Goal: Task Accomplishment & Management: Manage account settings

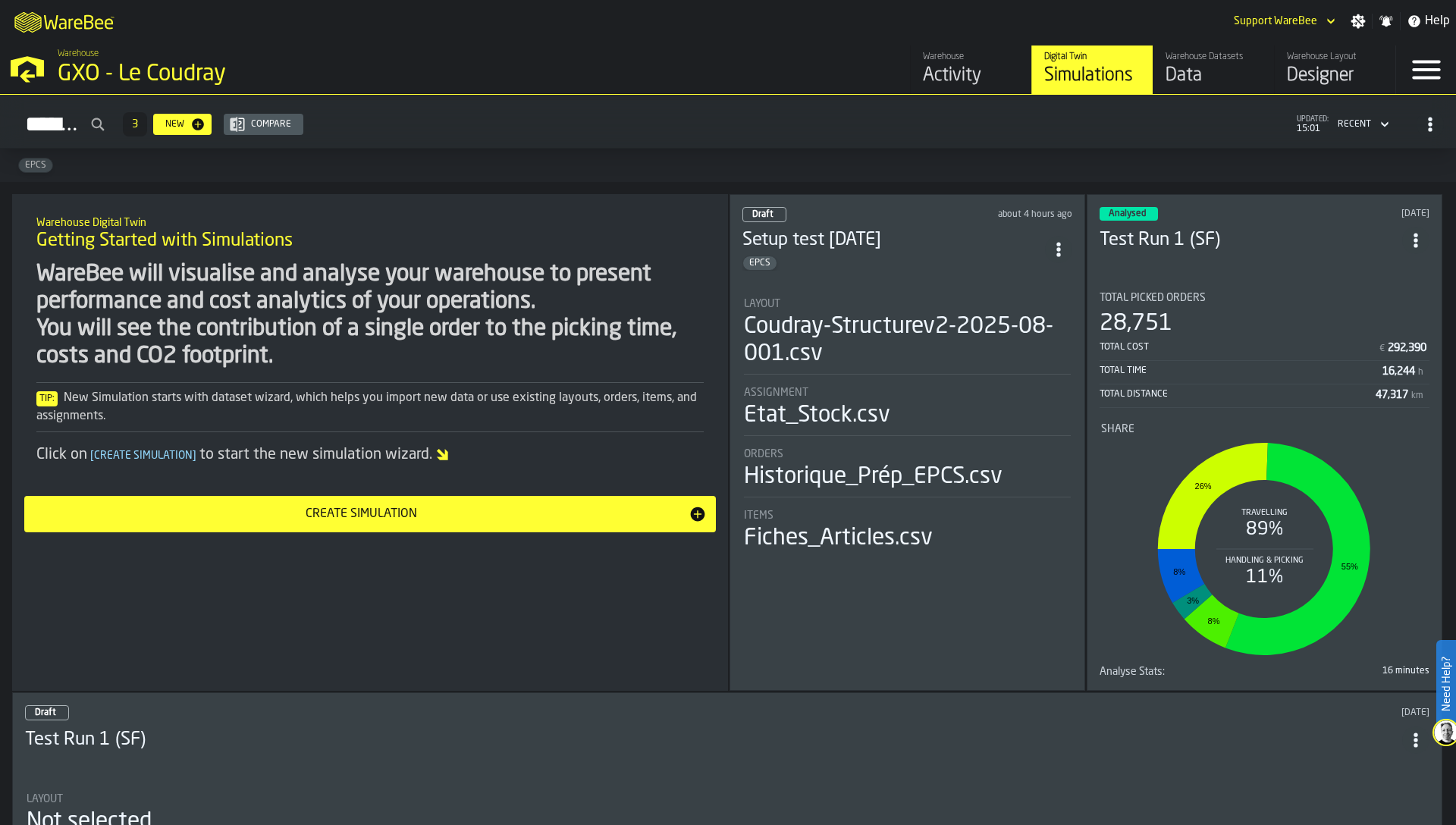
click at [506, 336] on div "WareBee will visualise and analyse your warehouse to present performance and co…" at bounding box center [370, 315] width 667 height 109
click at [33, 75] on polygon "button-toggle-Open —> Warehouse Menu" at bounding box center [28, 76] width 15 height 12
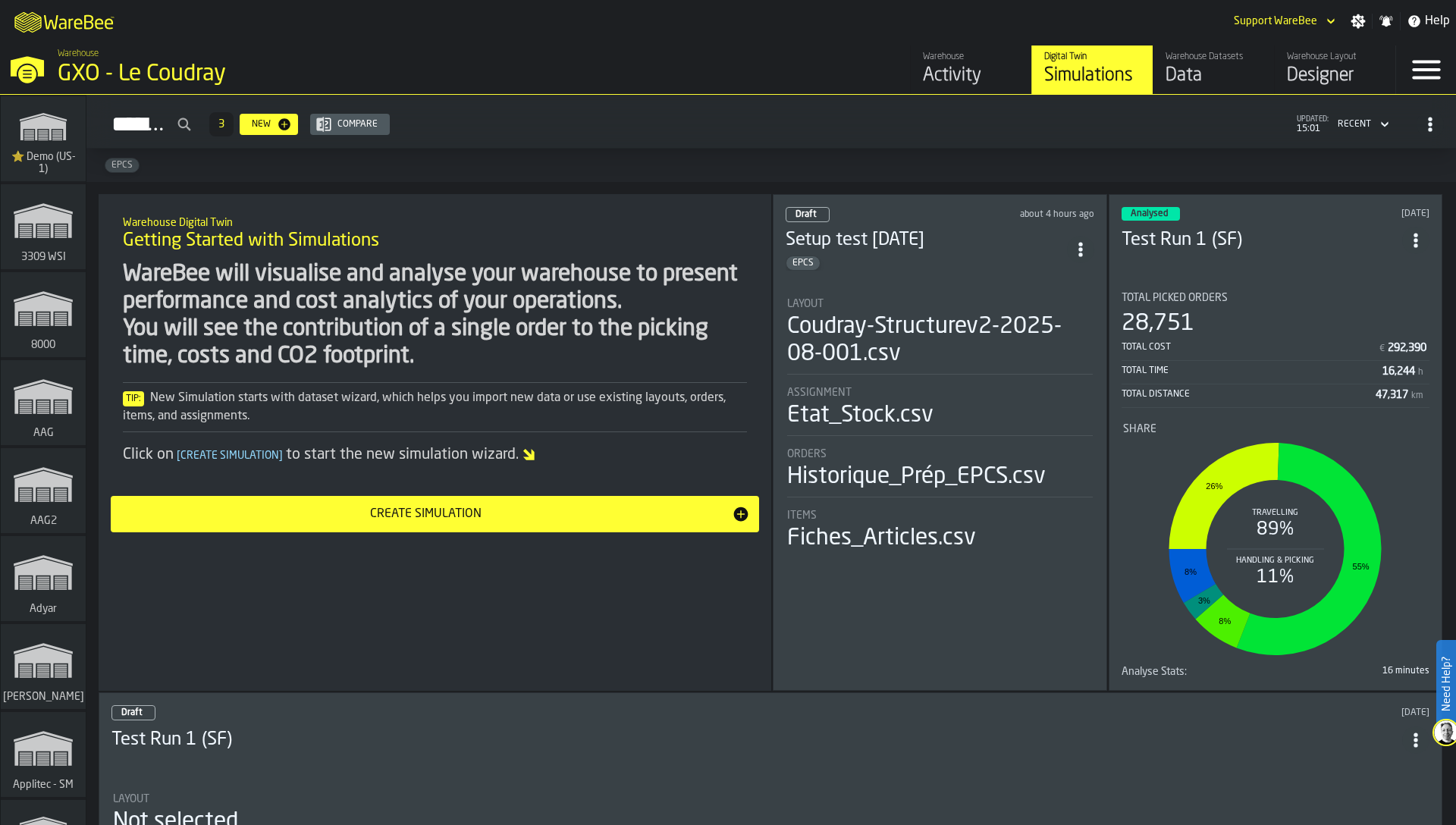
click at [849, 327] on div "Coudray-Structurev2-2025-08-001.csv" at bounding box center [940, 340] width 305 height 55
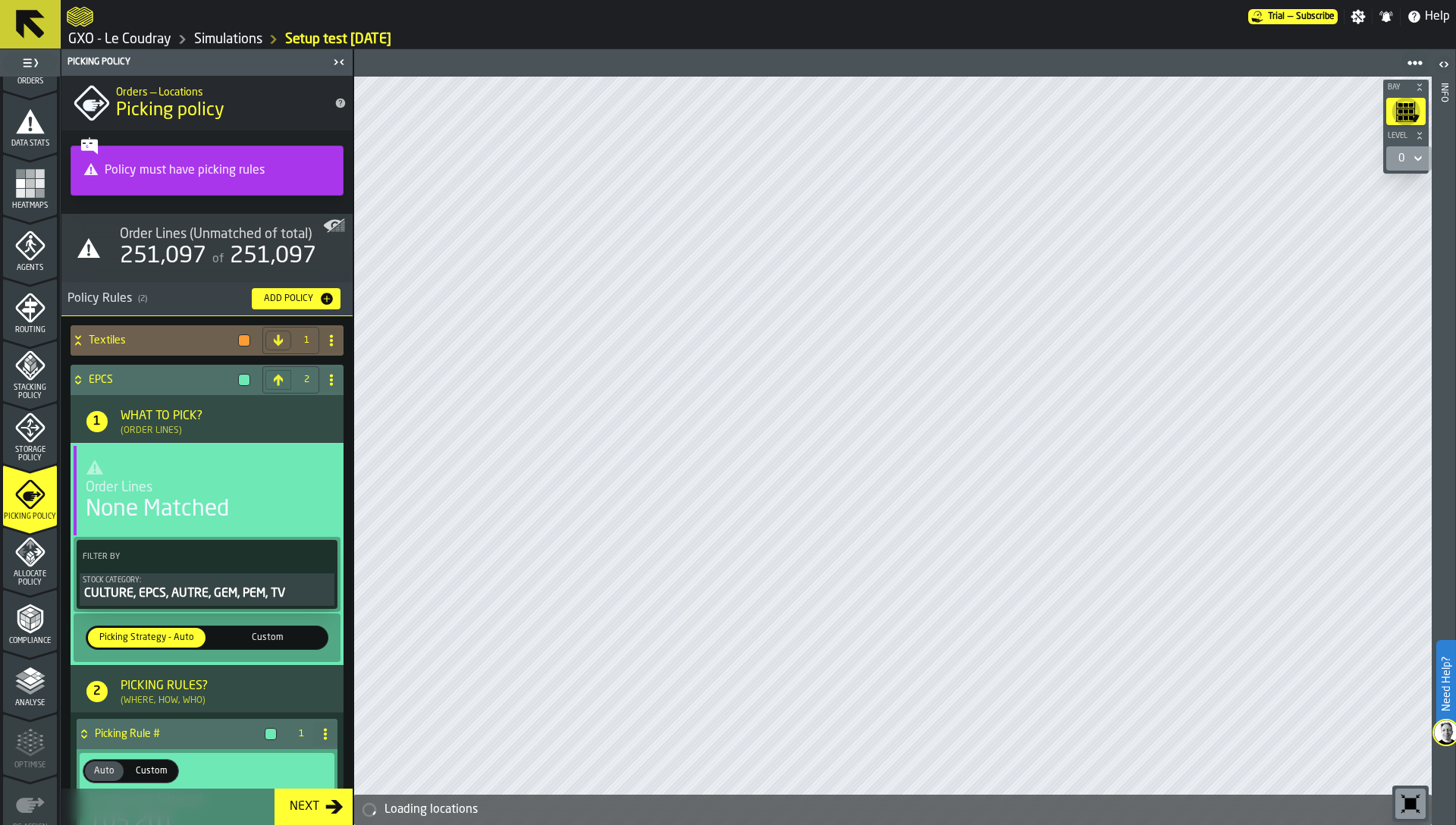
scroll to position [371, 0]
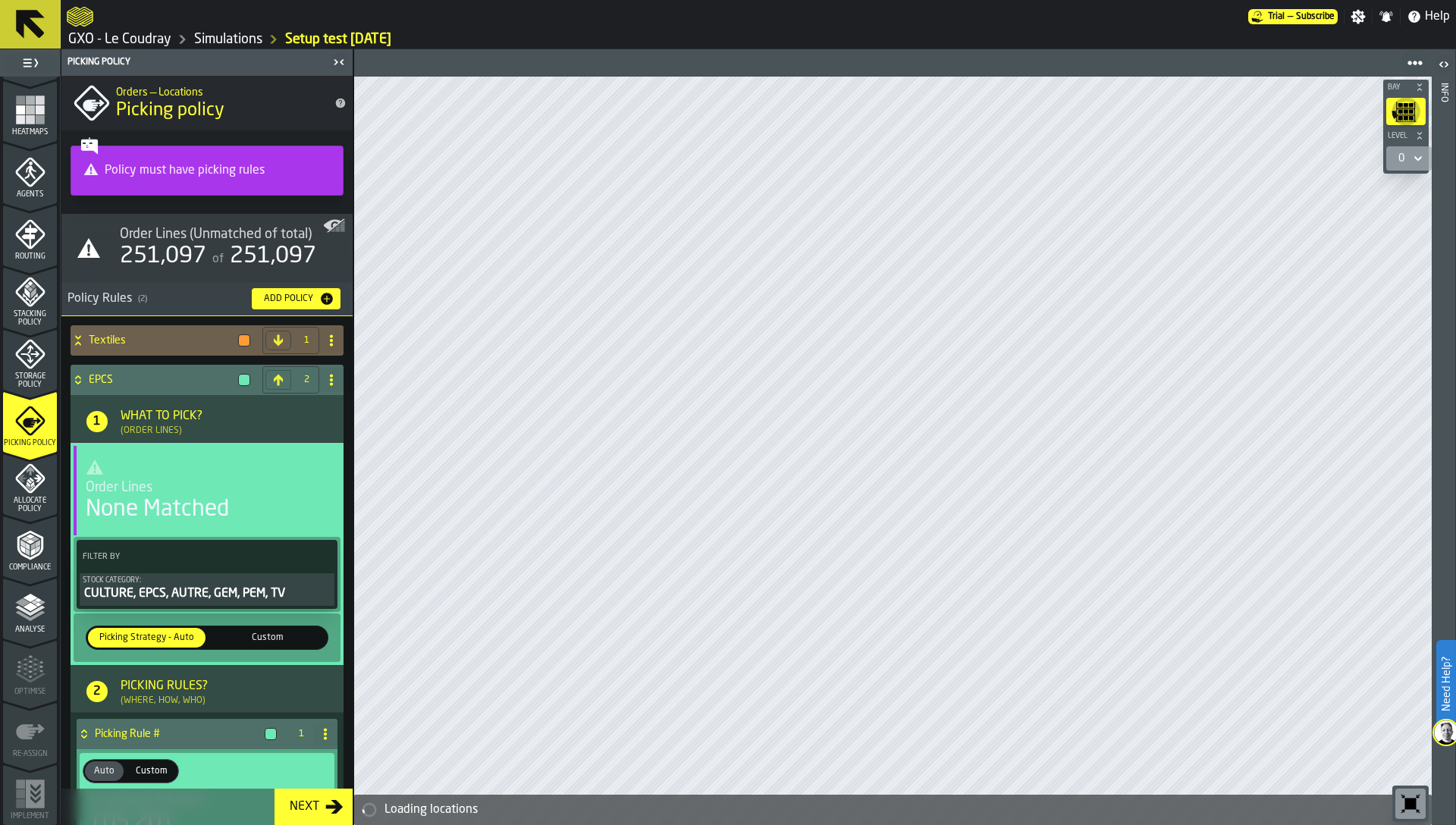
click at [26, 620] on polyline "menu Analyse" at bounding box center [30, 616] width 29 height 11
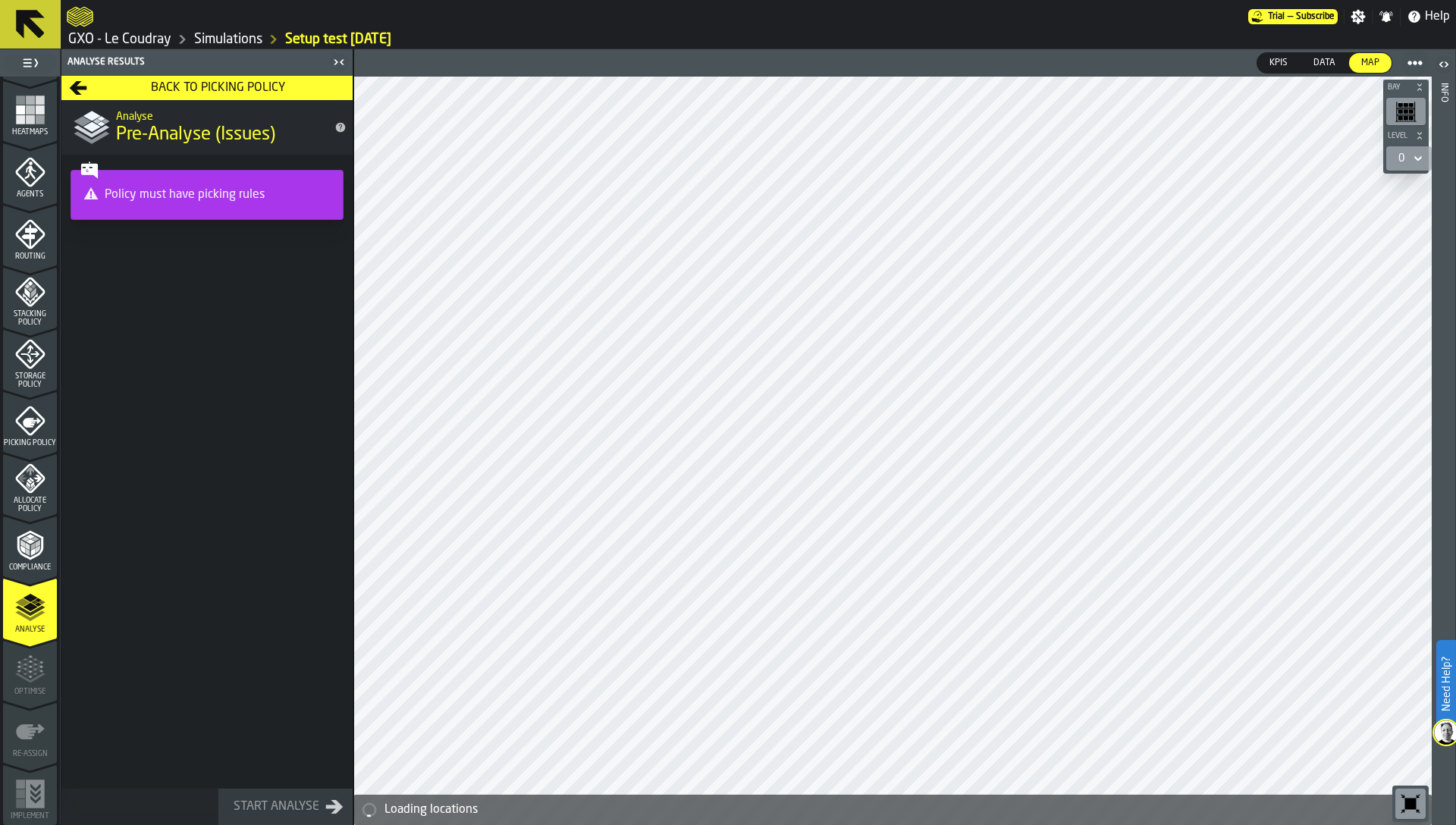
click at [23, 492] on icon "menu Allocate Policy" at bounding box center [30, 478] width 30 height 30
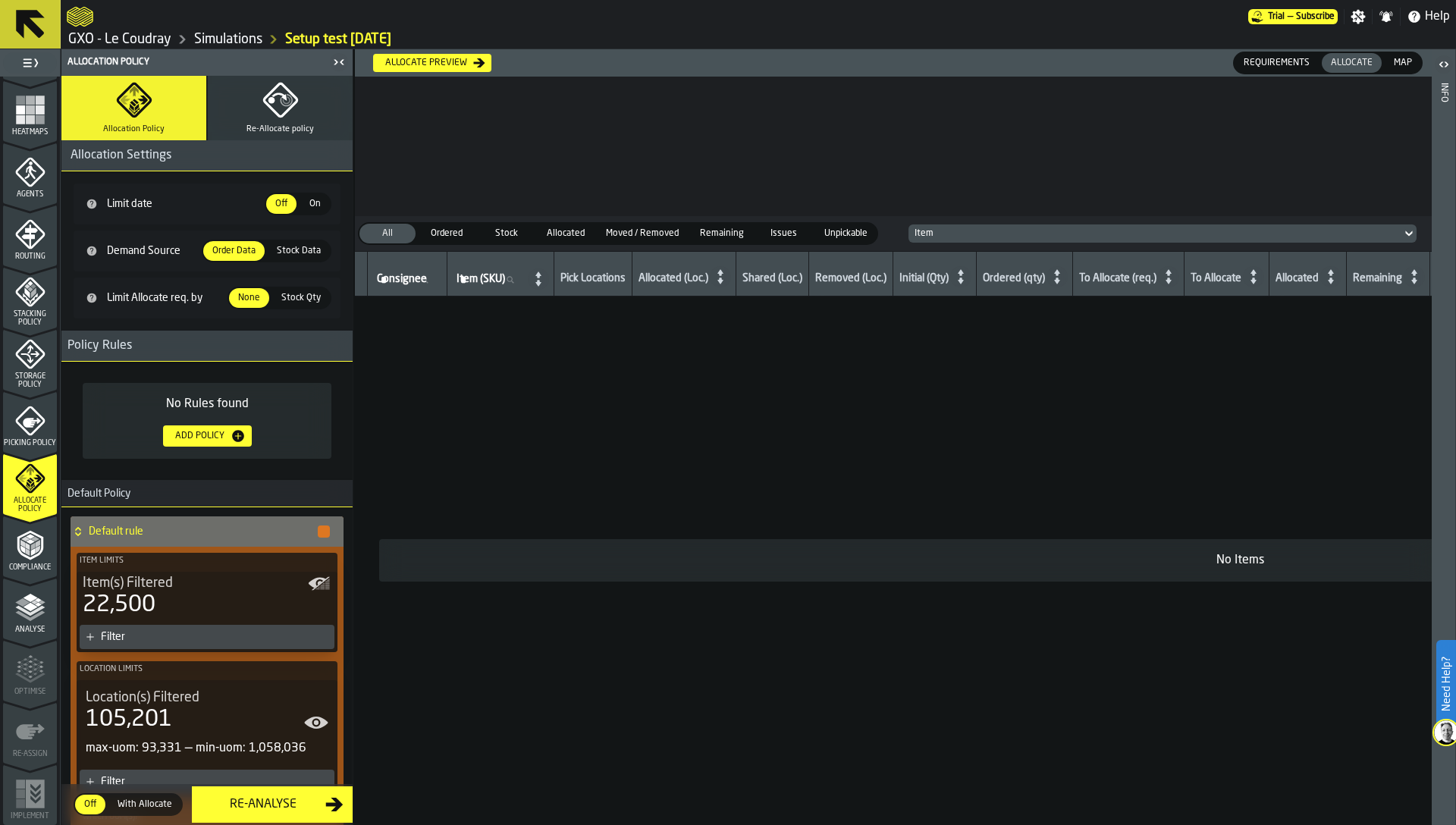
click at [25, 619] on polyline "menu Analyse" at bounding box center [30, 616] width 29 height 11
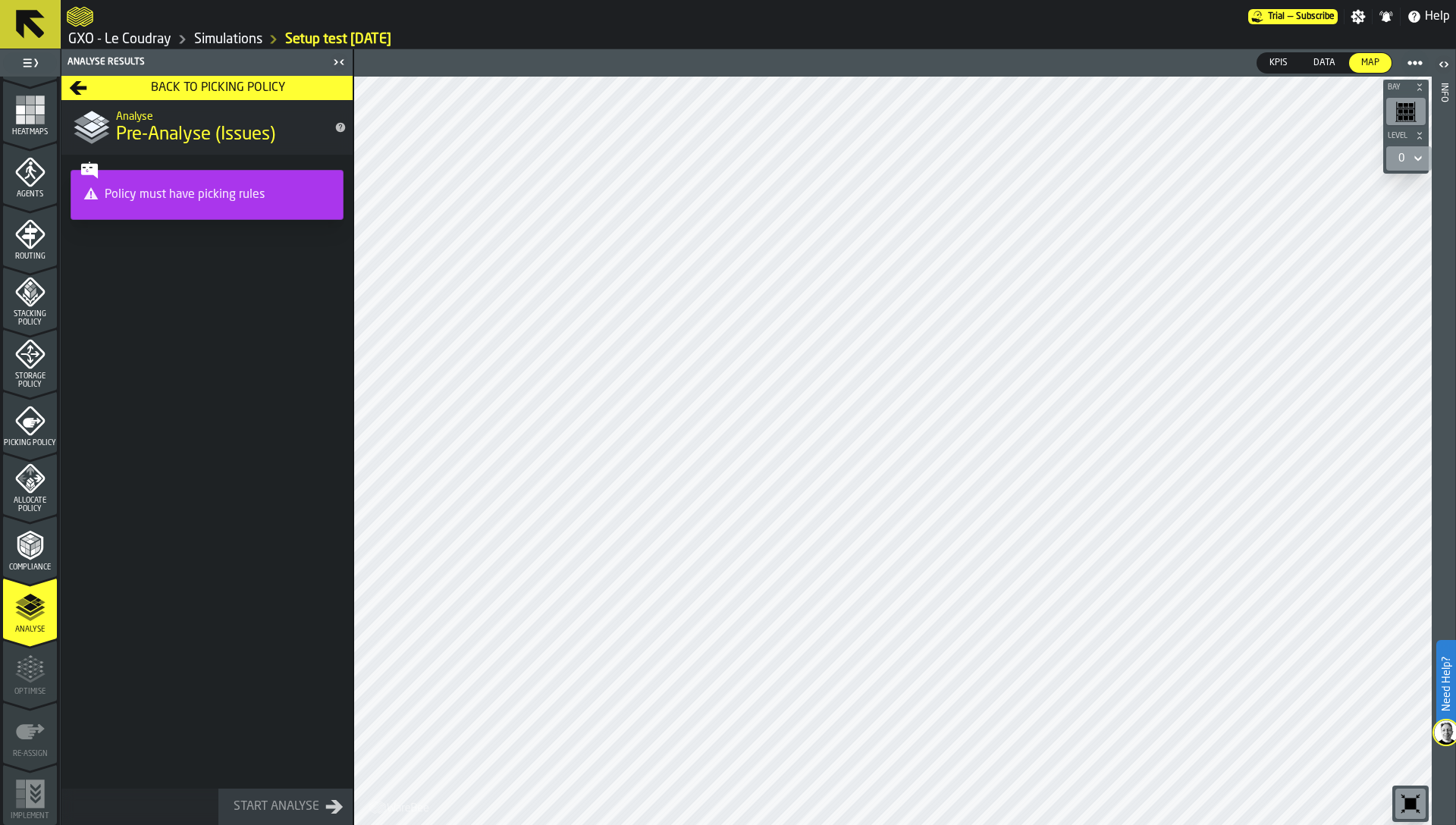
click at [21, 554] on icon "menu Compliance" at bounding box center [29, 545] width 25 height 29
click at [23, 493] on icon "menu Allocate Policy" at bounding box center [30, 478] width 30 height 30
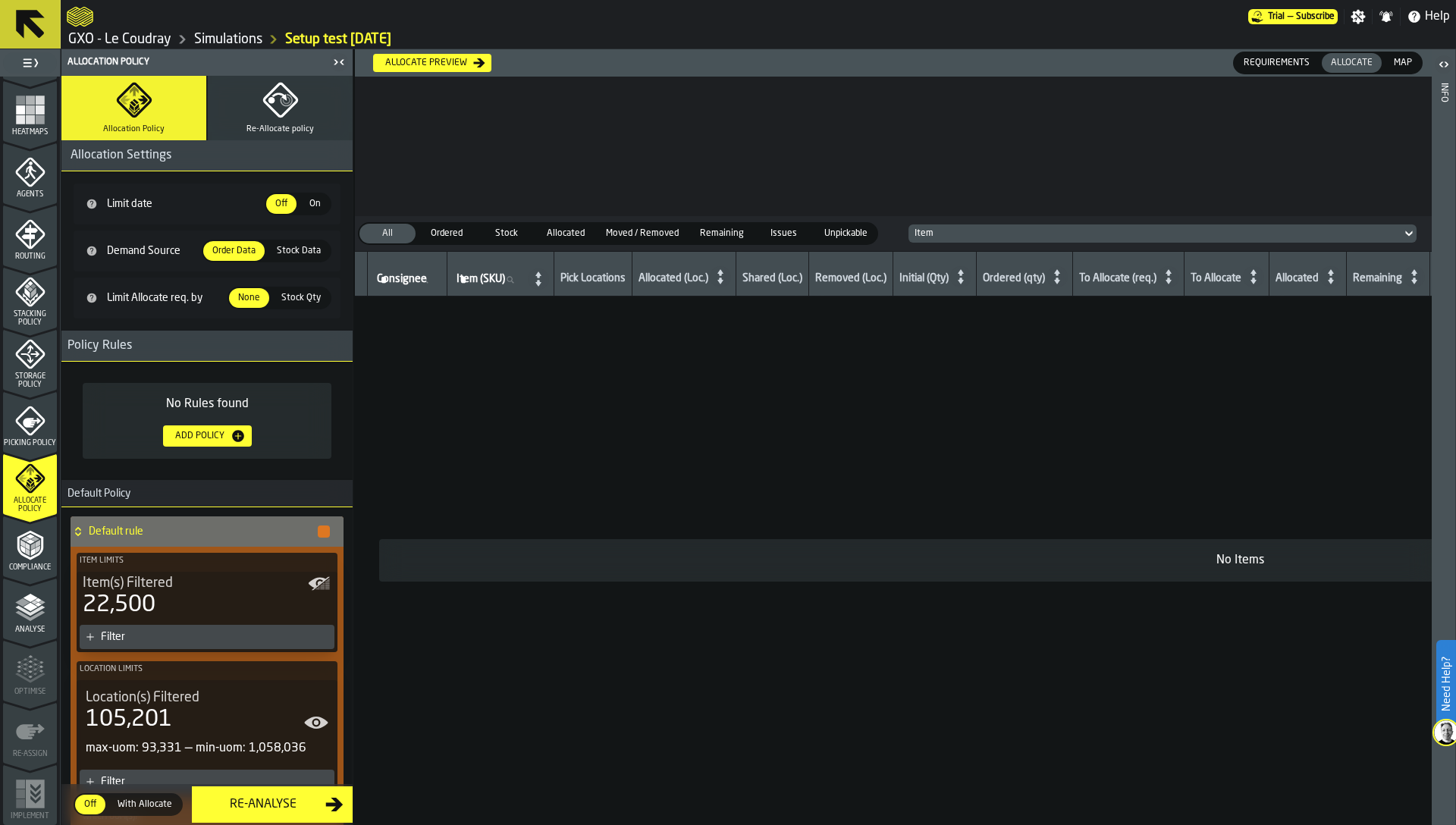
click at [26, 431] on icon "menu Picking Policy" at bounding box center [30, 420] width 29 height 29
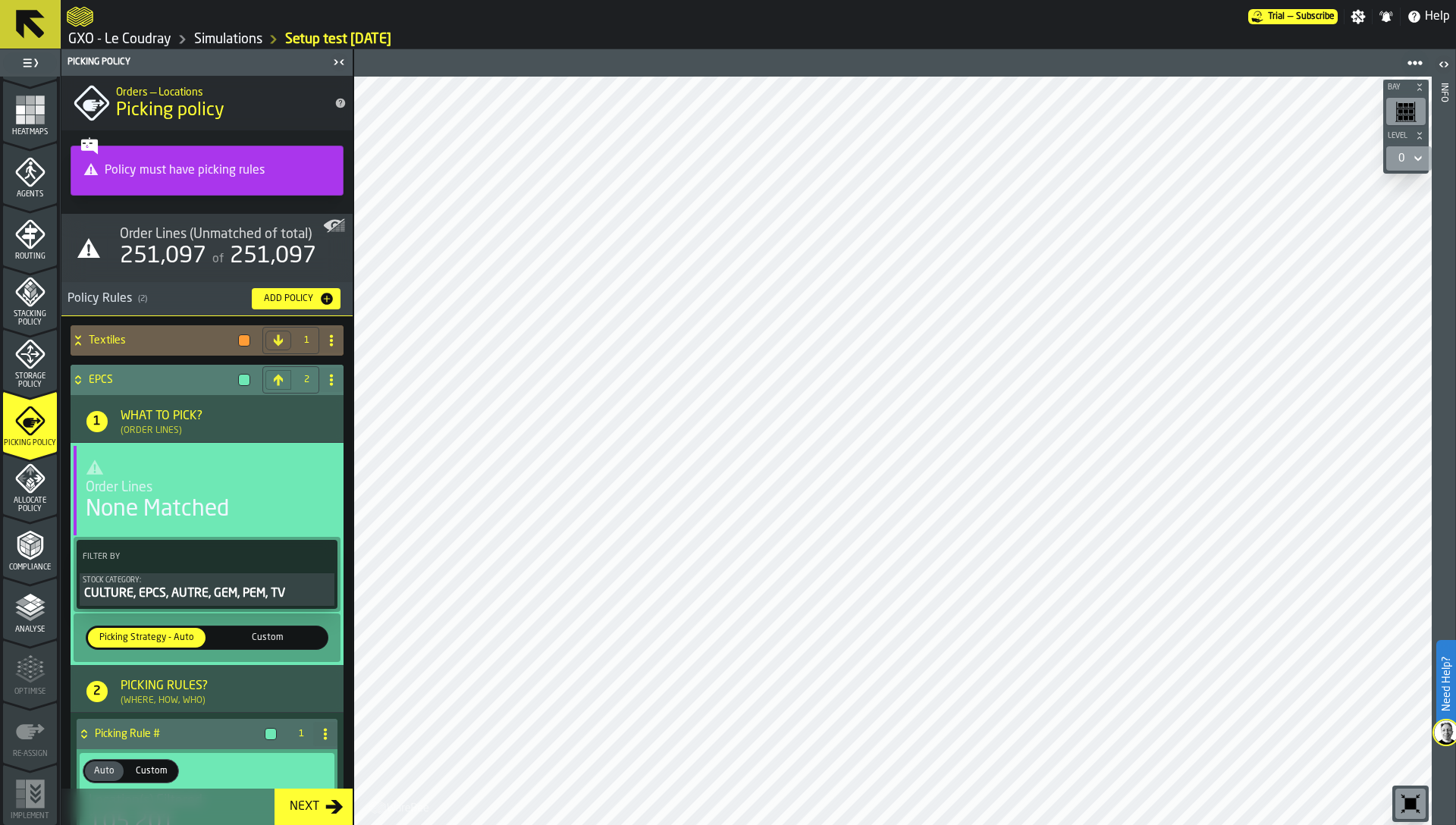
click at [148, 588] on div "CULTURE, EPCS, AUTRE, GEM, PEM, TV" at bounding box center [207, 594] width 249 height 19
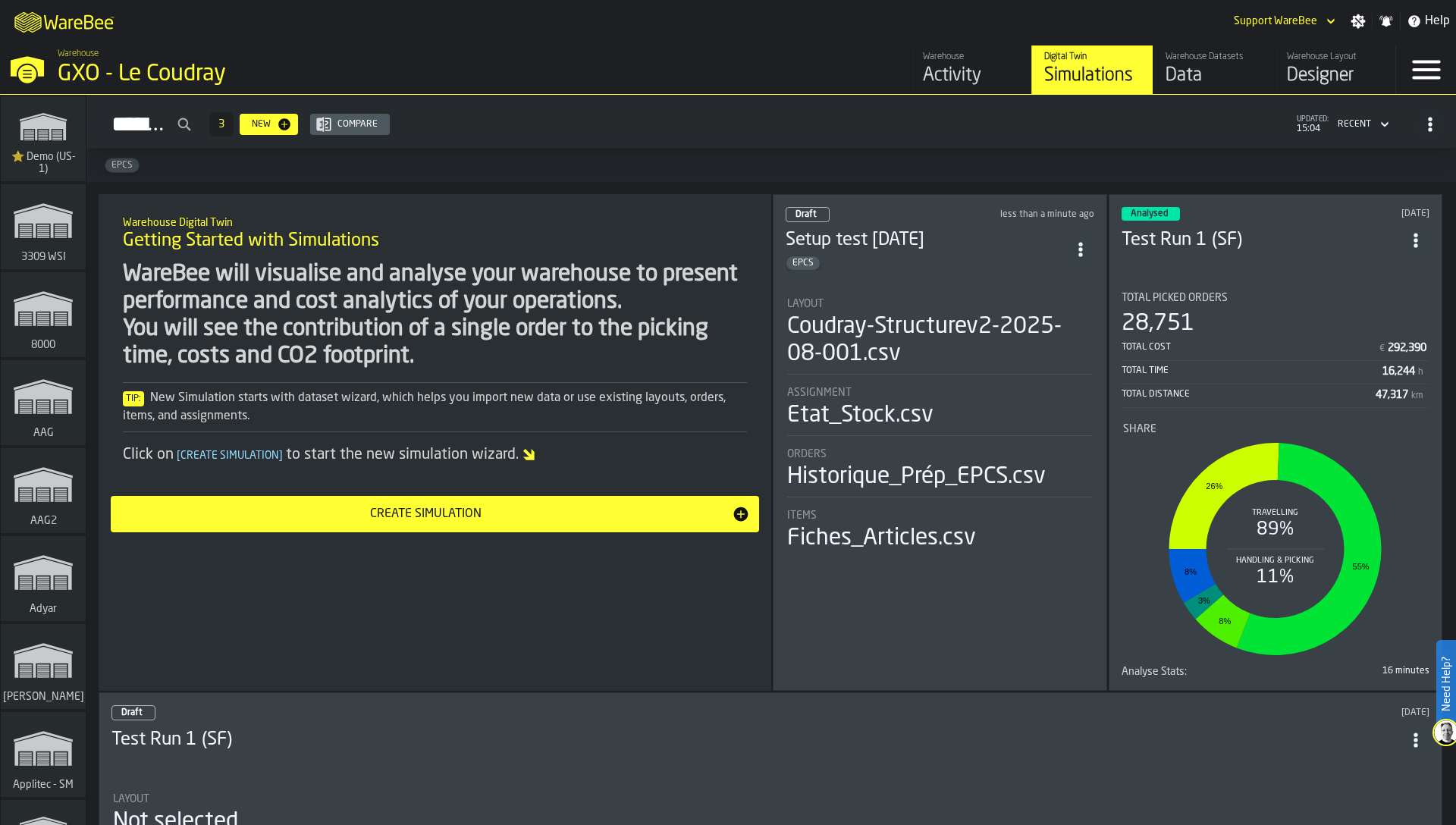
click at [611, 261] on div "WareBee will visualise and analyse your warehouse to present performance and co…" at bounding box center [435, 315] width 624 height 109
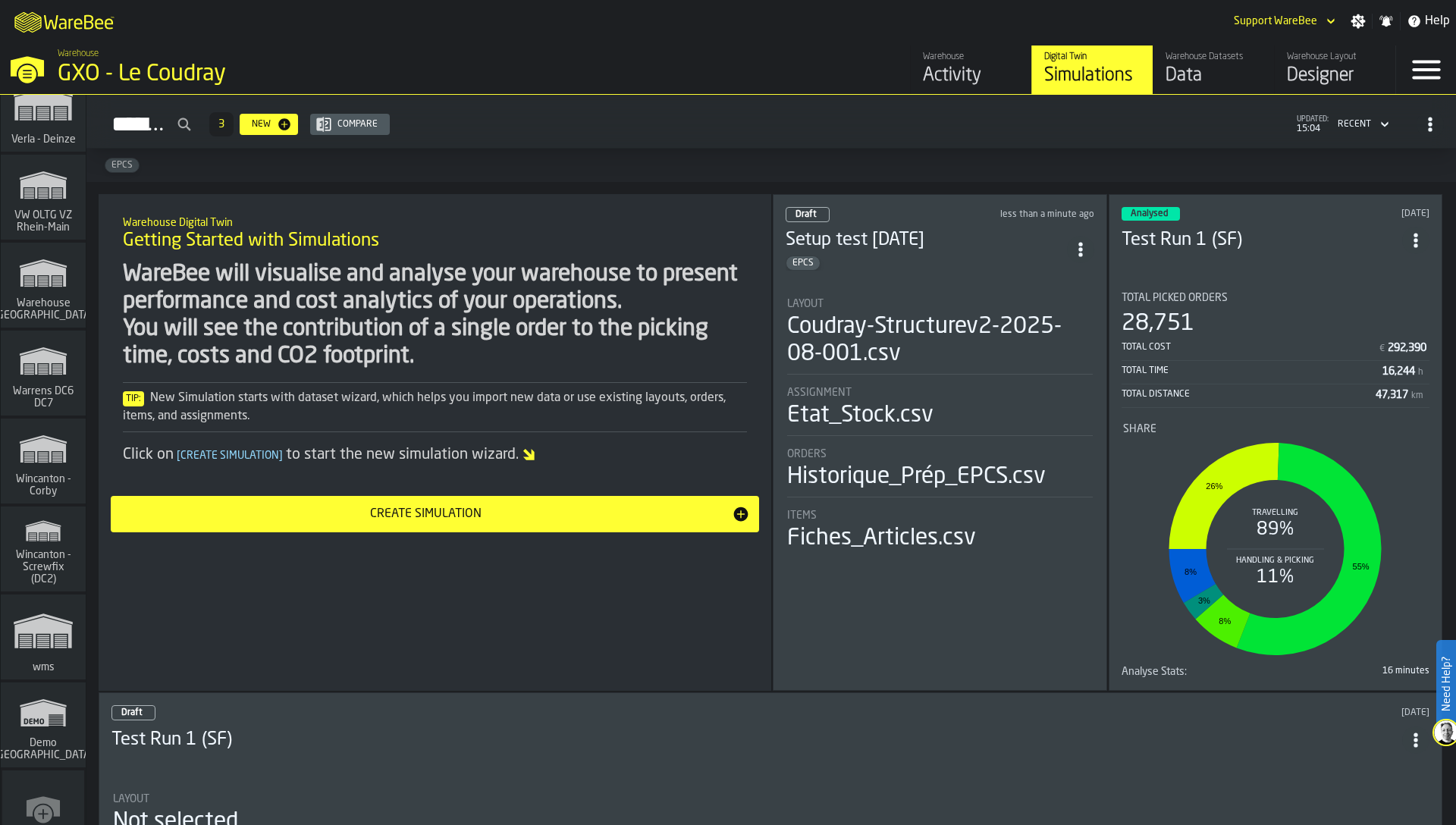
scroll to position [17838, 0]
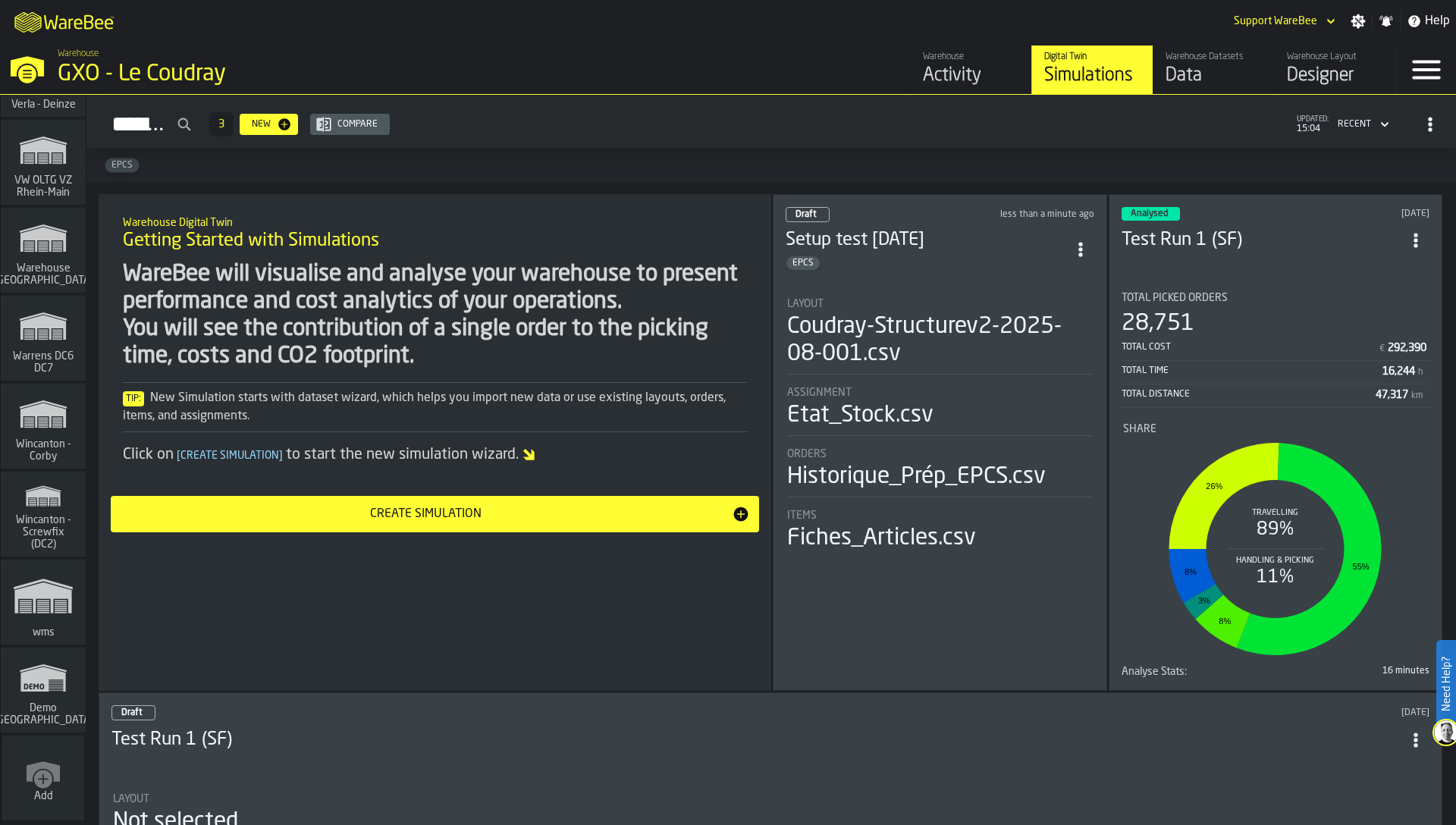
click at [45, 773] on icon "link-to-/wh/new" at bounding box center [43, 780] width 18 height 19
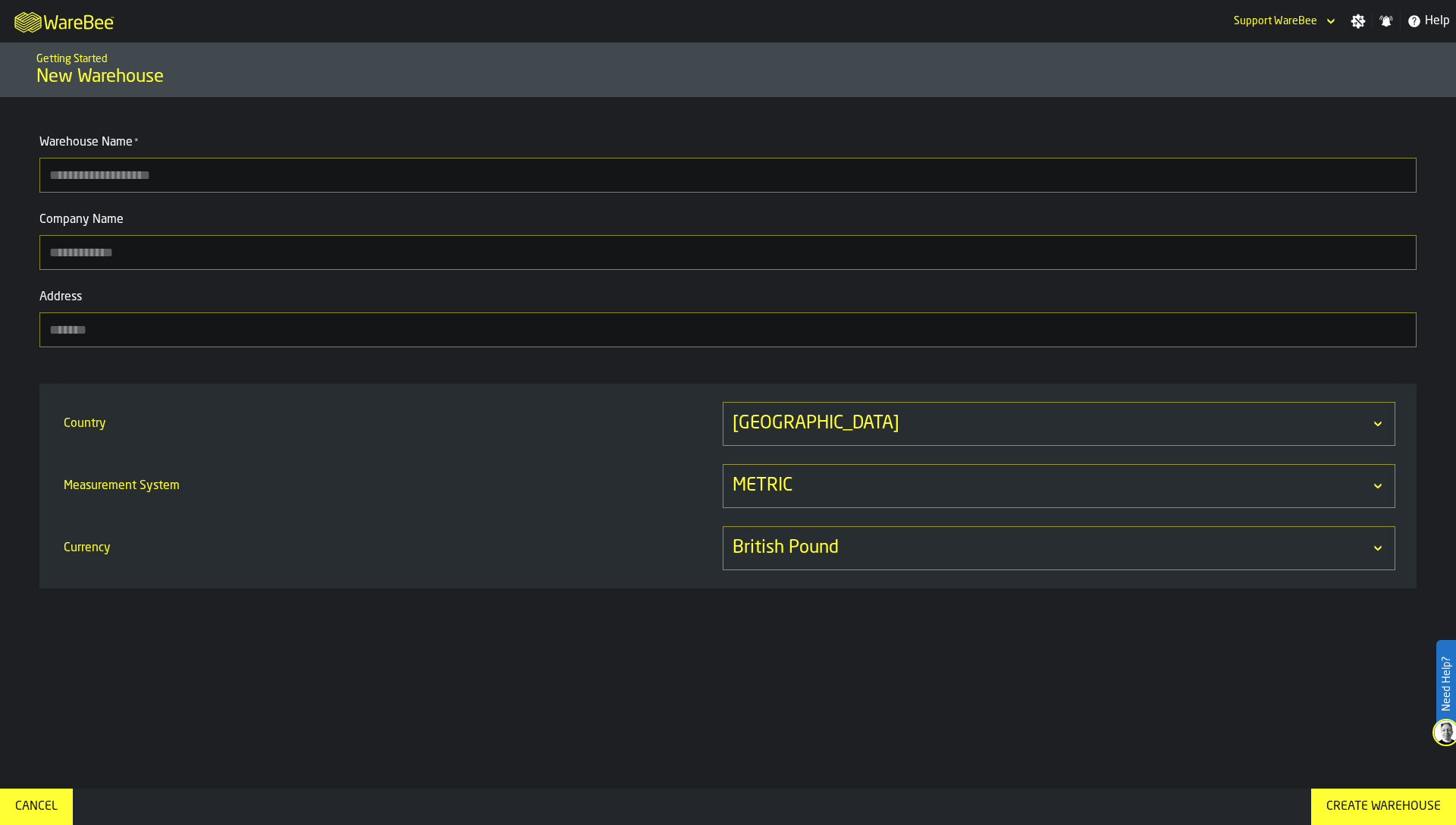
click at [210, 178] on input "Warehouse Name *" at bounding box center [728, 175] width 1377 height 35
type input "**********"
click at [203, 256] on input "Company Name" at bounding box center [728, 252] width 1377 height 35
paste input "**********"
type input "**********"
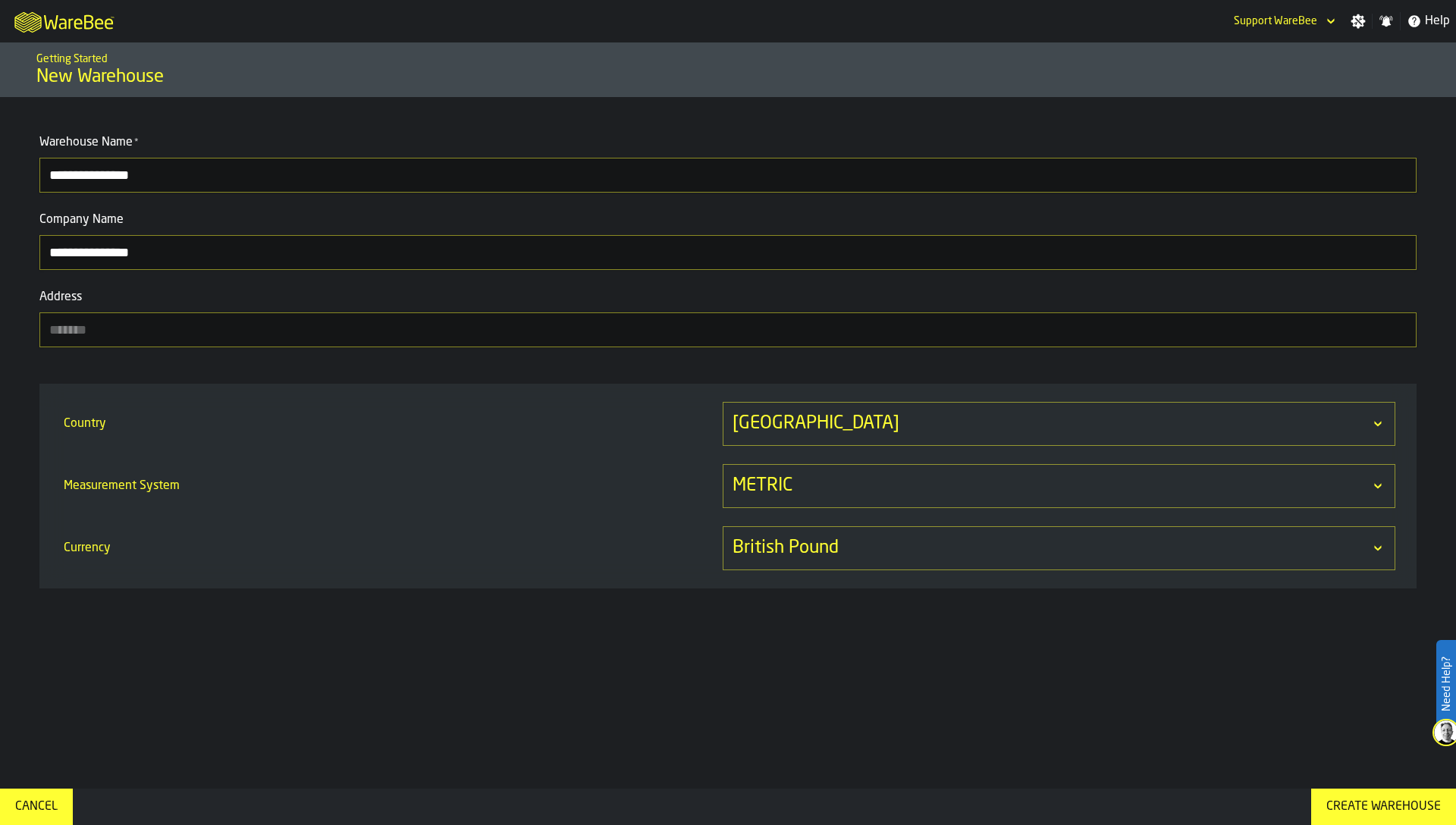
click at [113, 328] on input "Address" at bounding box center [728, 329] width 1377 height 35
paste input "**********"
type input "**********"
click at [756, 413] on div "United Kingdom" at bounding box center [1059, 423] width 673 height 44
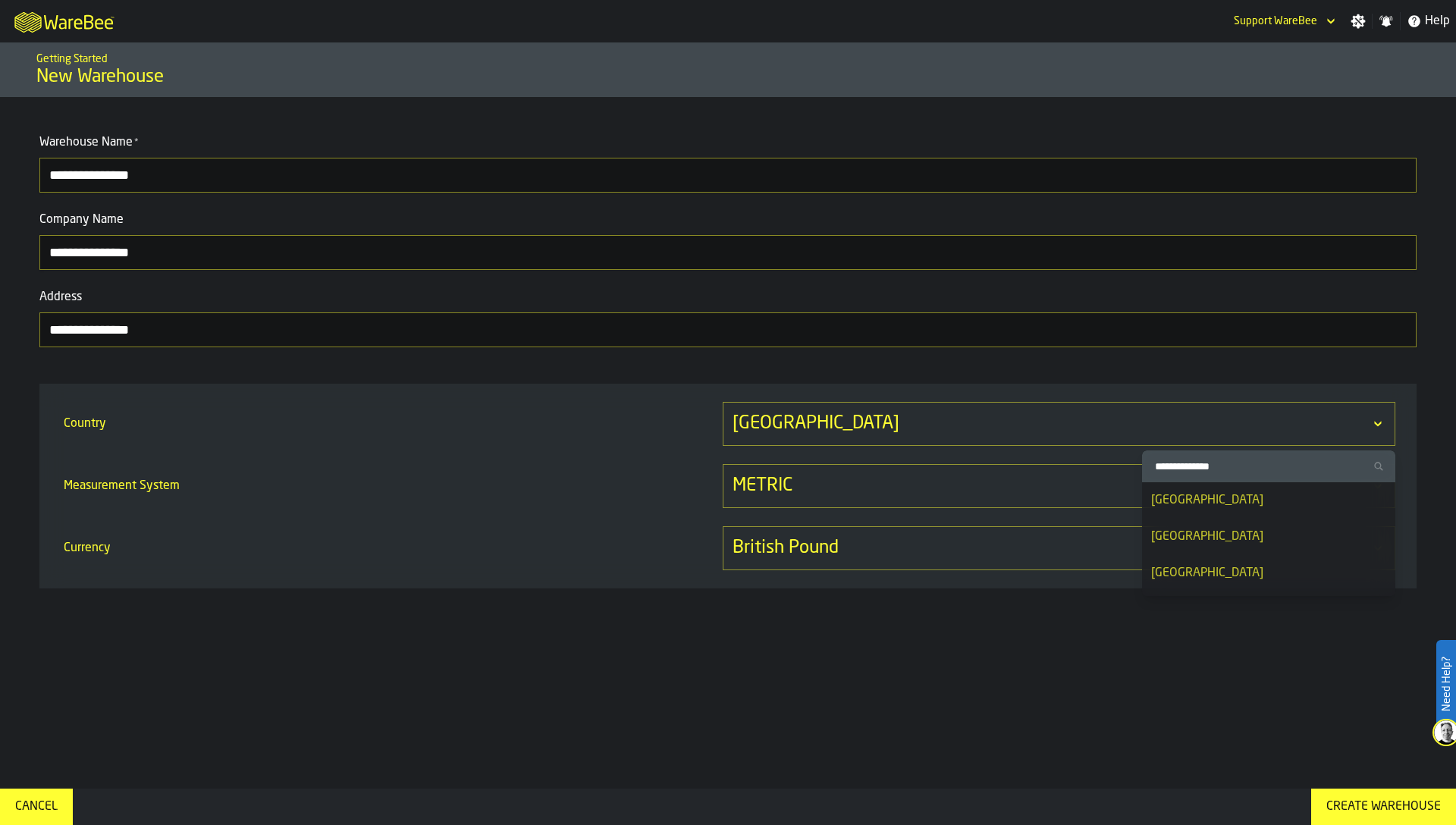
click at [755, 413] on div "United Kingdom" at bounding box center [1059, 423] width 673 height 44
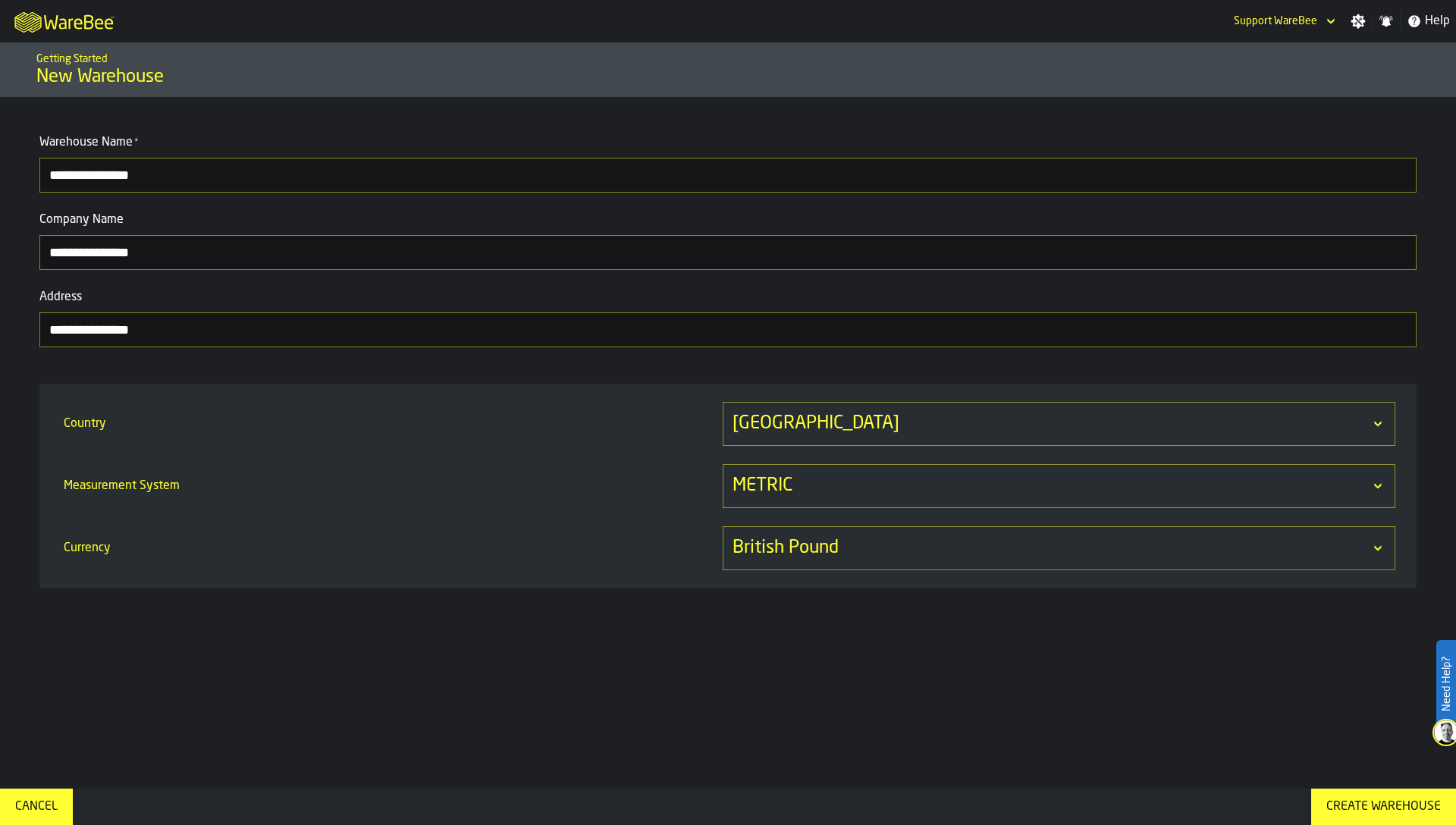
click at [799, 547] on div "British Pound" at bounding box center [1051, 548] width 637 height 24
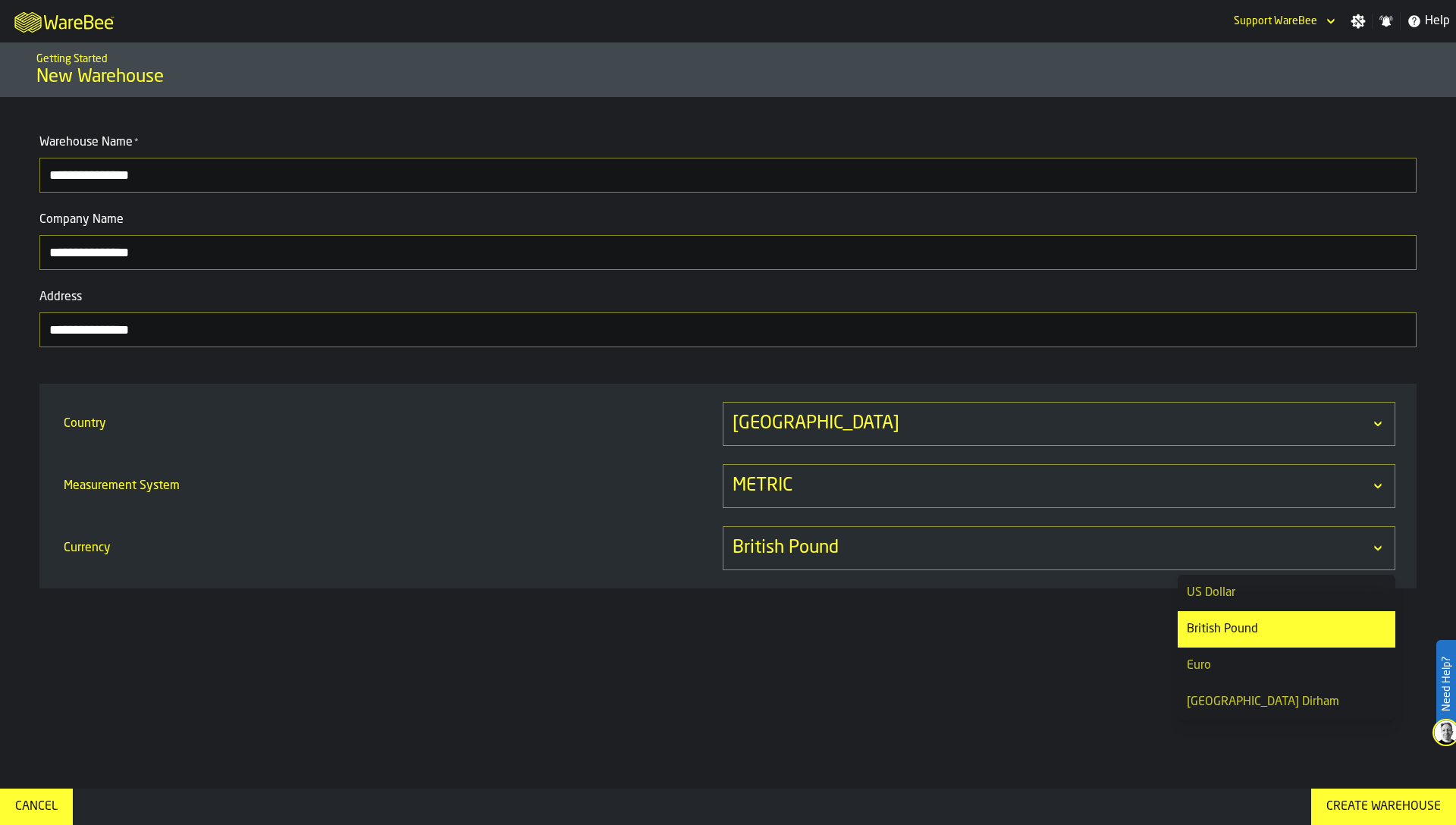
click at [617, 540] on div "Currency" at bounding box center [390, 548] width 659 height 30
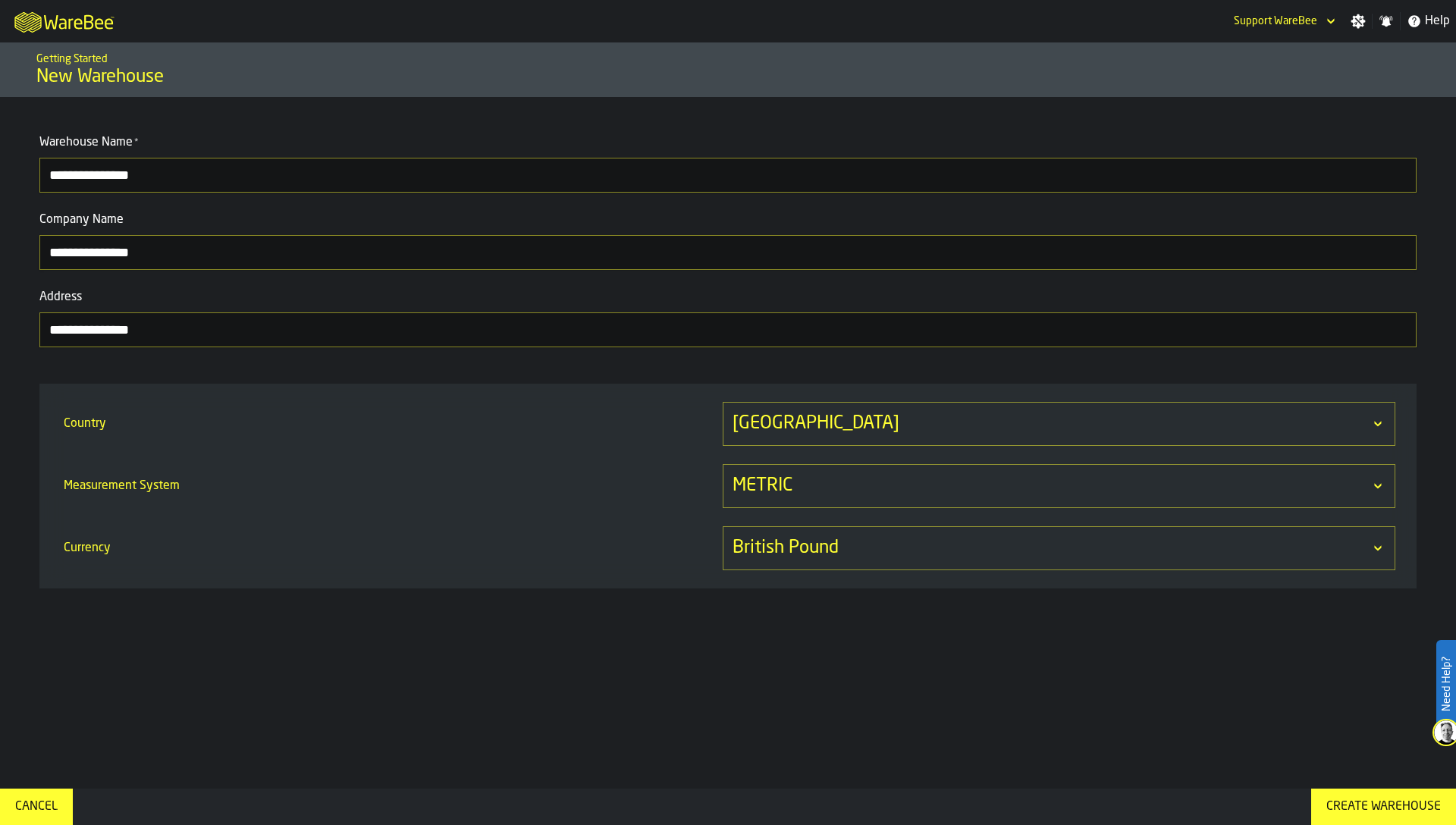
click at [1345, 796] on button "Create Warehouse" at bounding box center [1384, 806] width 145 height 36
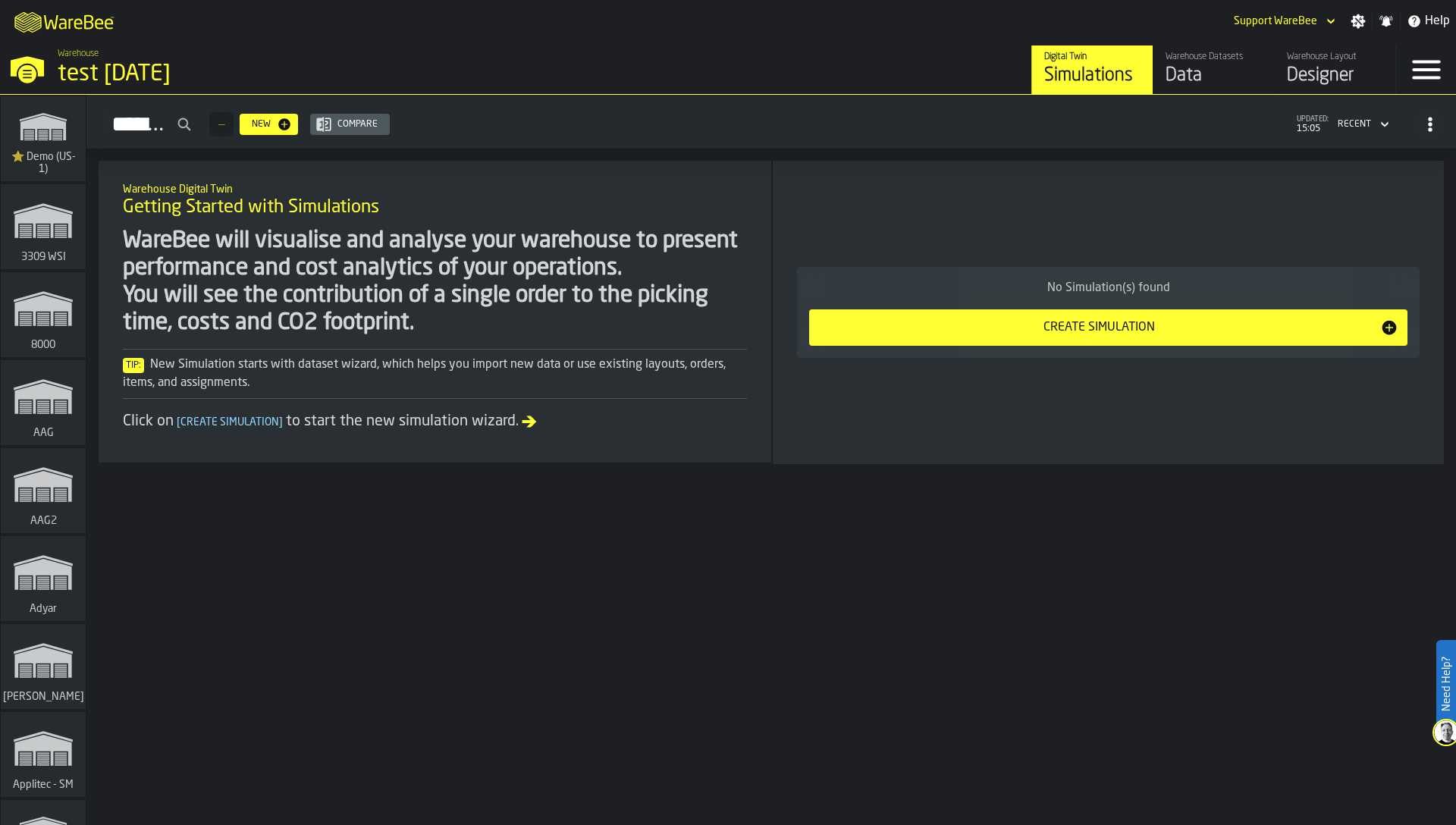
click at [0, 0] on div "M A K I N G W A R E H O U S E S M O R E EF F I C I E N T Support WareBee Settin…" at bounding box center [728, 412] width 1456 height 825
click at [1379, 72] on div "Designer" at bounding box center [1334, 76] width 96 height 24
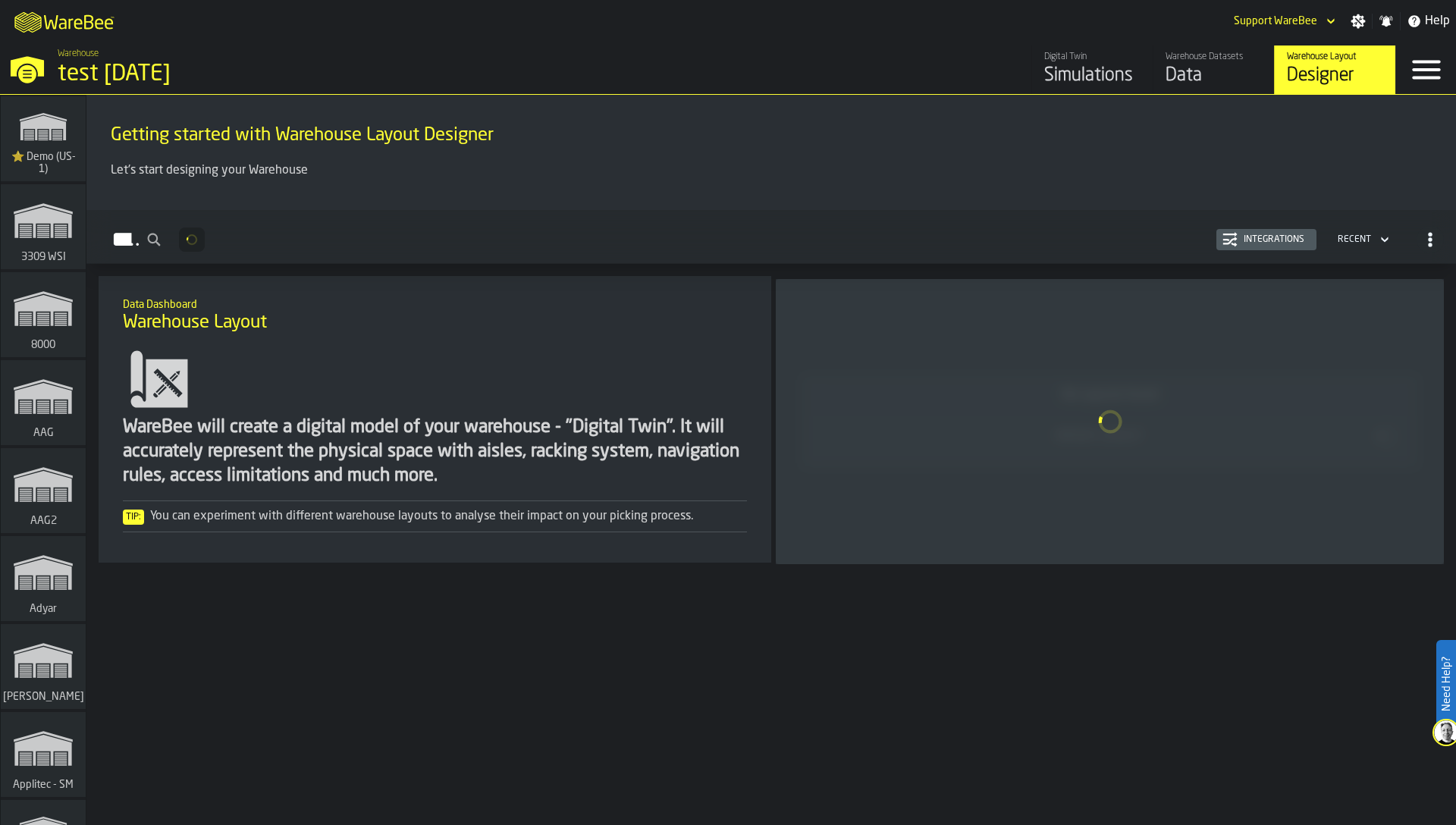
click at [1429, 77] on icon "button-toggle-Menu" at bounding box center [1426, 70] width 28 height 19
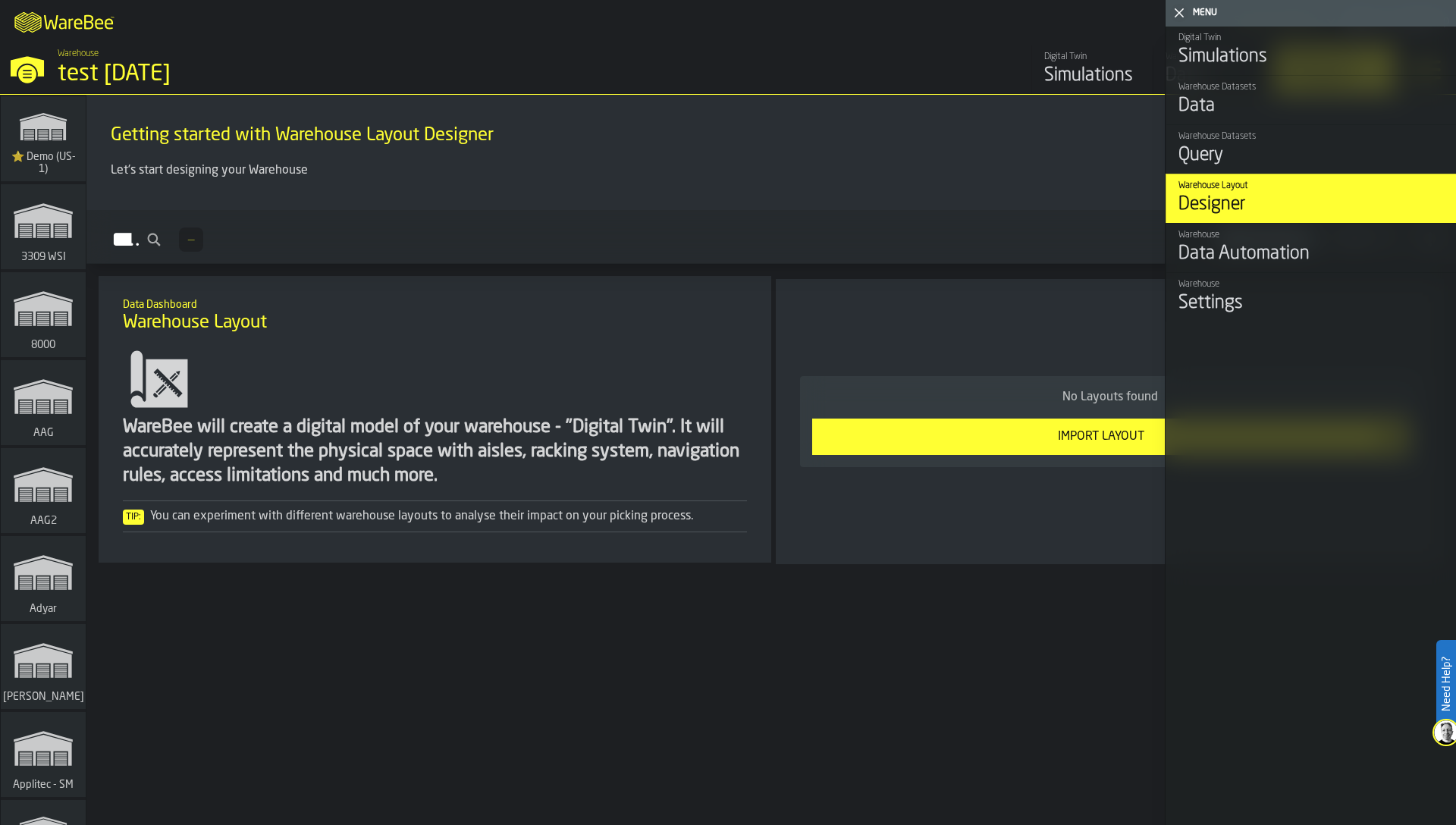
click at [1252, 278] on link "Warehouse Settings" at bounding box center [1310, 297] width 291 height 49
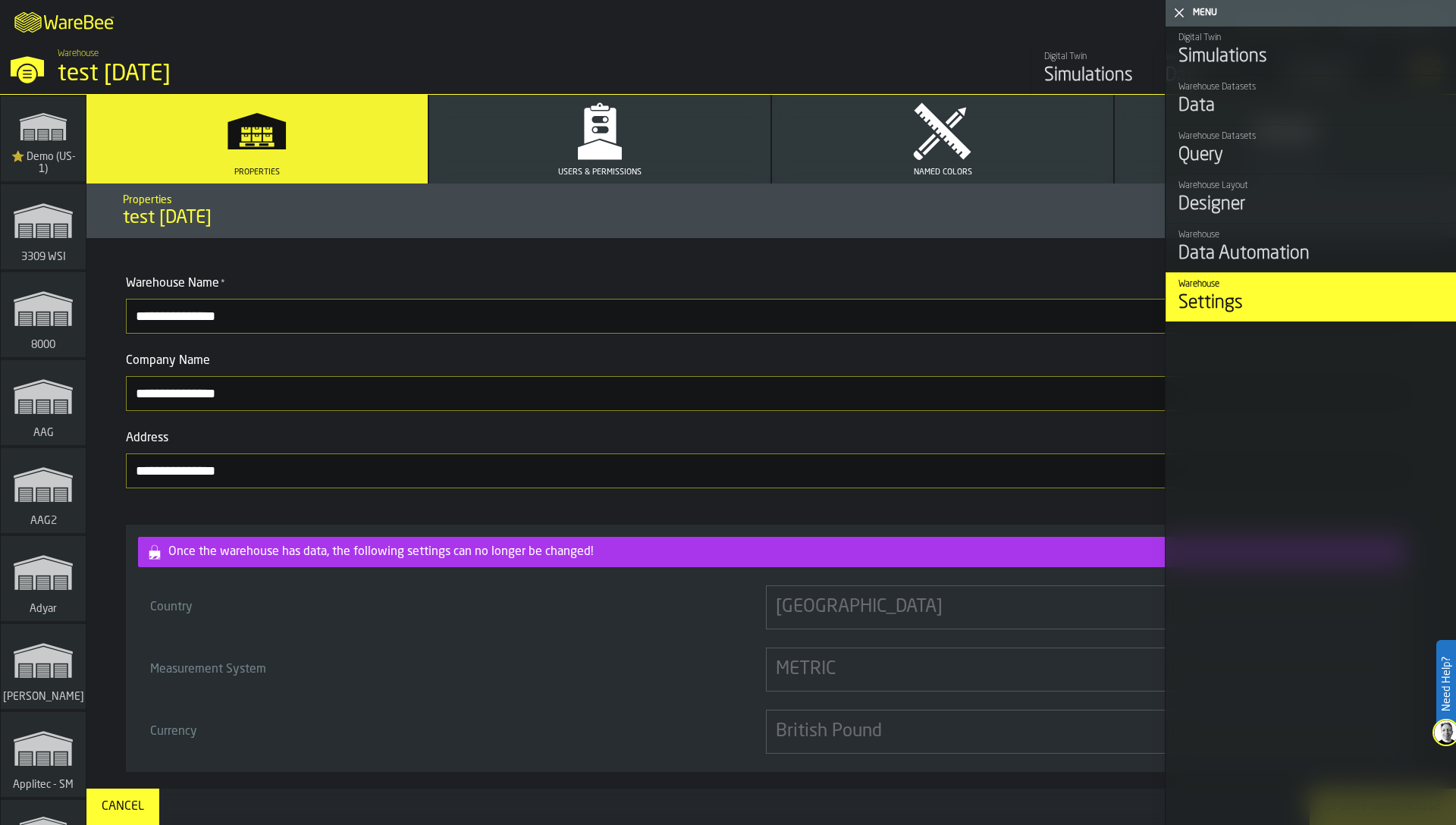
click at [701, 130] on button "Users & Permissions" at bounding box center [600, 139] width 341 height 89
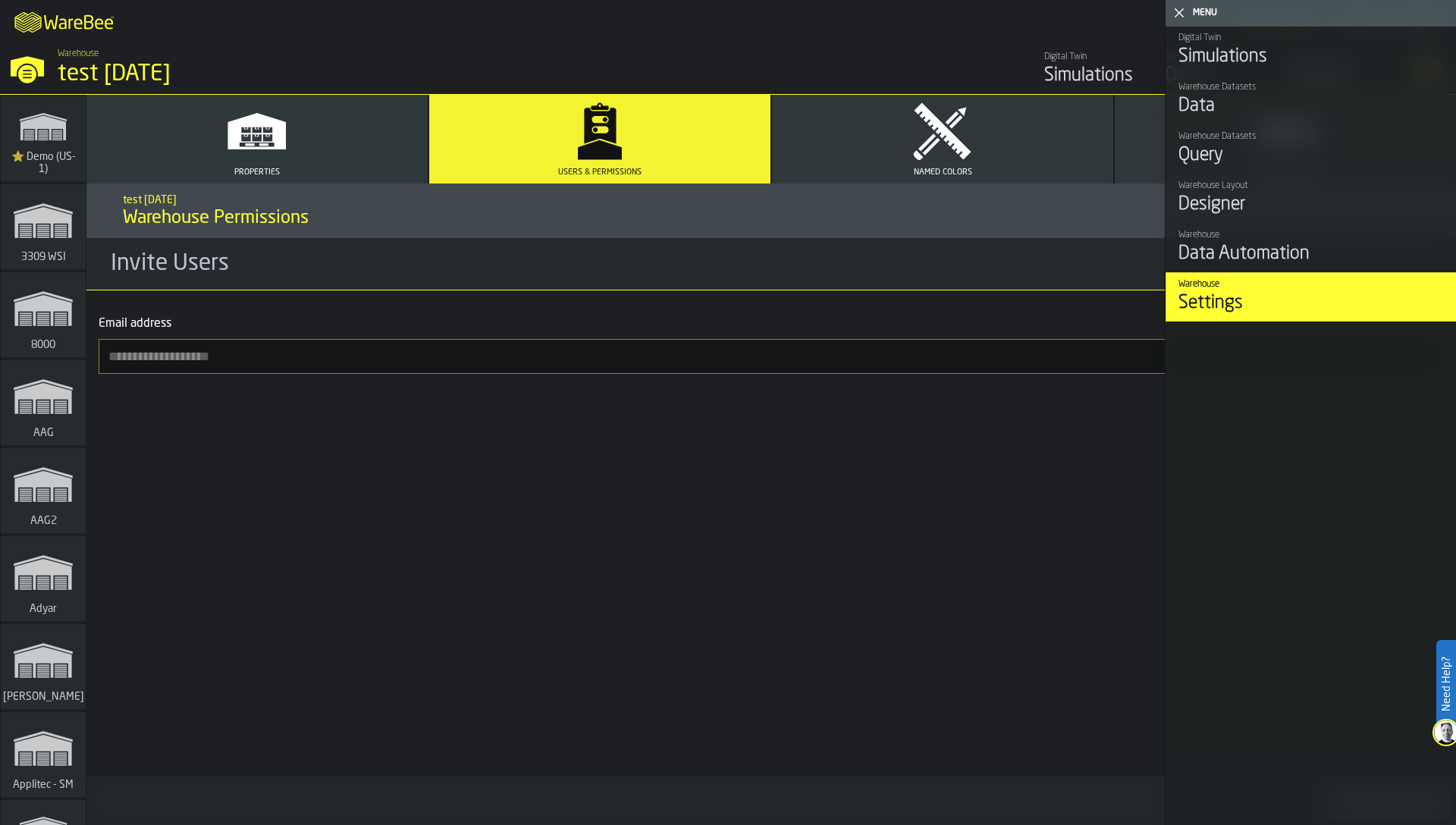
click at [414, 355] on input "Email address" at bounding box center [771, 356] width 1345 height 35
click at [1172, 14] on icon "button-toggle-Close me" at bounding box center [1179, 13] width 18 height 19
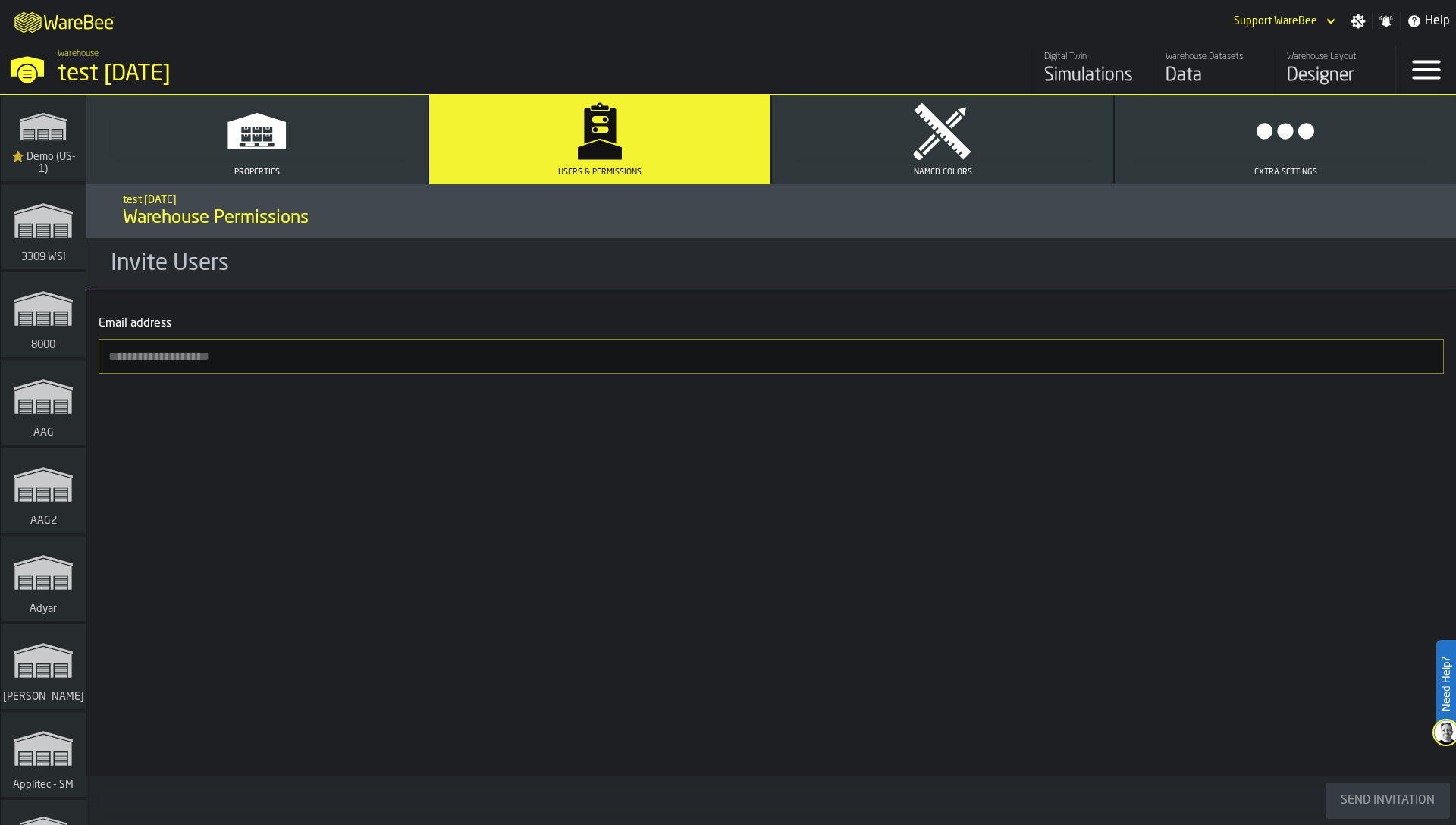
click at [1088, 379] on div "button-toolbar-Email address" at bounding box center [771, 359] width 1345 height 41
click at [1088, 374] on input "Email address" at bounding box center [771, 356] width 1345 height 35
click at [1088, 344] on input "Email address" at bounding box center [771, 356] width 1345 height 35
click at [146, 355] on input "**********" at bounding box center [771, 356] width 1345 height 35
click at [154, 356] on input "**********" at bounding box center [771, 356] width 1345 height 35
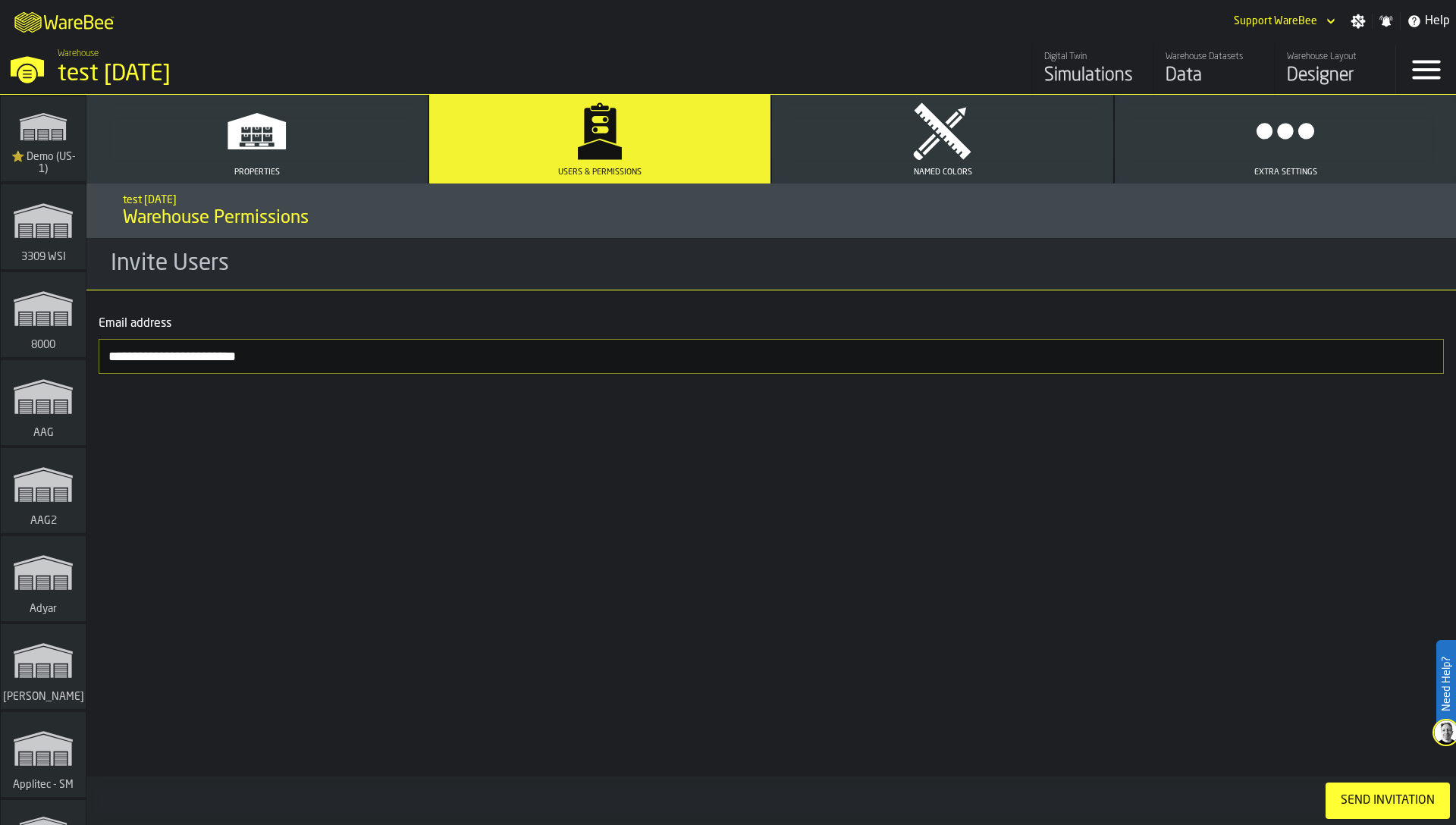
type input "**********"
click at [1361, 804] on div "Send Invitation" at bounding box center [1387, 801] width 106 height 19
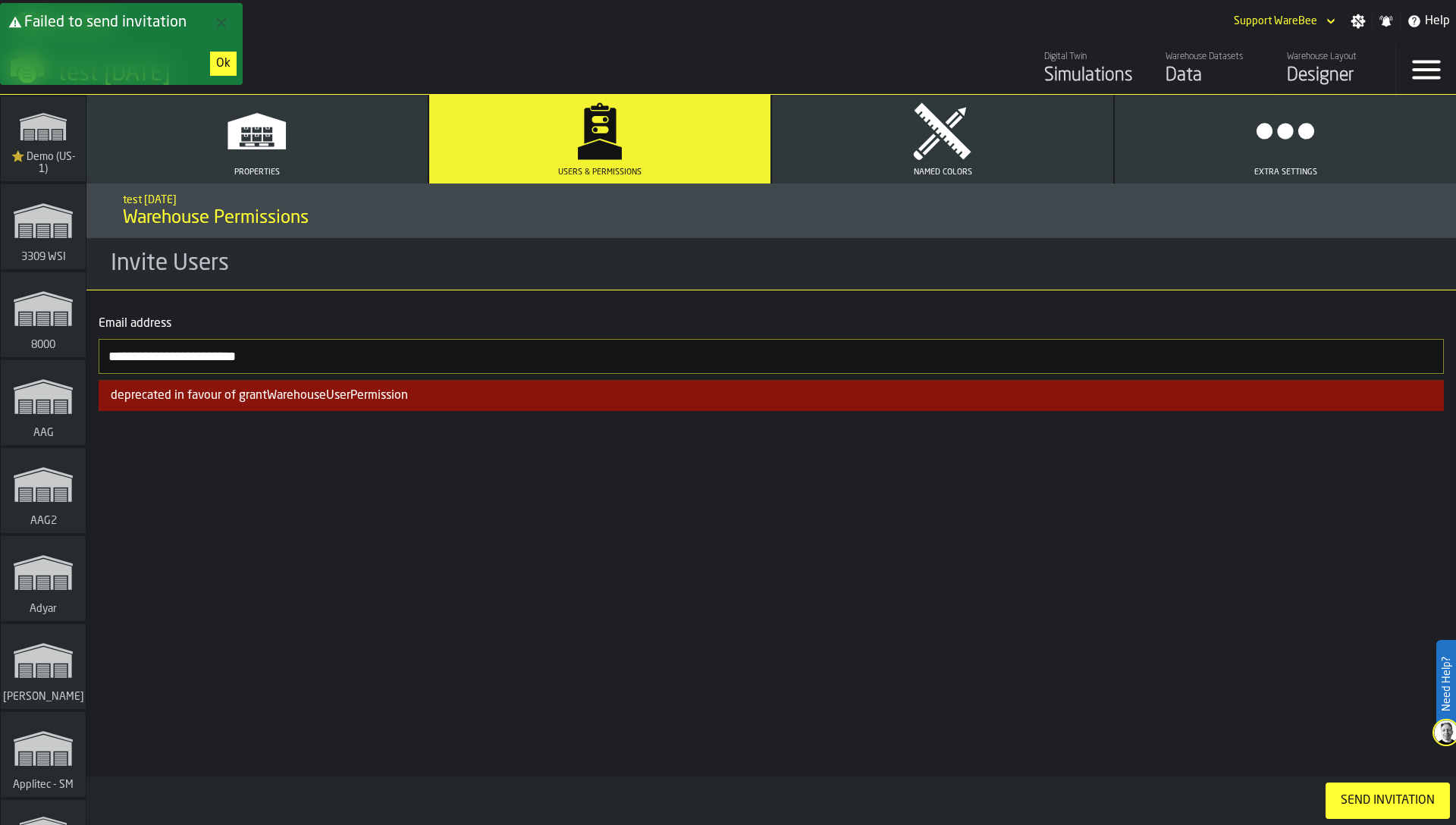
click at [220, 65] on div "Ok" at bounding box center [223, 64] width 15 height 19
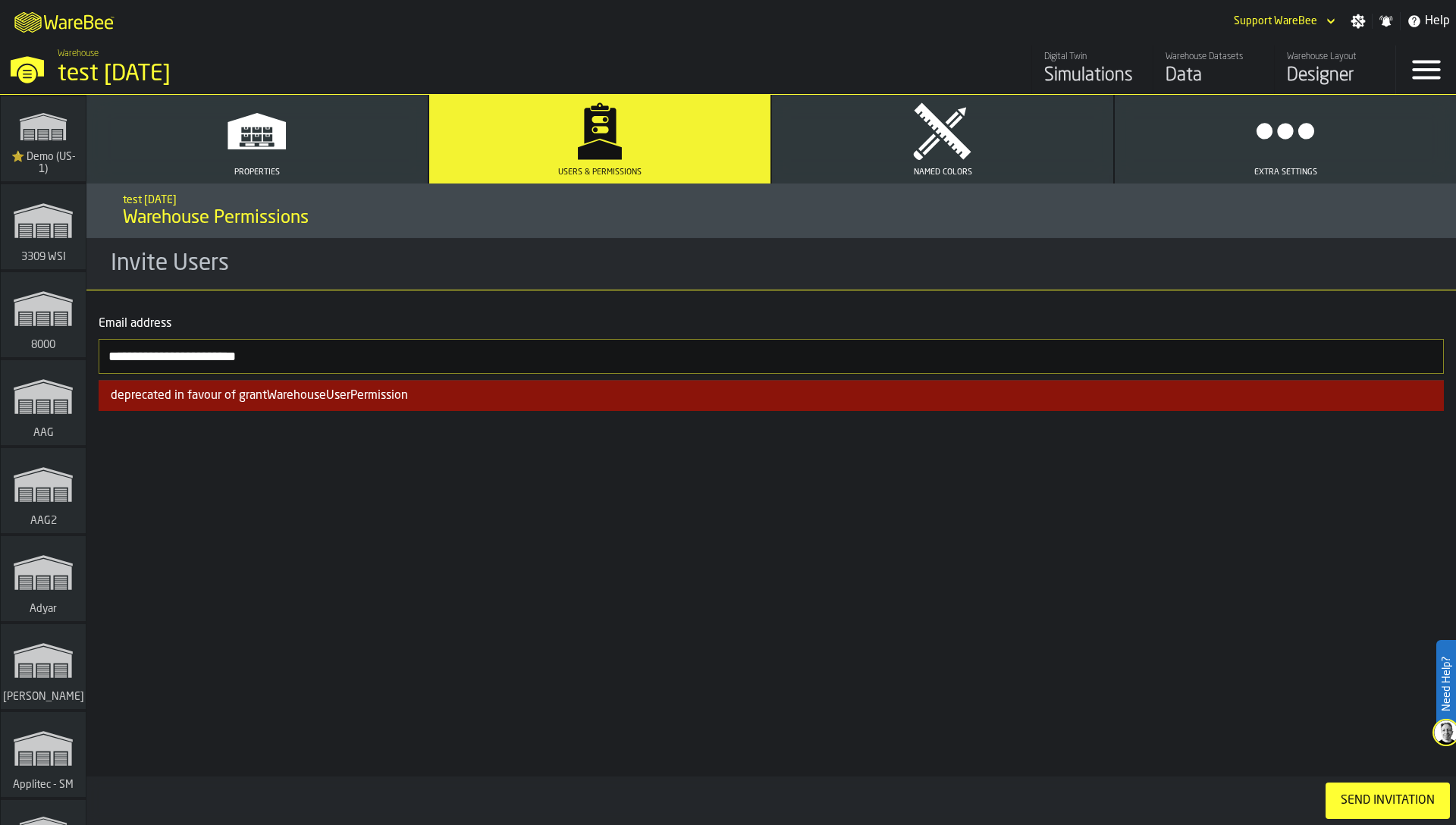
click at [869, 648] on div "**********" at bounding box center [771, 504] width 1370 height 641
click at [871, 620] on div "**********" at bounding box center [771, 504] width 1370 height 641
click at [533, 355] on input "**********" at bounding box center [771, 356] width 1345 height 35
click at [1401, 807] on div "Send Invitation" at bounding box center [1387, 801] width 106 height 19
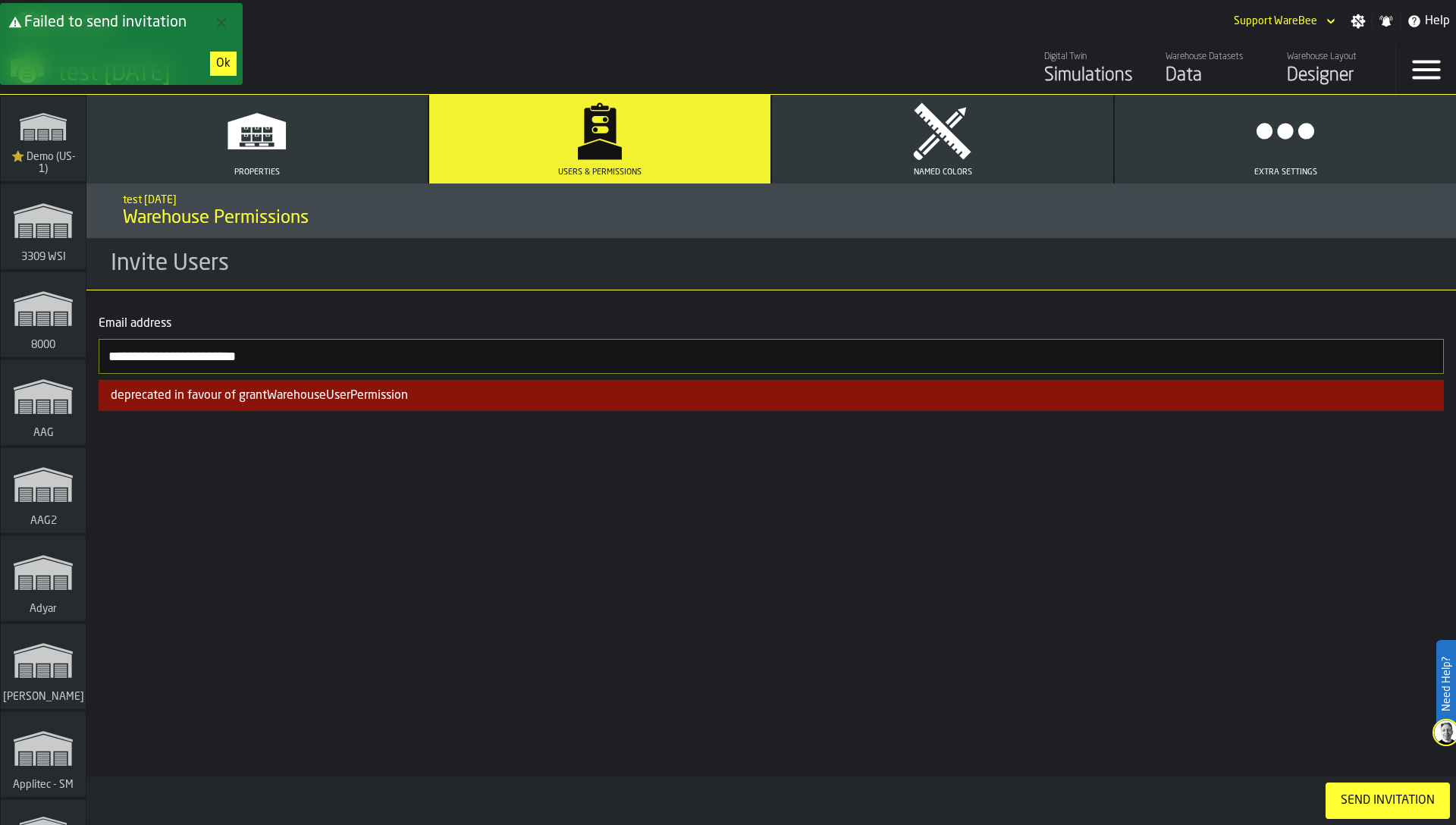
click at [220, 60] on div "Ok" at bounding box center [223, 64] width 15 height 19
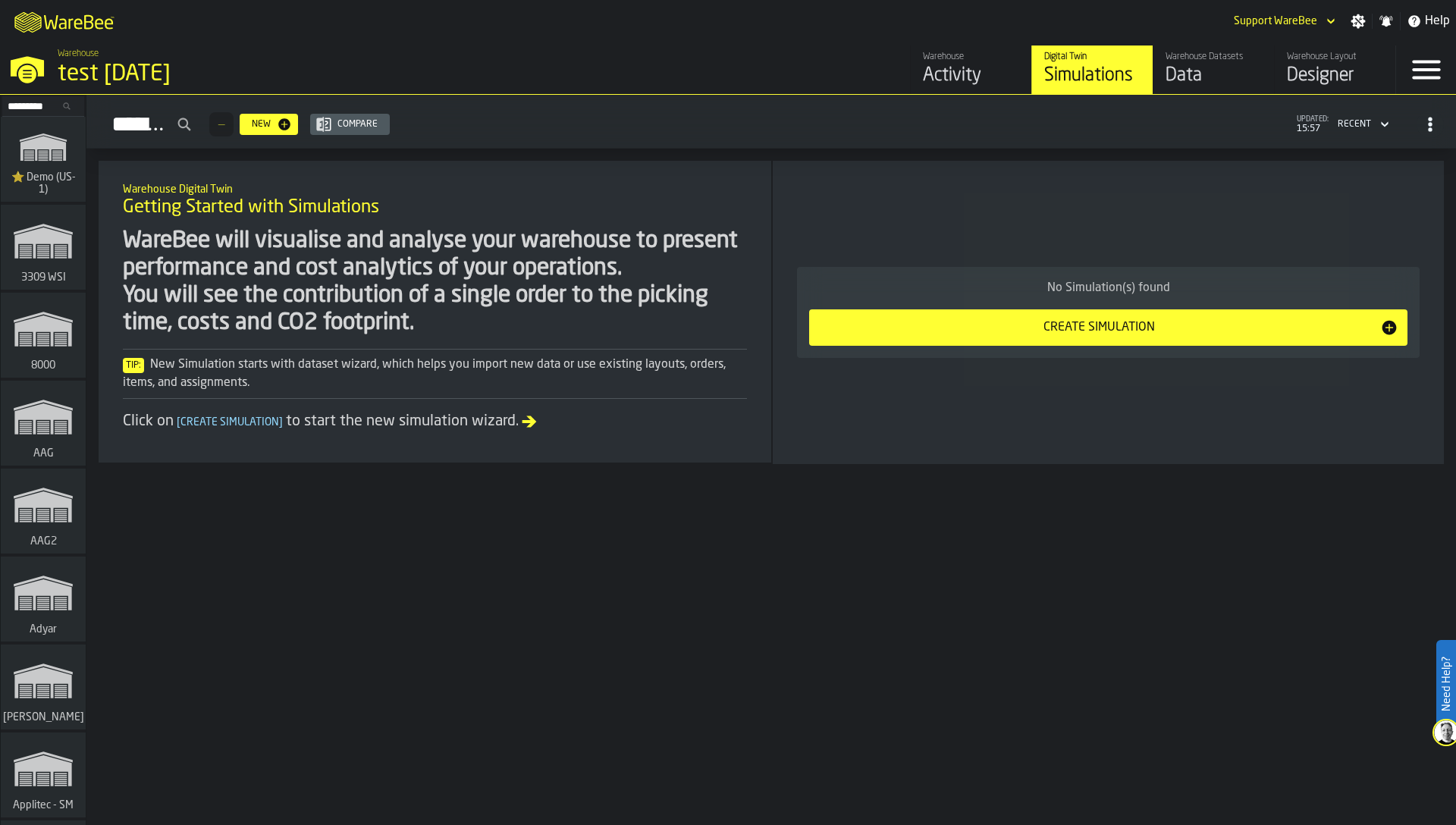
click at [626, 224] on div "Warehouse Digital Twin Getting Started with Simulations" at bounding box center [435, 200] width 648 height 64
click at [18, 106] on input "Search..." at bounding box center [43, 106] width 79 height 17
click at [331, 285] on div "WareBee will visualise and analyse your warehouse to present performance and co…" at bounding box center [435, 282] width 624 height 109
click at [49, 158] on polygon "link-to-/wh/i/103622fe-4b04-4da1-b95f-2619b9c959cc/simulations" at bounding box center [43, 149] width 45 height 25
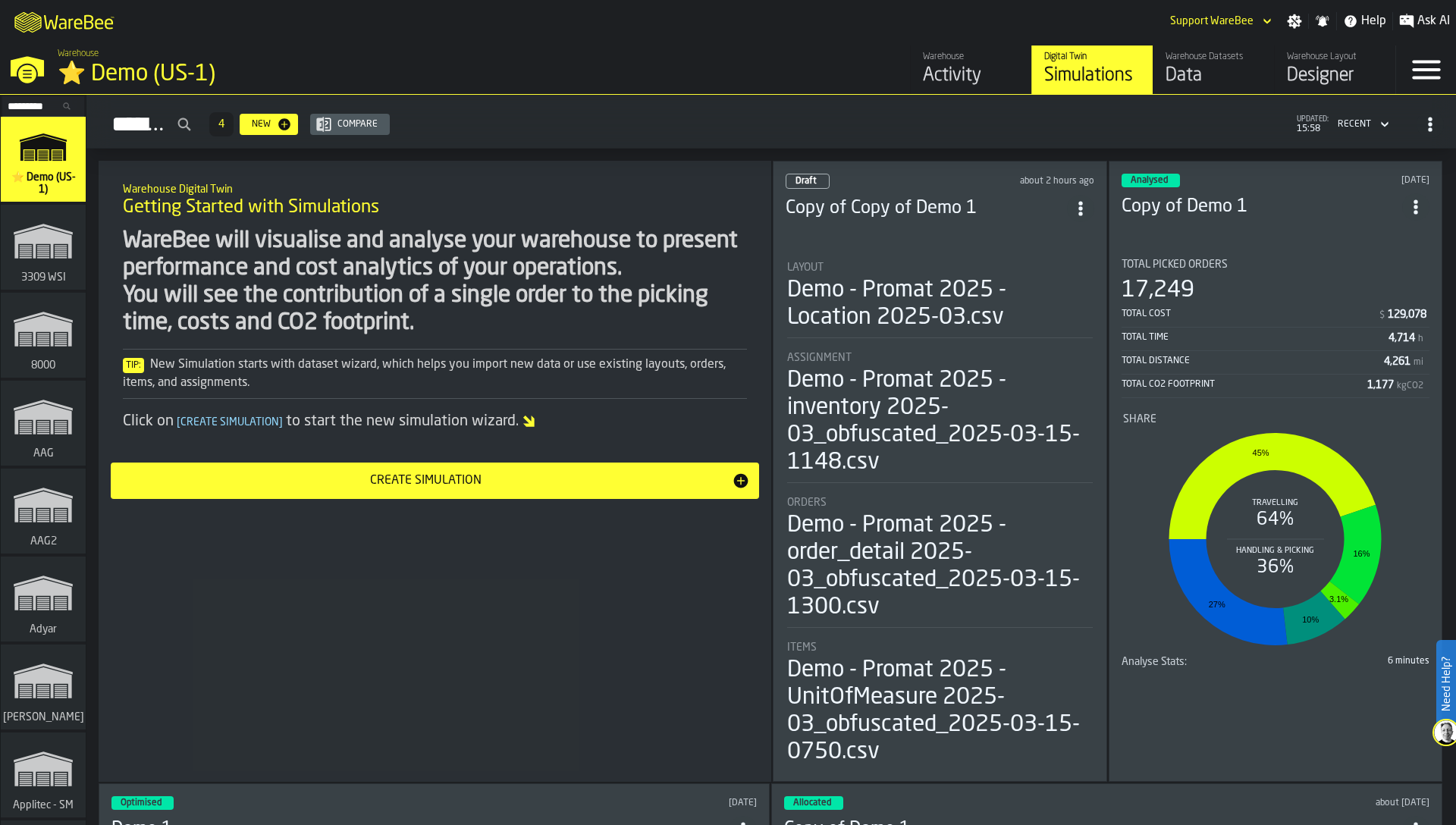
click at [1299, 19] on icon "button-toggle-Settings" at bounding box center [1294, 22] width 15 height 15
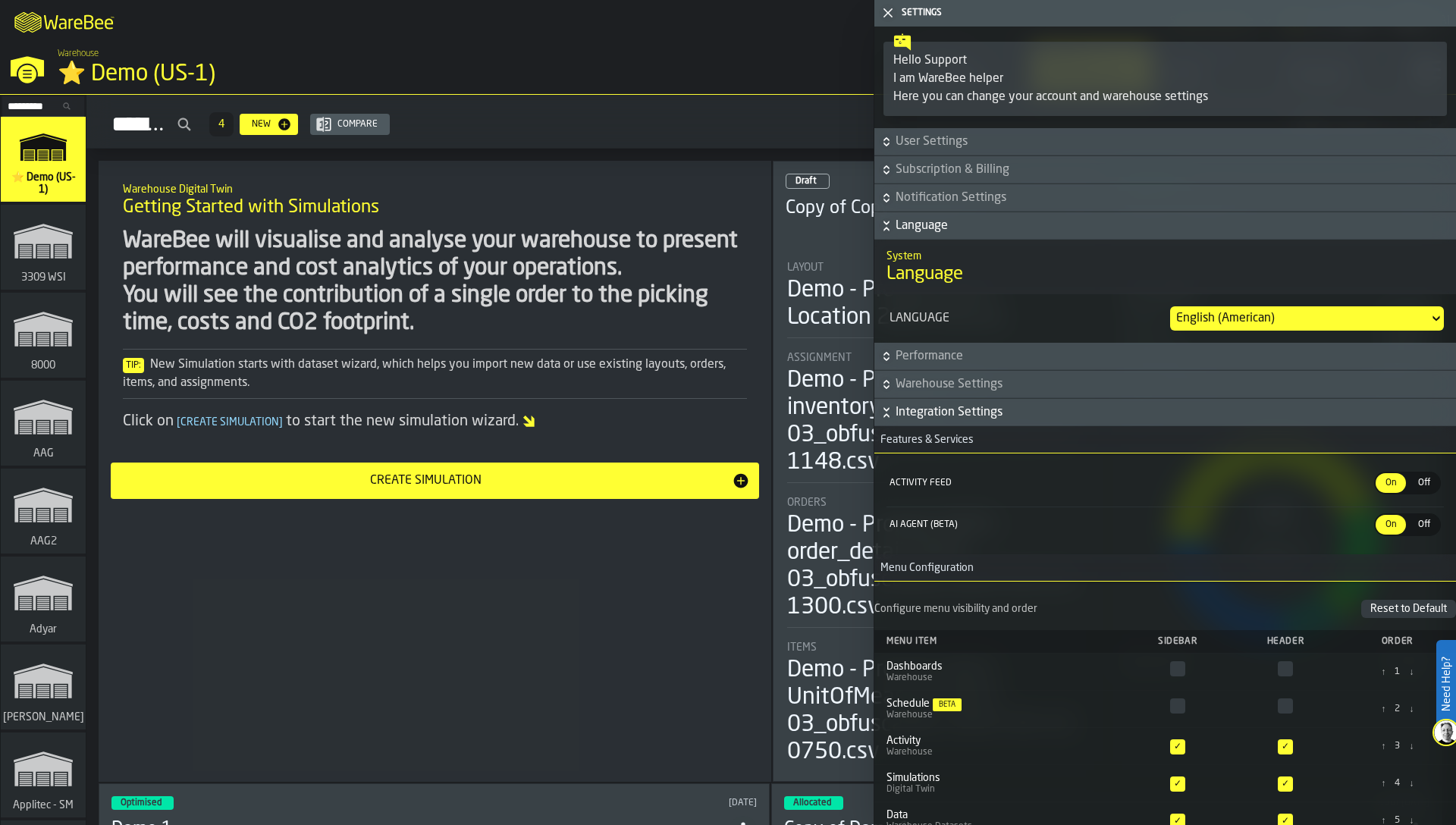
click at [885, 15] on icon "button-toggle-Close me" at bounding box center [888, 13] width 18 height 19
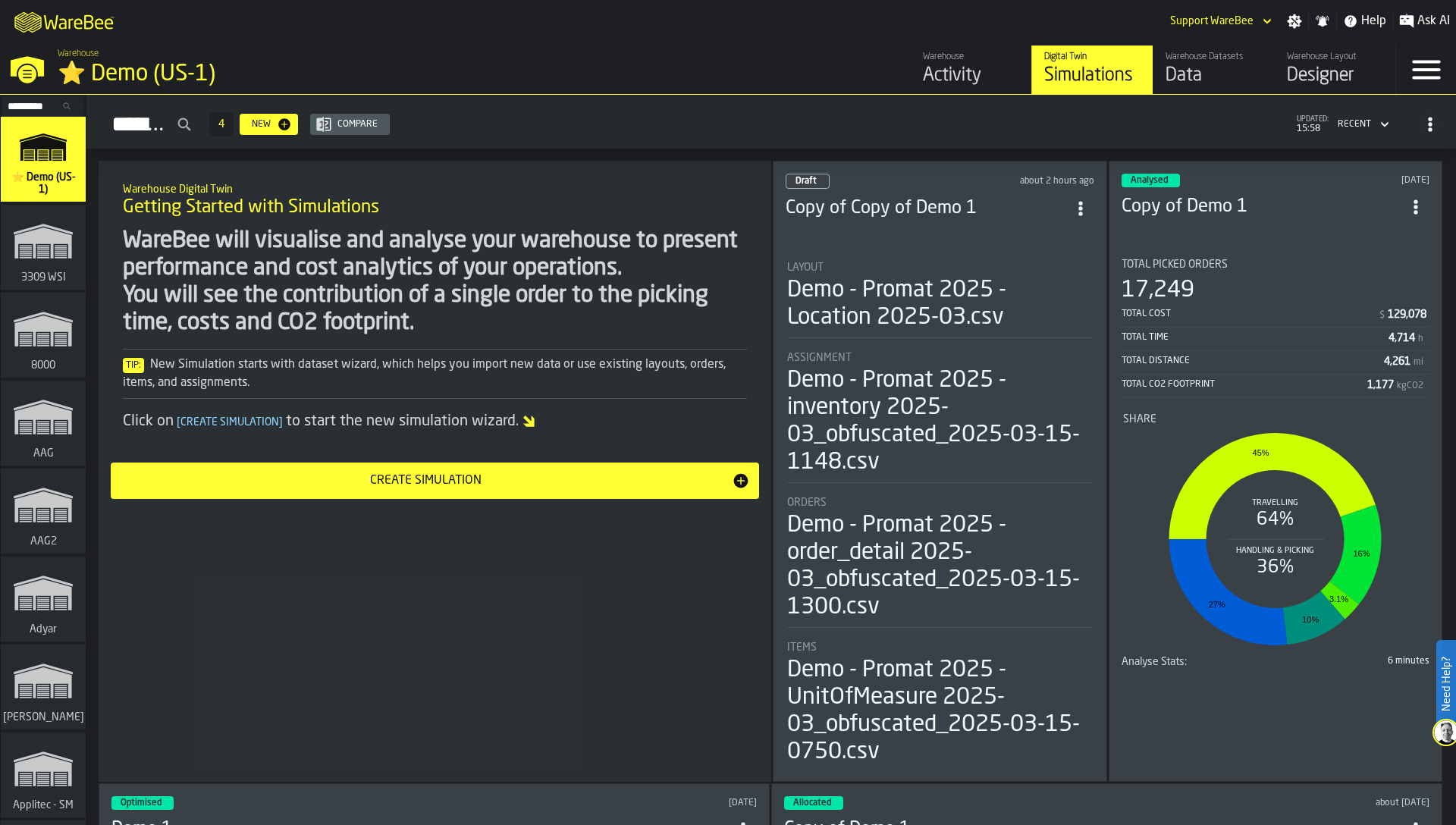
click at [1436, 62] on icon "button-toggle-Menu" at bounding box center [1426, 70] width 28 height 19
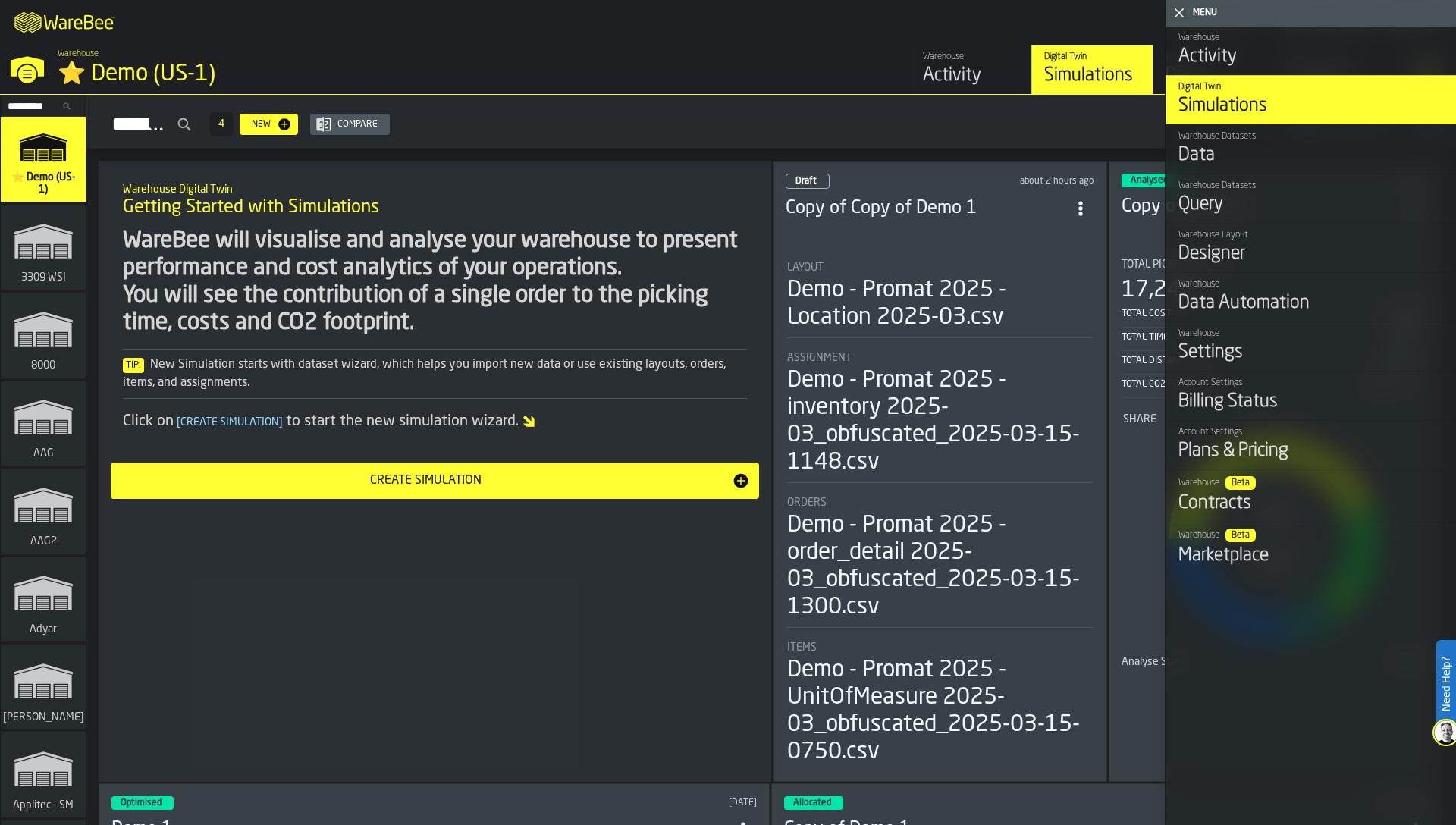
click at [1220, 354] on div "Settings" at bounding box center [1311, 352] width 265 height 24
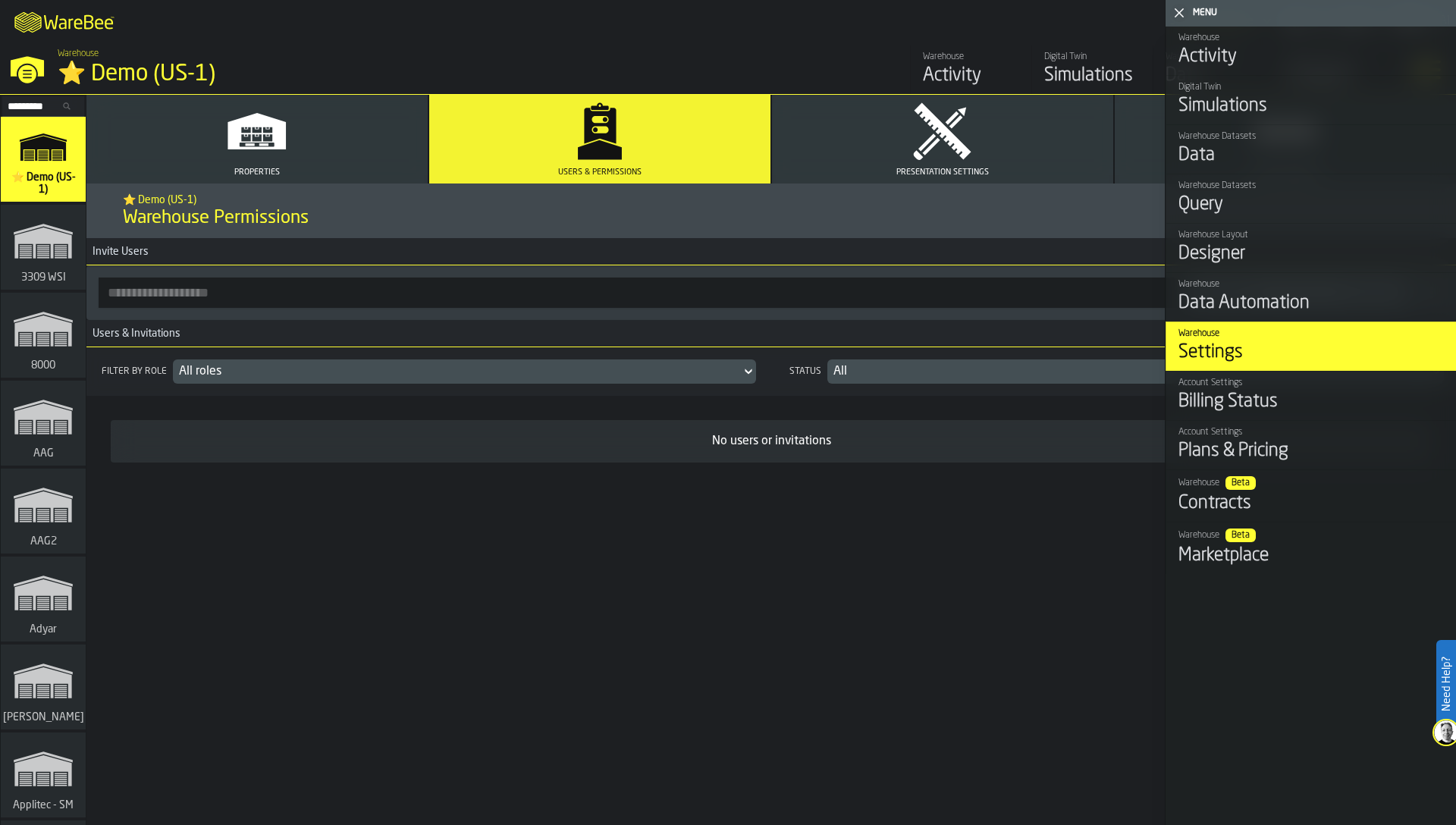
click at [655, 509] on div "Filter by role All roles Status All No users or invitations" at bounding box center [771, 448] width 1370 height 200
click at [478, 308] on div "Send Invitation" at bounding box center [771, 292] width 1370 height 55
click at [478, 305] on input "button-toolbar-" at bounding box center [637, 292] width 1078 height 30
click at [1179, 14] on polygon "button-toggle-Close me" at bounding box center [1179, 13] width 10 height 10
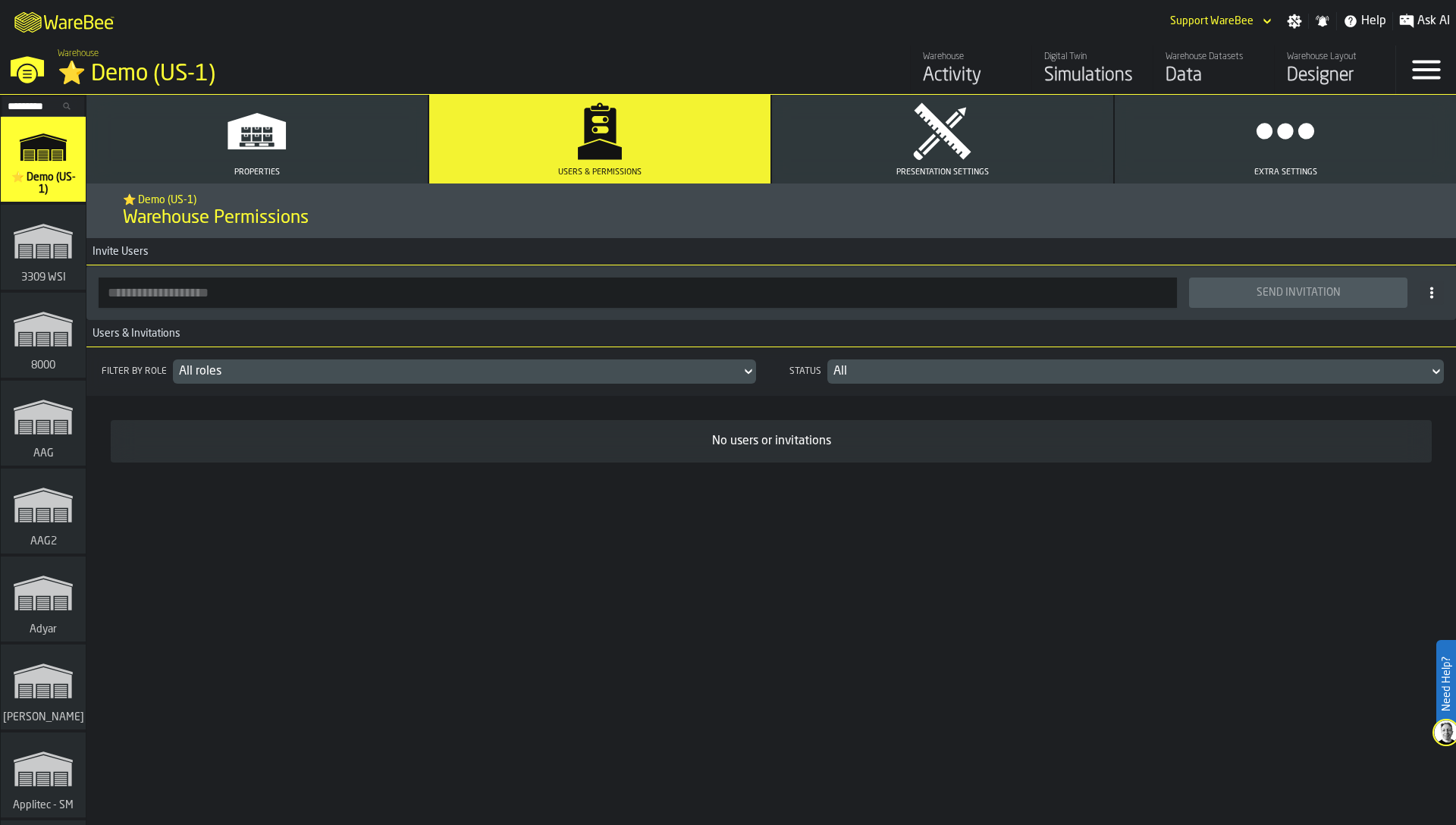
click at [523, 260] on h3 "Invite Users" at bounding box center [771, 251] width 1370 height 27
click at [413, 285] on input "button-toolbar-" at bounding box center [637, 292] width 1078 height 30
click at [15, 239] on polygon "link-to-/wh/i/d1ef1afb-ce11-4124-bdae-ba3d01893ec0/simulations" at bounding box center [43, 243] width 57 height 31
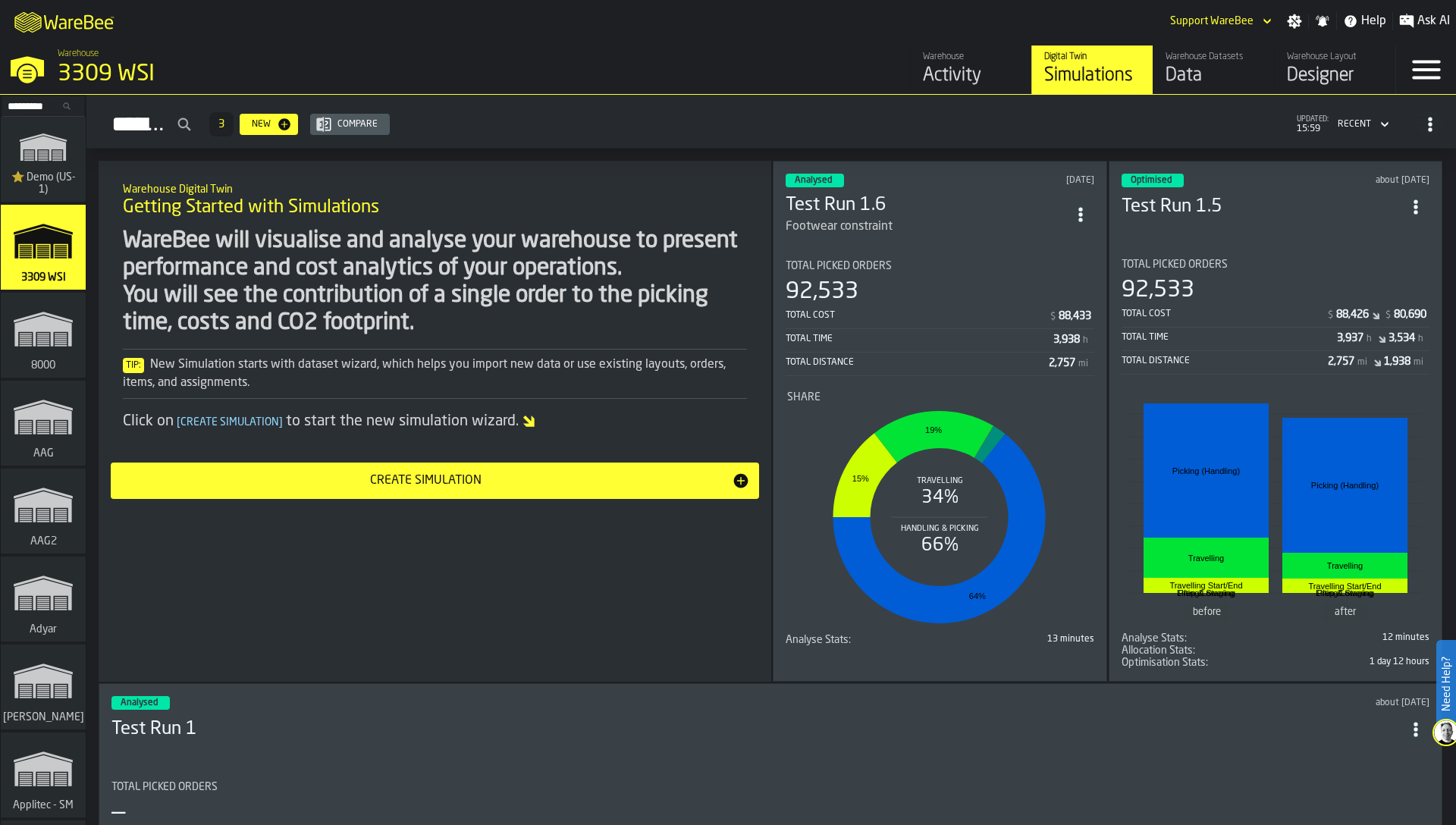
click at [41, 168] on icon "link-to-/wh/i/103622fe-4b04-4da1-b95f-2619b9c959cc/simulations" at bounding box center [43, 146] width 72 height 49
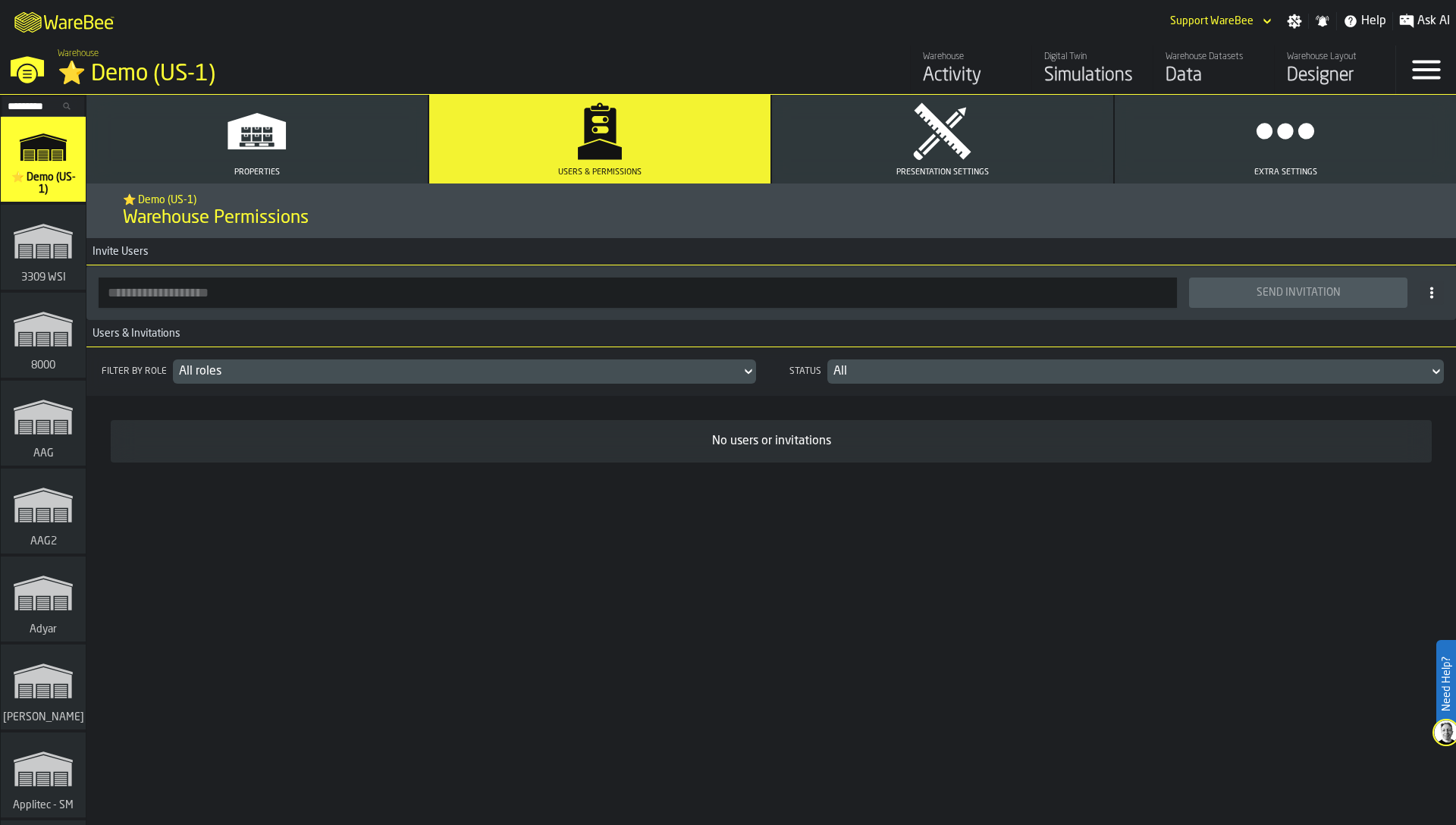
click at [633, 554] on div "⭐ Demo (US-1) Warehouse Permissions Invite Users Send Invitation Users & Invita…" at bounding box center [771, 504] width 1370 height 641
click at [274, 304] on input "button-toolbar-" at bounding box center [637, 292] width 1078 height 30
click at [153, 288] on input "**********" at bounding box center [637, 292] width 1078 height 30
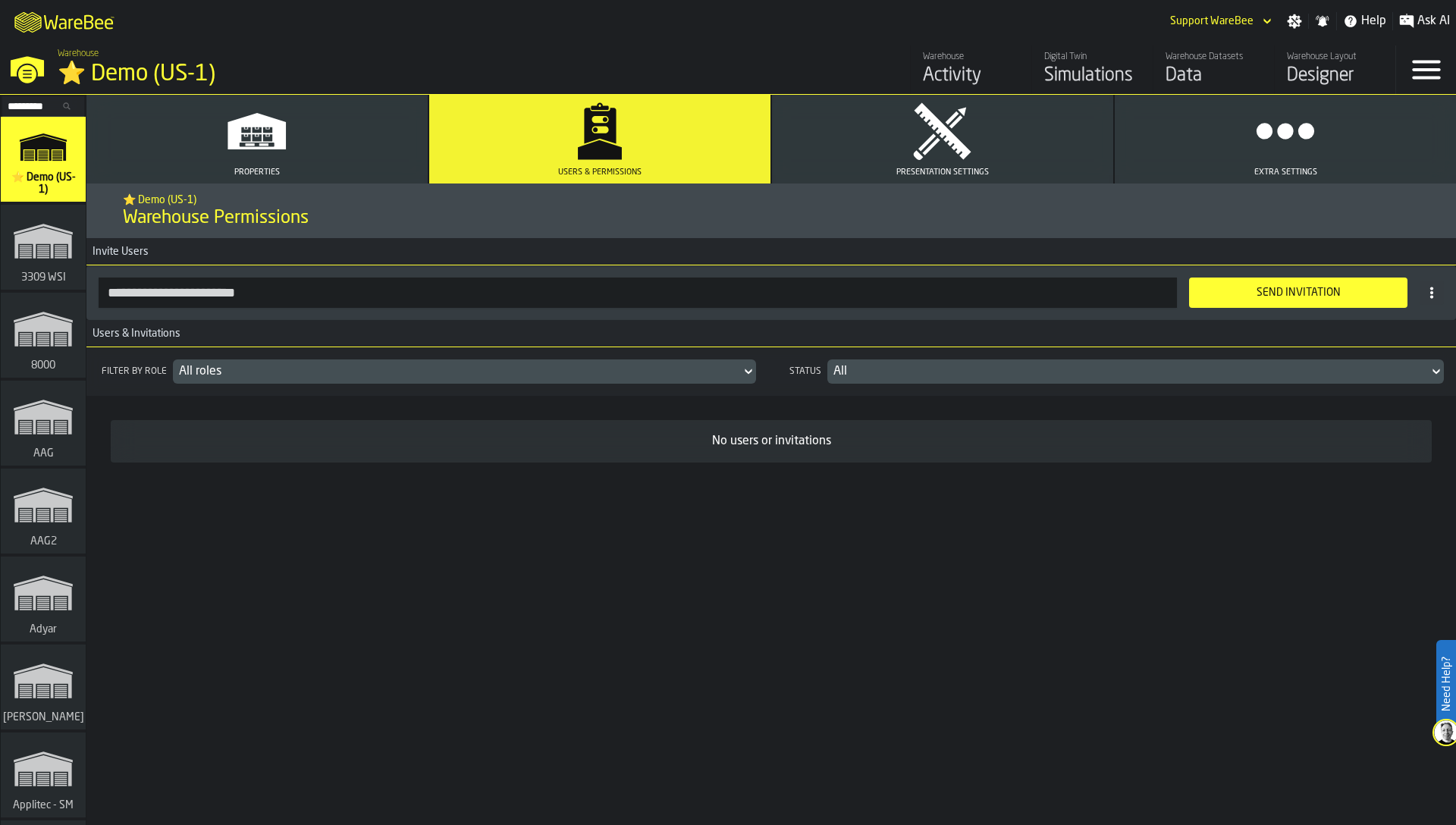
type input "**********"
click at [1301, 285] on button "Send Invitation" at bounding box center [1298, 292] width 218 height 30
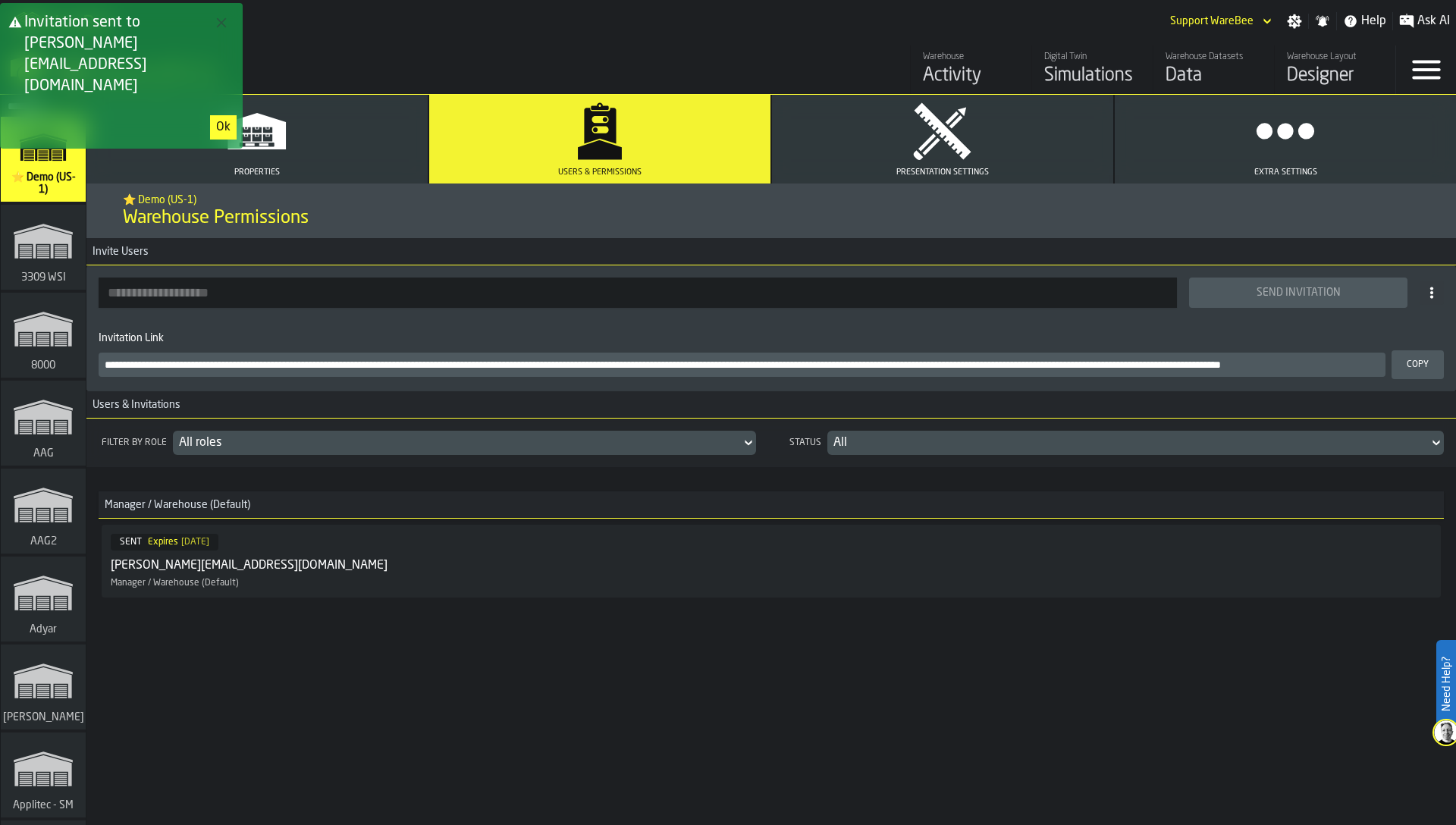
click at [219, 118] on div "Ok" at bounding box center [223, 127] width 15 height 19
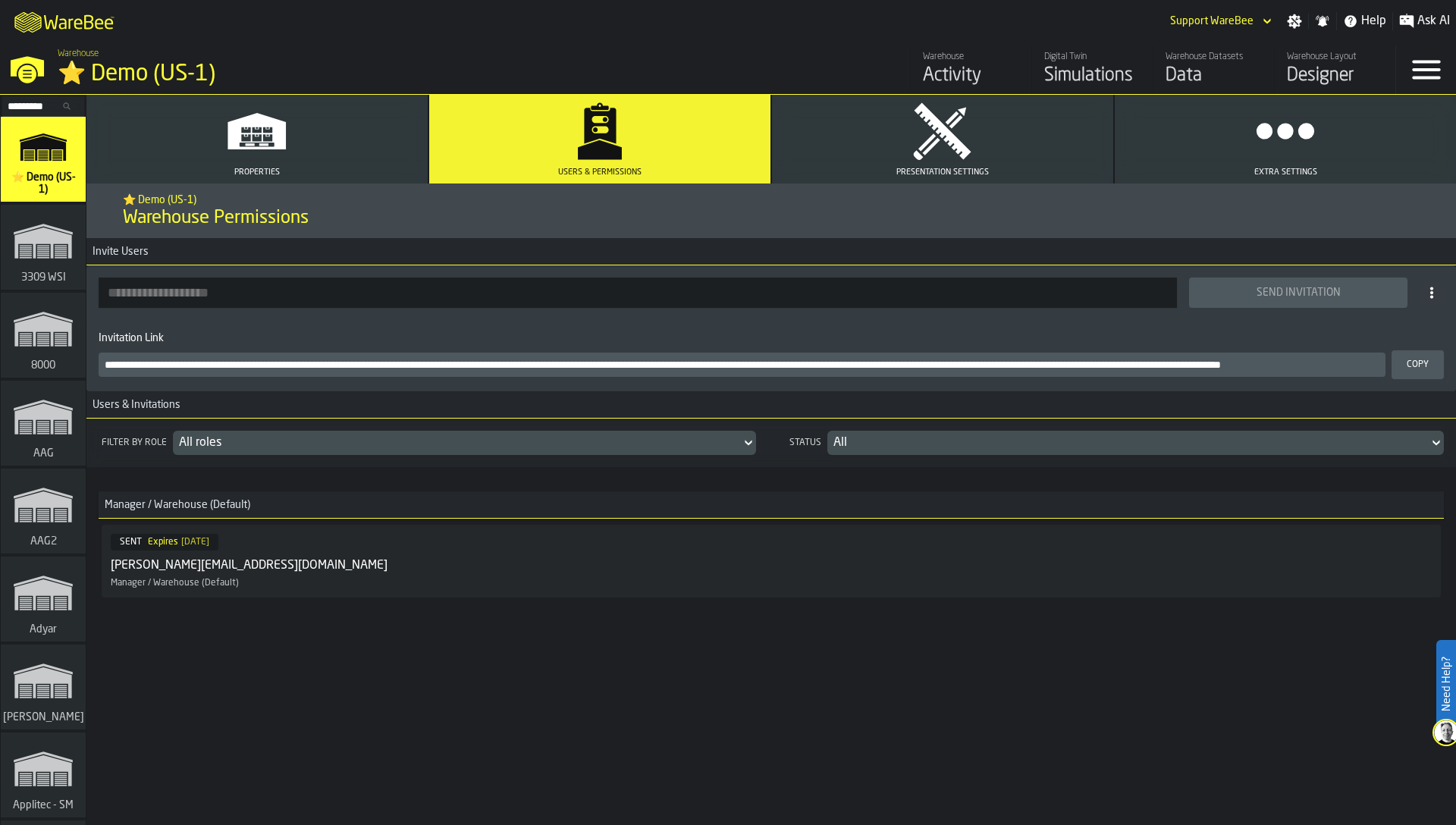
click at [42, 105] on input "Search..." at bounding box center [43, 106] width 79 height 17
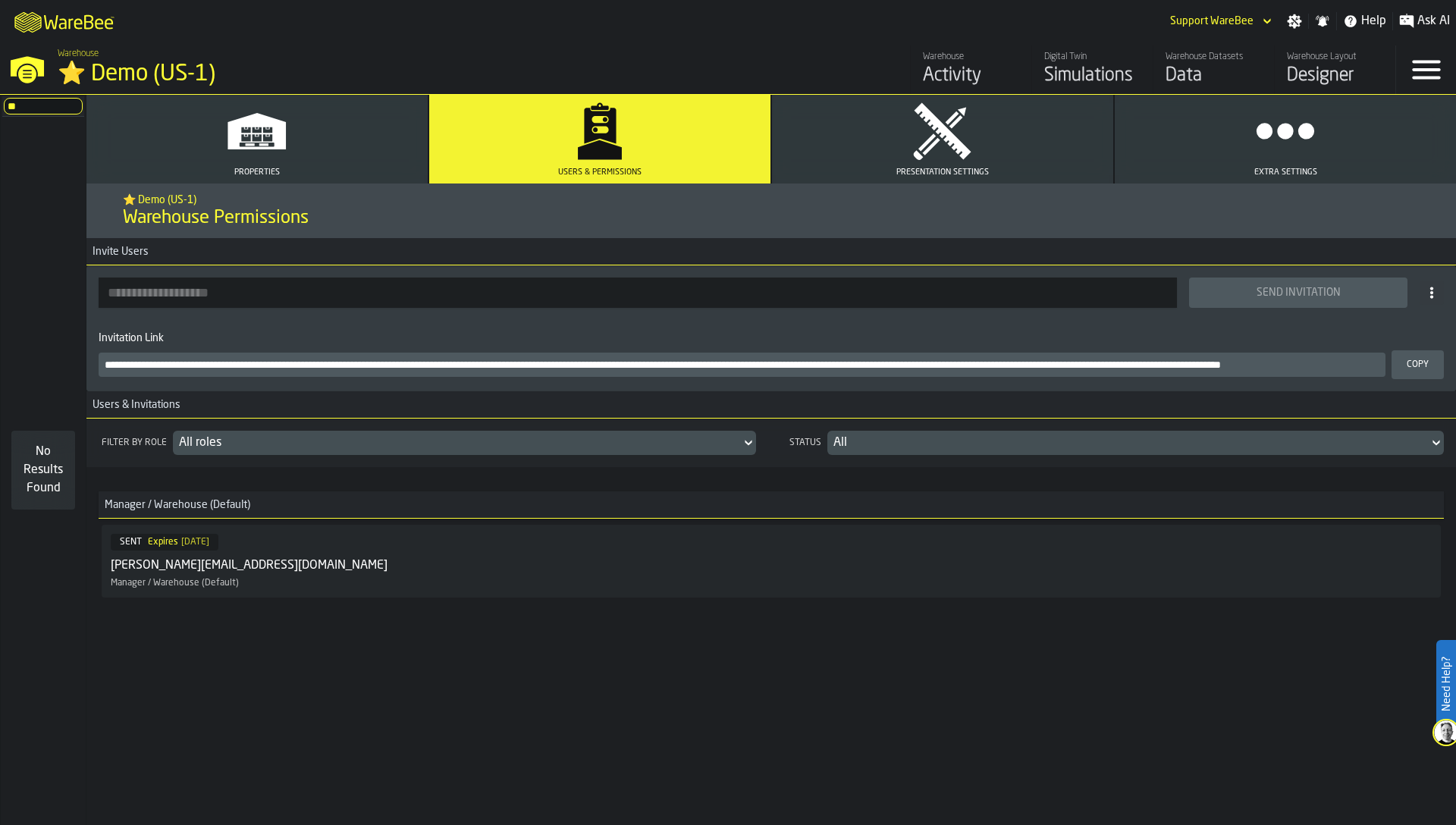
type input "*"
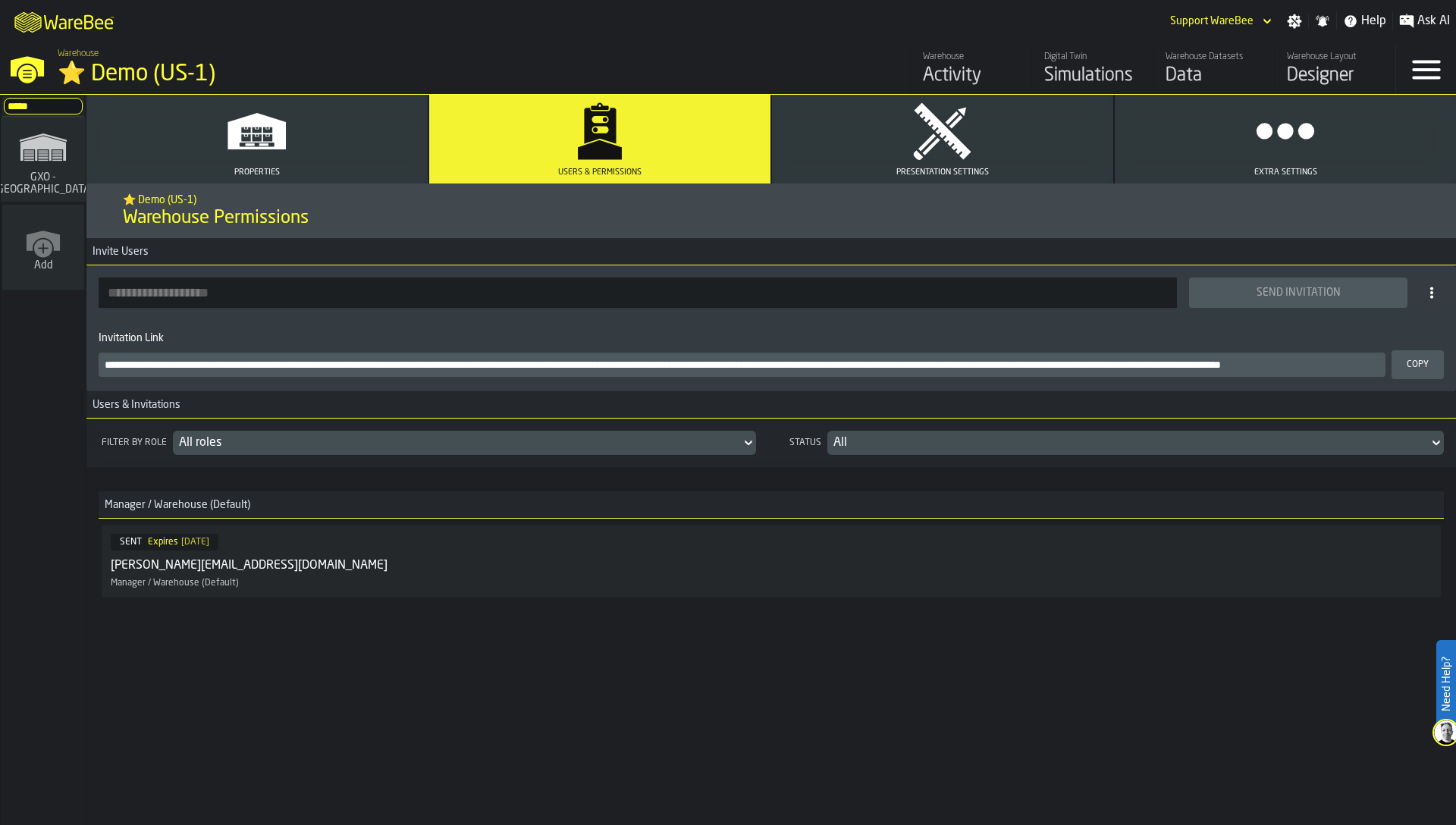
type input "*****"
click at [39, 173] on span "GXO - [GEOGRAPHIC_DATA]" at bounding box center [43, 183] width 107 height 24
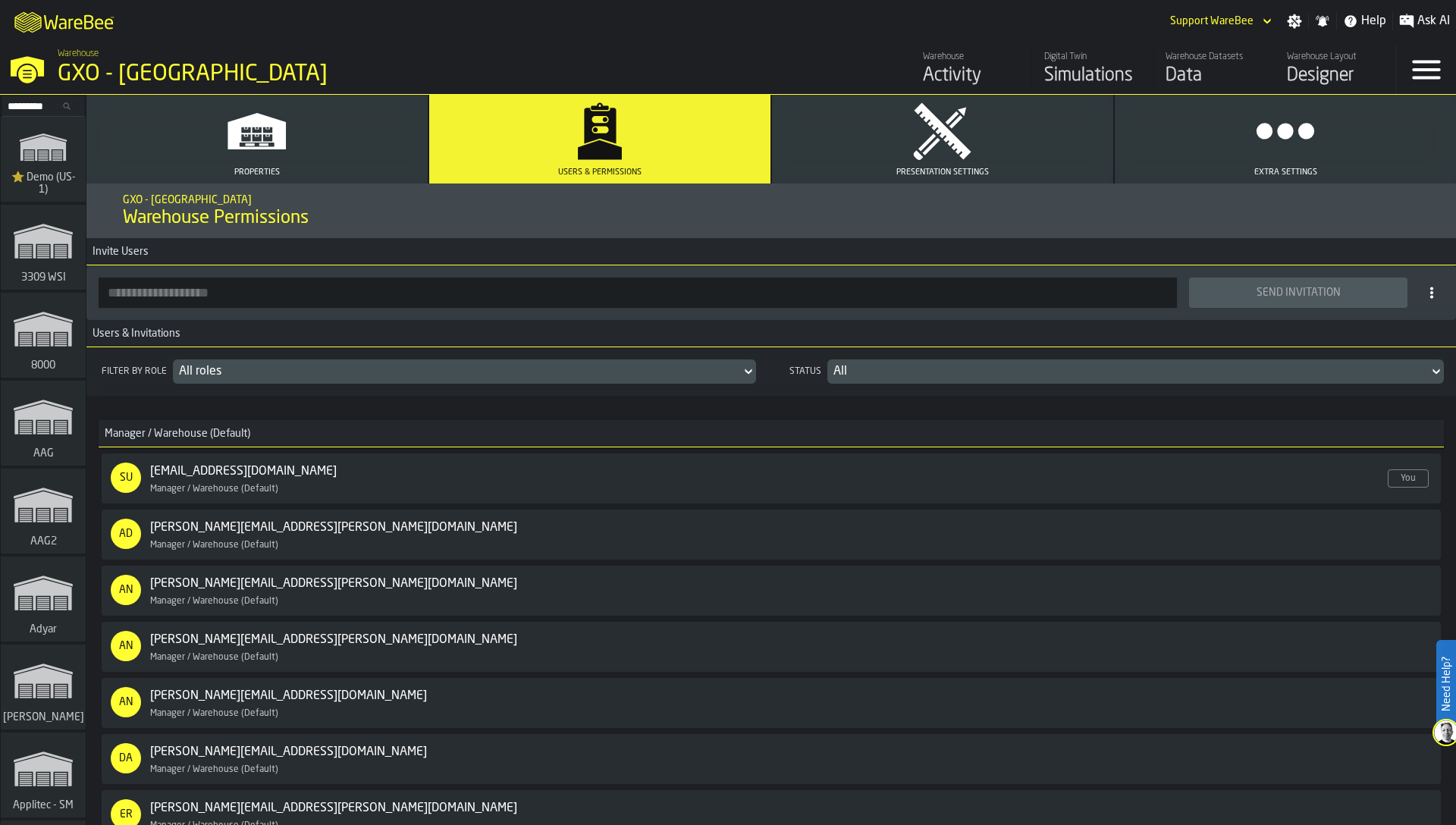
click at [45, 163] on icon "link-to-/wh/i/103622fe-4b04-4da1-b95f-2619b9c959cc/simulations" at bounding box center [43, 146] width 72 height 49
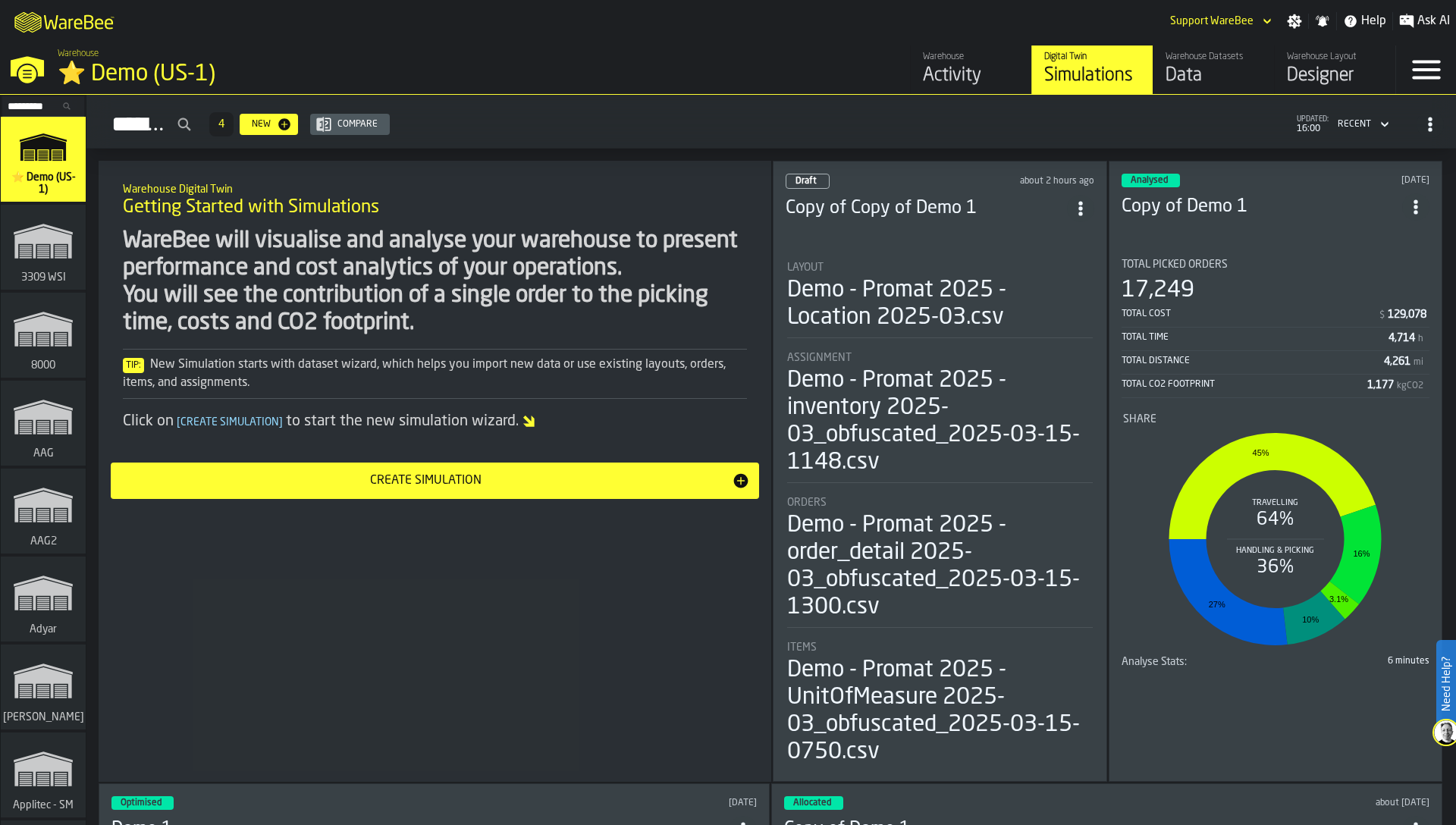
click at [1439, 76] on icon "button-toggle-Menu" at bounding box center [1426, 69] width 36 height 36
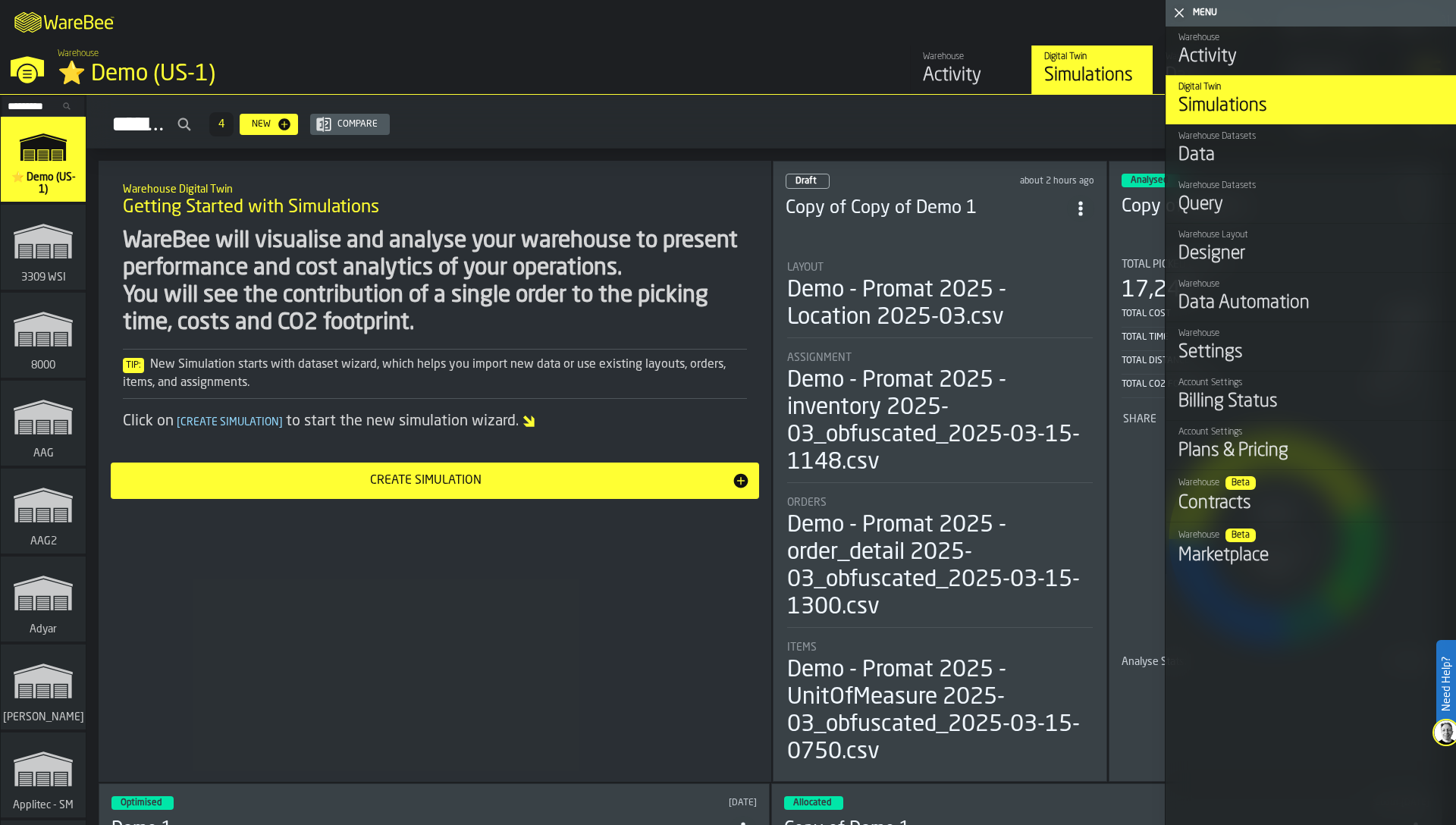
click at [1217, 341] on div "Settings" at bounding box center [1311, 352] width 265 height 24
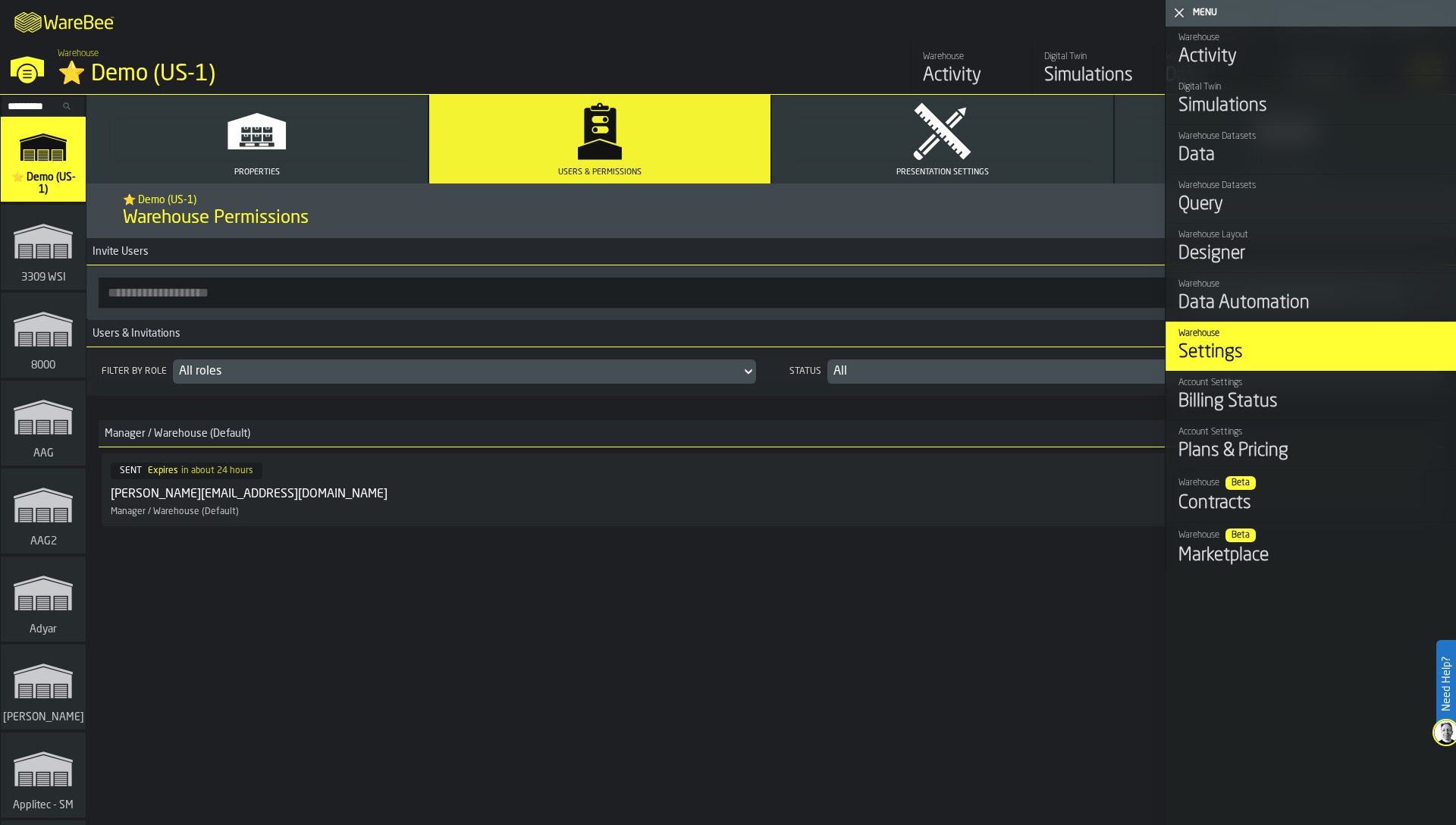
click at [188, 293] on input "button-toolbar-" at bounding box center [637, 292] width 1078 height 30
click at [1179, 15] on polygon "button-toggle-Close me" at bounding box center [1179, 13] width 10 height 10
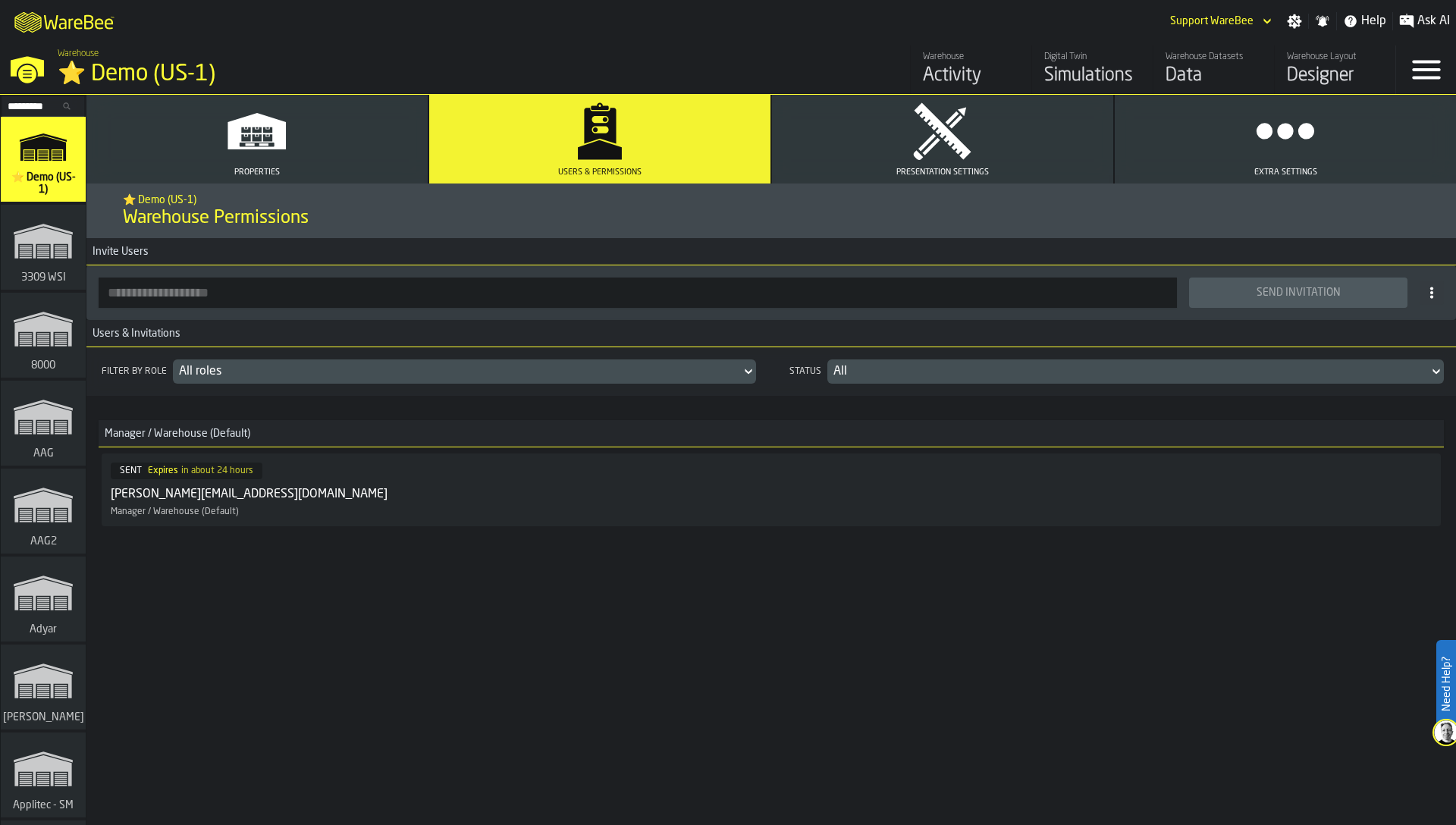
click at [305, 291] on input "button-toolbar-" at bounding box center [637, 292] width 1078 height 30
click at [873, 432] on h3 "Manager / Warehouse (Default)" at bounding box center [771, 433] width 1345 height 27
click at [673, 293] on input "button-toolbar-" at bounding box center [637, 292] width 1078 height 30
paste input "**********"
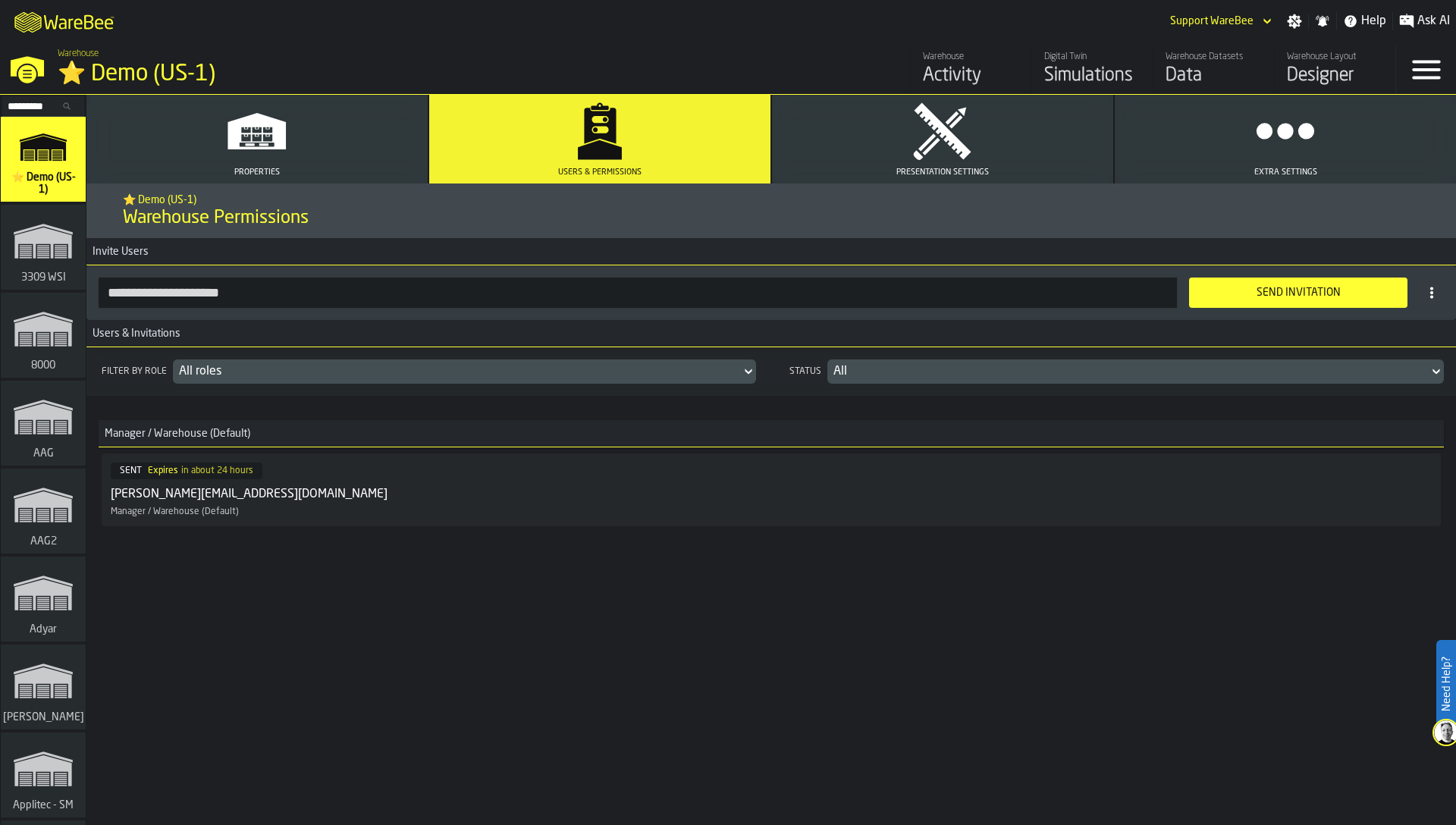
type input "**********"
click at [1240, 294] on div "Send Invitation" at bounding box center [1298, 293] width 200 height 12
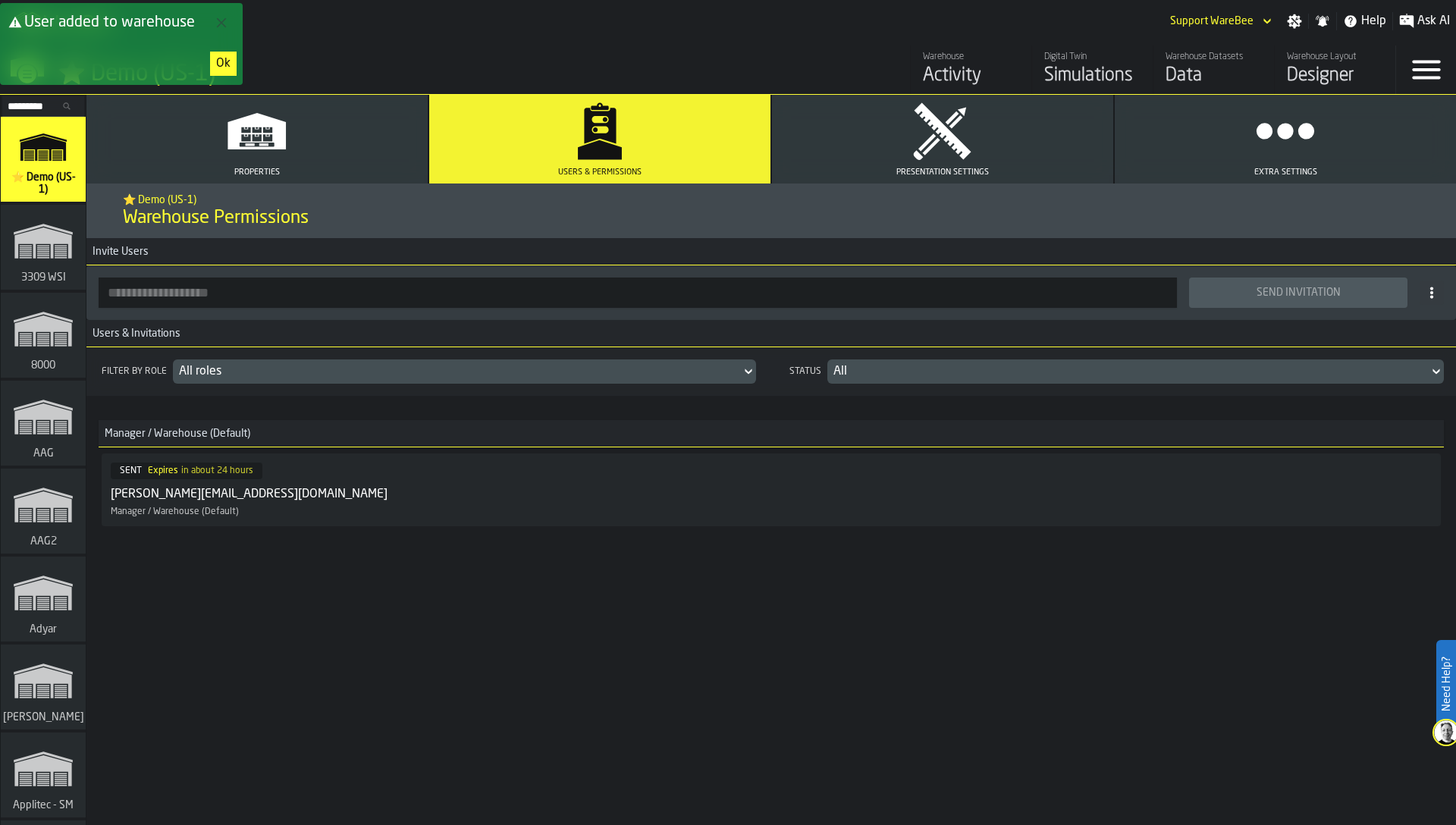
click at [234, 66] on button "Ok" at bounding box center [224, 63] width 26 height 24
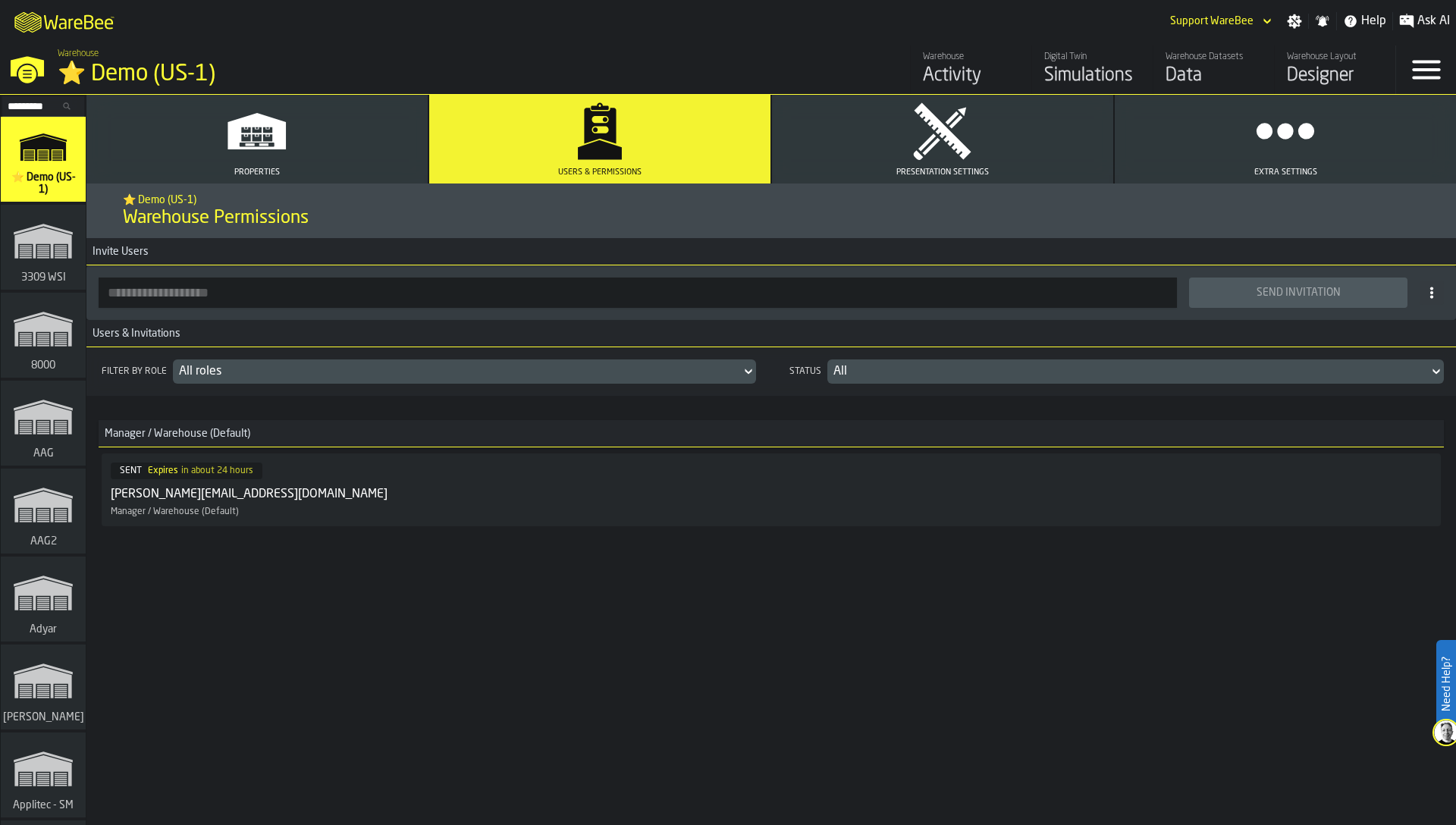
click at [50, 218] on icon "link-to-/wh/i/d1ef1afb-ce11-4124-bdae-ba3d01893ec0/simulations" at bounding box center [43, 241] width 72 height 61
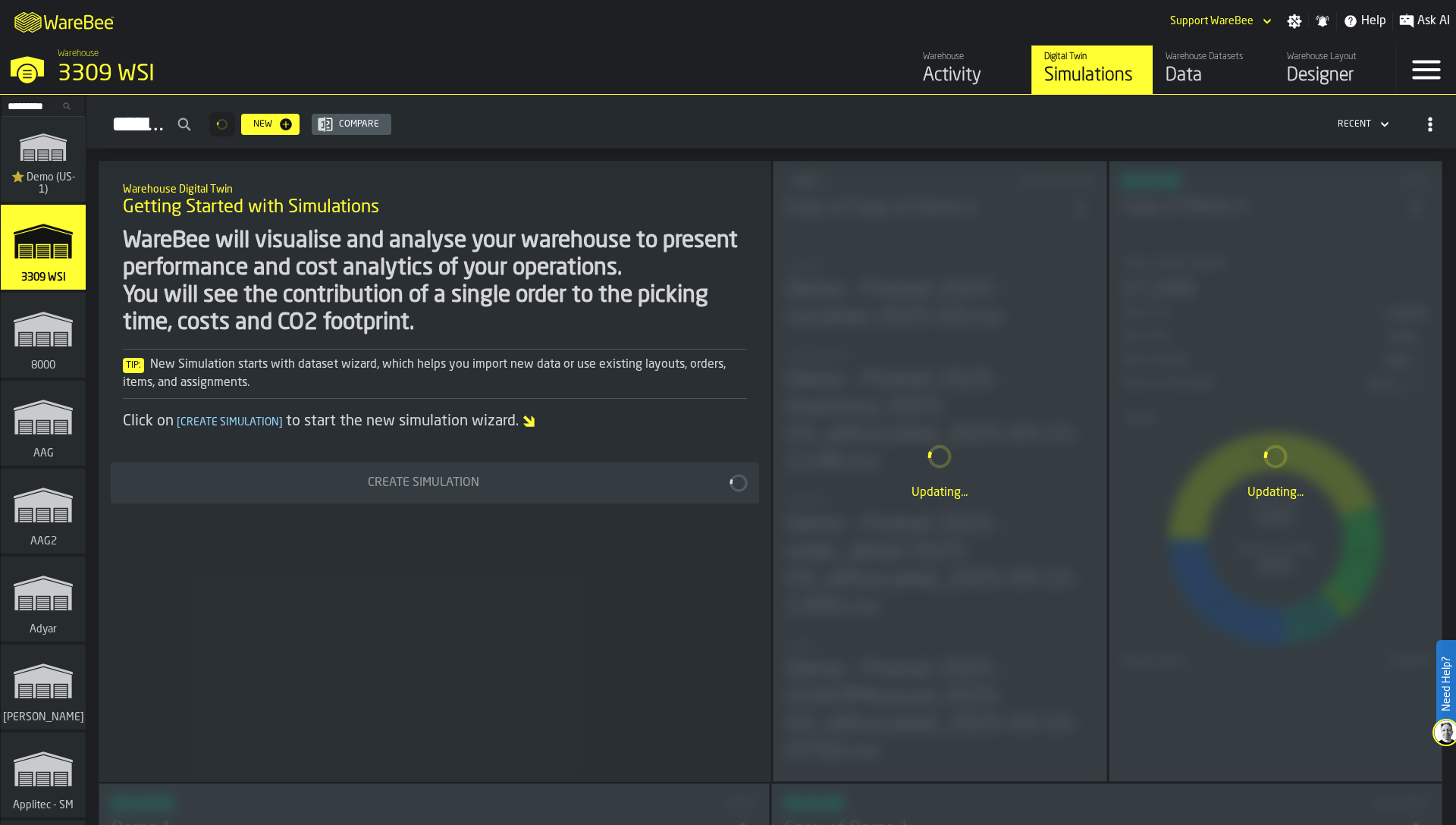
click at [50, 177] on span "⭐ Demo (US-1)" at bounding box center [43, 183] width 72 height 24
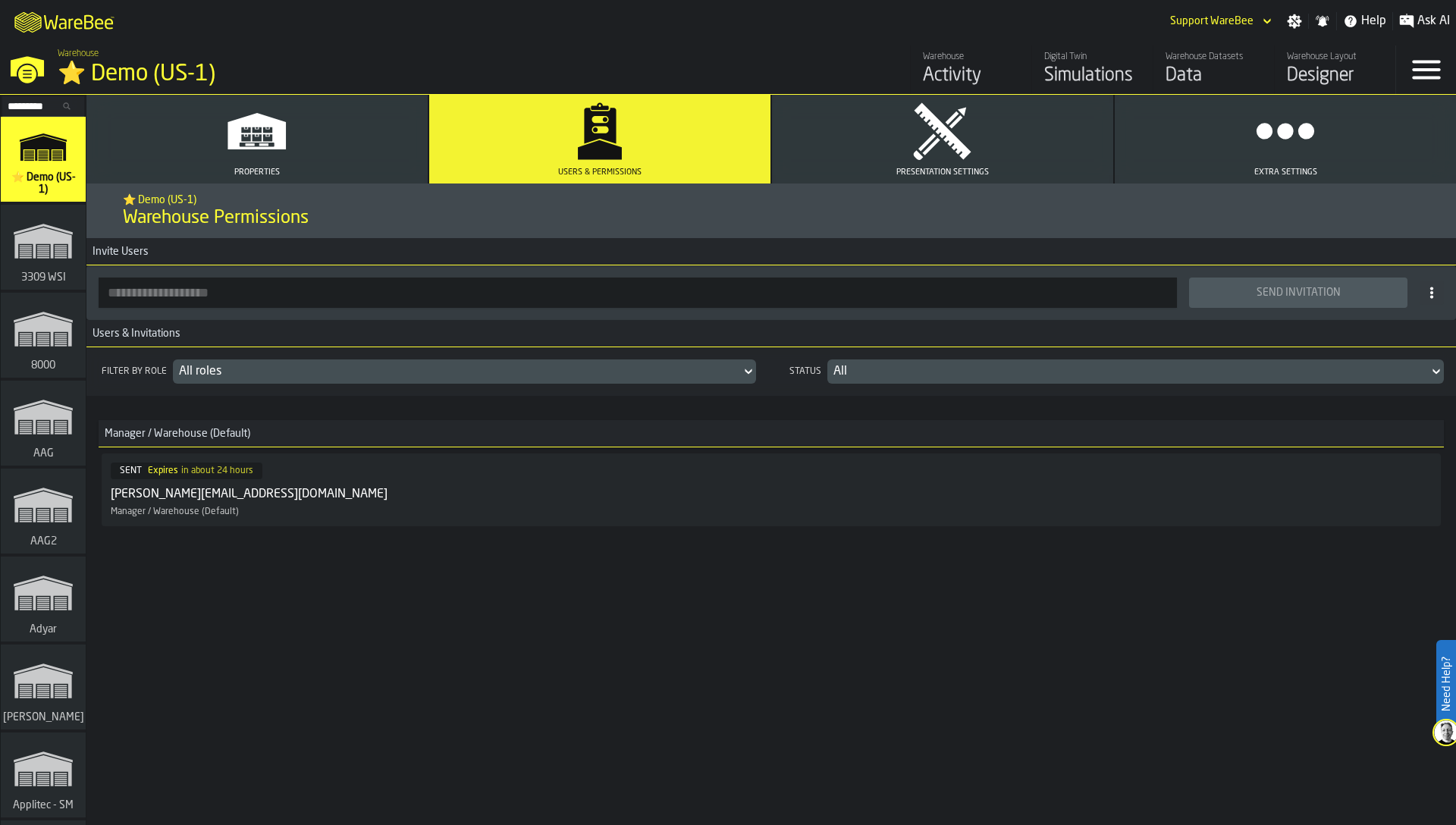
click at [282, 294] on input "button-toolbar-" at bounding box center [637, 292] width 1078 height 30
paste input "**********"
type input "**********"
click at [253, 369] on div "All roles" at bounding box center [456, 372] width 556 height 19
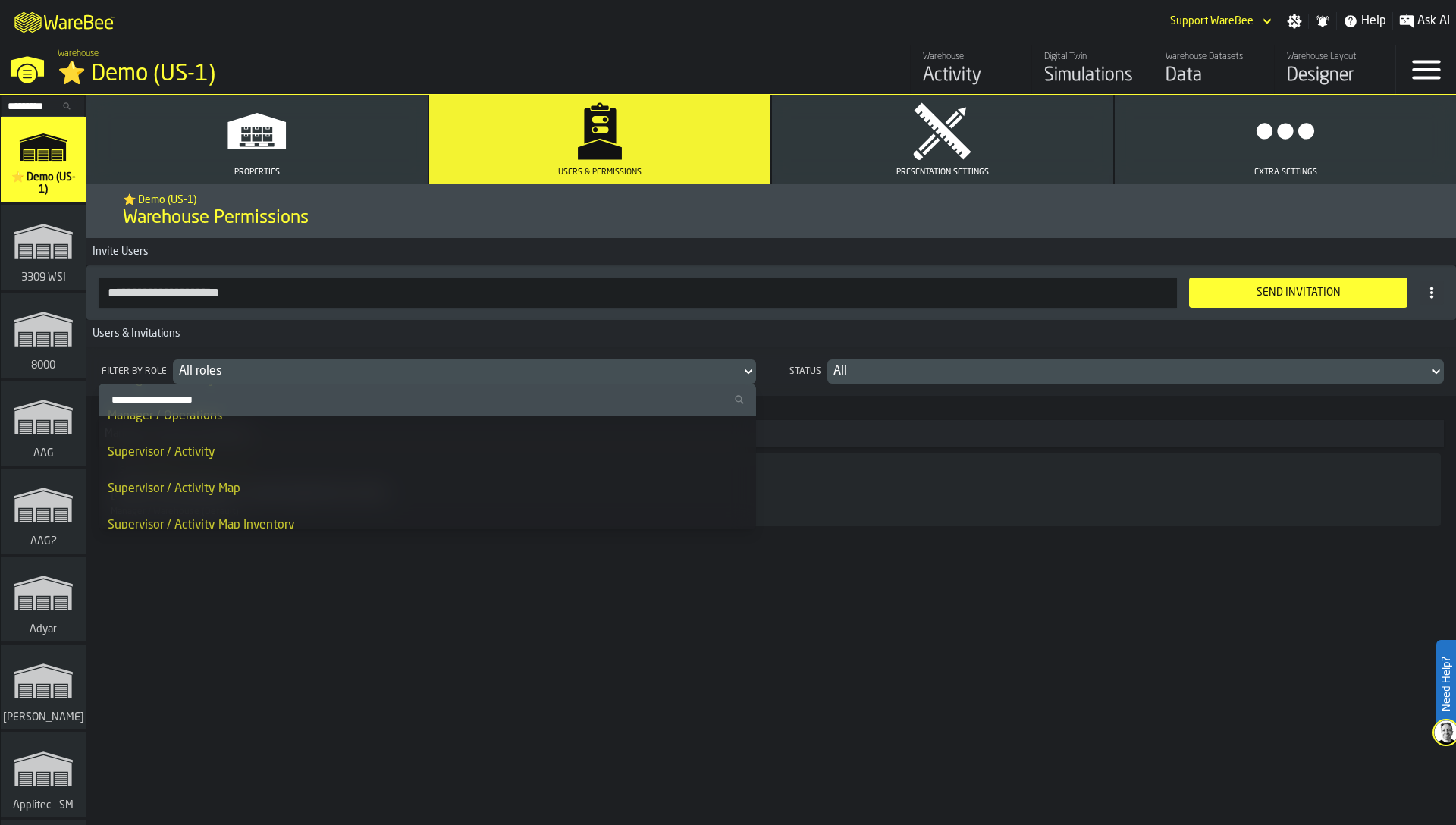
scroll to position [687, 0]
click at [234, 635] on div "**********" at bounding box center [771, 504] width 1370 height 641
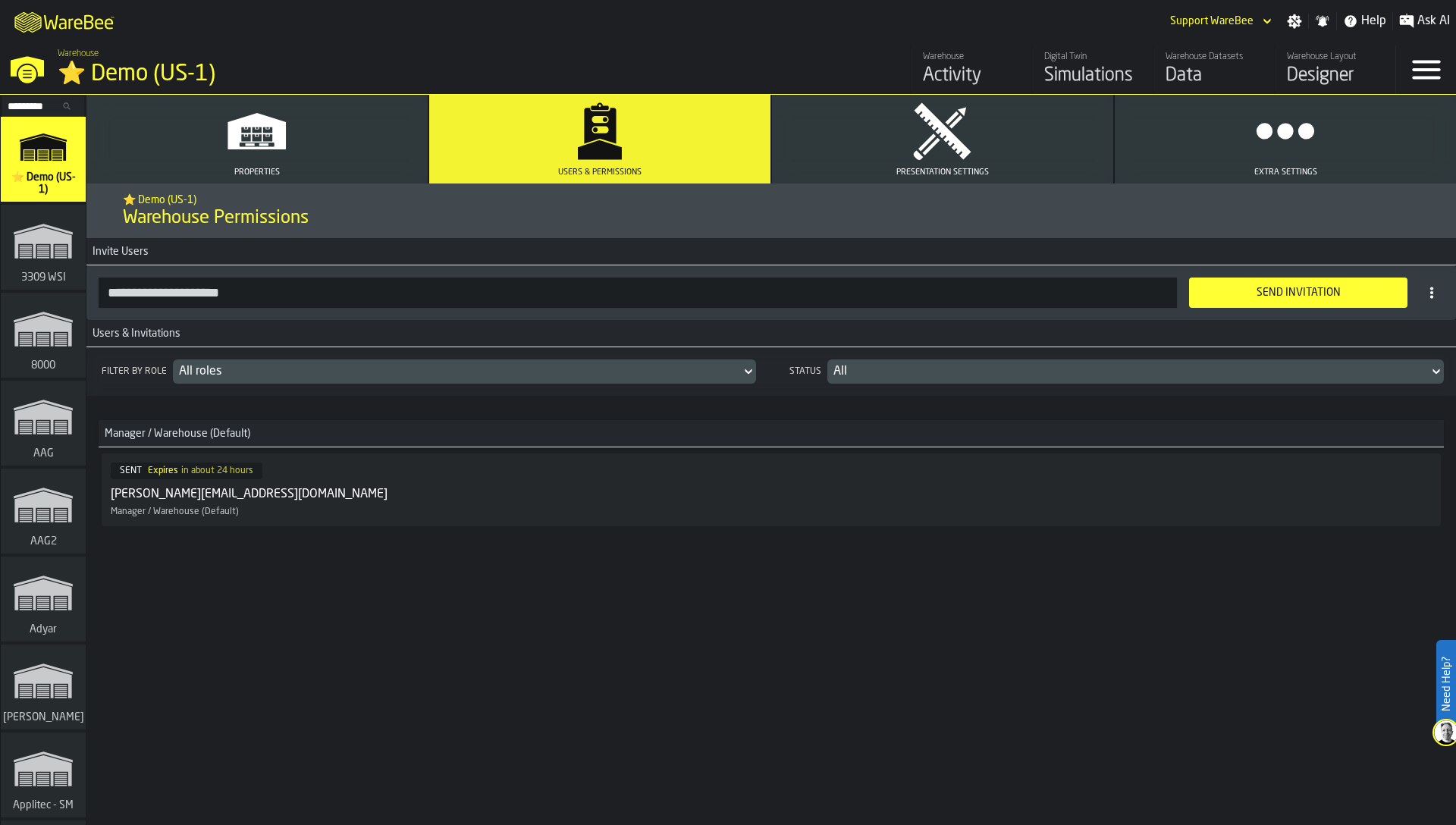
click at [846, 371] on div "All" at bounding box center [1128, 372] width 589 height 19
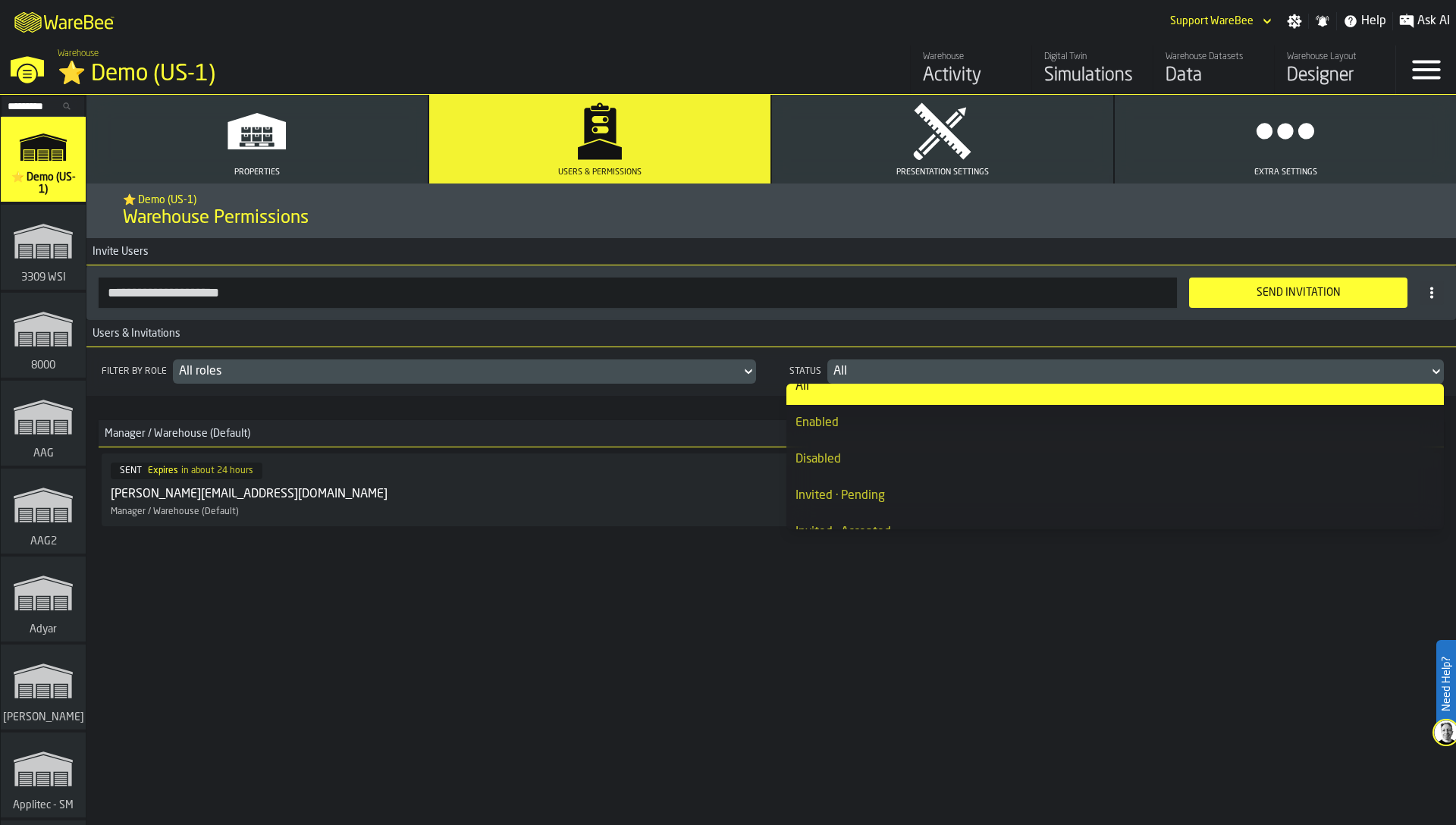
scroll to position [12, 0]
click at [834, 500] on div "Invited · Pending" at bounding box center [1115, 500] width 639 height 19
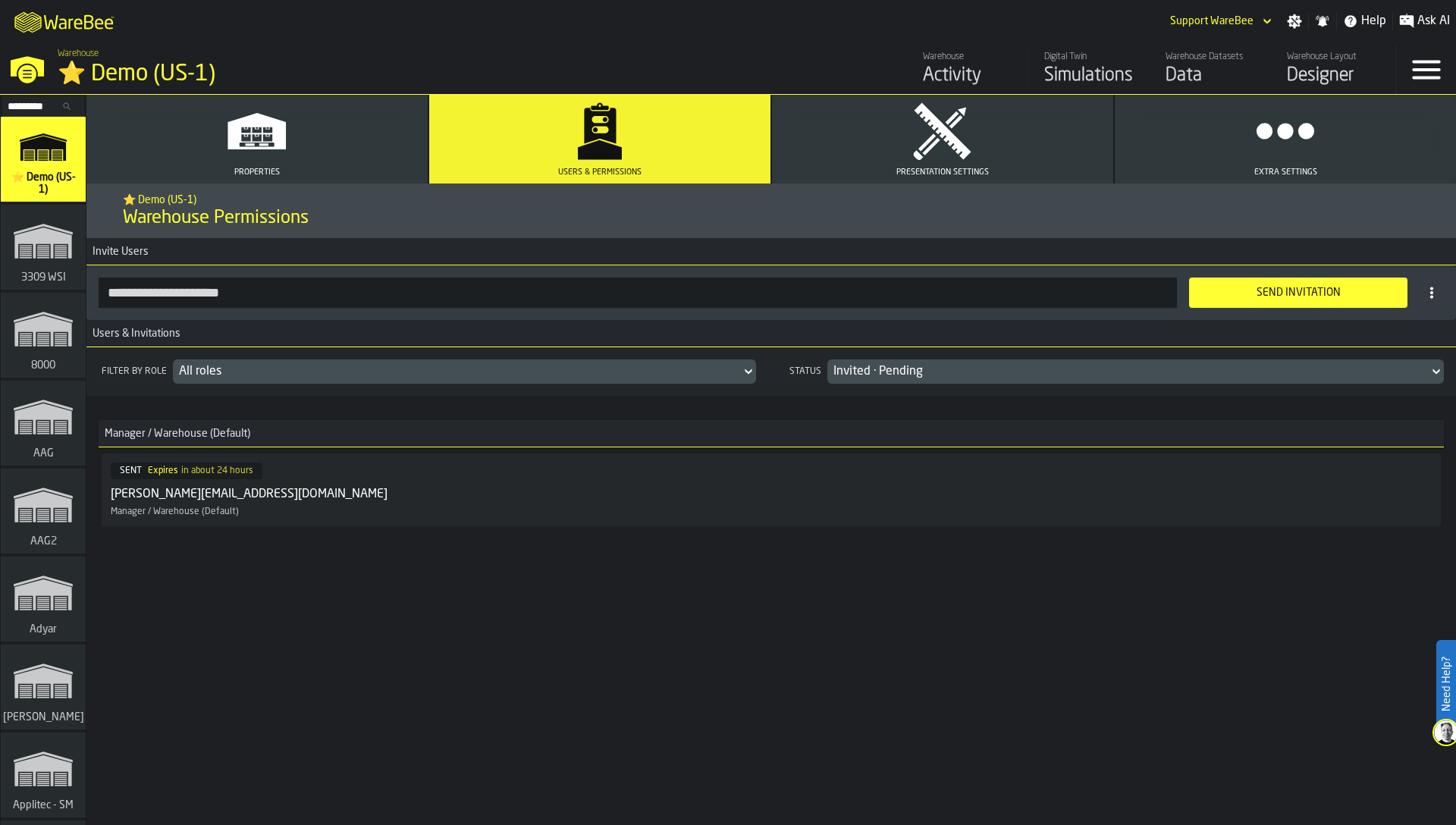
click at [1218, 296] on div "Send Invitation" at bounding box center [1298, 293] width 200 height 12
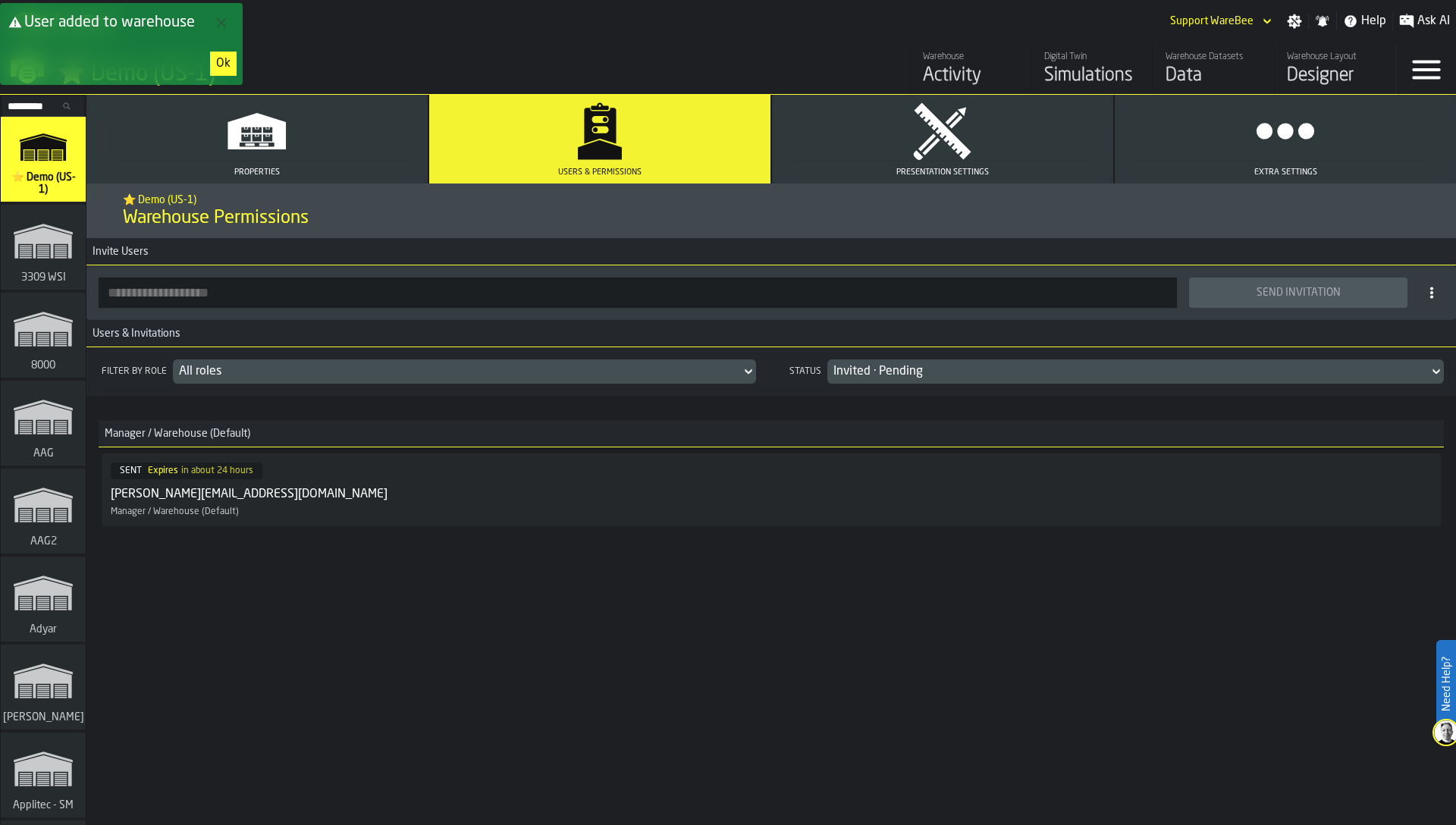
click at [220, 60] on div "Ok" at bounding box center [223, 64] width 15 height 19
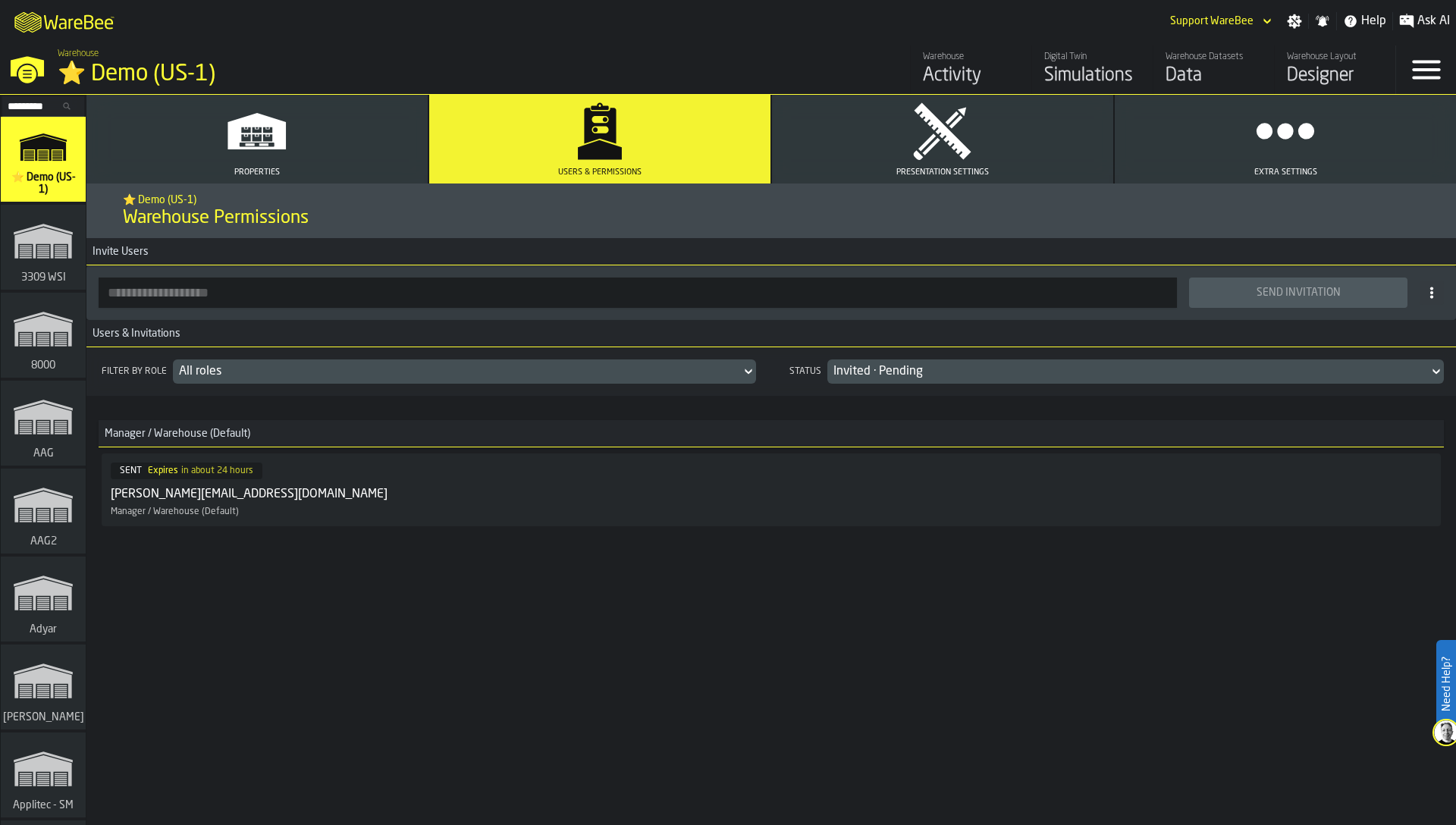
click at [301, 571] on div "Filter by role All roles Status Invited · Pending Manager / Warehouse (Default)…" at bounding box center [771, 476] width 1370 height 258
click at [251, 410] on div "Manager / Warehouse (Default) SENT Expires in about 24 hours anatoly+test@wareb…" at bounding box center [771, 470] width 1345 height 124
click at [945, 130] on icon "button" at bounding box center [943, 132] width 57 height 57
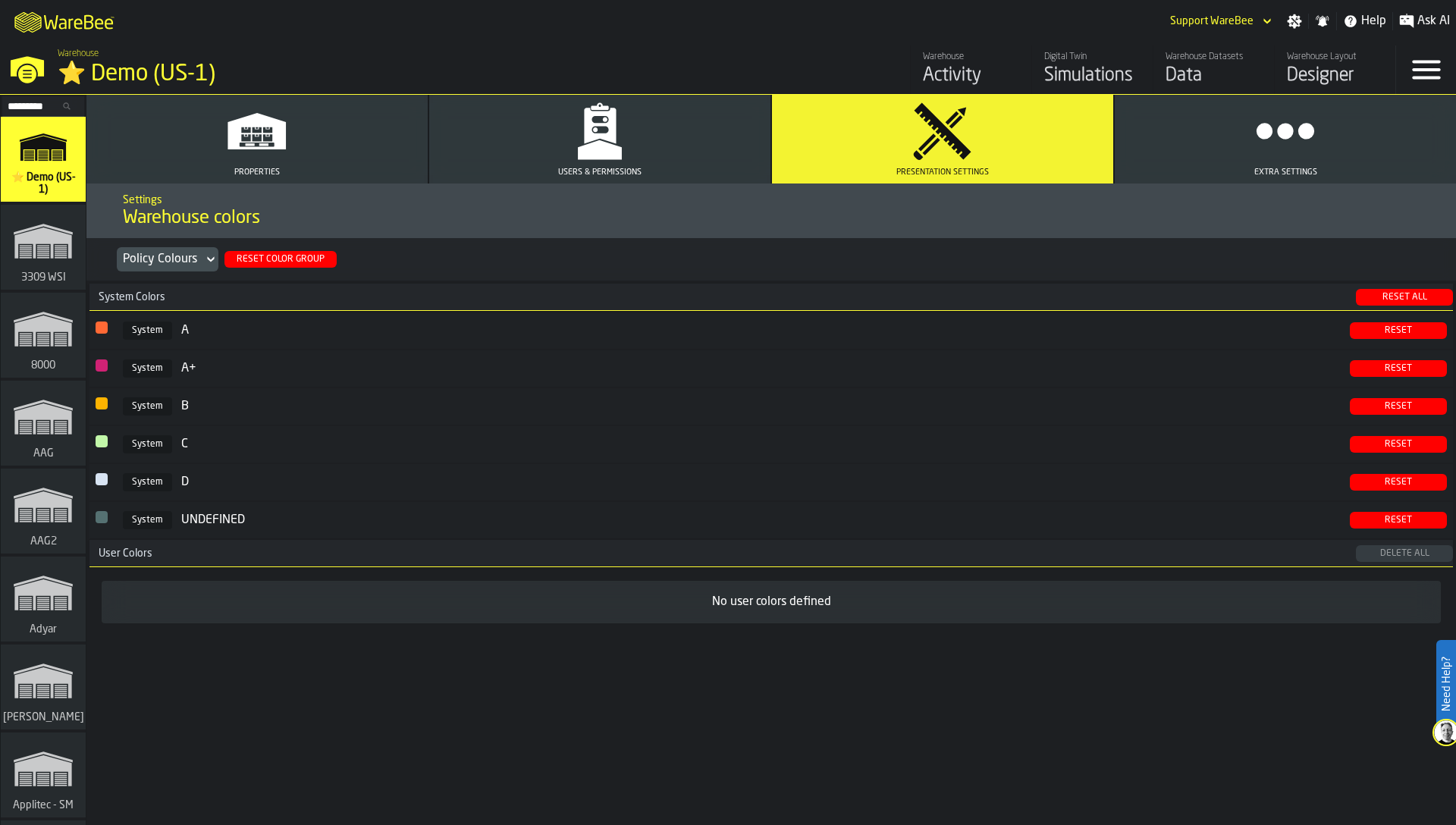
click at [707, 147] on button "Users & Permissions" at bounding box center [600, 139] width 341 height 89
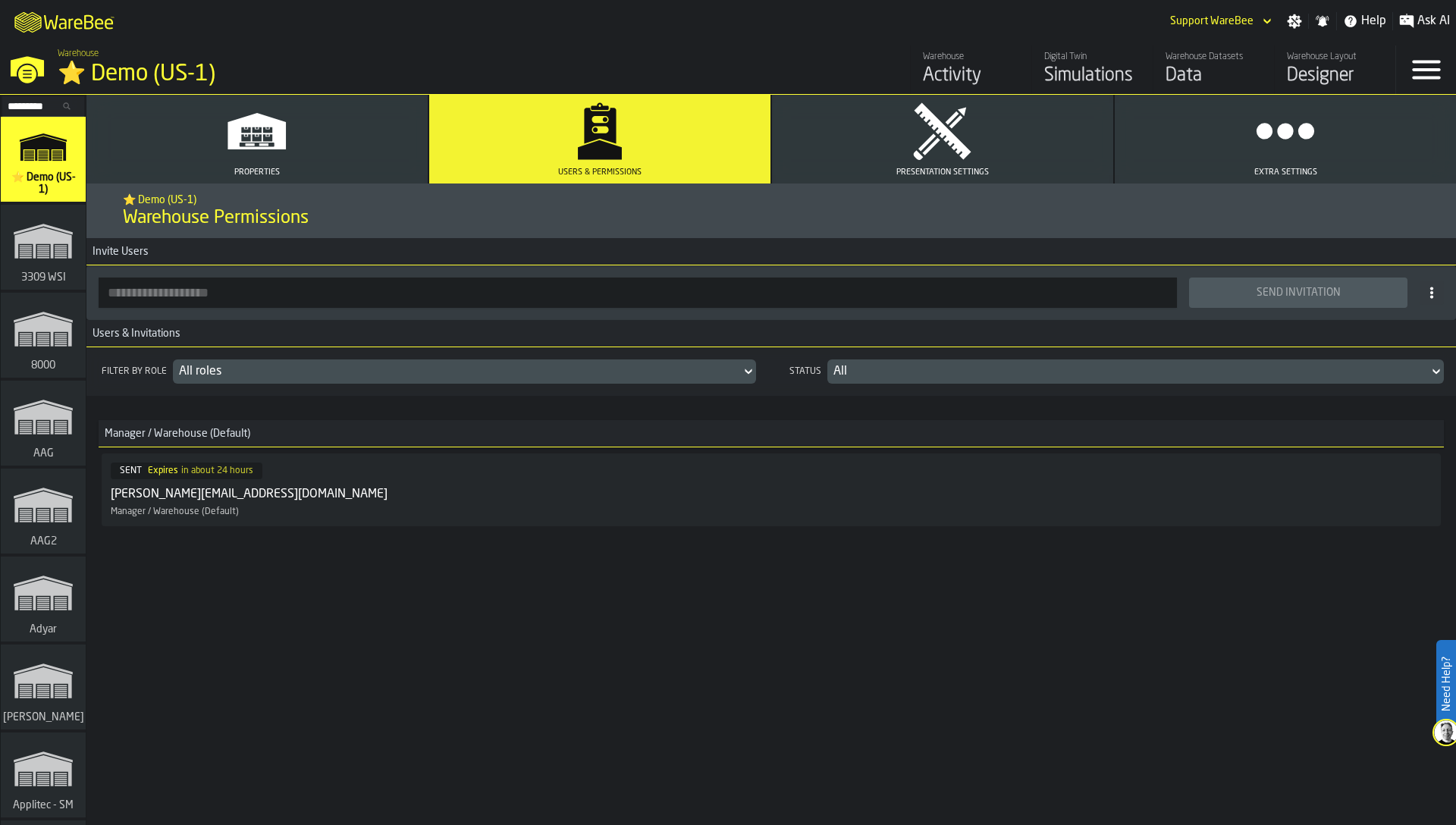
click at [274, 682] on div "⭐ Demo (US-1) Warehouse Permissions Invite Users Send Invitation Users & Invita…" at bounding box center [771, 504] width 1370 height 641
click at [279, 480] on div "SENT Expires in about 24 hours anatoly+test@warebee.com Manager / Warehouse (De…" at bounding box center [735, 490] width 1248 height 55
click at [22, 221] on icon "link-to-/wh/i/d1ef1afb-ce11-4124-bdae-ba3d01893ec0/simulations" at bounding box center [43, 241] width 72 height 61
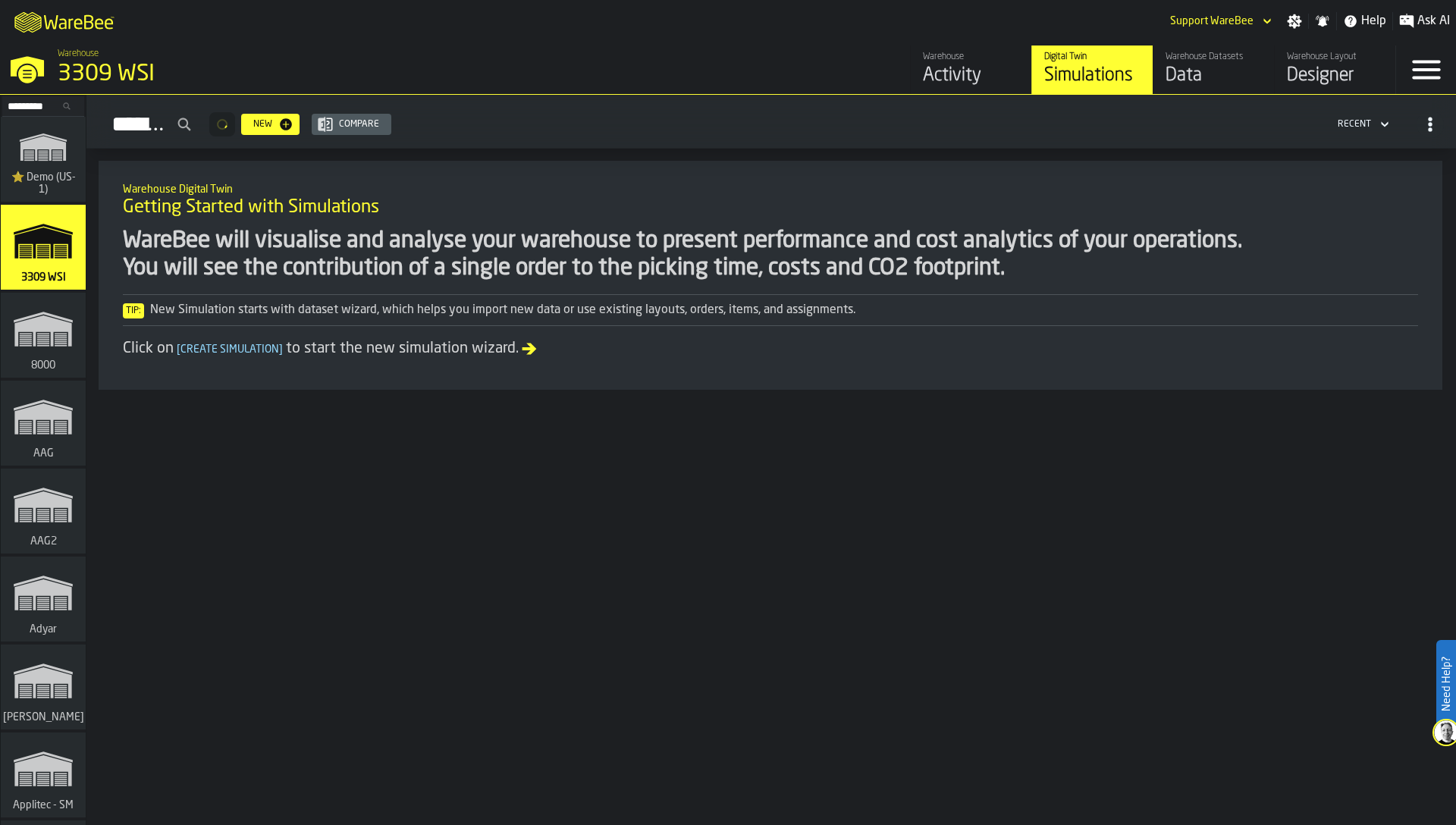
click at [34, 167] on icon "link-to-/wh/i/103622fe-4b04-4da1-b95f-2619b9c959cc/simulations" at bounding box center [43, 146] width 72 height 49
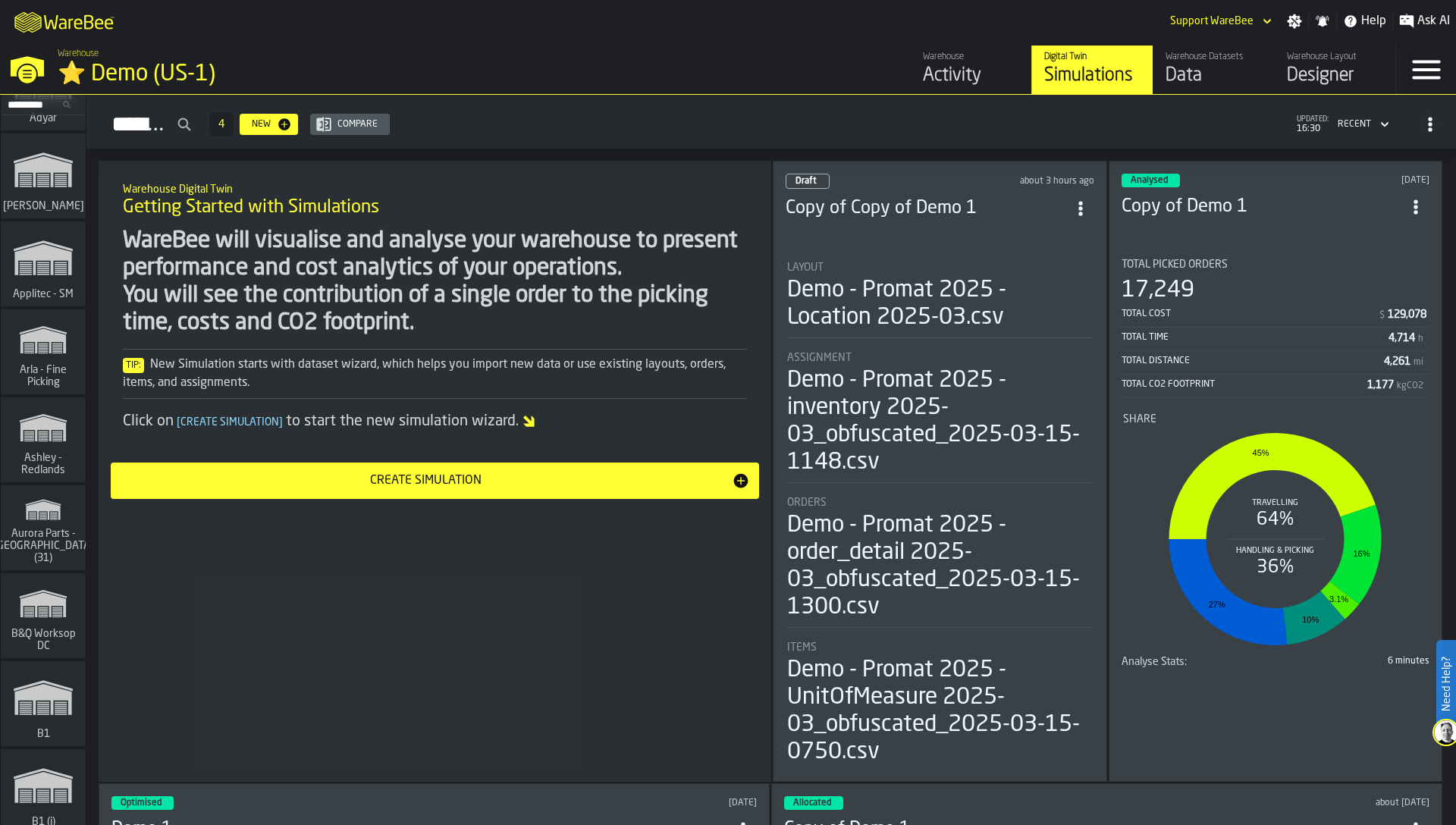
scroll to position [512, 0]
click at [49, 527] on icon "link-to-/wh/i/aa2e4adb-2cd5-4688-aa4a-ec82bcf75d46/simulations" at bounding box center [43, 508] width 72 height 36
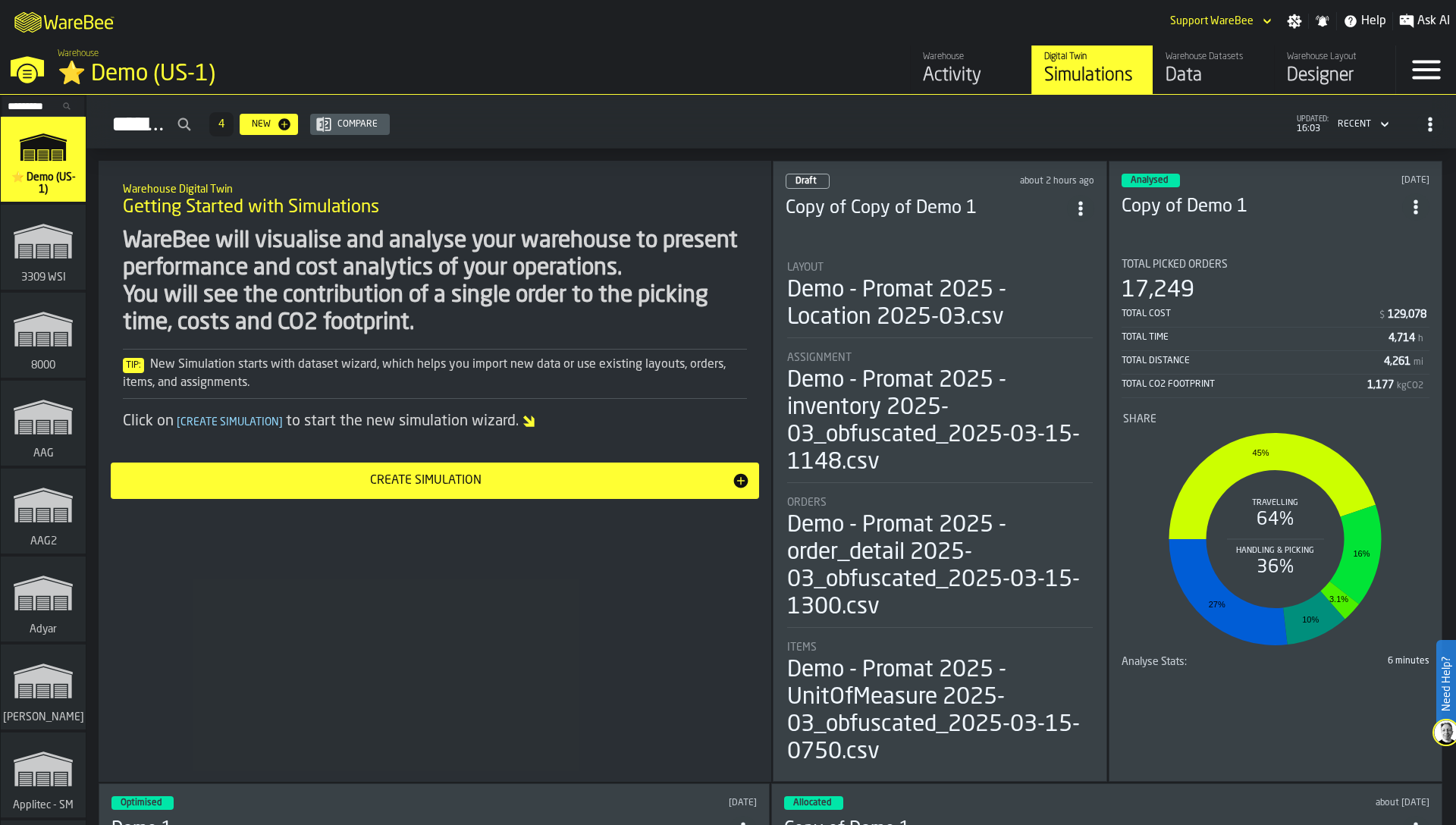
click at [49, 106] on input "Search..." at bounding box center [43, 106] width 79 height 17
click at [267, 248] on div "WareBee will visualise and analyse your warehouse to present performance and co…" at bounding box center [435, 282] width 624 height 109
click at [24, 105] on input "Search..." at bounding box center [43, 106] width 79 height 17
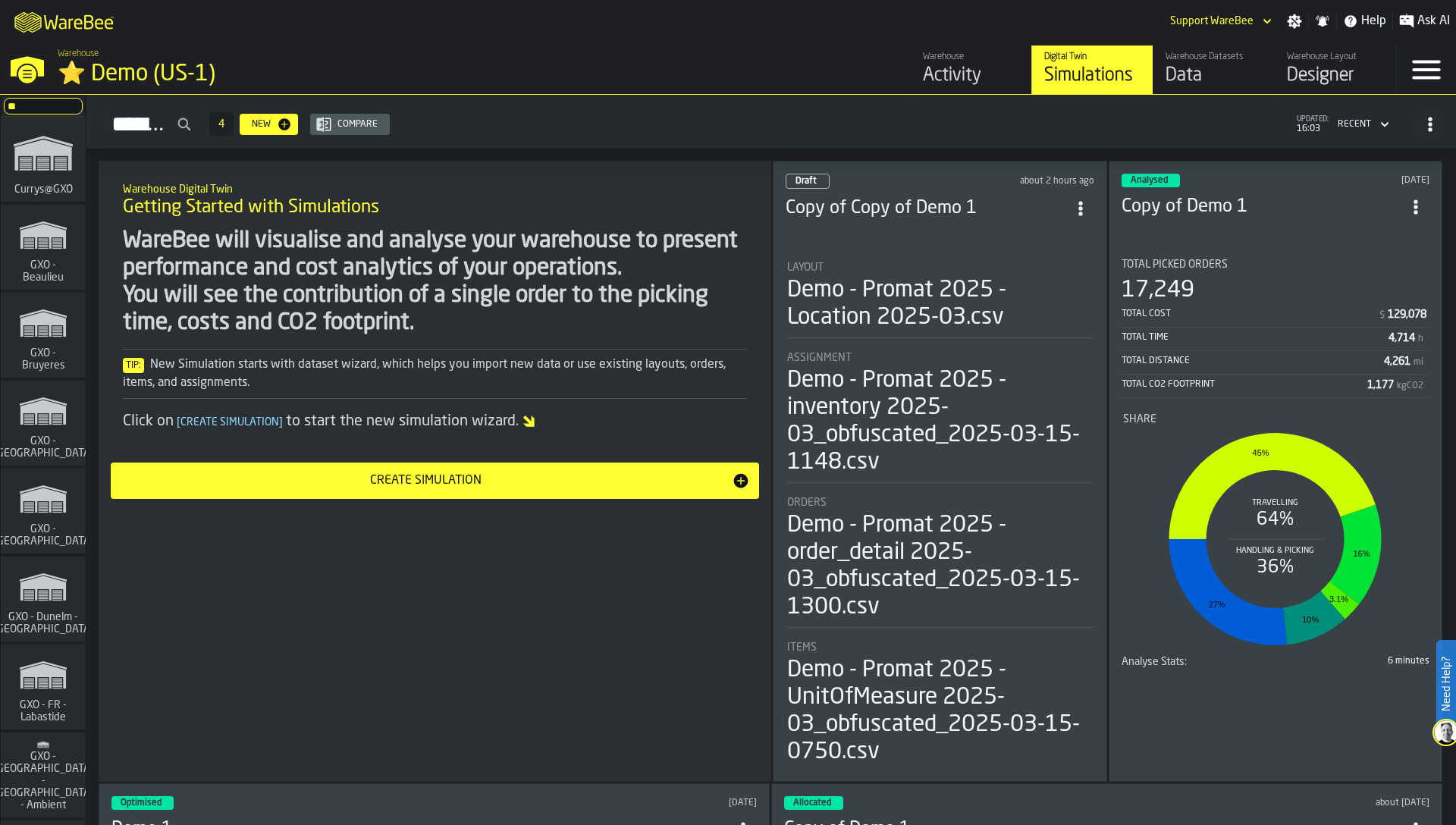
type input "*"
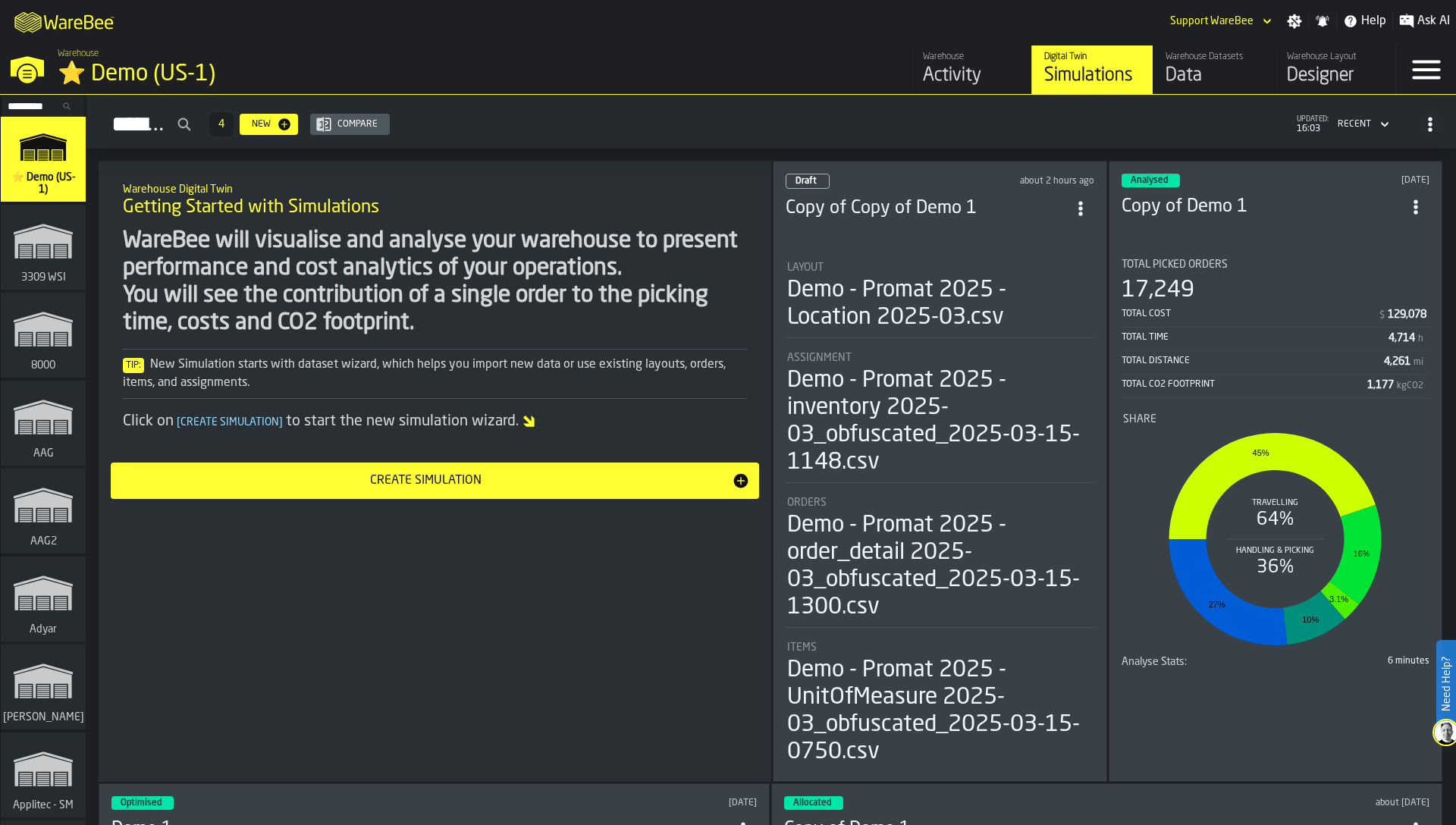
click at [563, 274] on div "WareBee will visualise and analyse your warehouse to present performance and co…" at bounding box center [435, 282] width 624 height 109
click at [35, 109] on input "Search..." at bounding box center [43, 106] width 79 height 17
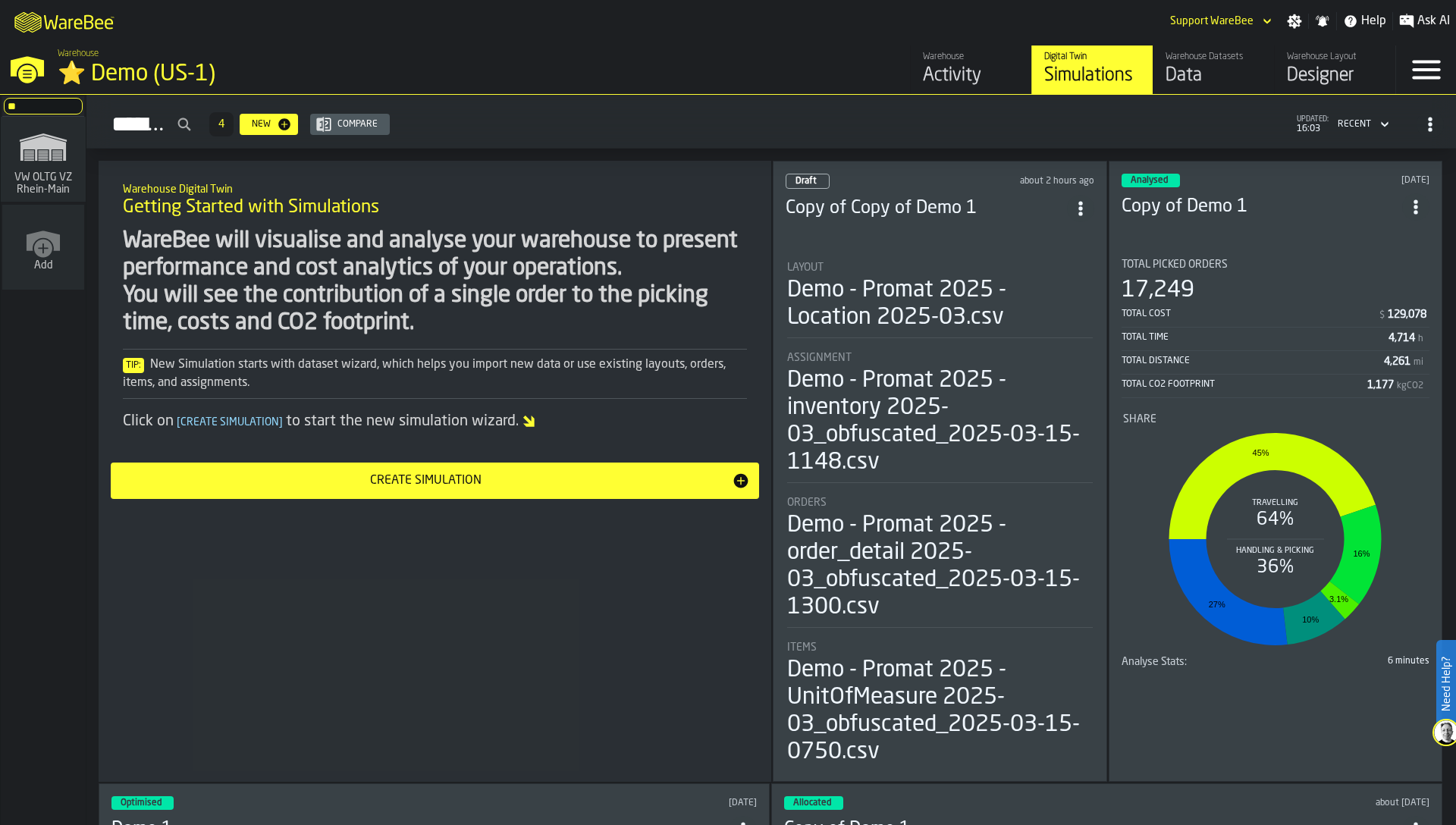
click at [29, 107] on input "**" at bounding box center [43, 106] width 79 height 17
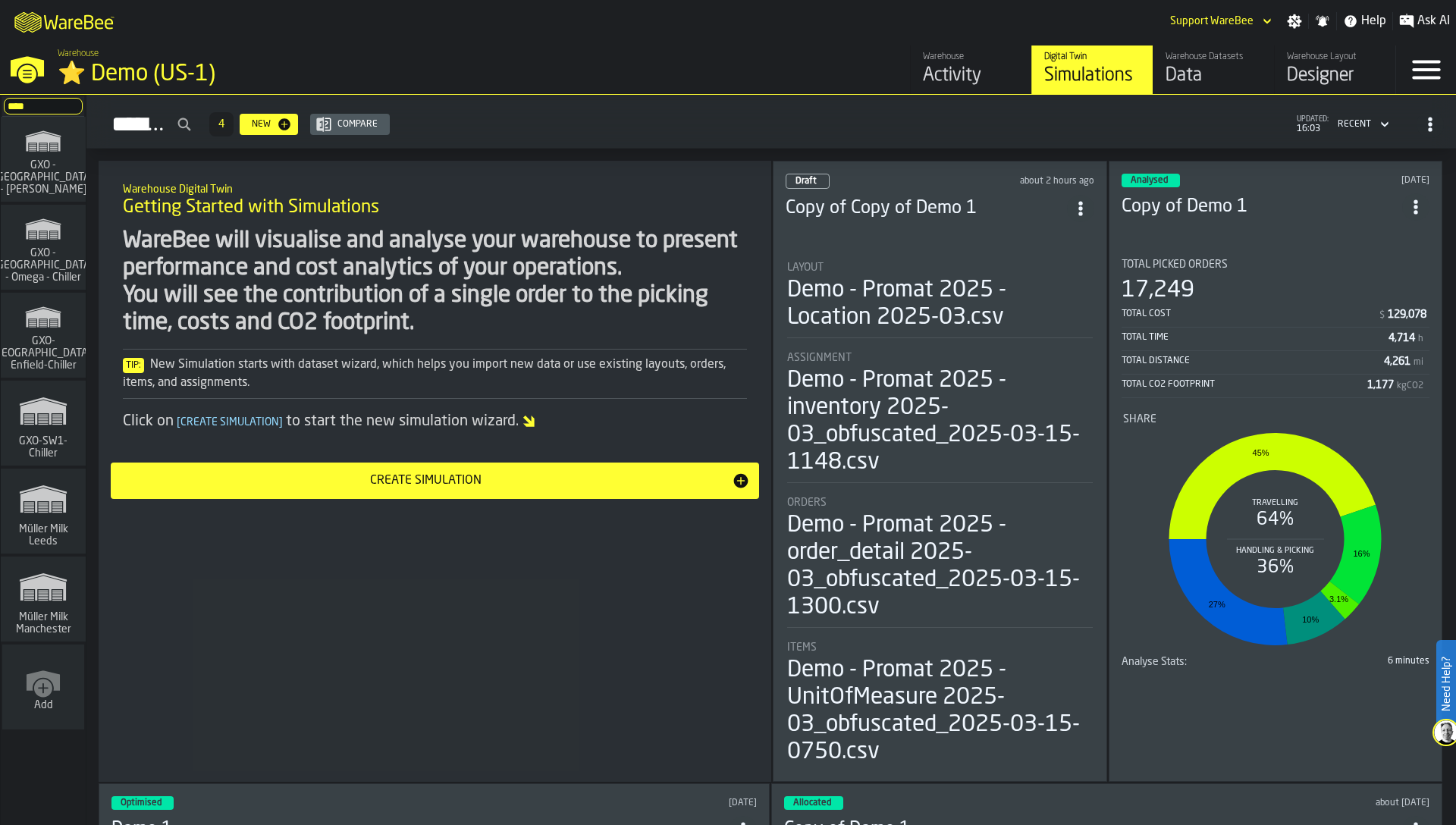
type input "****"
click at [51, 537] on span "Müller Milk Leeds" at bounding box center [43, 535] width 72 height 24
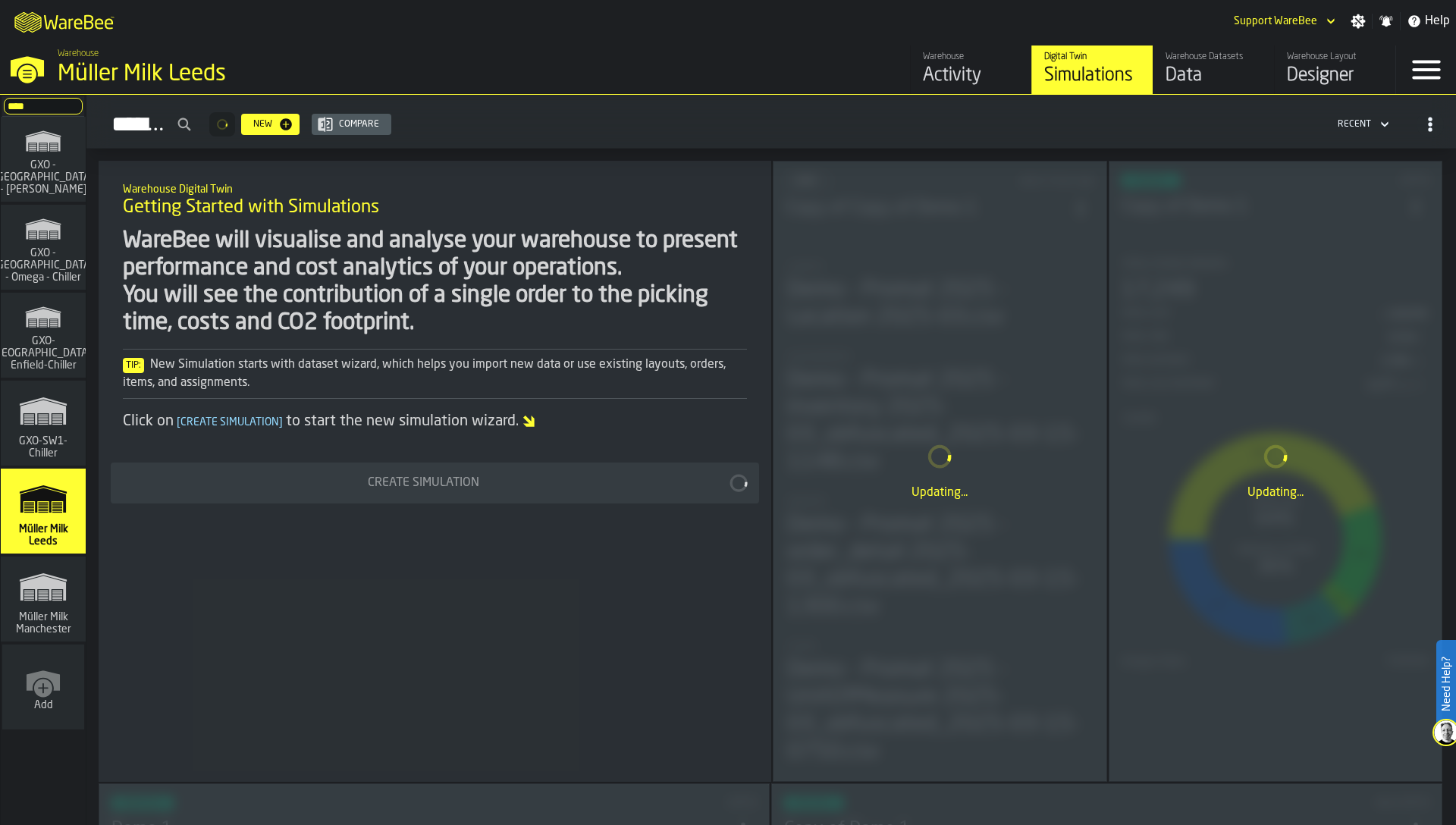
click at [49, 594] on polygon "link-to-/wh/i/b09612b5-e9f1-4a3a-b0a4-784729d61419/simulations" at bounding box center [43, 589] width 45 height 25
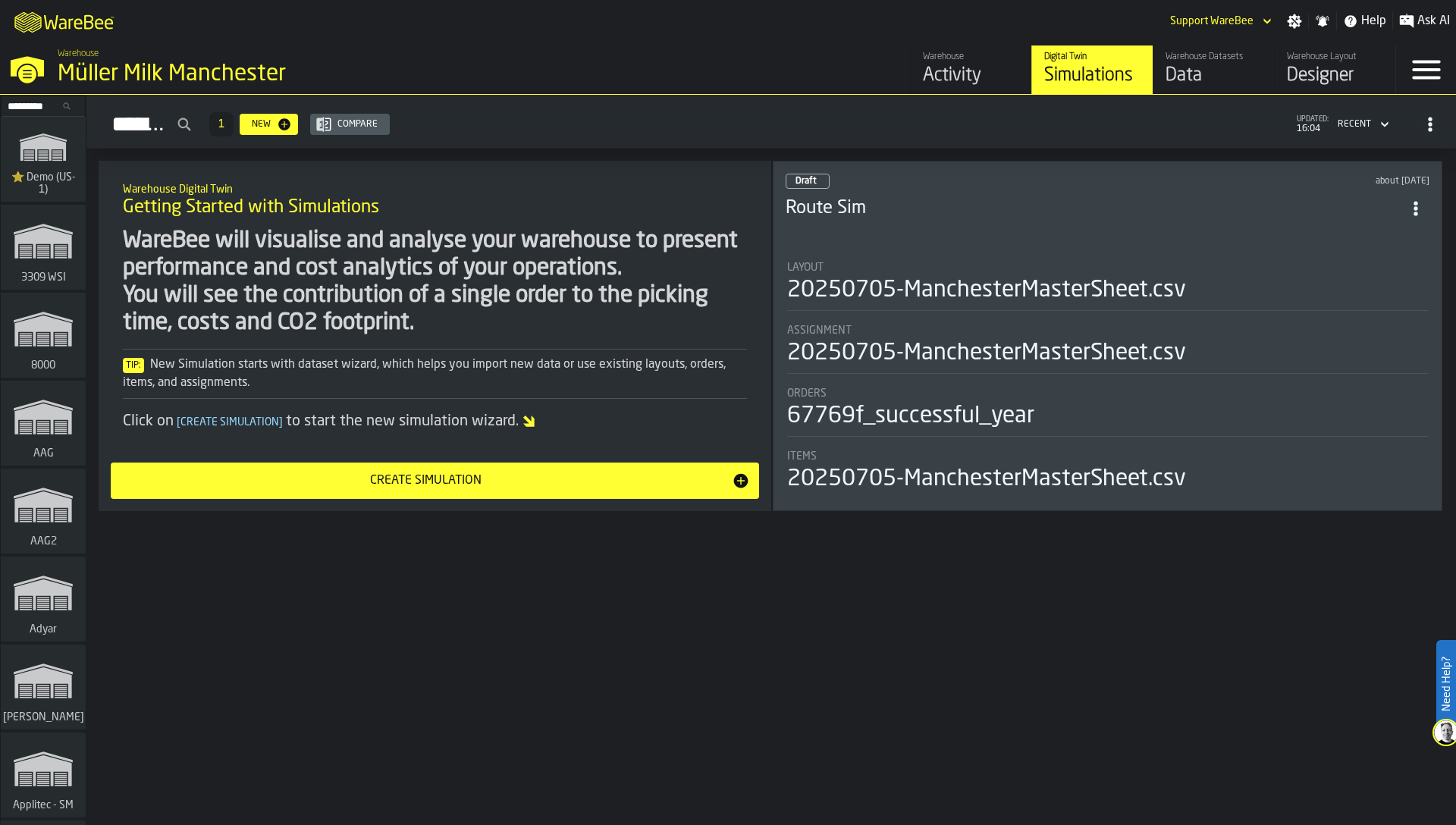
click at [957, 89] on link "Warehouse Activity" at bounding box center [970, 69] width 121 height 49
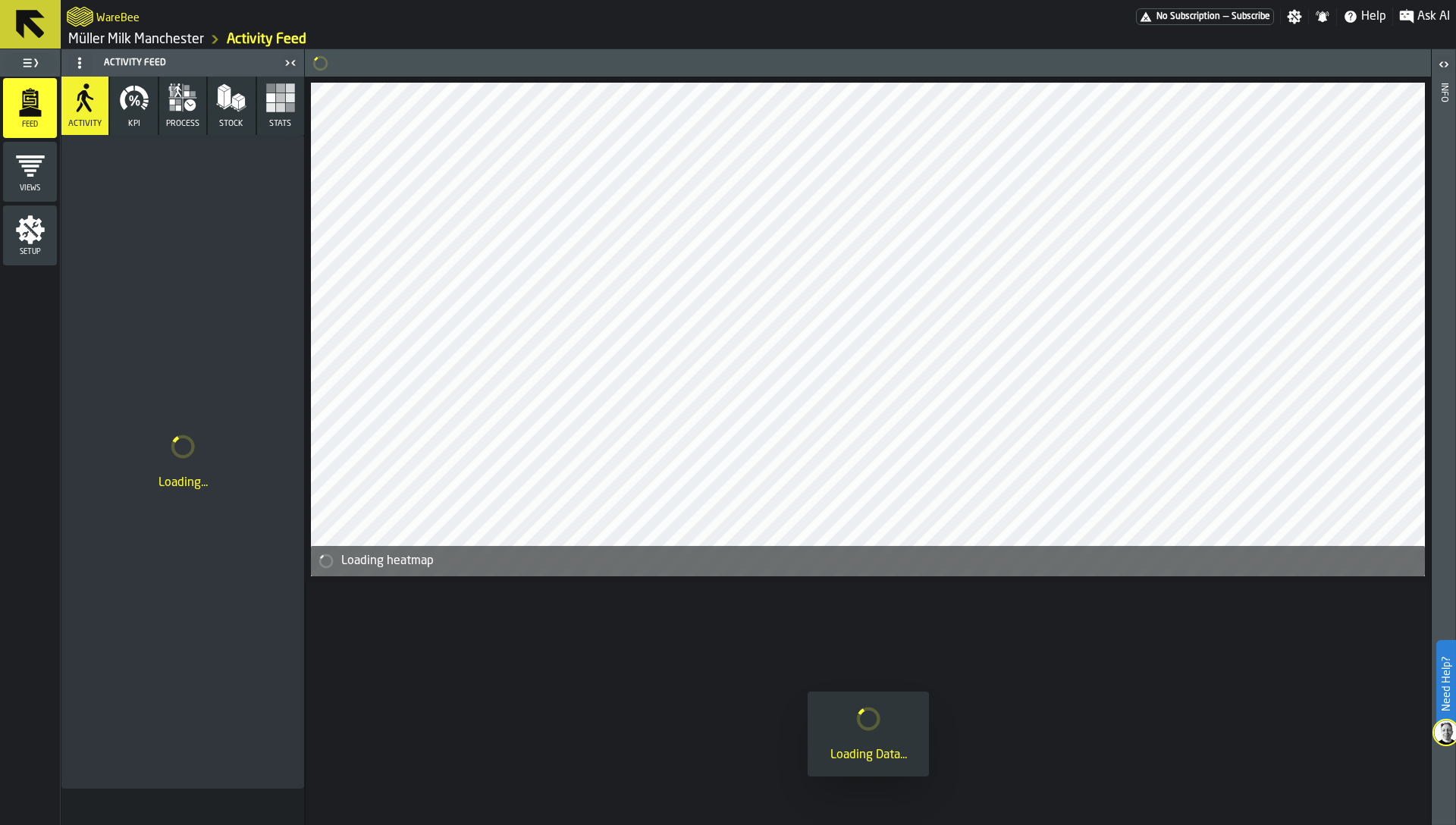
click at [171, 40] on link "Müller Milk Manchester" at bounding box center [136, 39] width 136 height 17
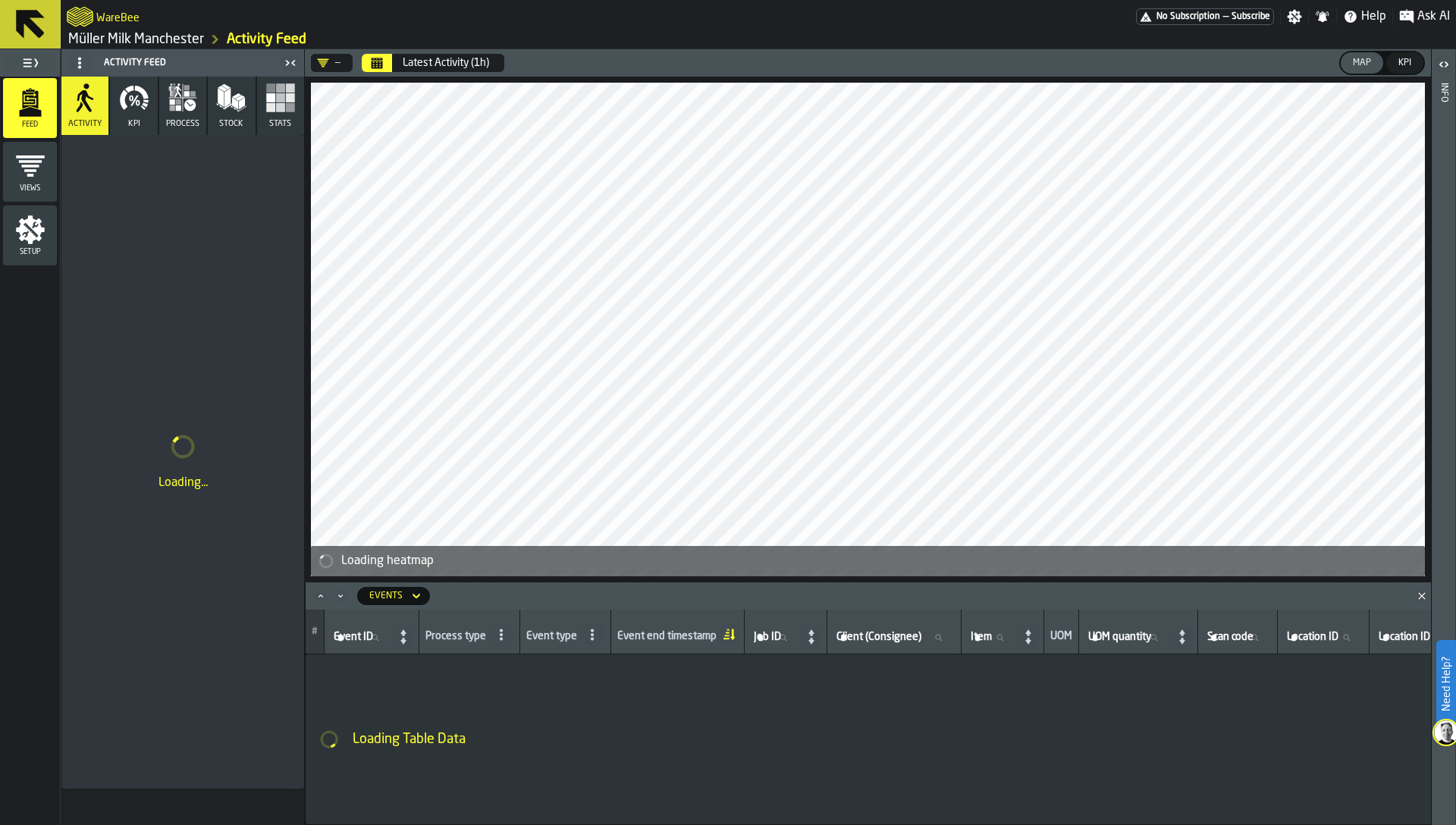
click at [1448, 69] on icon "button-toggle-Open" at bounding box center [1444, 65] width 18 height 19
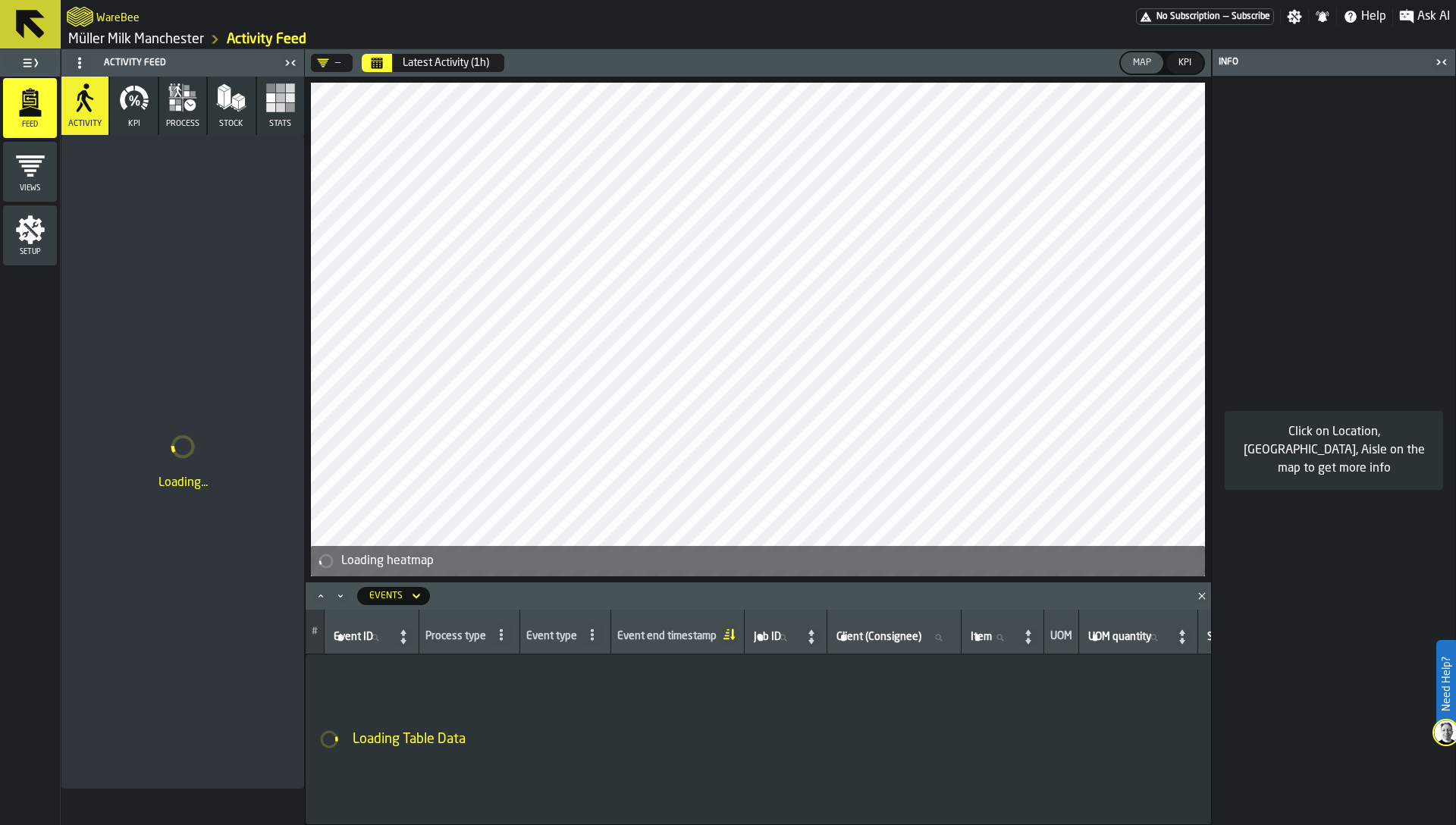
click at [1447, 69] on icon "button-toggle-Close me" at bounding box center [1441, 62] width 18 height 19
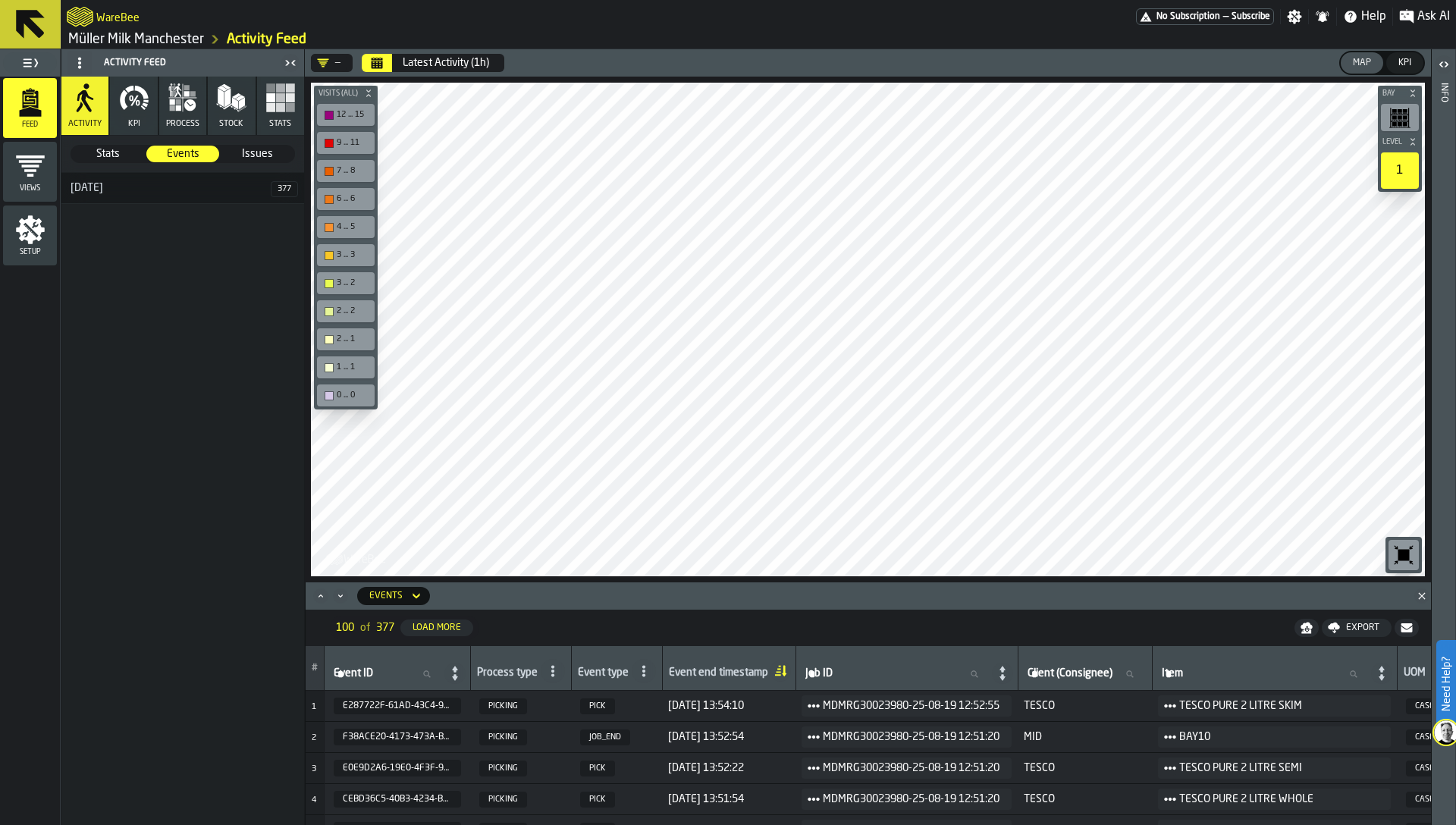
click at [155, 186] on div "[DATE]" at bounding box center [166, 188] width 210 height 12
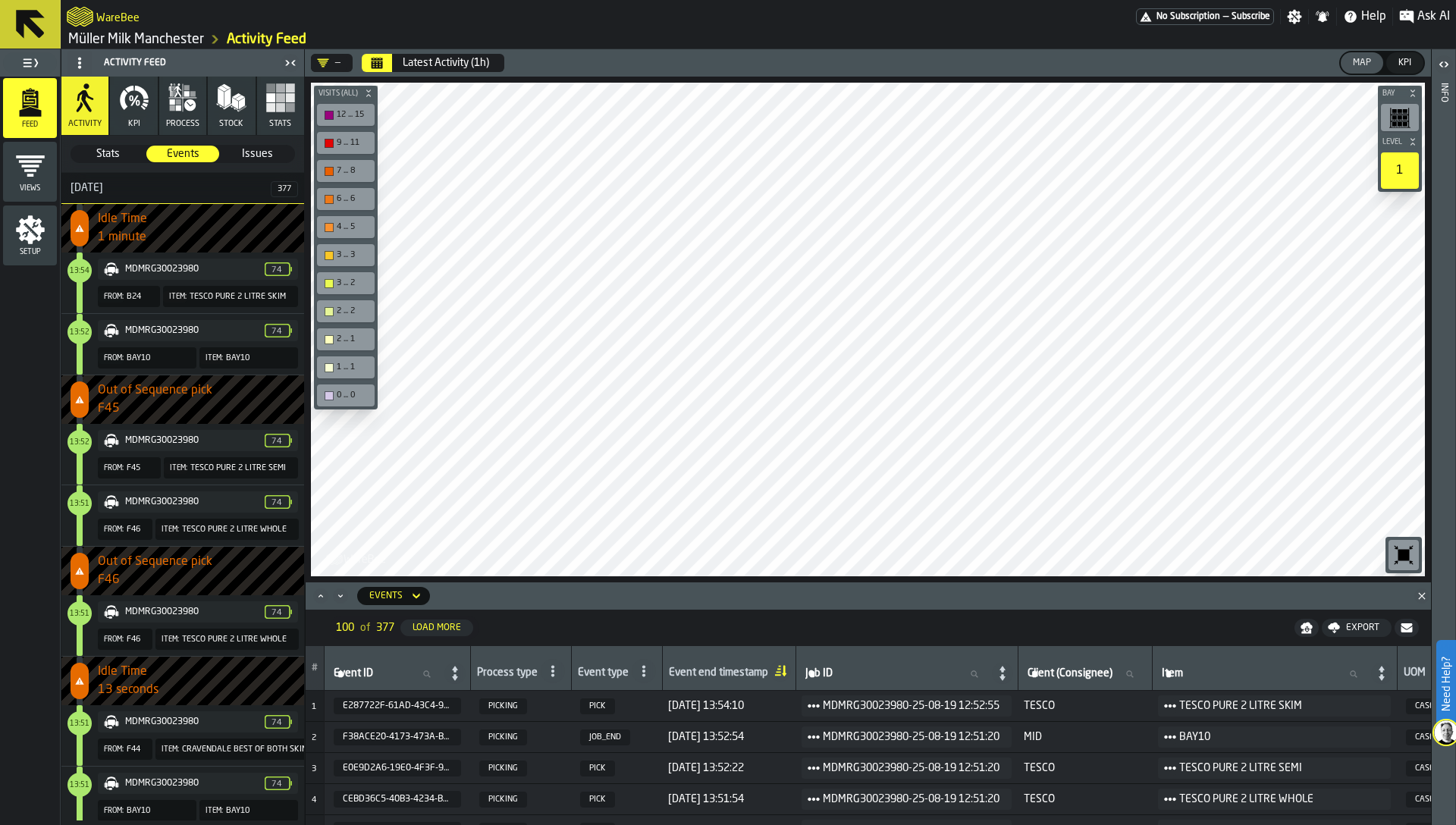
click at [82, 295] on span "LegendItem" at bounding box center [79, 283] width 6 height 61
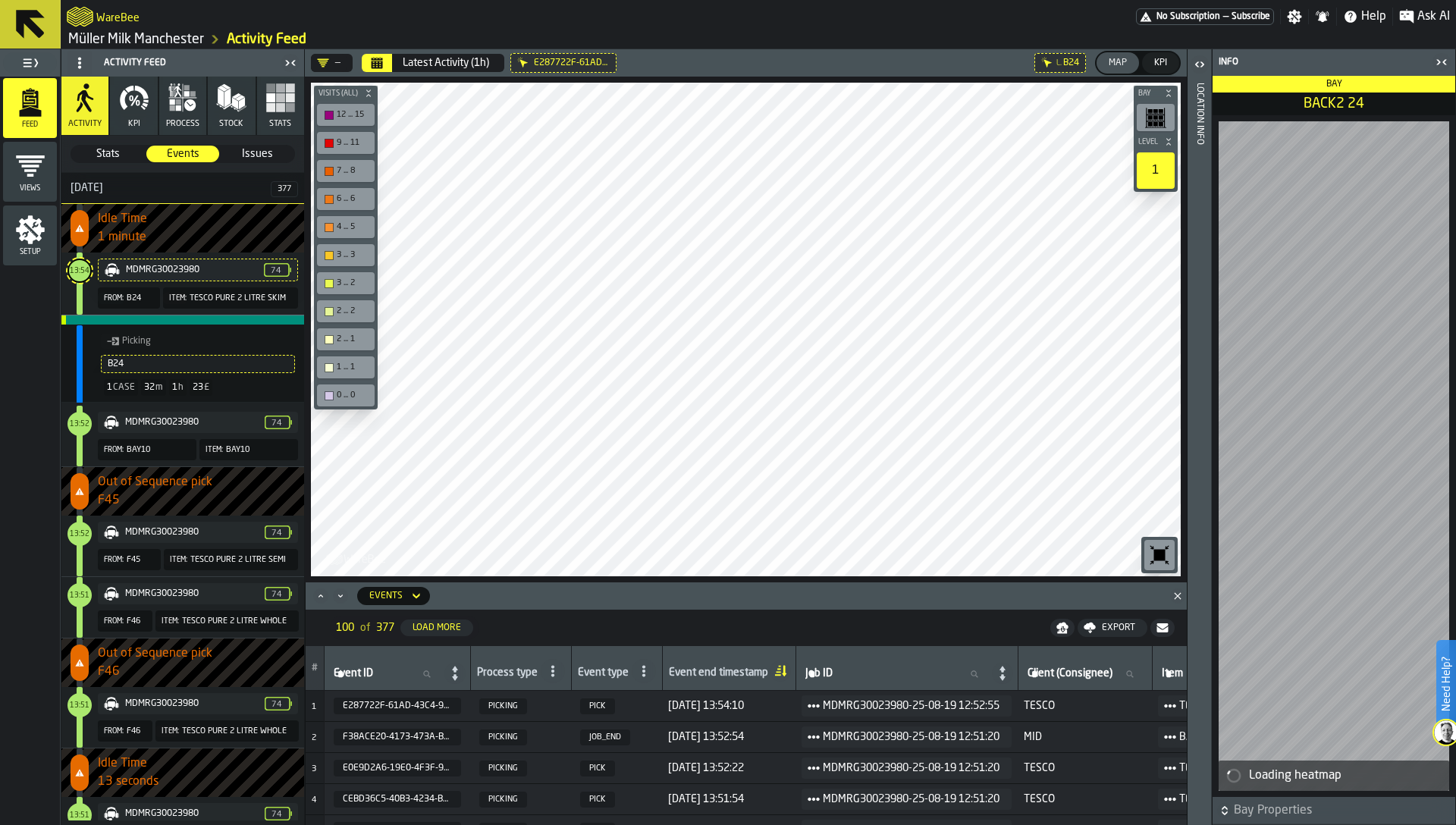
click at [169, 116] on button "process" at bounding box center [183, 106] width 47 height 59
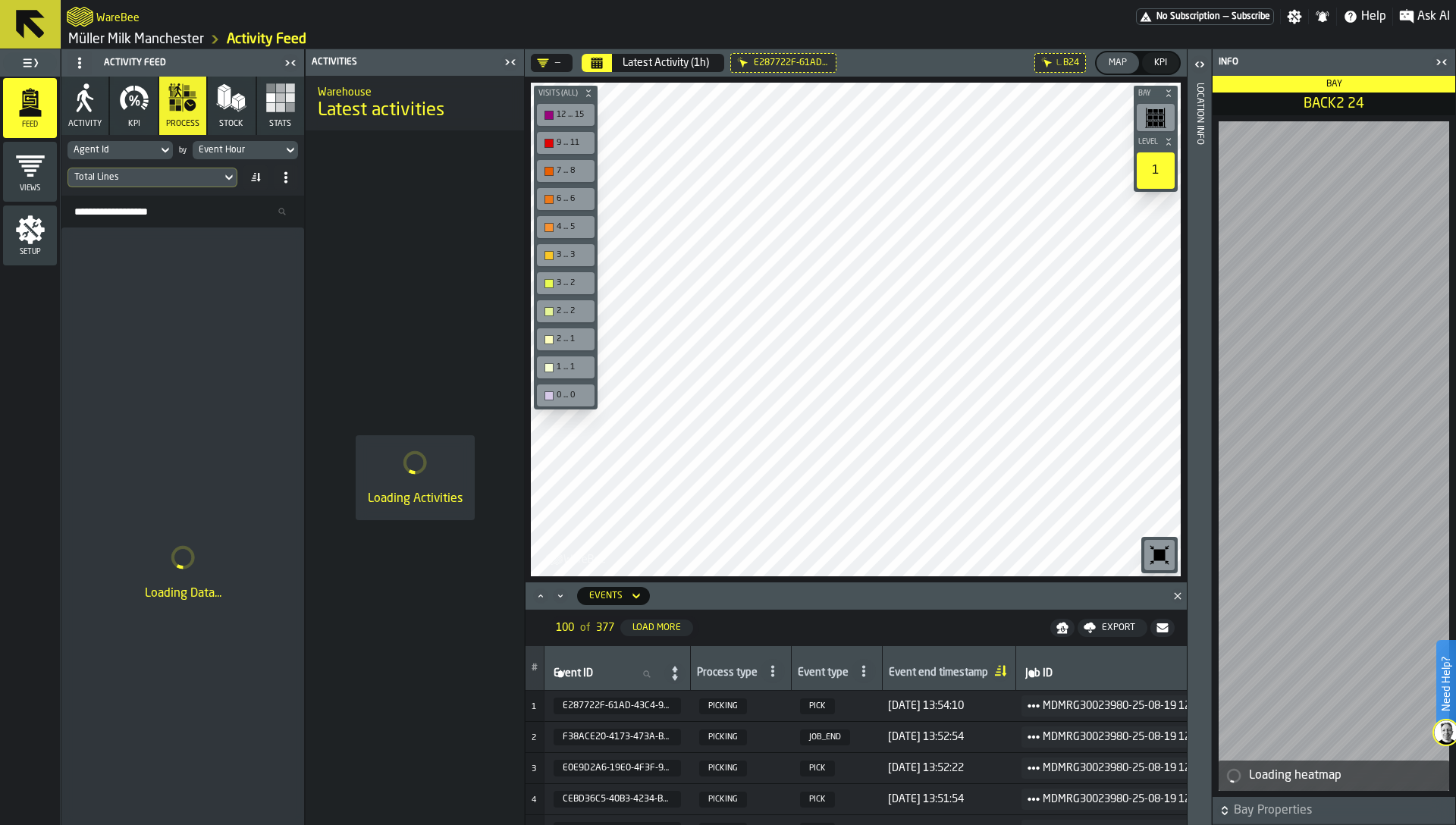
click at [112, 153] on div "Agent Id" at bounding box center [112, 150] width 78 height 11
click at [123, 177] on input "Search" at bounding box center [148, 175] width 150 height 20
type input "******"
click at [149, 210] on div "Trolley Extra field" at bounding box center [116, 217] width 79 height 32
click at [253, 143] on div "Event Hour" at bounding box center [237, 150] width 90 height 17
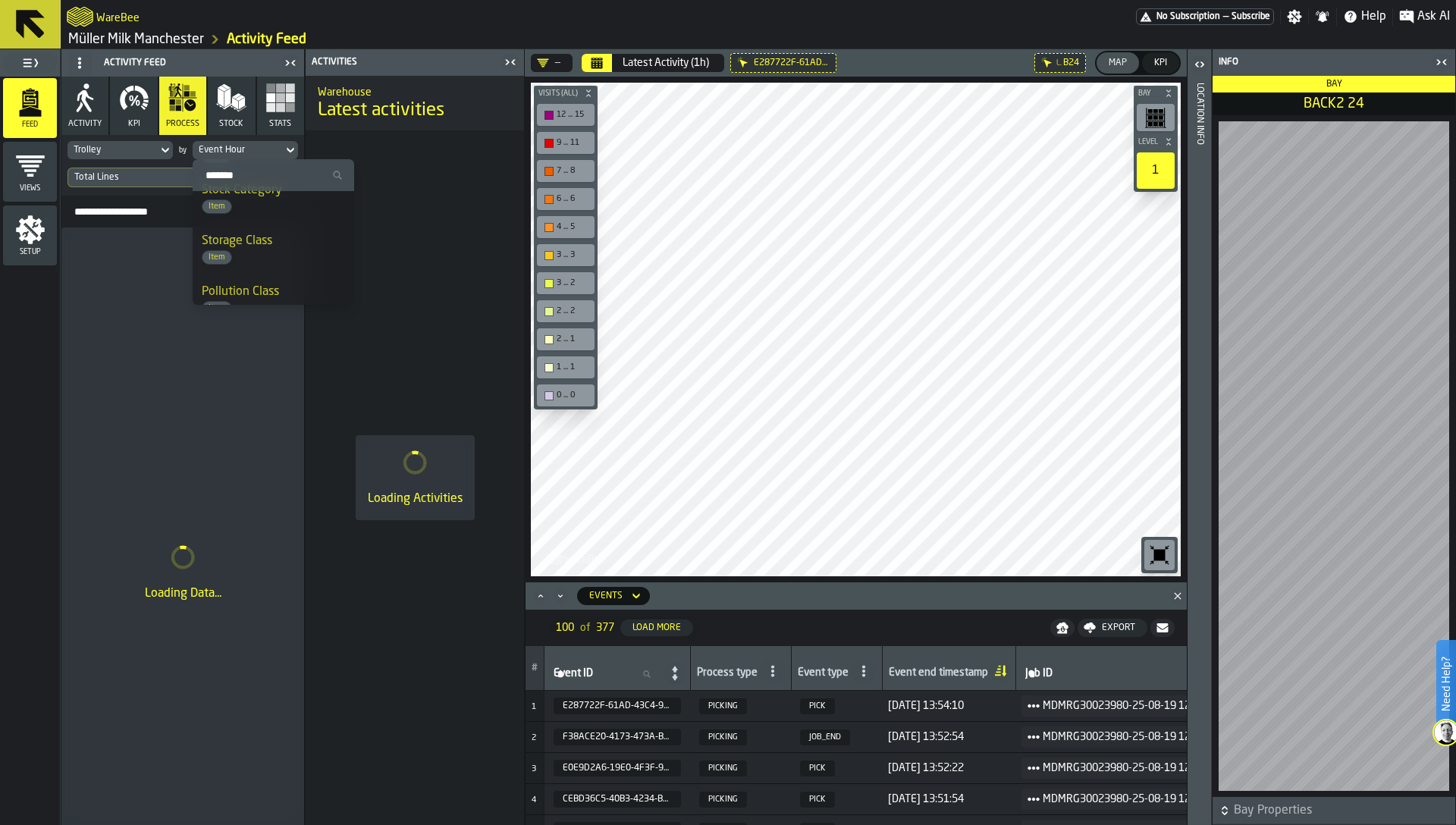
scroll to position [1080, 0]
click at [398, 214] on div "Loading Activities" at bounding box center [415, 477] width 207 height 682
click at [1441, 62] on icon "button-toggle-Close me" at bounding box center [1441, 62] width 18 height 19
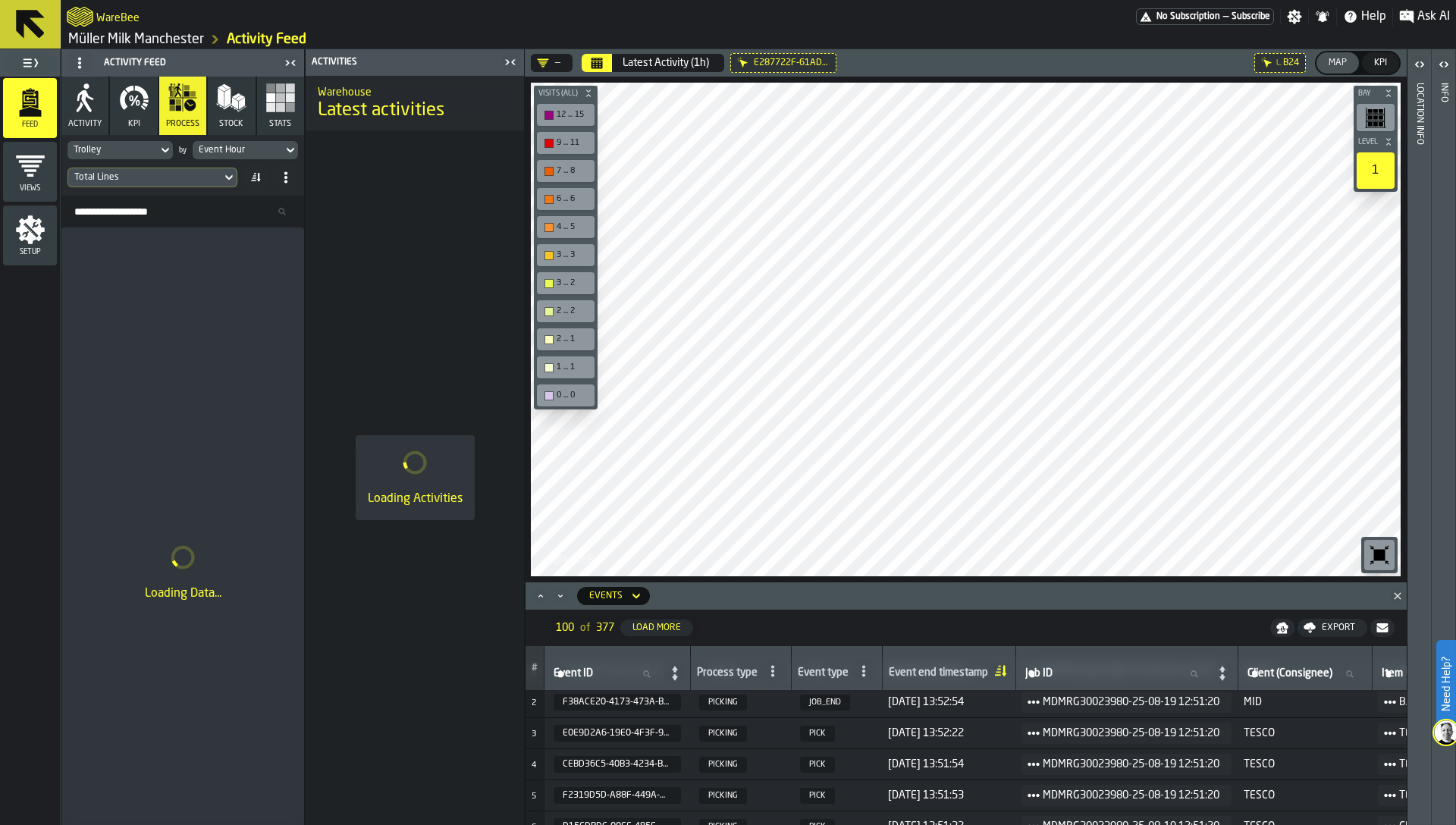
scroll to position [15, 0]
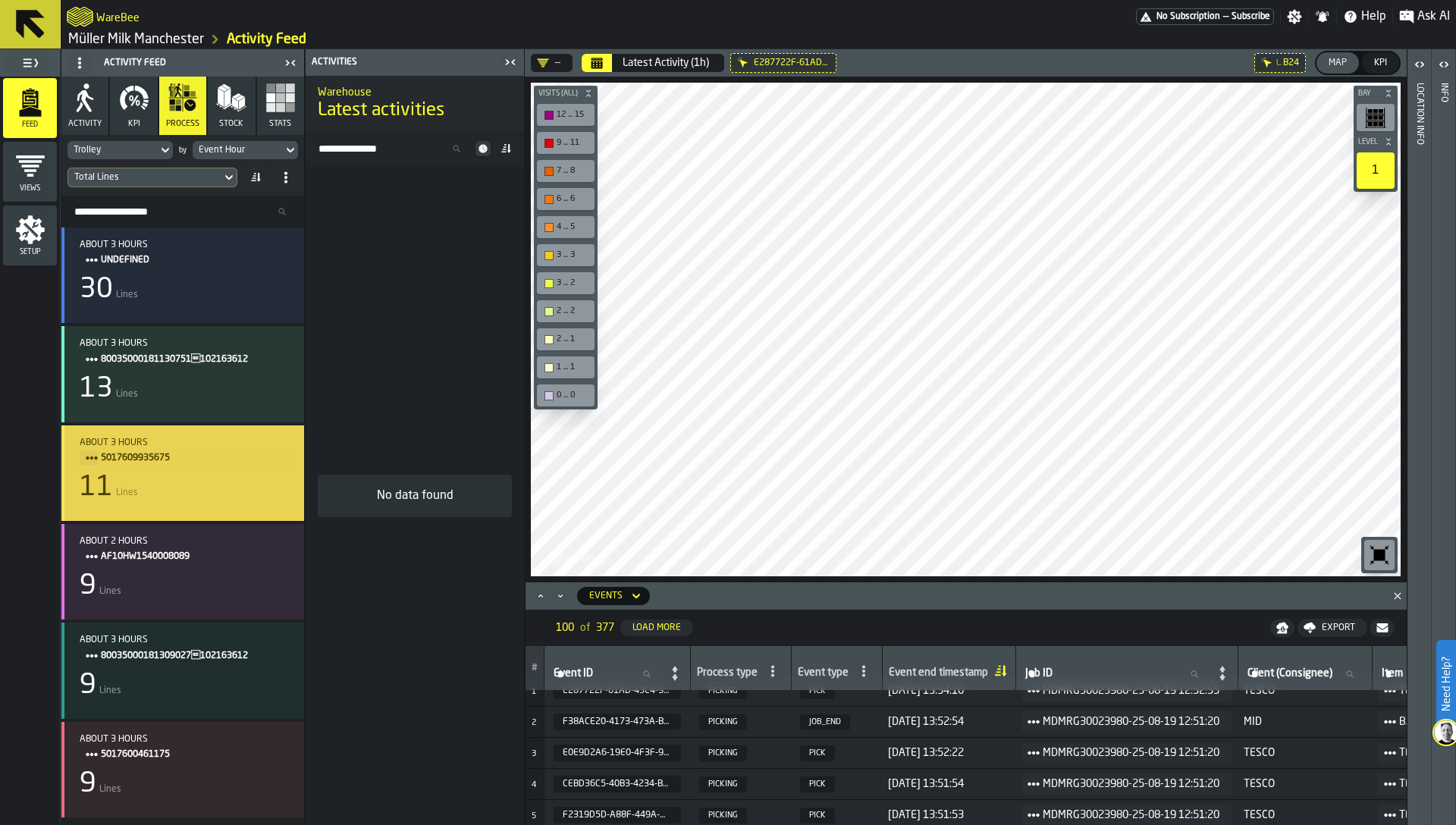
click at [158, 490] on div "11 Lines" at bounding box center [185, 487] width 212 height 30
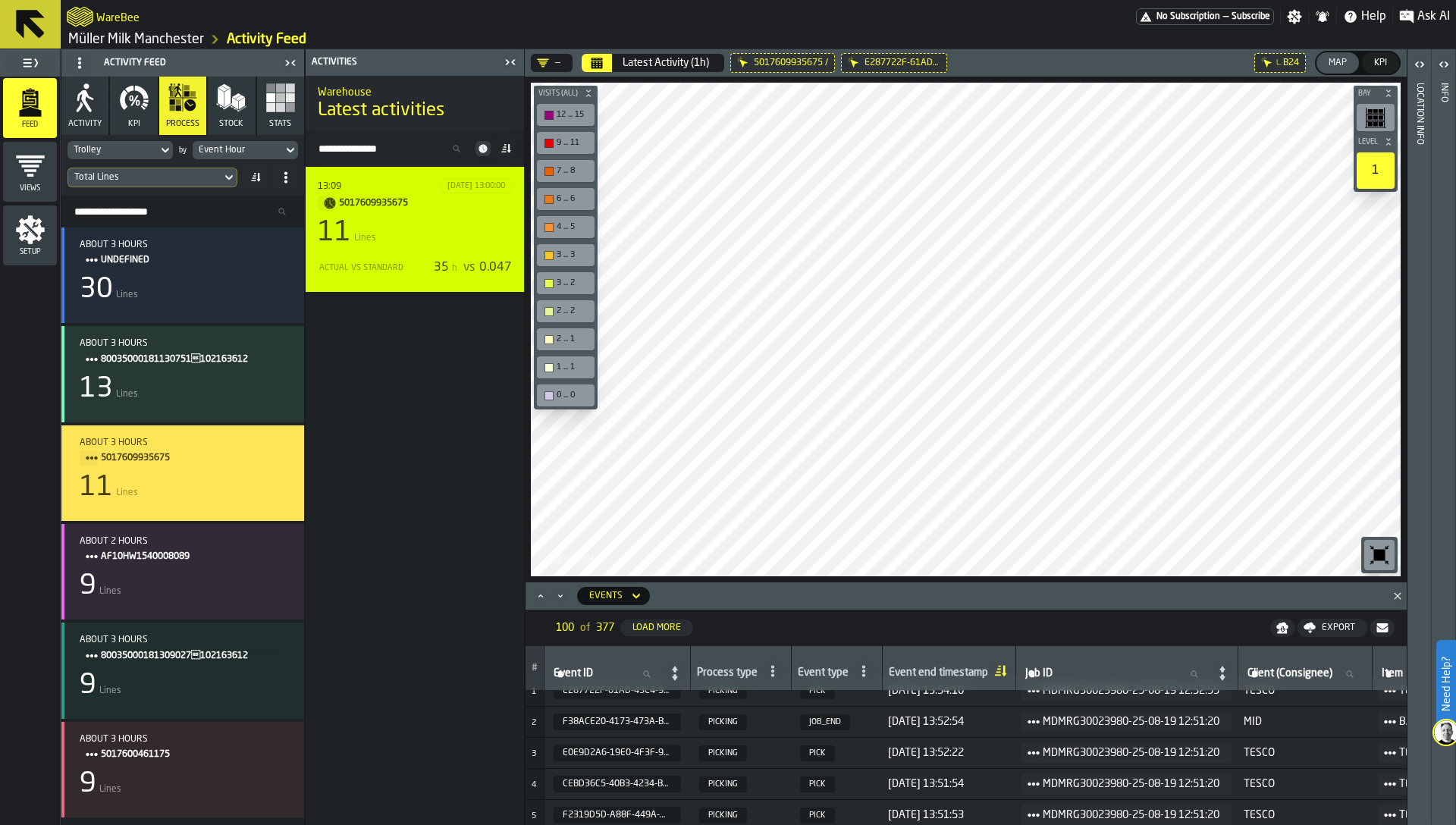
click at [372, 283] on div "13:09 19/08/2025, 13:00:00 5017609935675 11 Lines Actual vs Standard 35 h vs 0.…" at bounding box center [414, 229] width 218 height 125
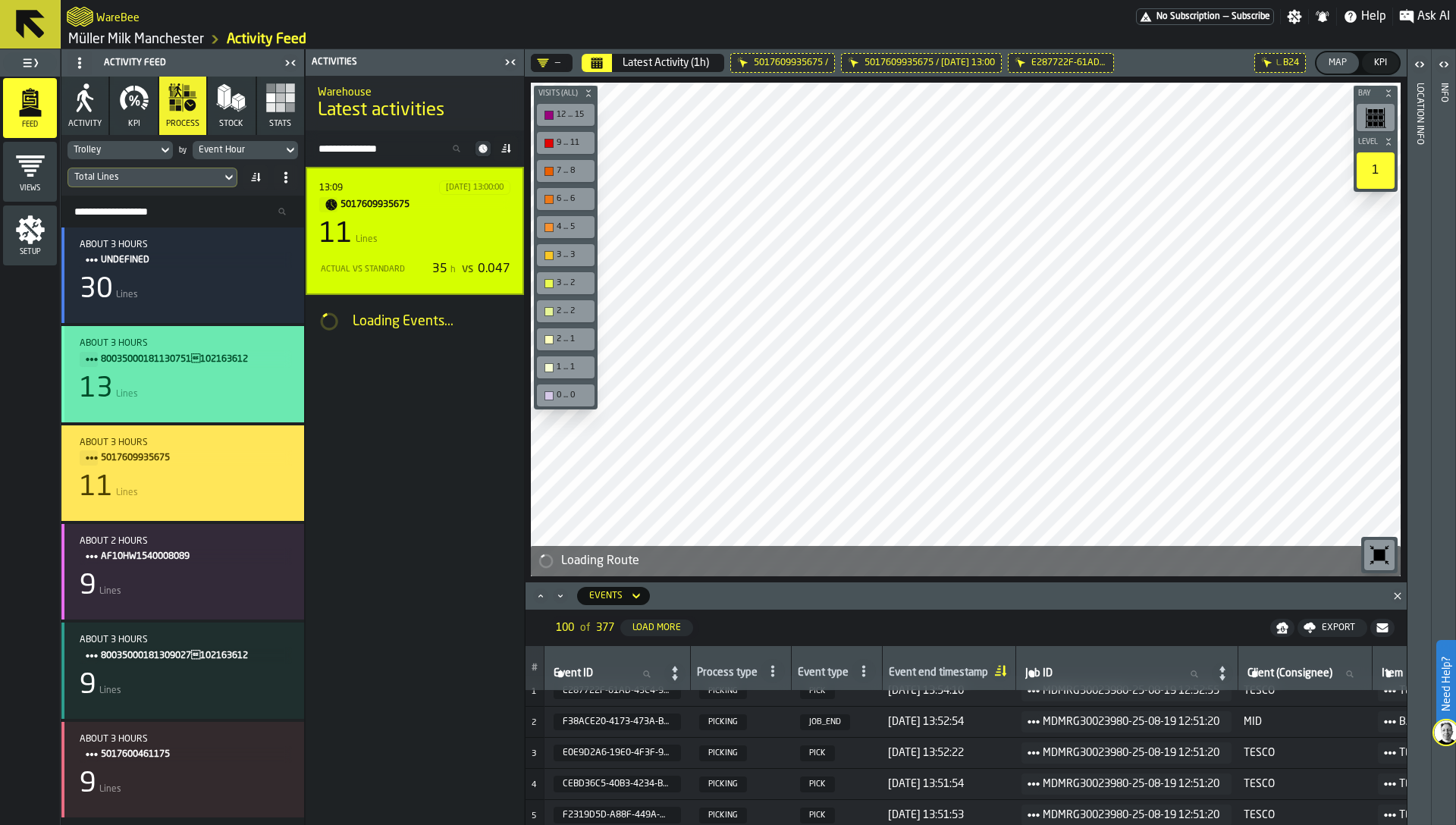
click at [181, 377] on div "13 Lines" at bounding box center [185, 389] width 212 height 30
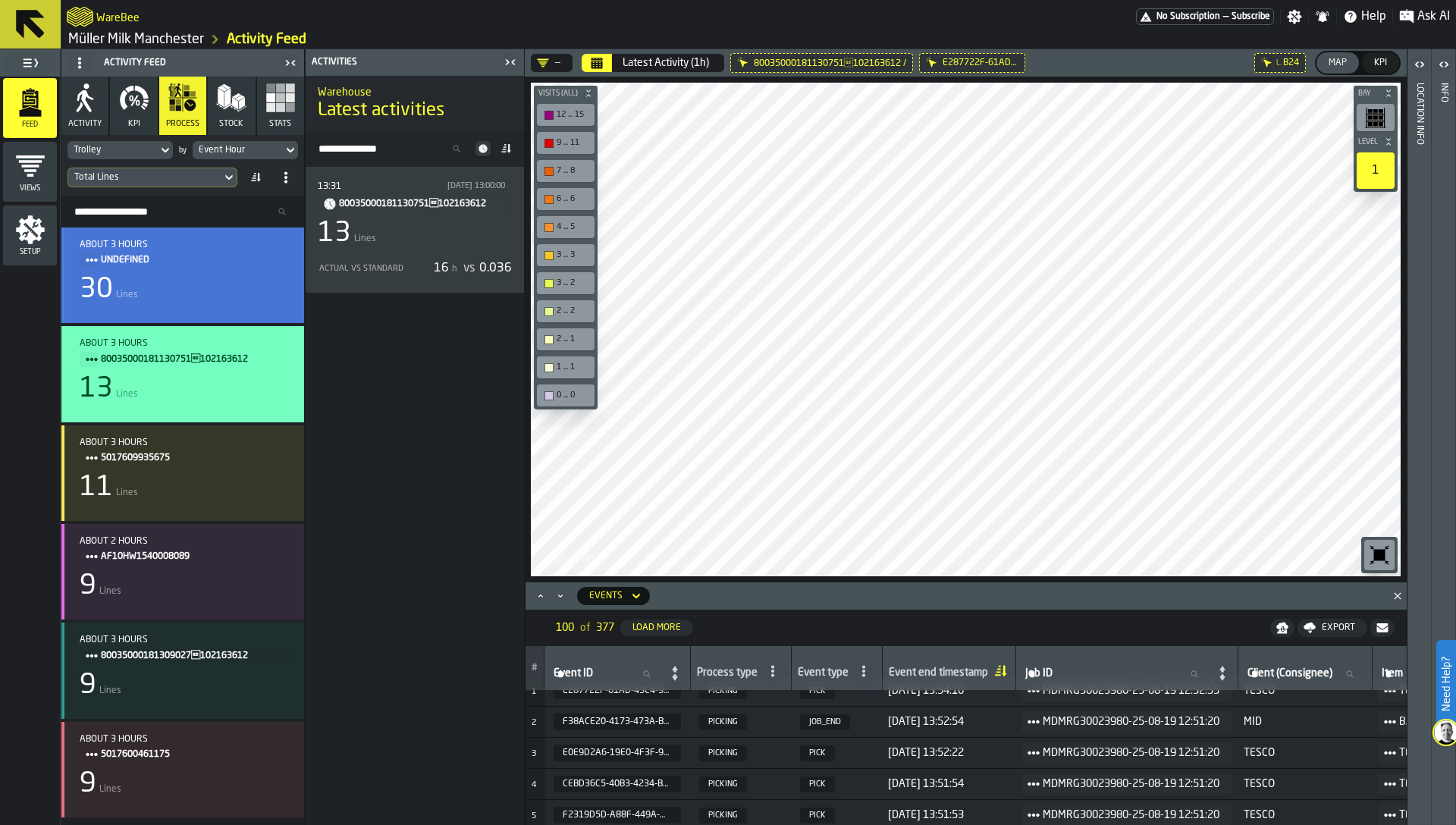
click at [193, 298] on div "30 Lines" at bounding box center [185, 289] width 212 height 30
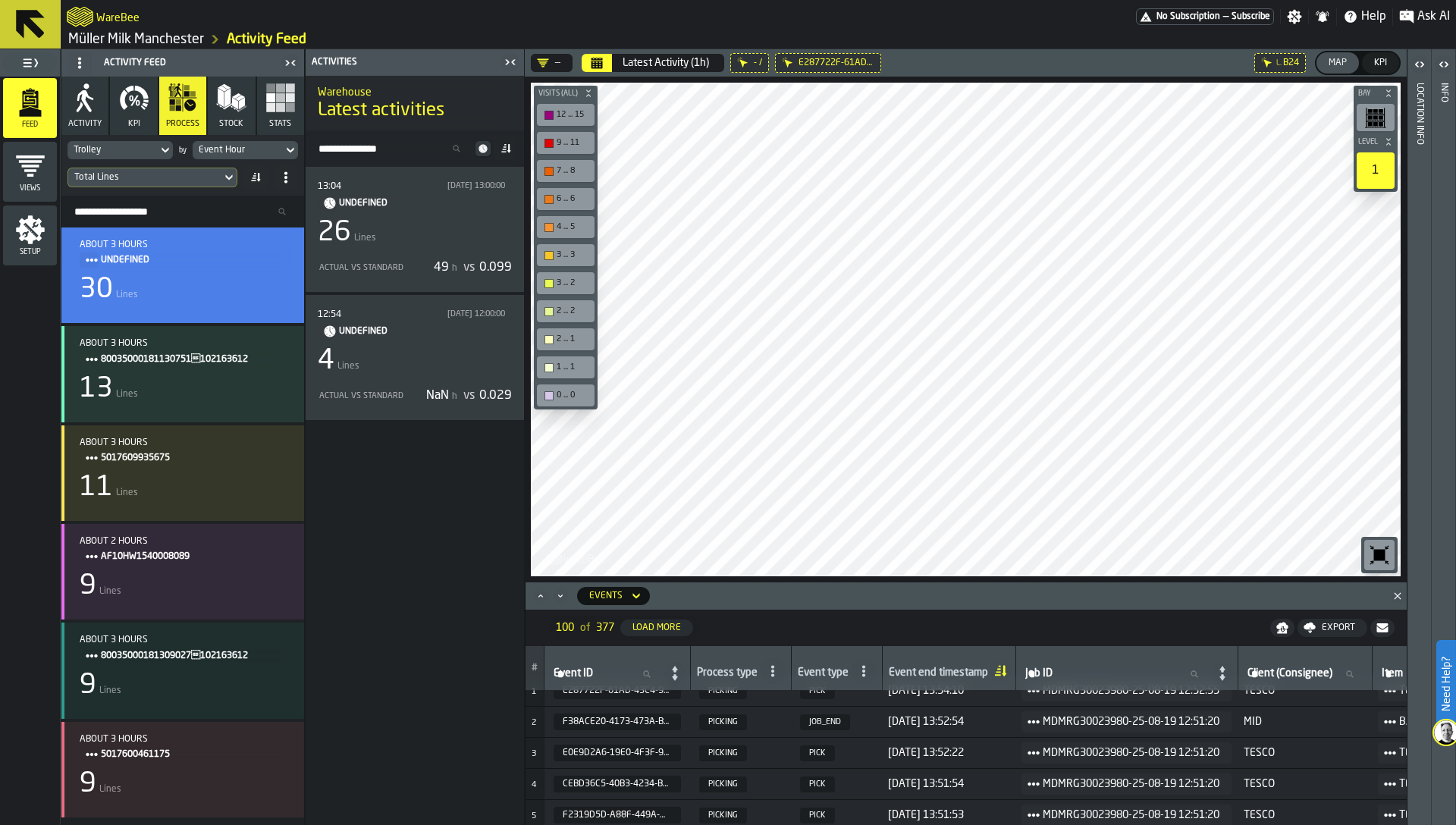
click at [134, 120] on span "KPI" at bounding box center [134, 123] width 12 height 10
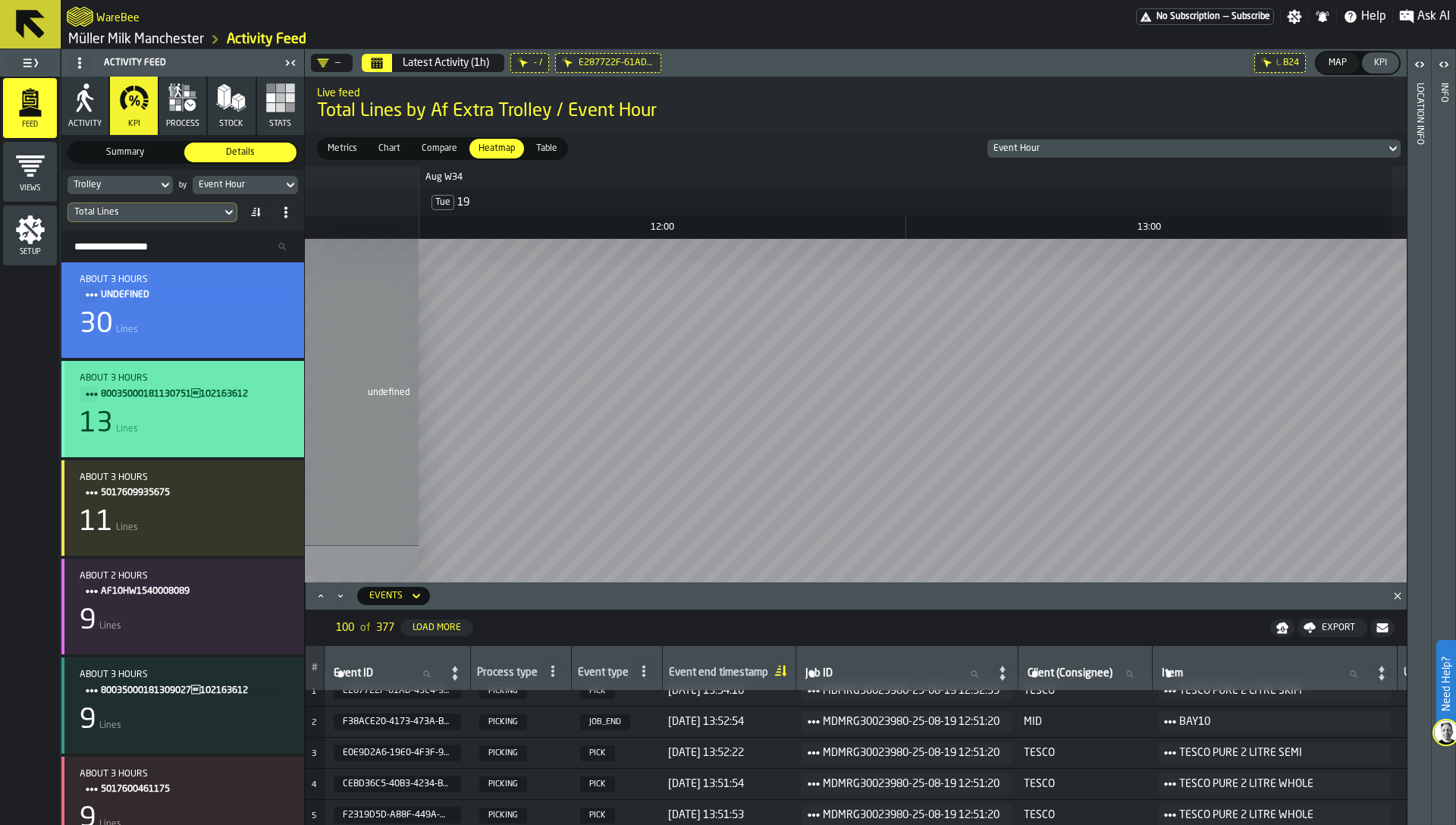
click at [206, 402] on div "about 3 hours 80035000181130751102163612 13 Lines" at bounding box center [185, 409] width 212 height 72
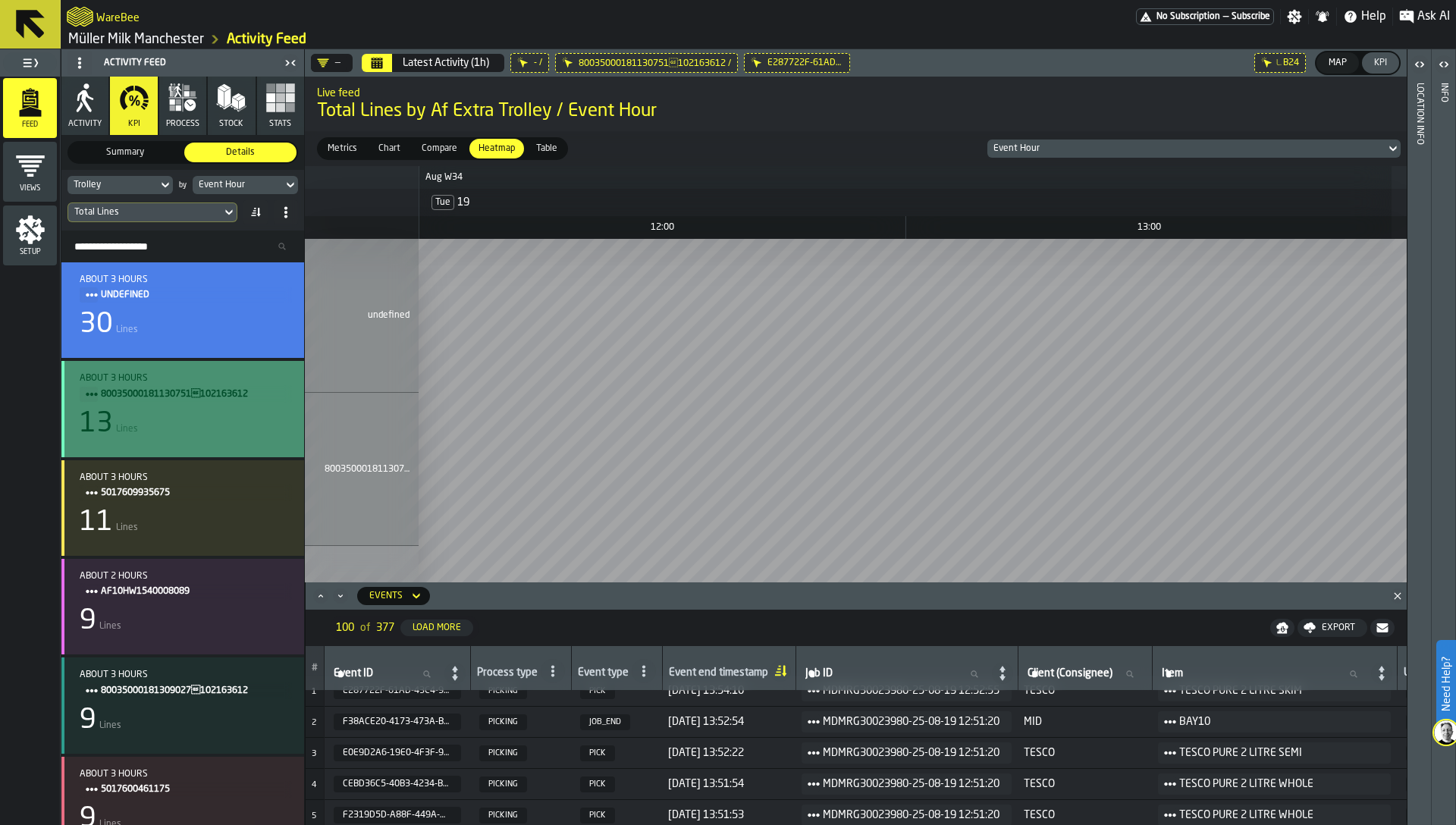
click at [207, 412] on div "13 Lines" at bounding box center [185, 423] width 212 height 30
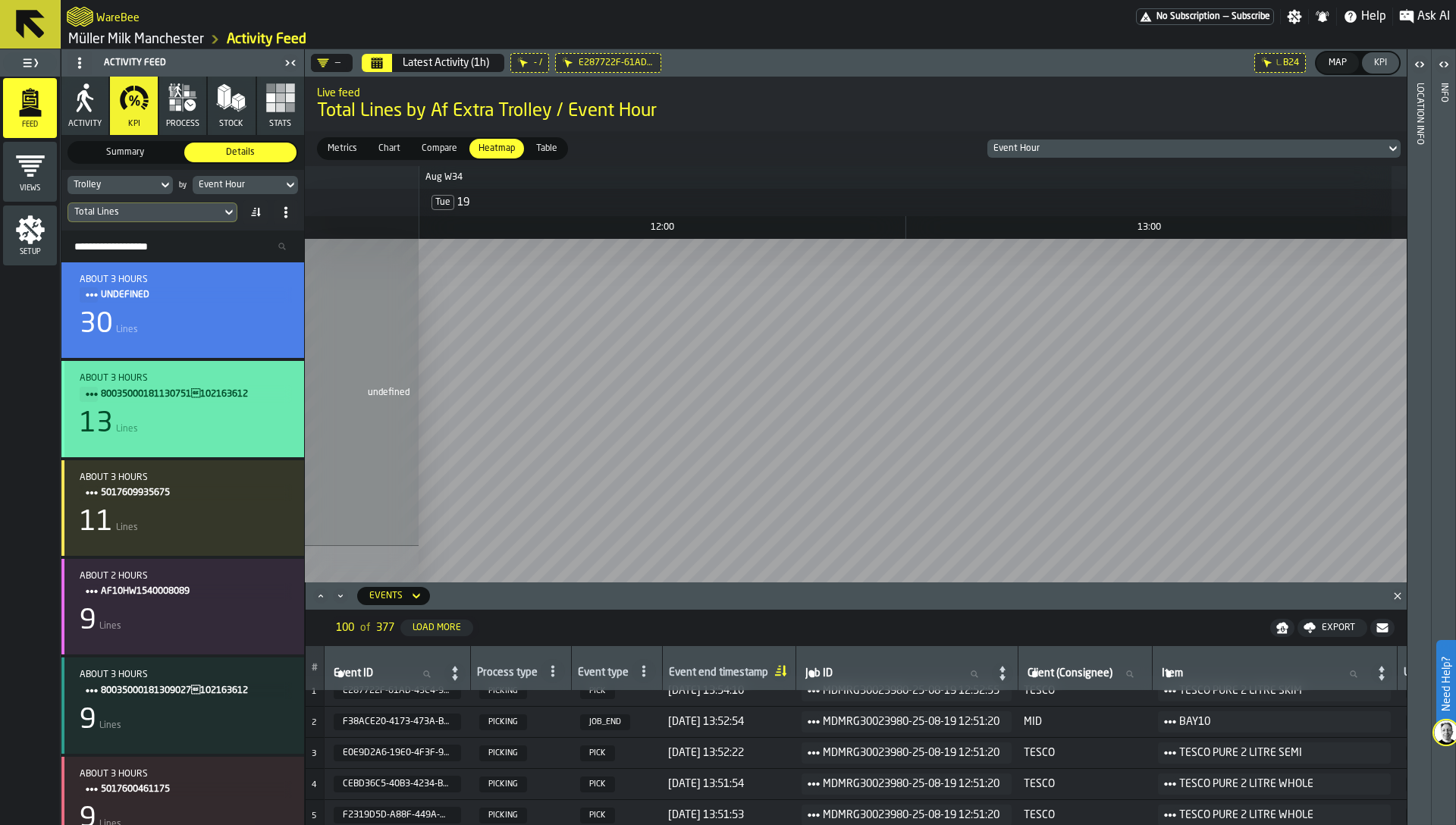
click at [207, 412] on div "13 Lines" at bounding box center [185, 423] width 212 height 30
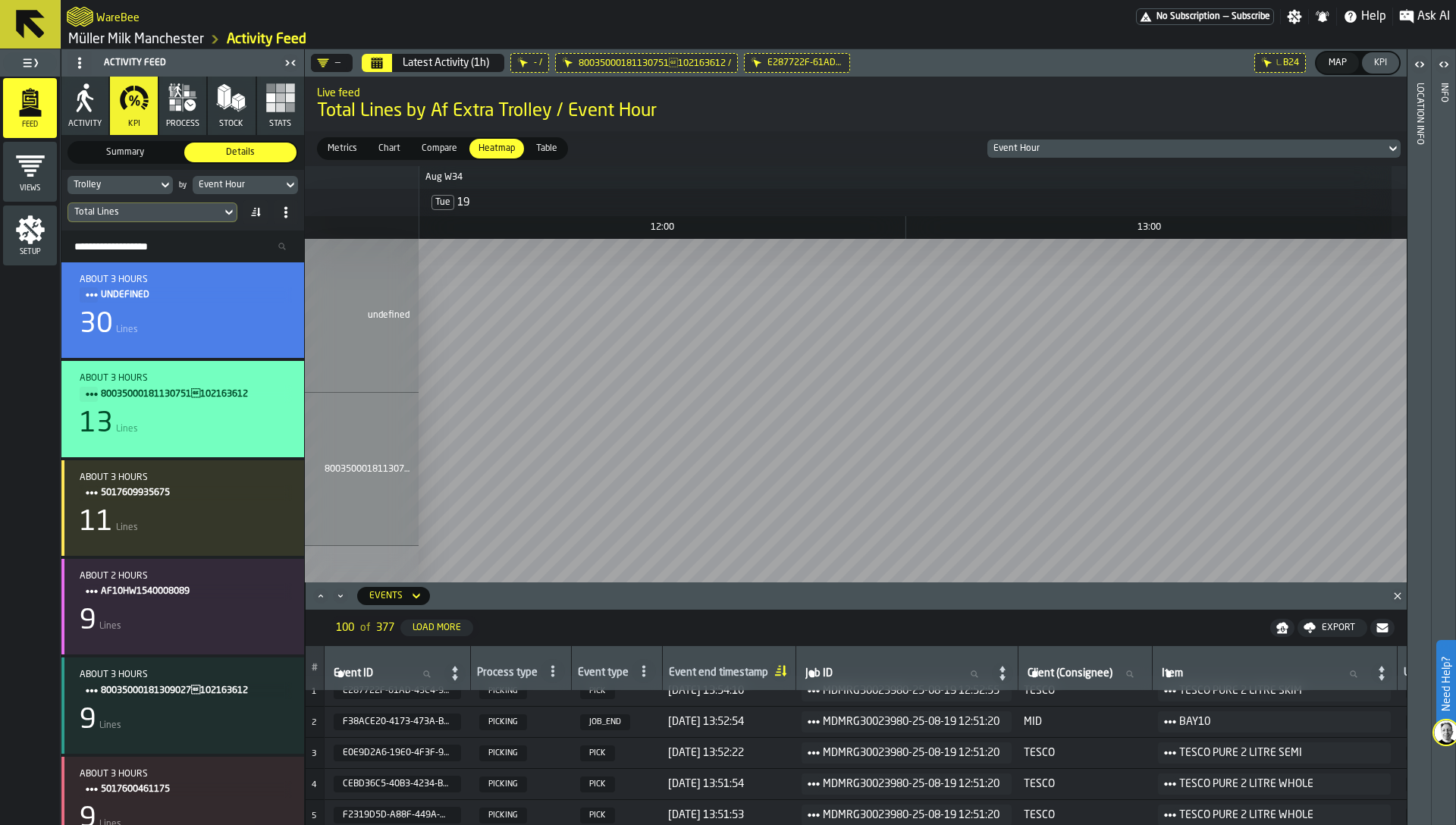
click at [582, 64] on span "80035000181130751102163612 /" at bounding box center [655, 63] width 153 height 12
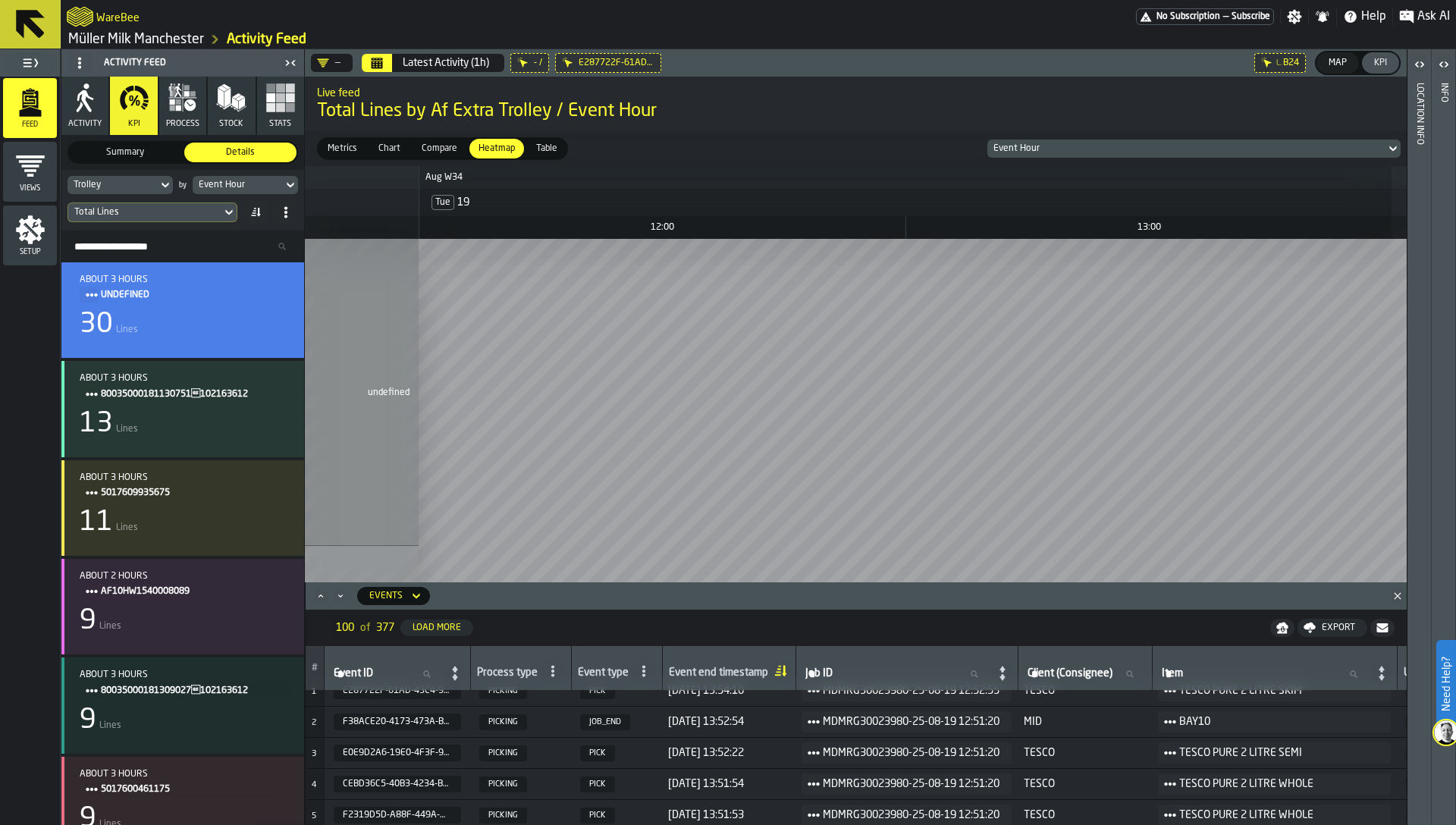
click at [0, 0] on icon at bounding box center [0, 0] width 0 height 0
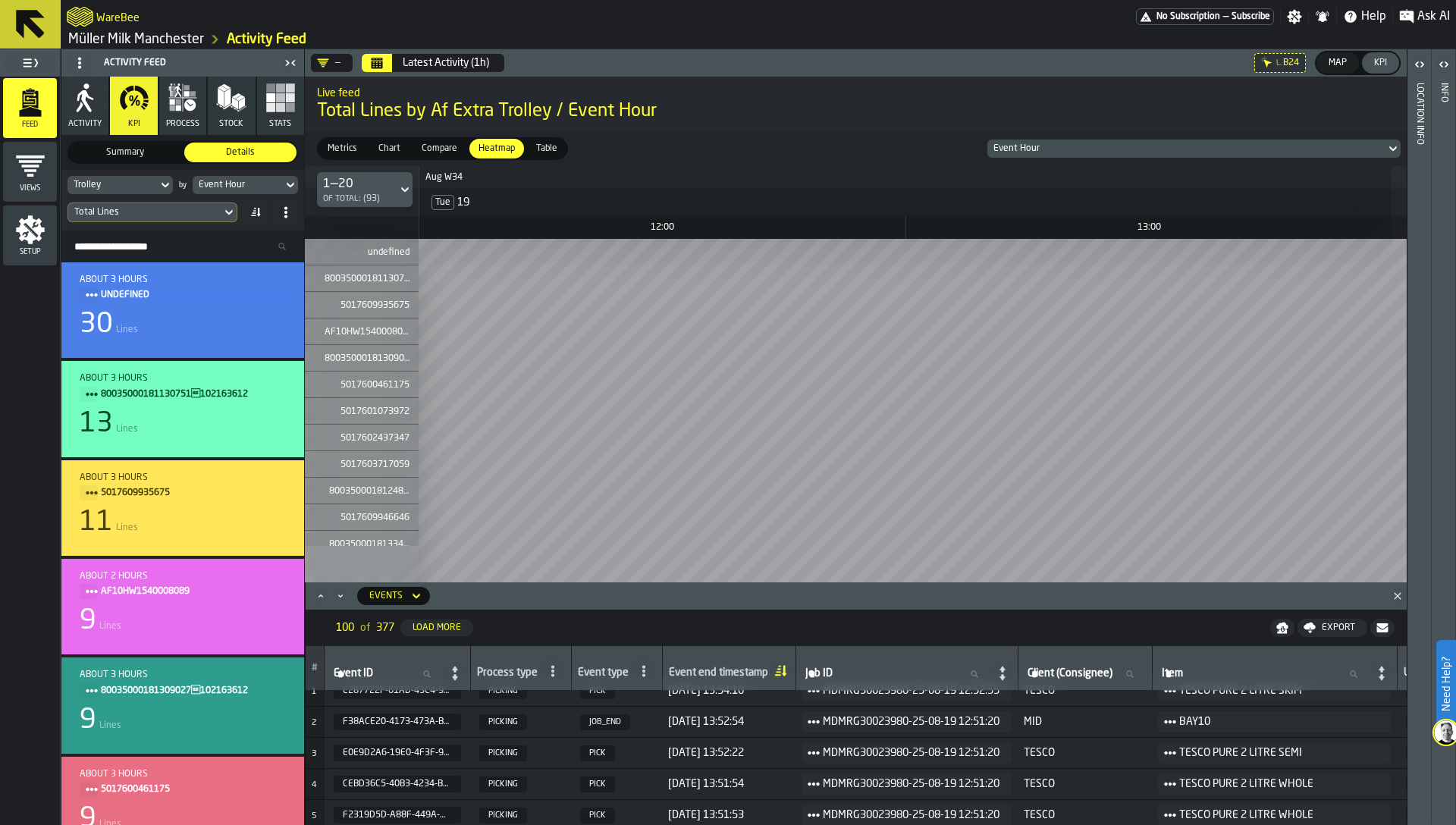
click at [1392, 598] on icon "Close" at bounding box center [1397, 596] width 15 height 15
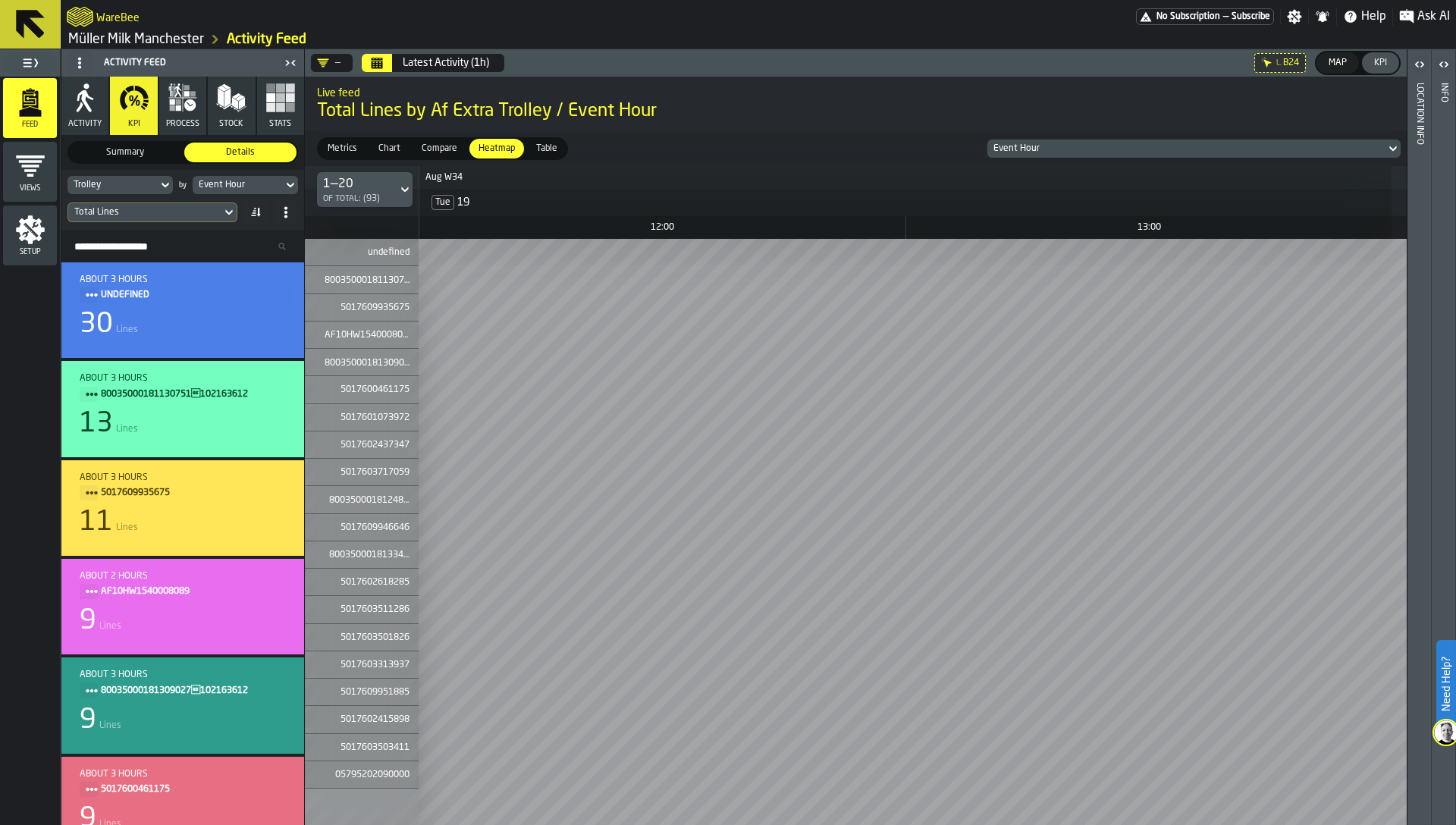
click at [351, 147] on span "Metrics" at bounding box center [342, 149] width 42 height 14
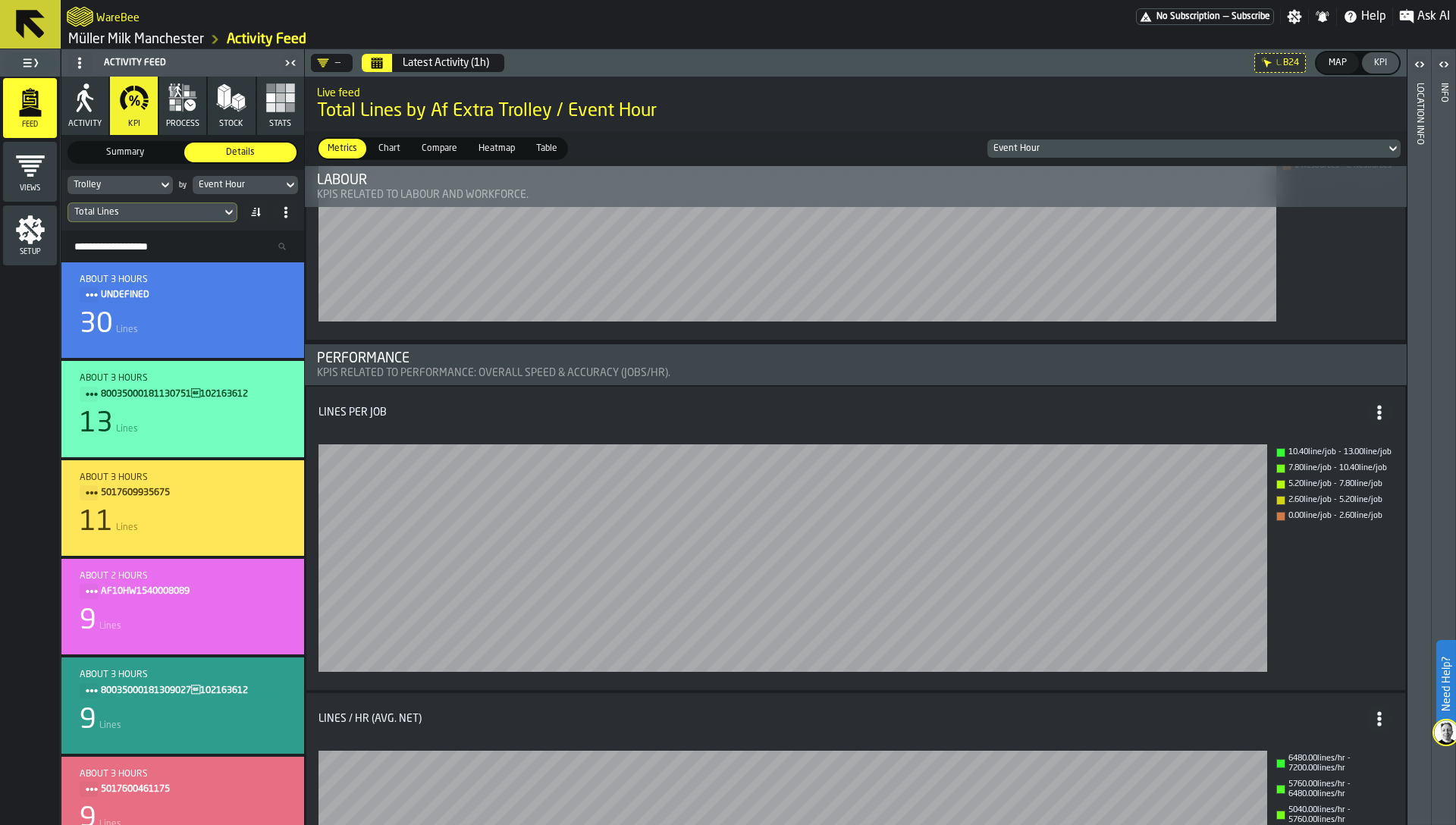
scroll to position [3358, 0]
click at [141, 180] on div "Trolley" at bounding box center [112, 185] width 78 height 11
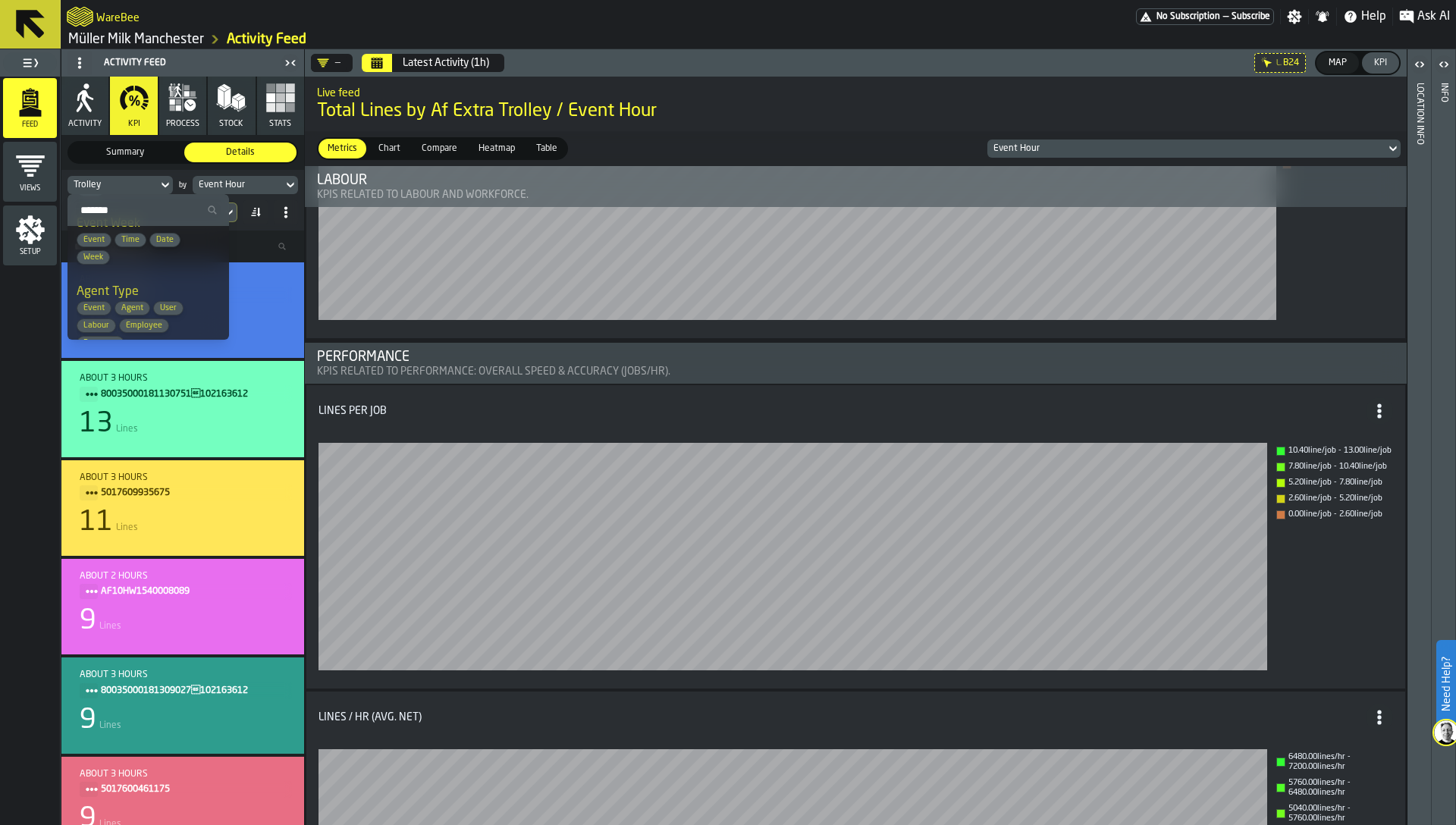
scroll to position [224, 0]
click at [121, 316] on div "Agent Id Event Agent User Labour Employee Resource" at bounding box center [148, 336] width 143 height 68
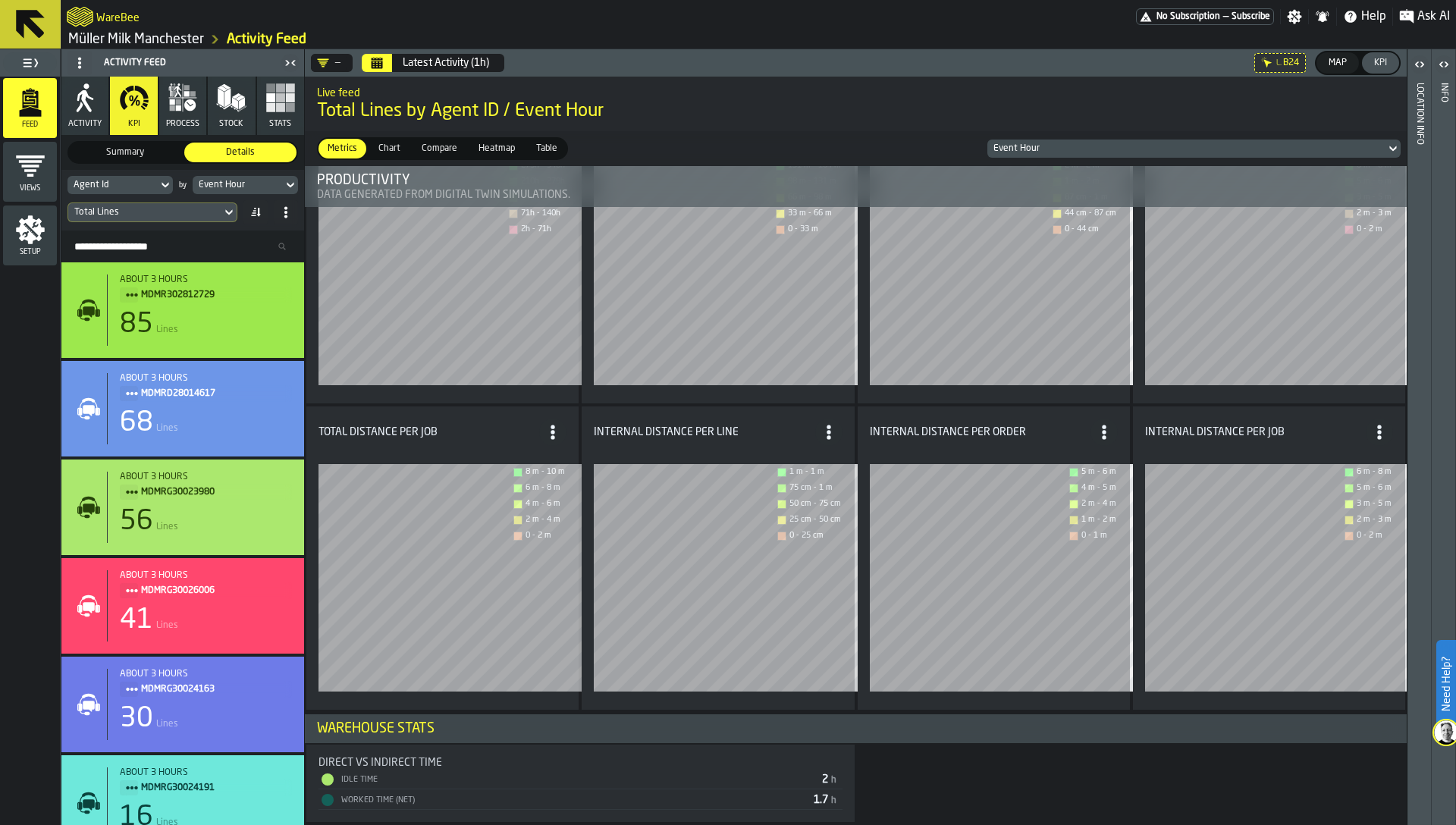
scroll to position [1519, 0]
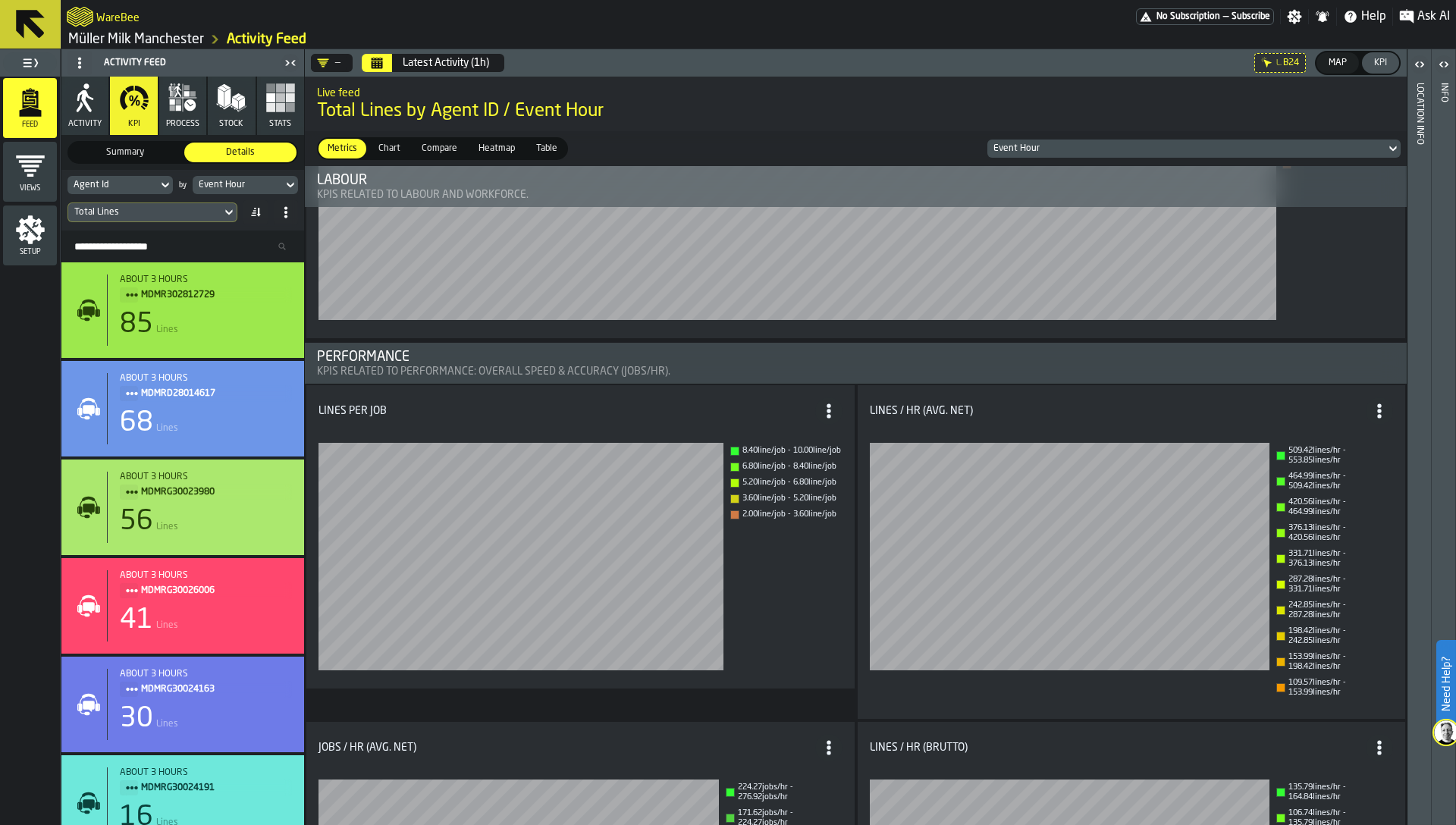
click at [253, 177] on div "Event Hour" at bounding box center [237, 185] width 90 height 17
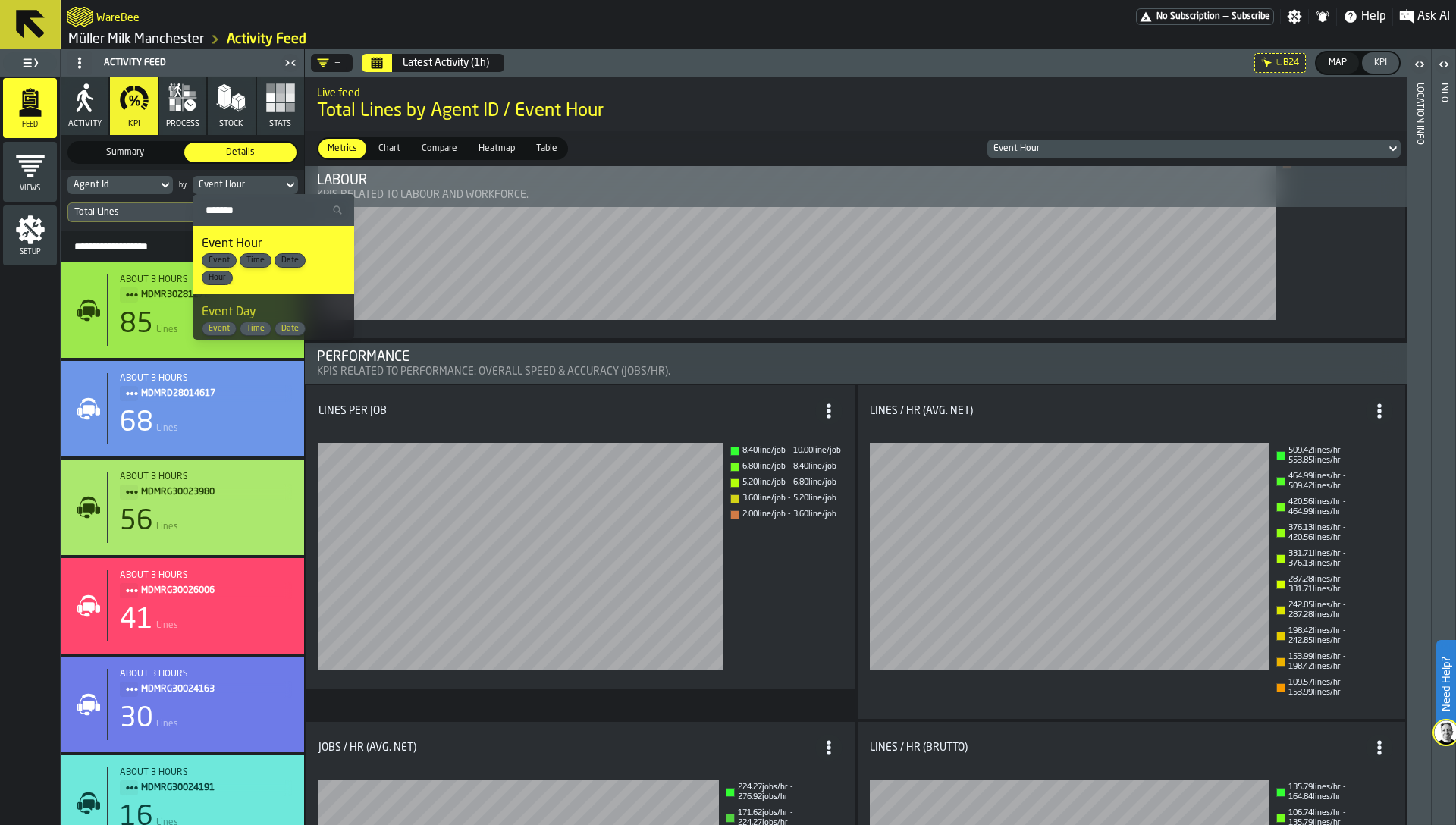
click at [248, 210] on input "Search" at bounding box center [274, 210] width 150 height 20
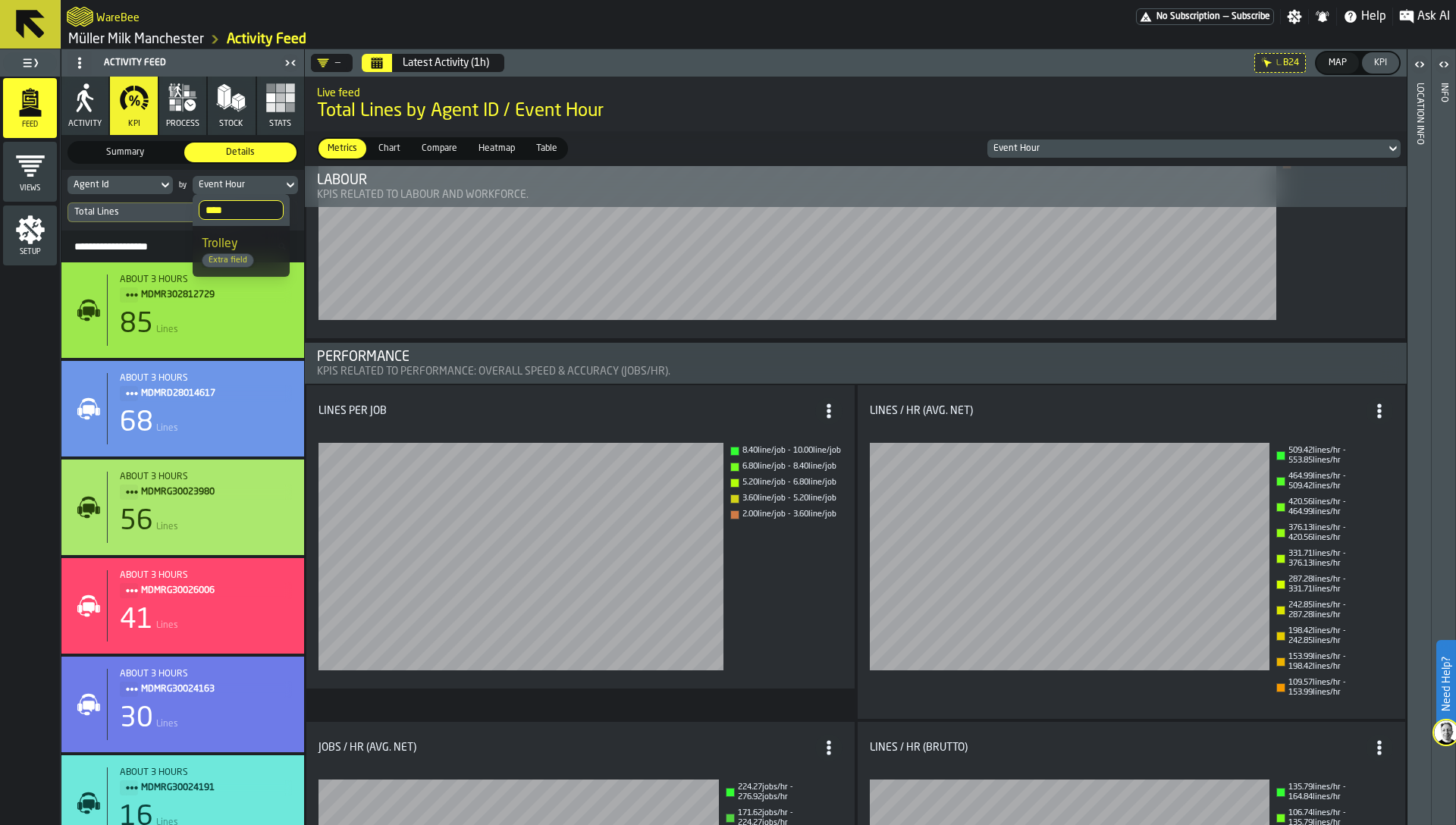
type input "****"
click at [252, 244] on div "Trolley Extra field" at bounding box center [241, 251] width 79 height 32
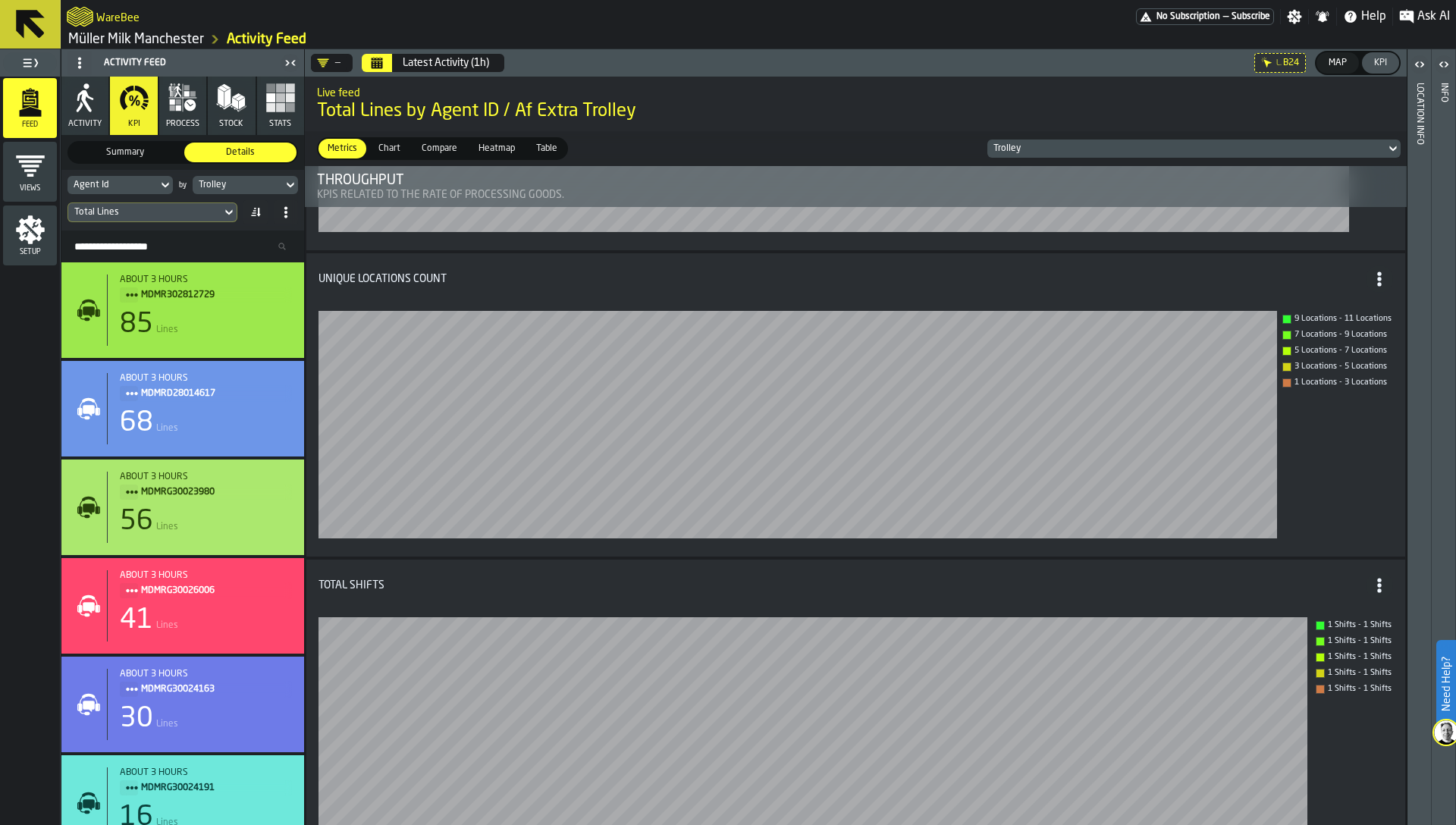
click at [258, 221] on span at bounding box center [255, 212] width 24 height 24
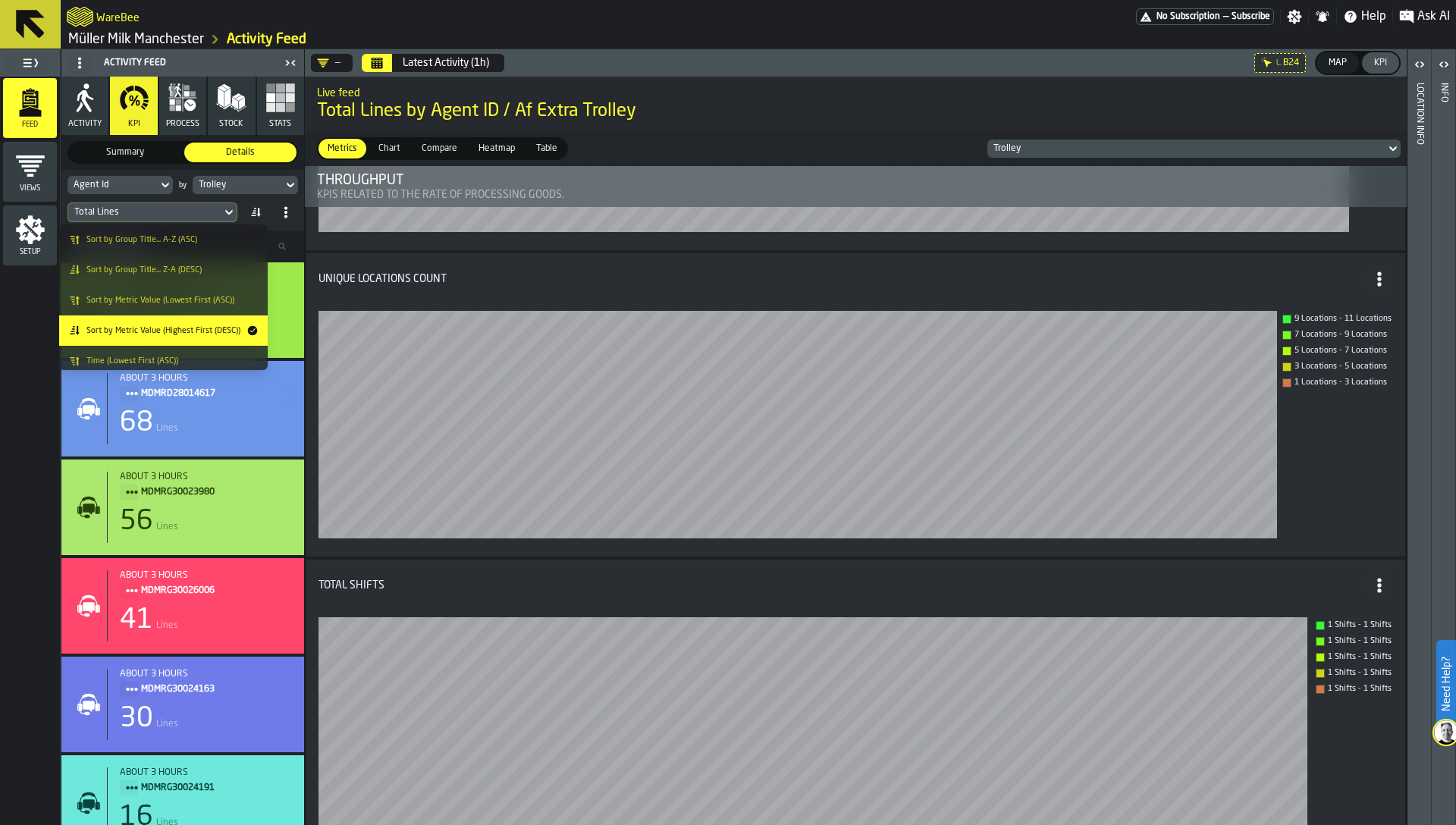
scroll to position [36, 0]
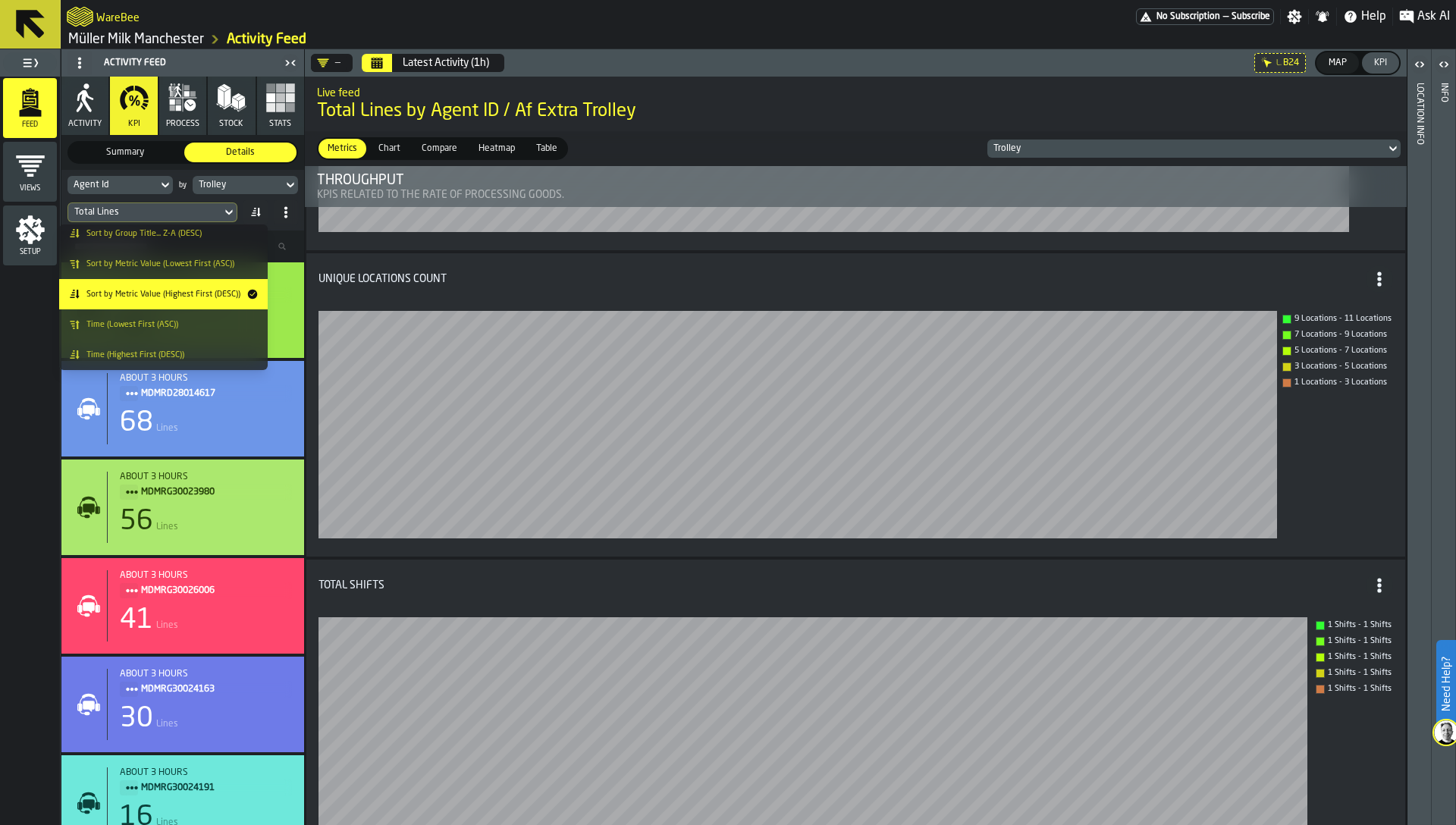
click at [208, 318] on div "Time (Lowest First (ASC))" at bounding box center [163, 325] width 190 height 12
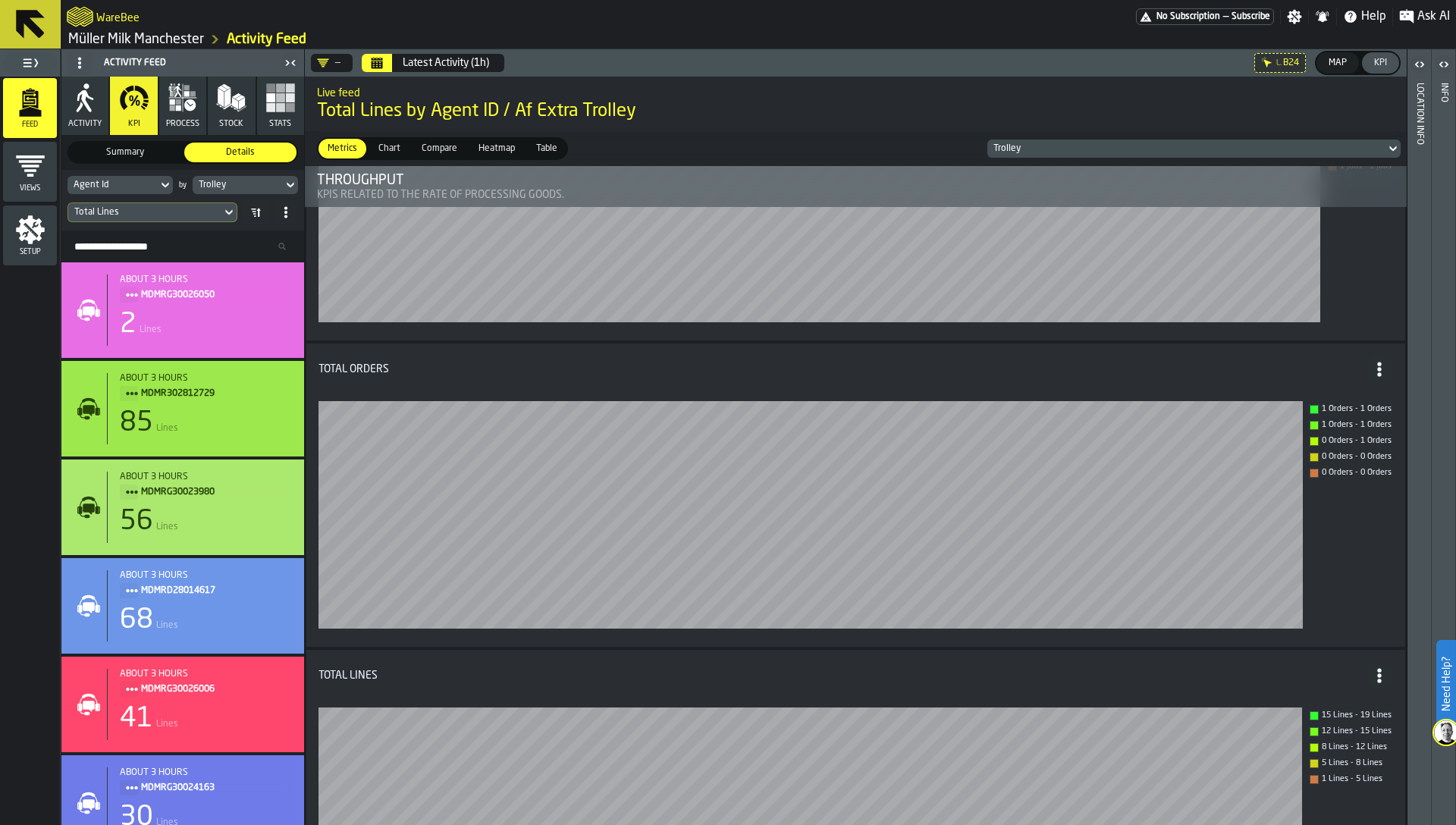
scroll to position [0, 0]
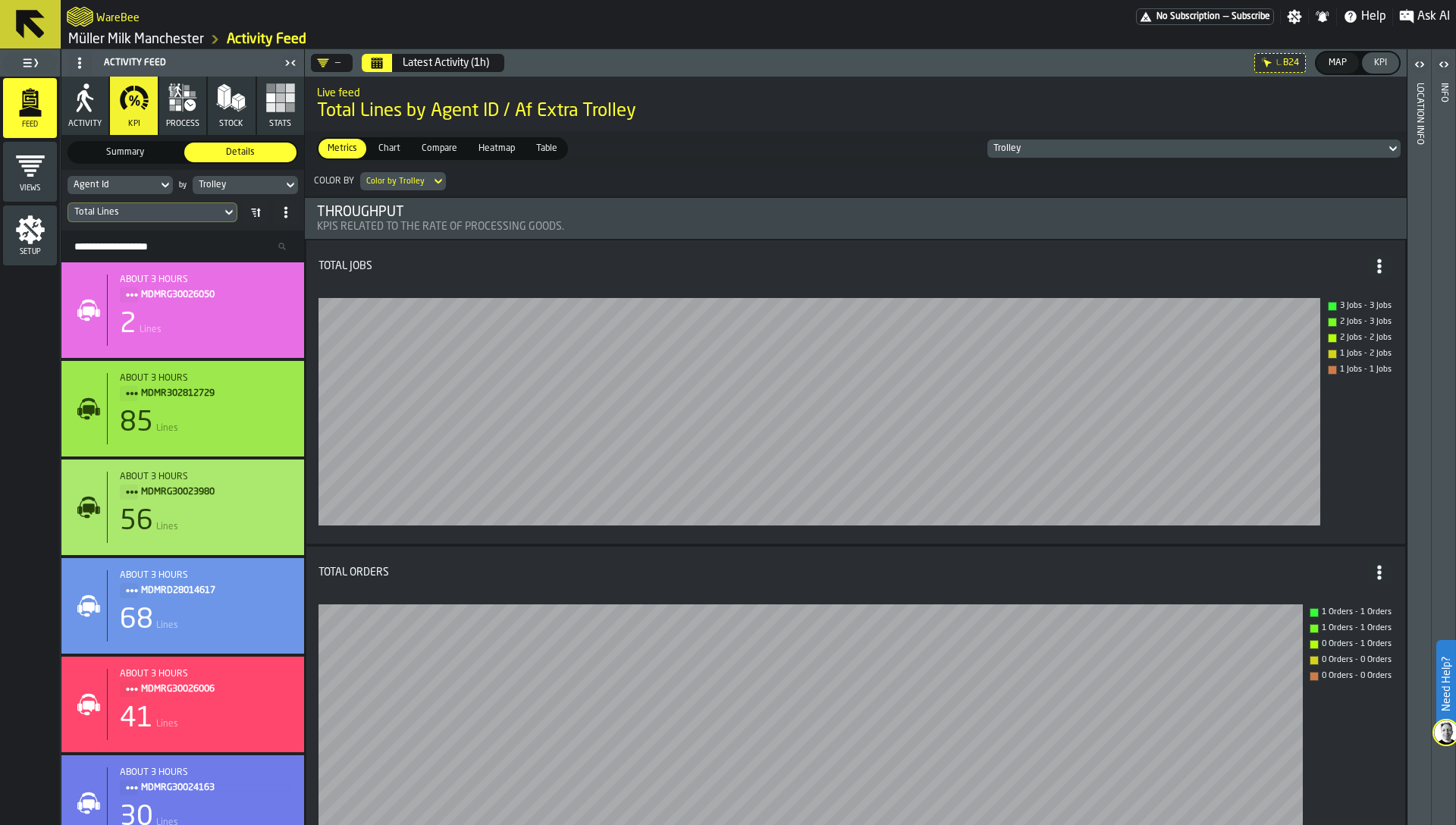
click at [214, 182] on div "Trolley" at bounding box center [237, 185] width 78 height 11
click at [223, 211] on input "****" at bounding box center [241, 210] width 85 height 20
type input "***"
click at [225, 241] on span "Event Hour" at bounding box center [232, 244] width 60 height 12
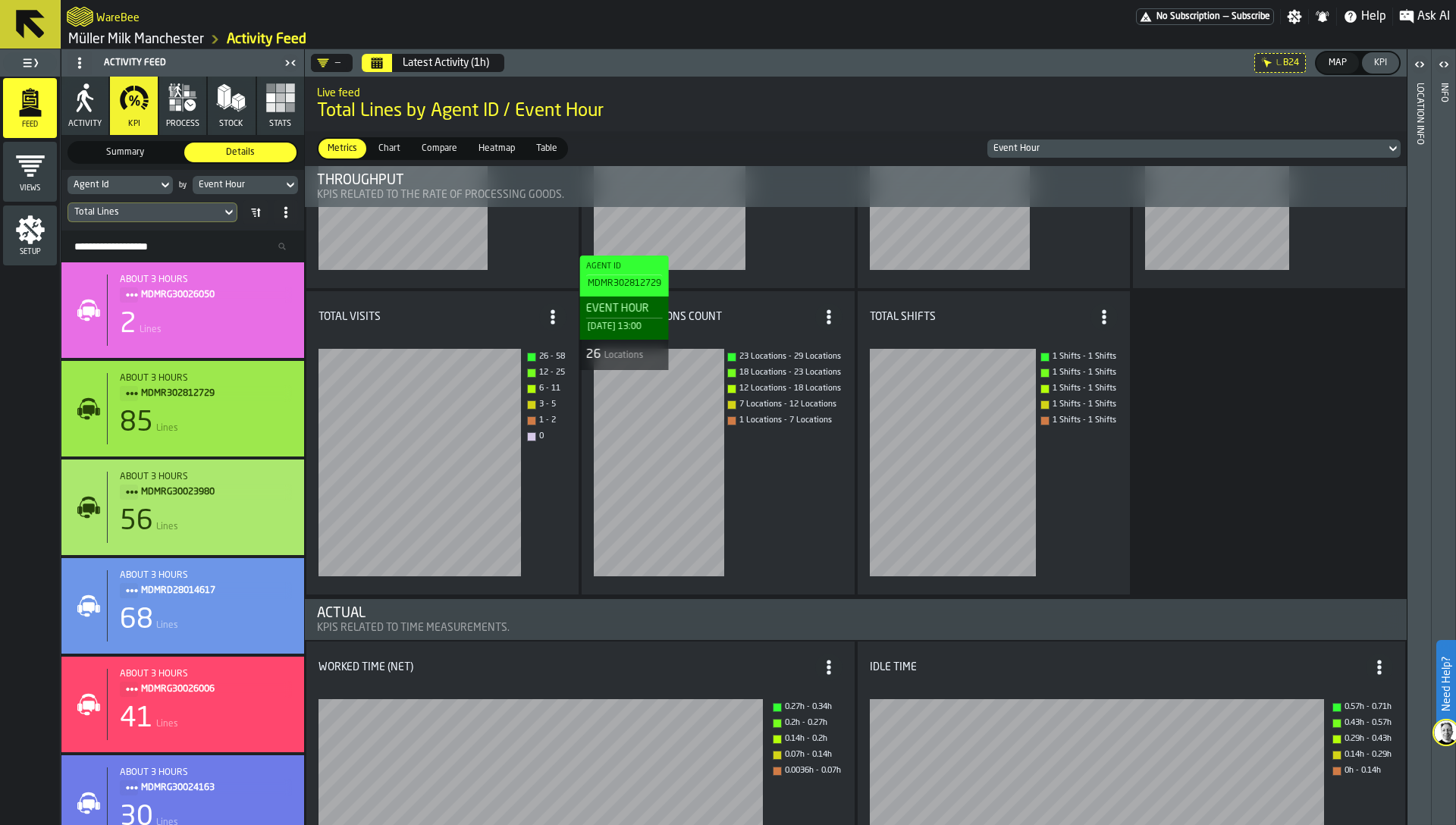
scroll to position [164, 0]
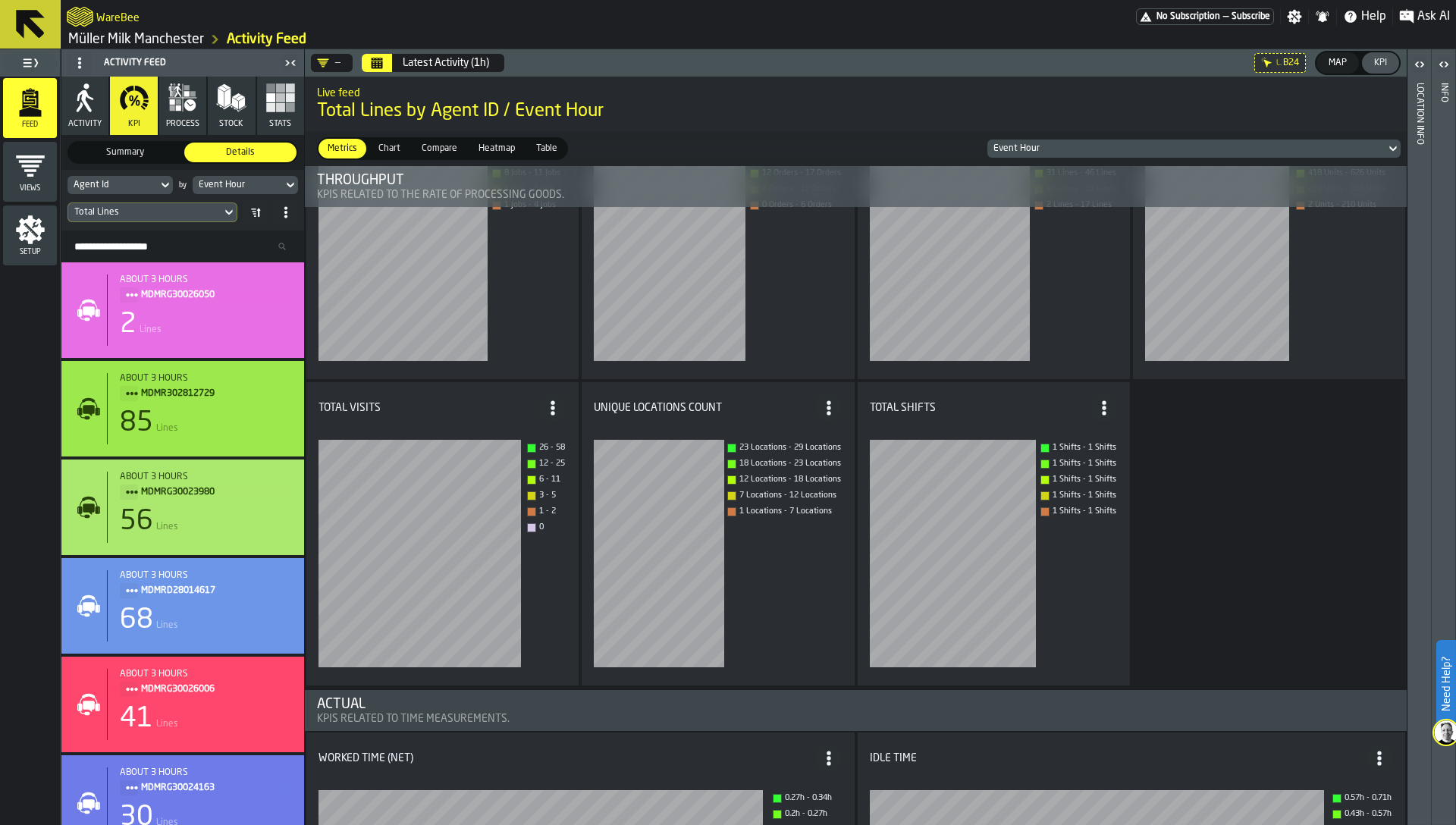
click at [373, 72] on header "— Latest Activity (1h) L. B24 Map KPI" at bounding box center [855, 62] width 1101 height 27
click at [372, 62] on icon "Calendar" at bounding box center [377, 65] width 12 height 8
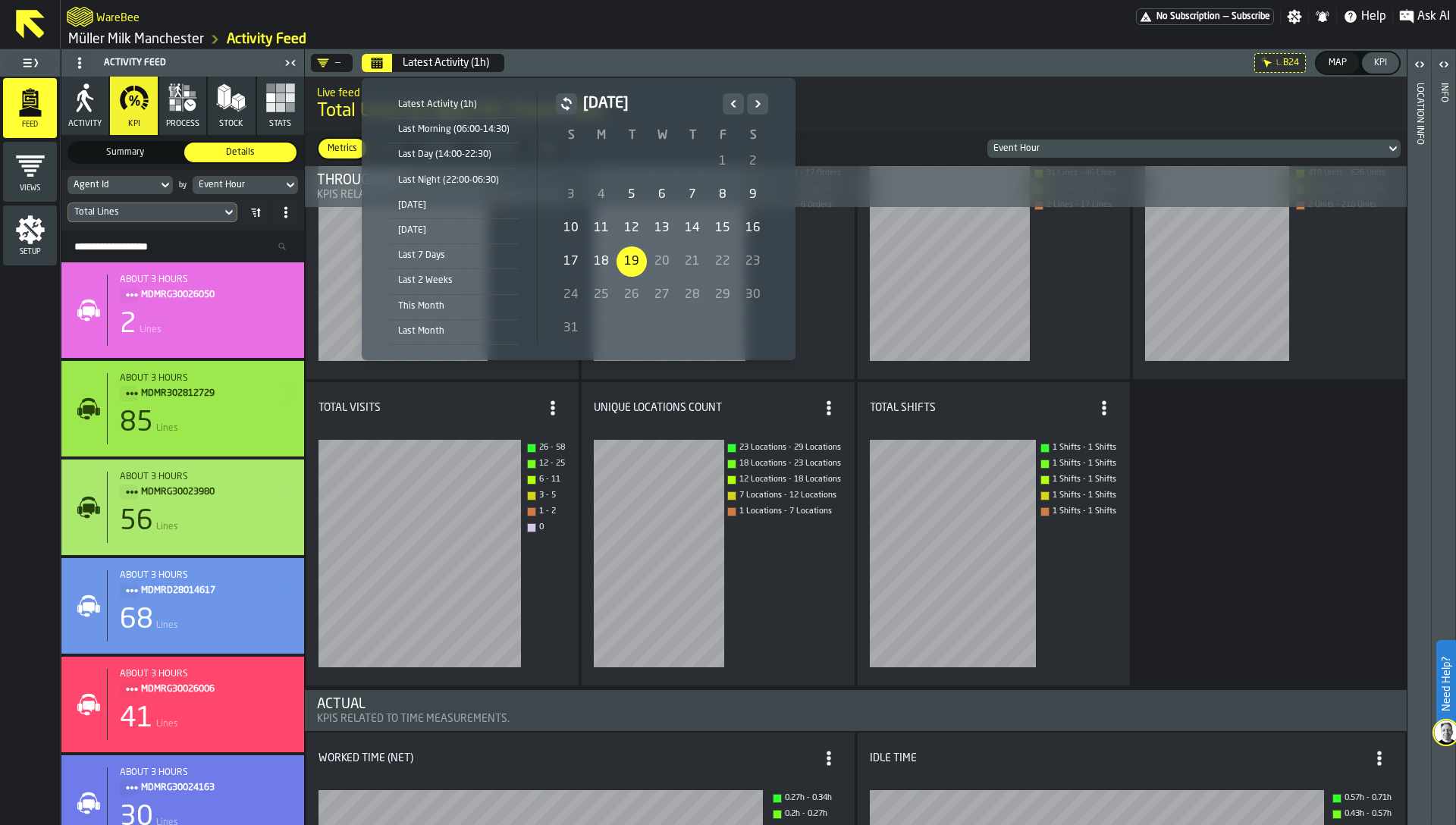
click at [628, 190] on div "5" at bounding box center [631, 194] width 30 height 30
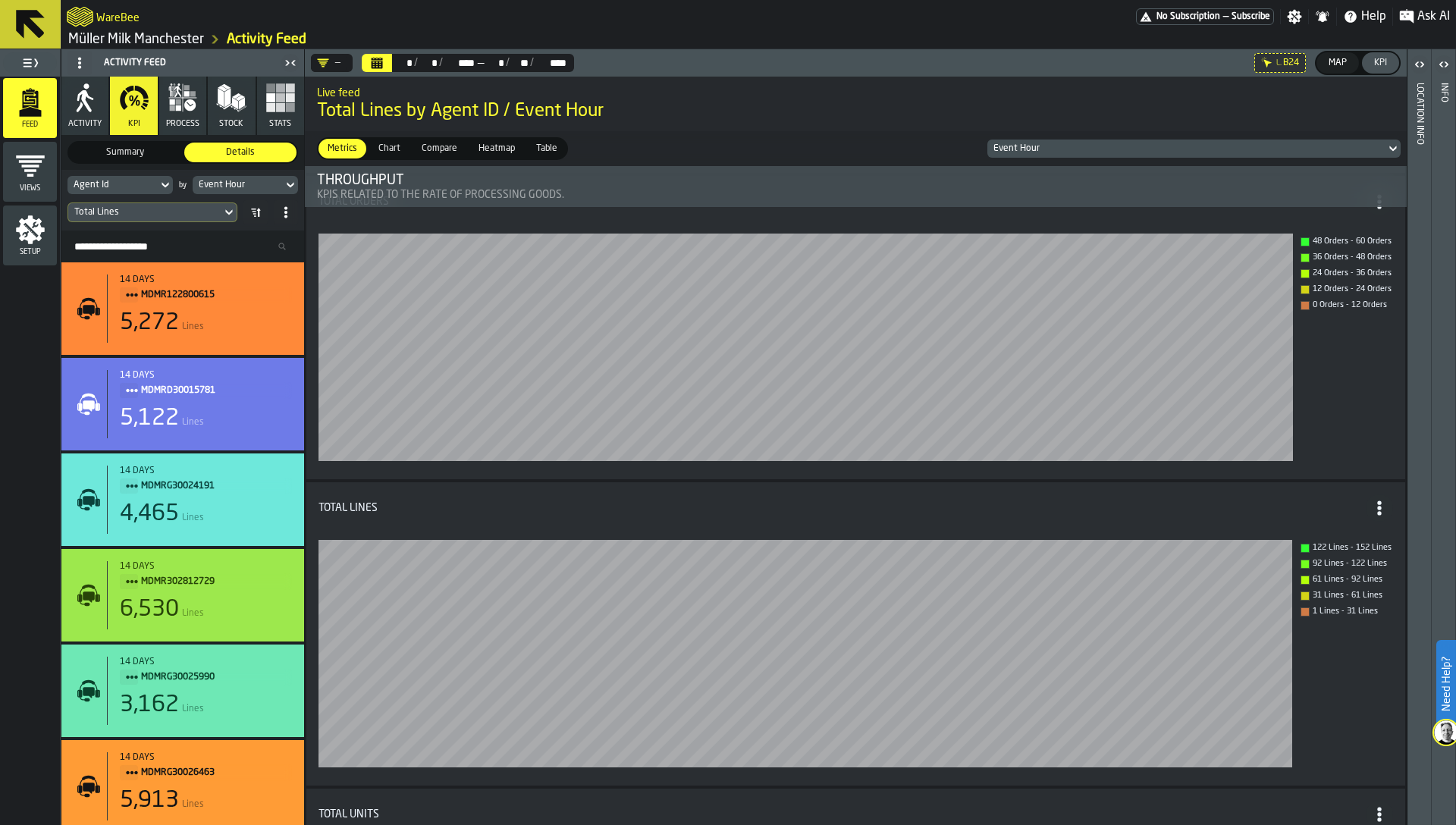
scroll to position [0, 0]
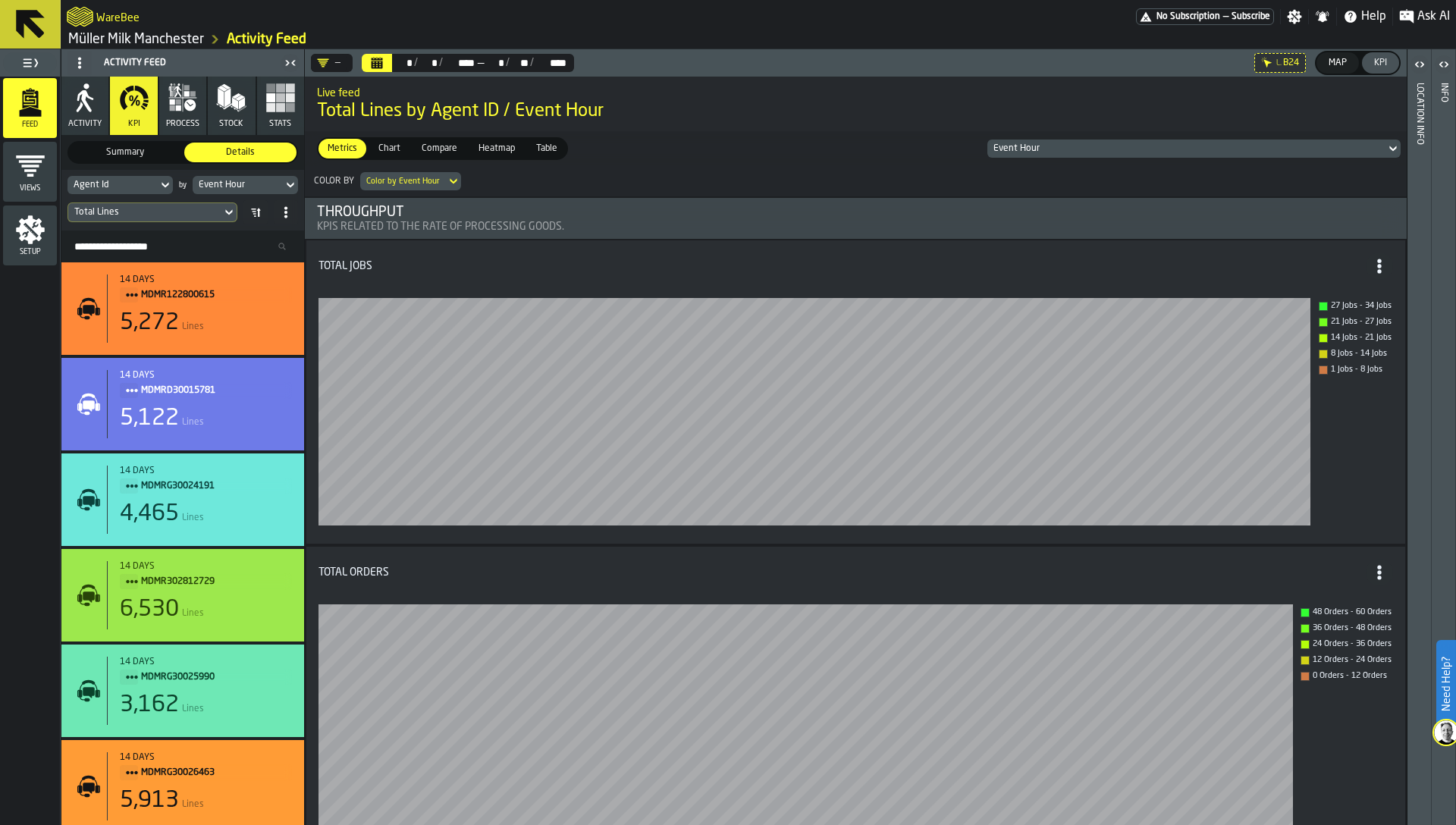
click at [230, 186] on div "Event Hour" at bounding box center [237, 185] width 78 height 11
click at [227, 213] on input "***" at bounding box center [262, 210] width 127 height 20
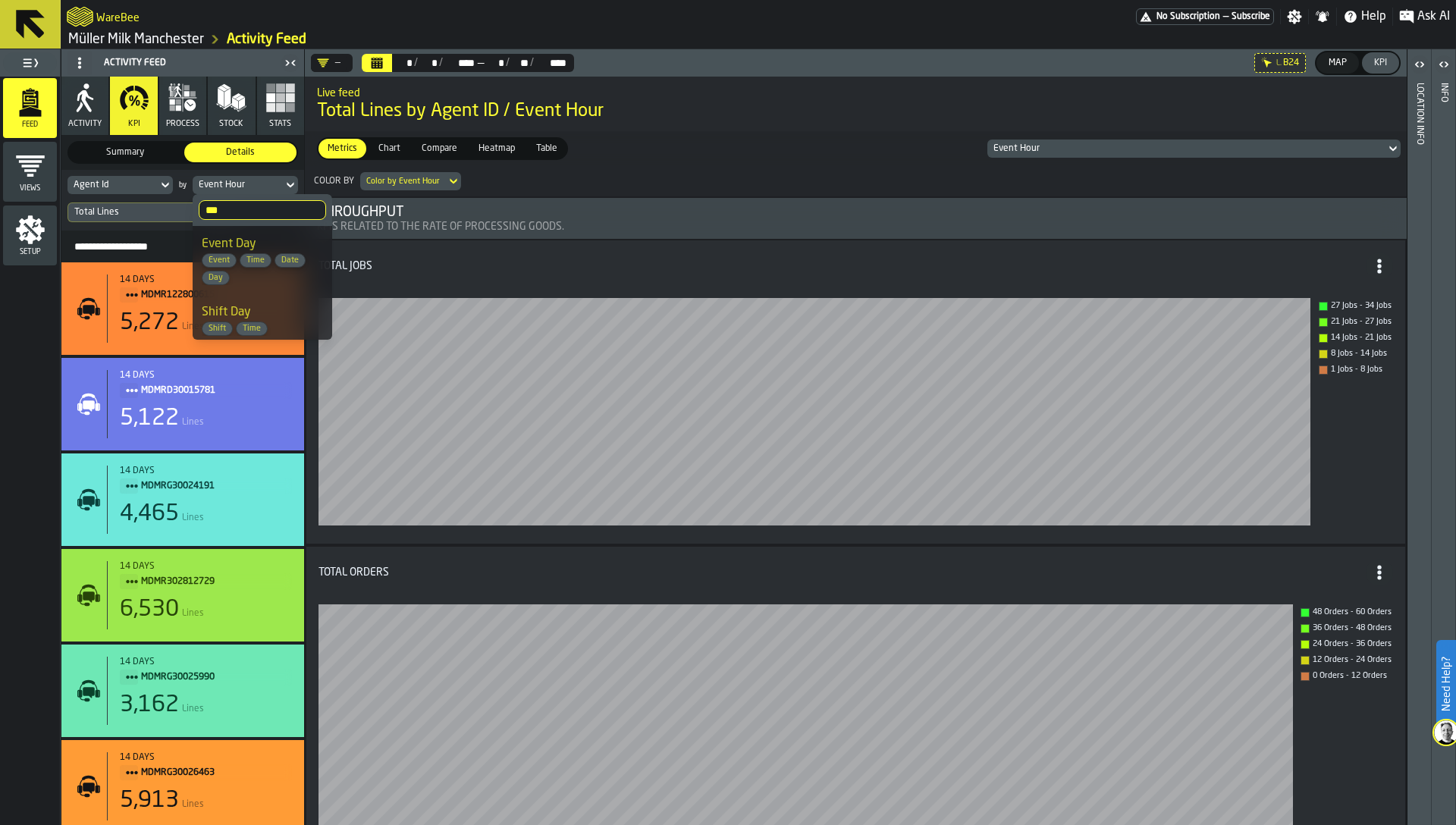
type input "***"
click at [255, 278] on span "Event Time Date Day" at bounding box center [262, 269] width 121 height 32
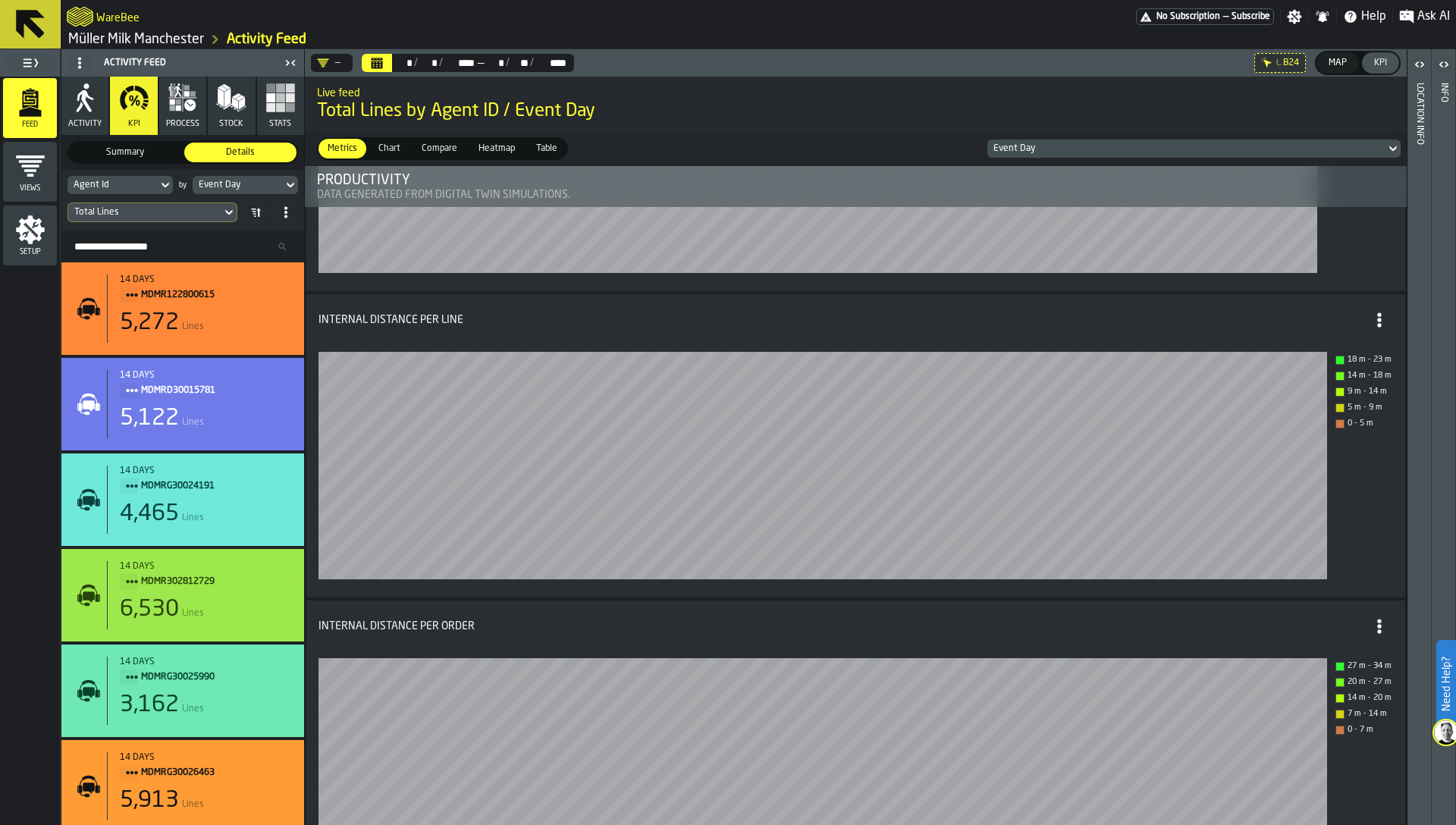
scroll to position [8358, 0]
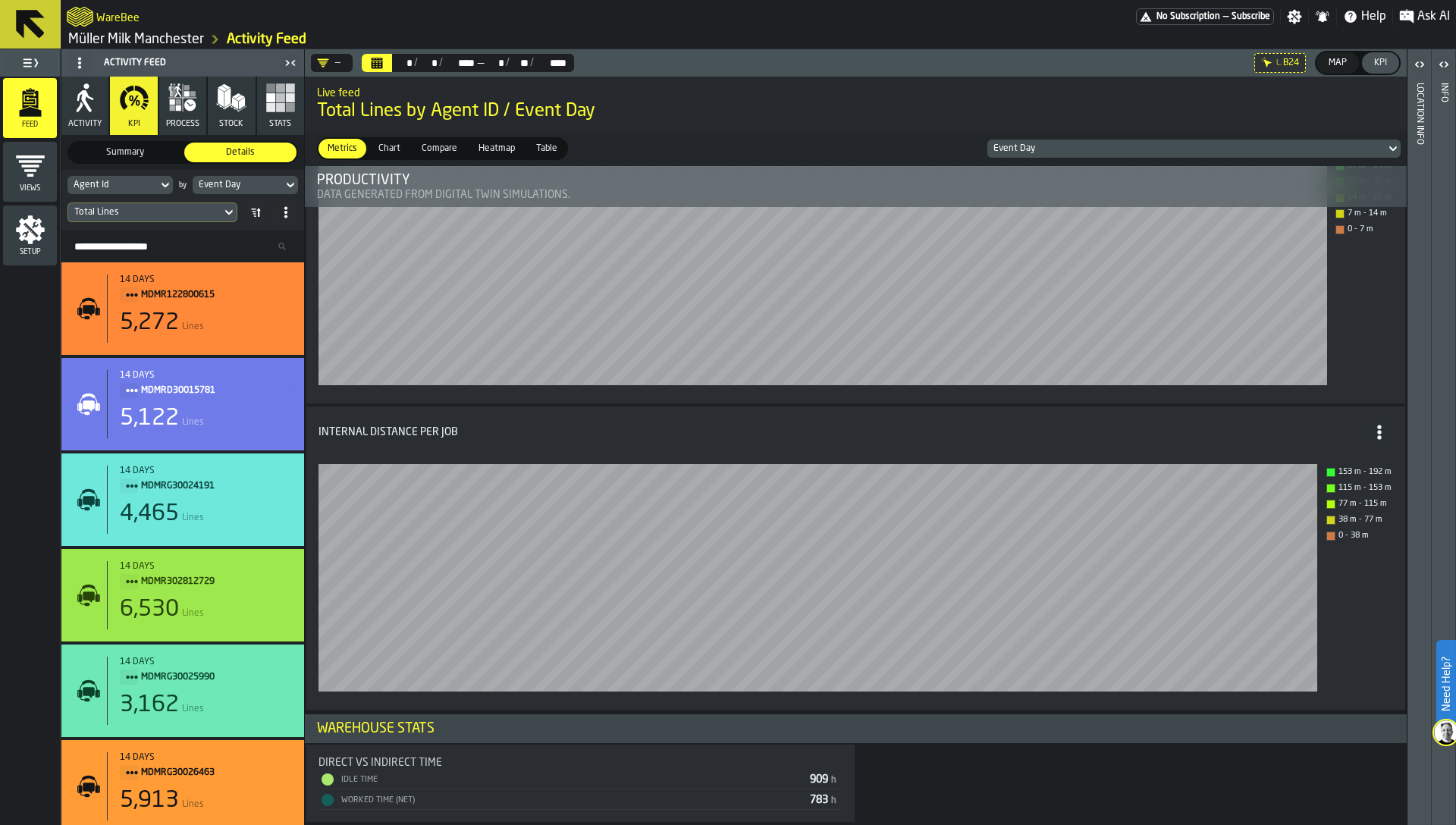
click at [389, 150] on span "Chart" at bounding box center [389, 149] width 34 height 14
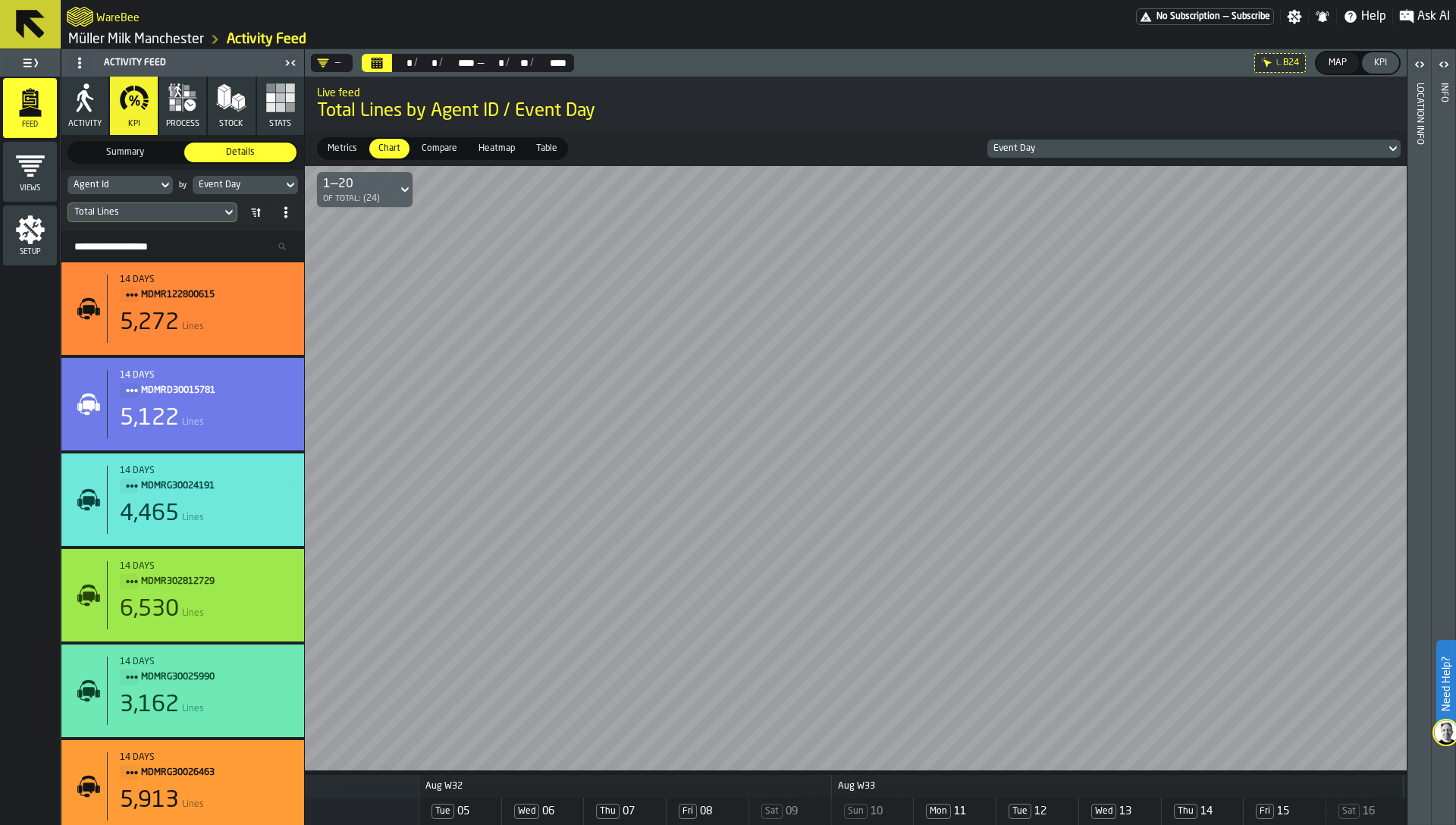
click at [449, 156] on div "Compare" at bounding box center [439, 149] width 54 height 20
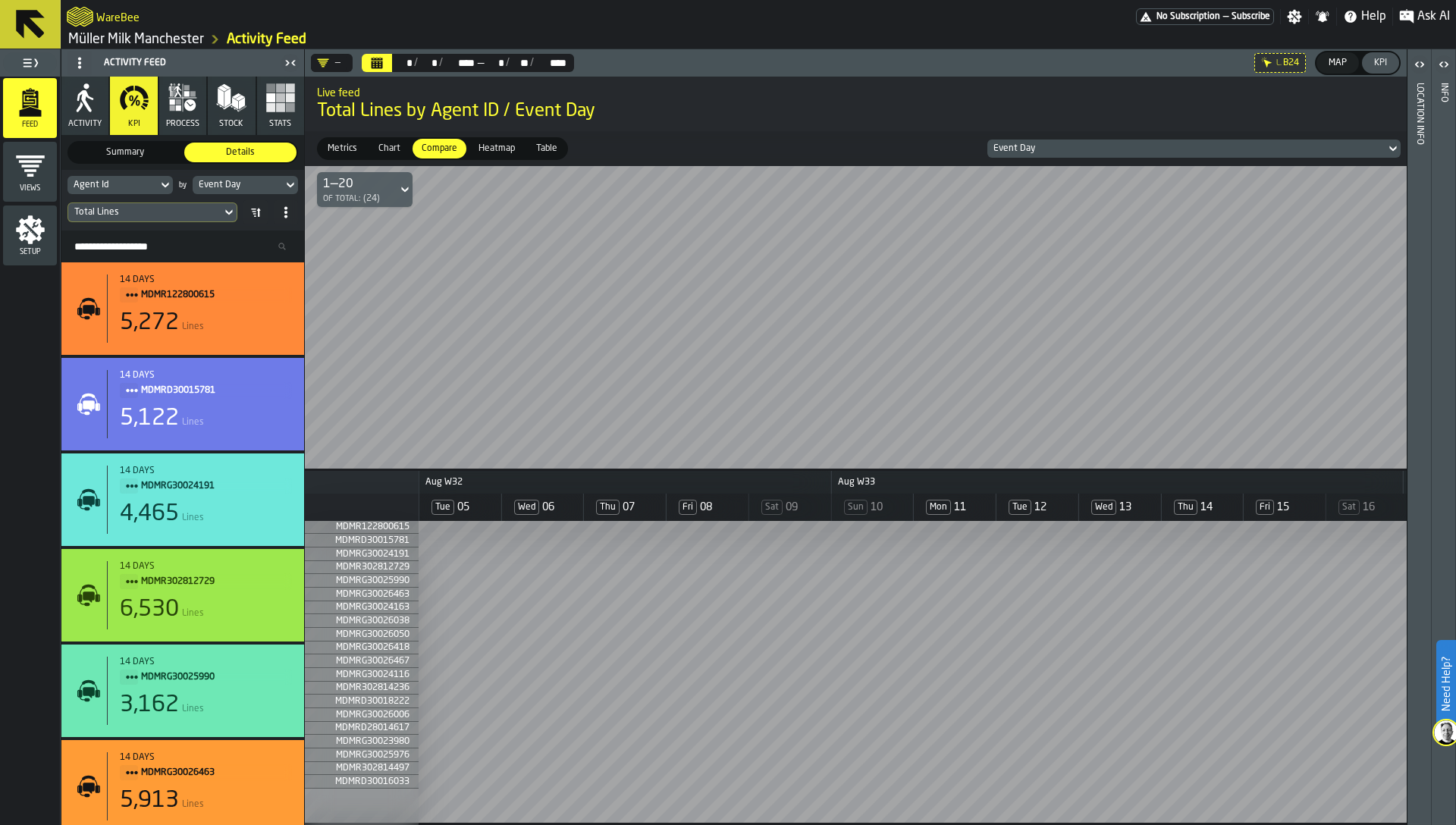
click at [491, 153] on span "Heatmap" at bounding box center [496, 149] width 49 height 14
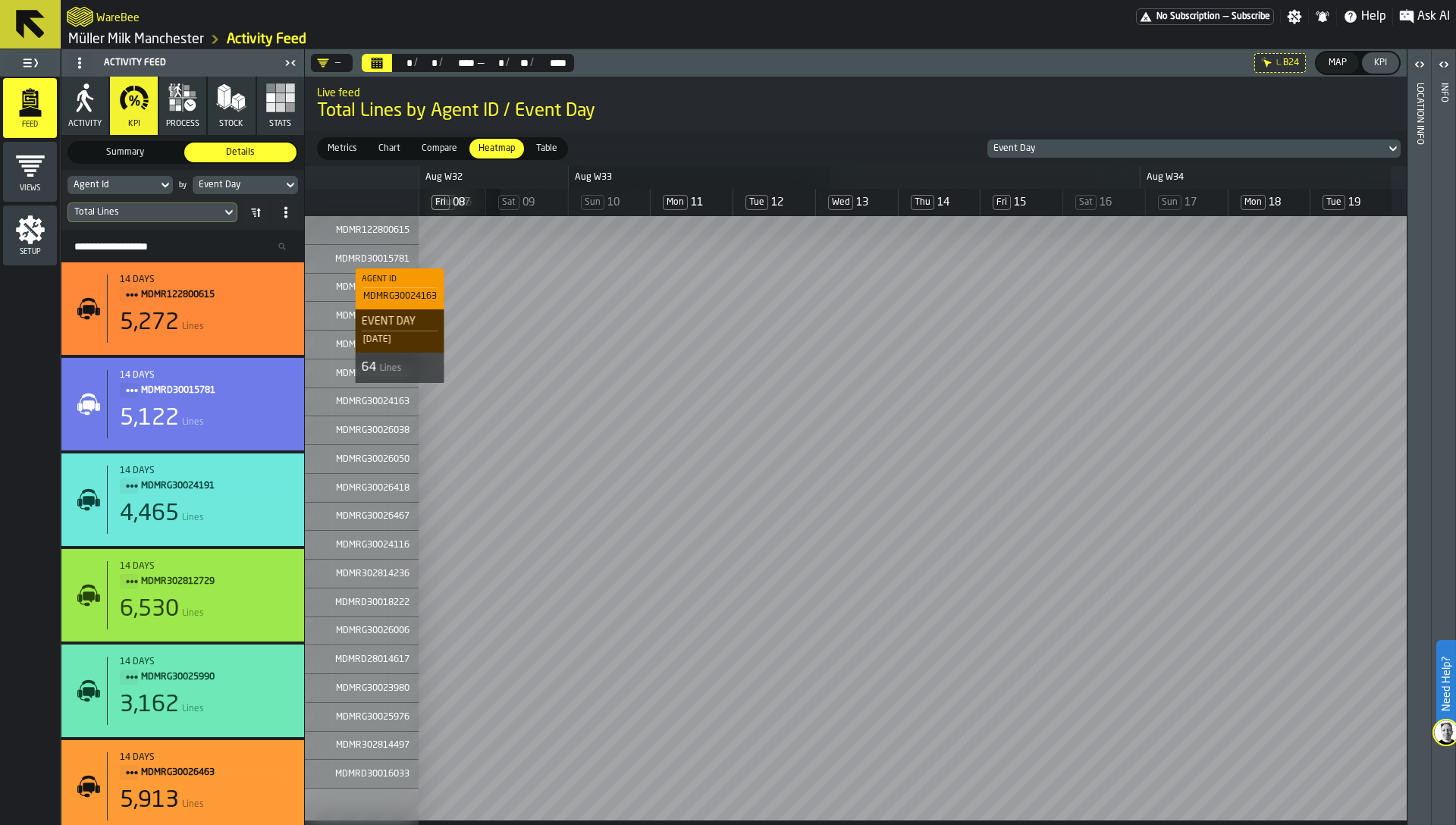
scroll to position [0, 0]
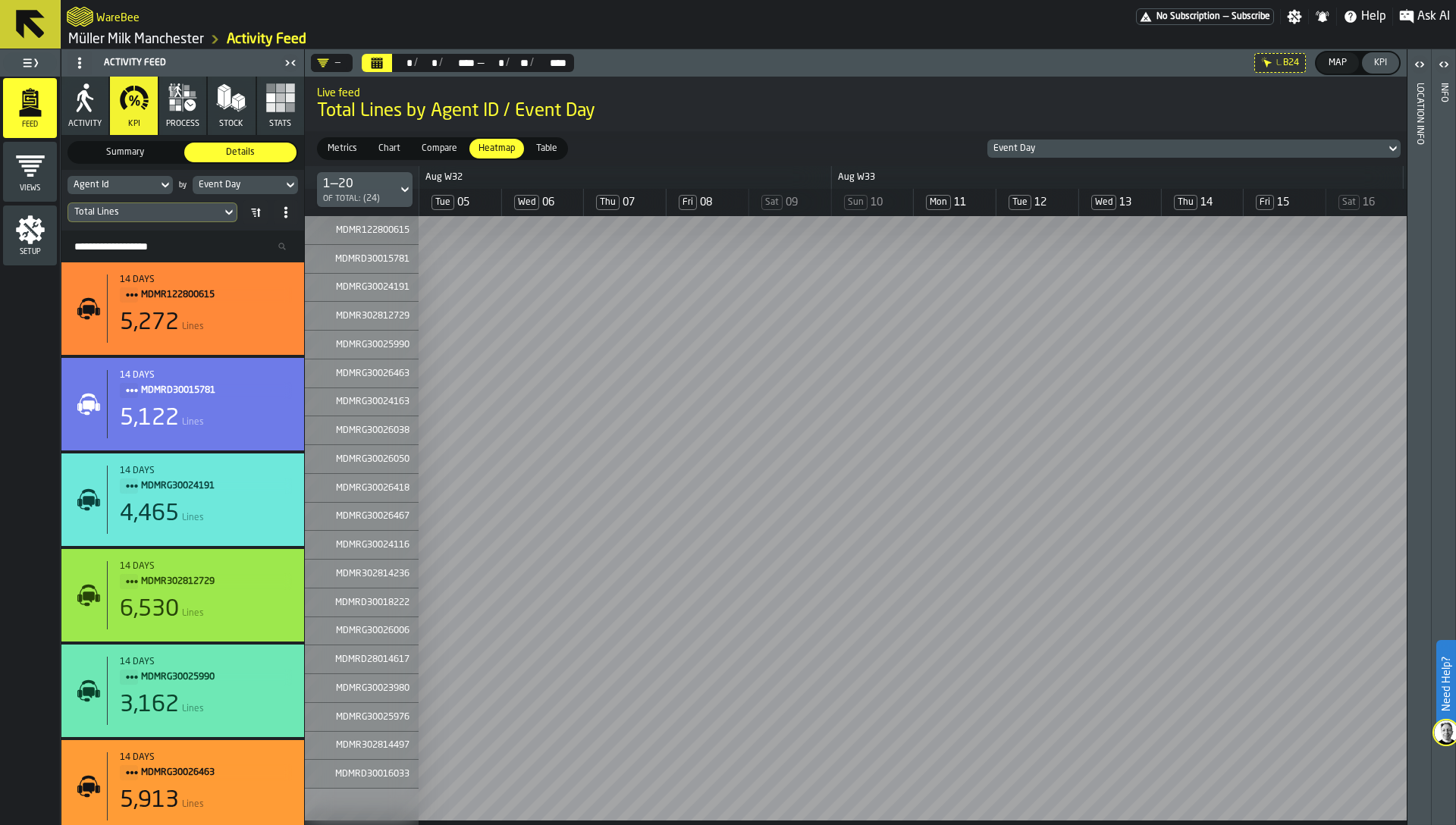
click at [539, 144] on span "Table" at bounding box center [546, 149] width 33 height 14
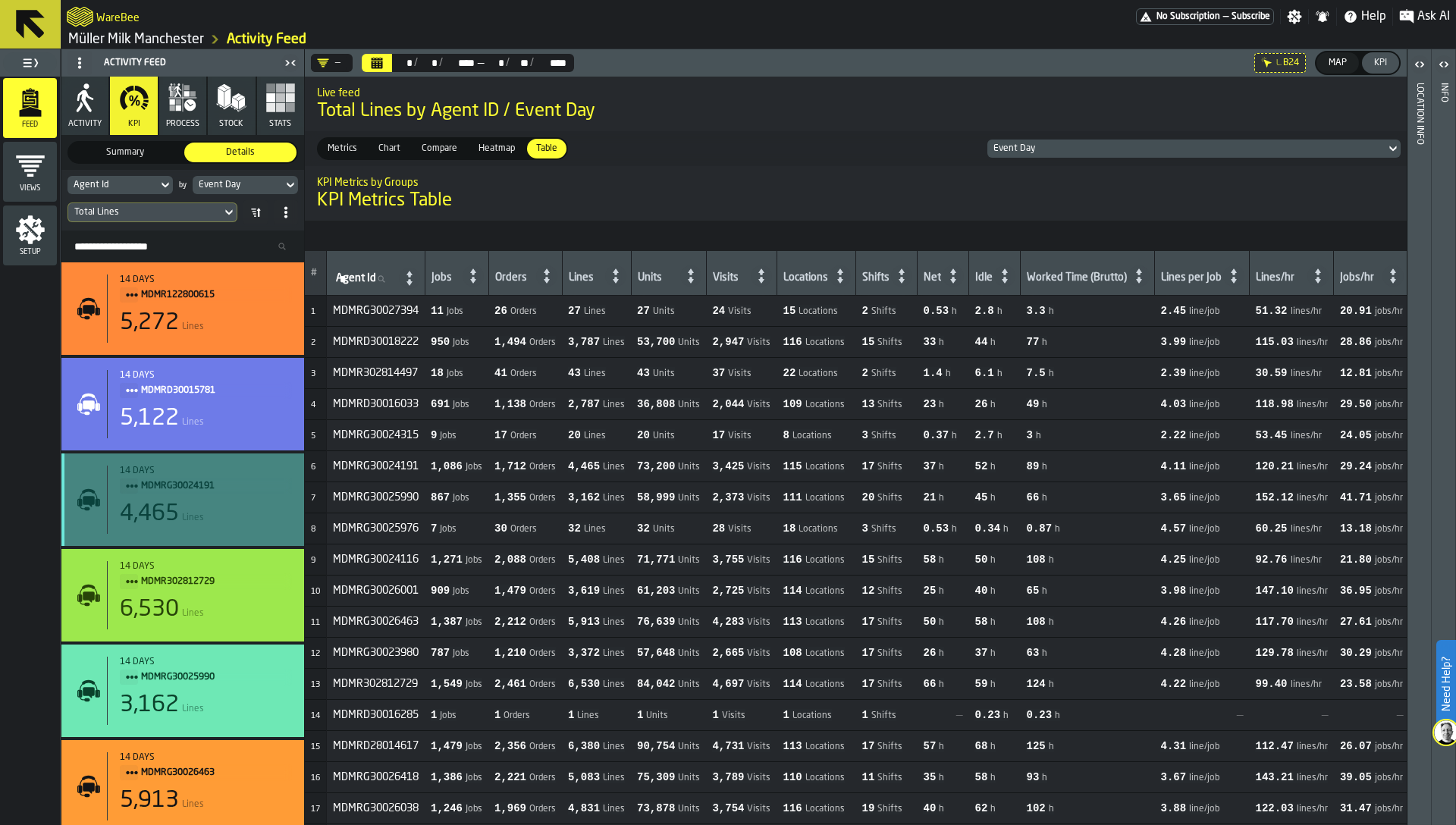
click at [138, 487] on div "MDMRG30024191" at bounding box center [205, 487] width 172 height 17
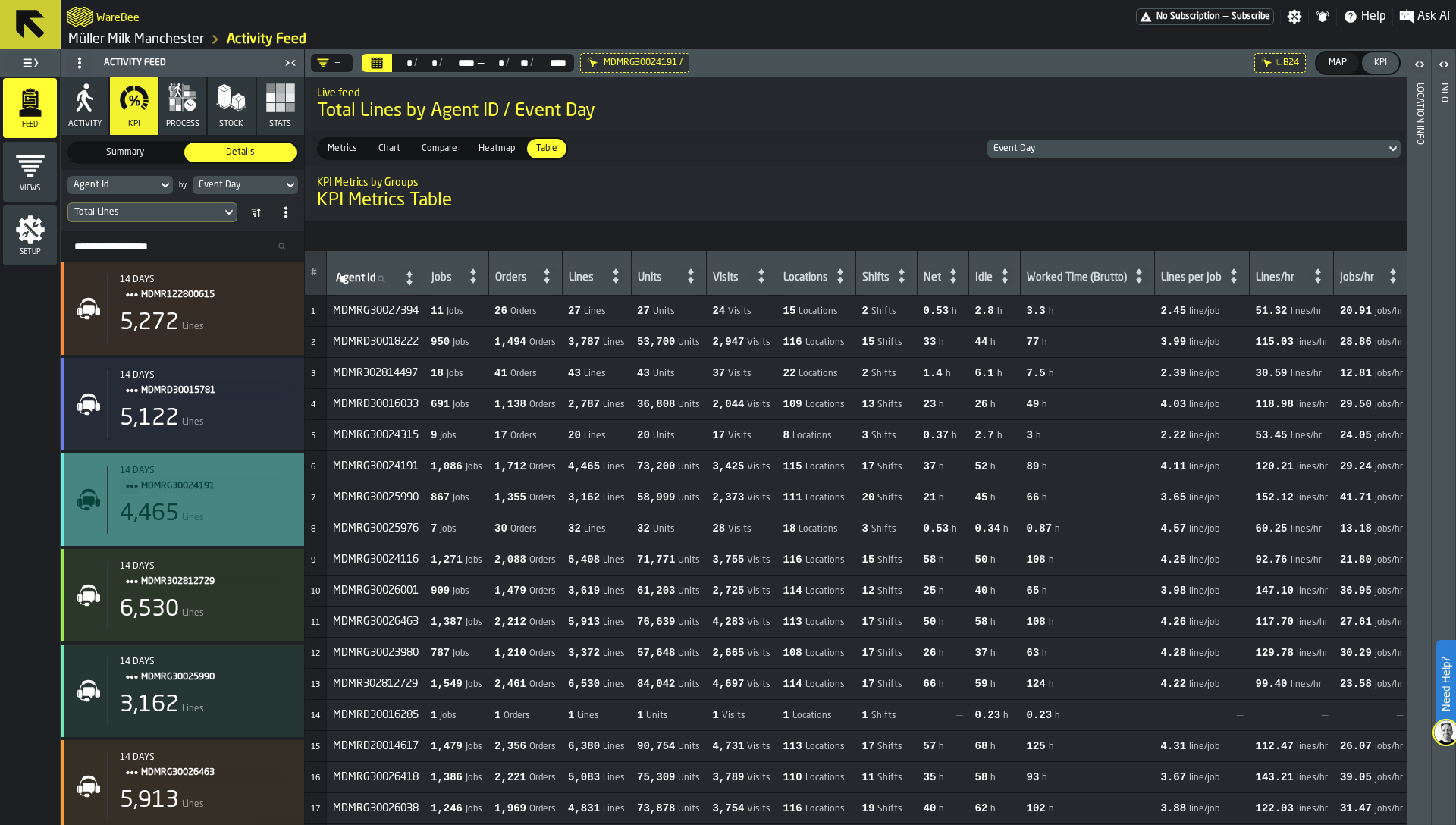
click at [126, 486] on icon "Title" at bounding box center [132, 487] width 12 height 12
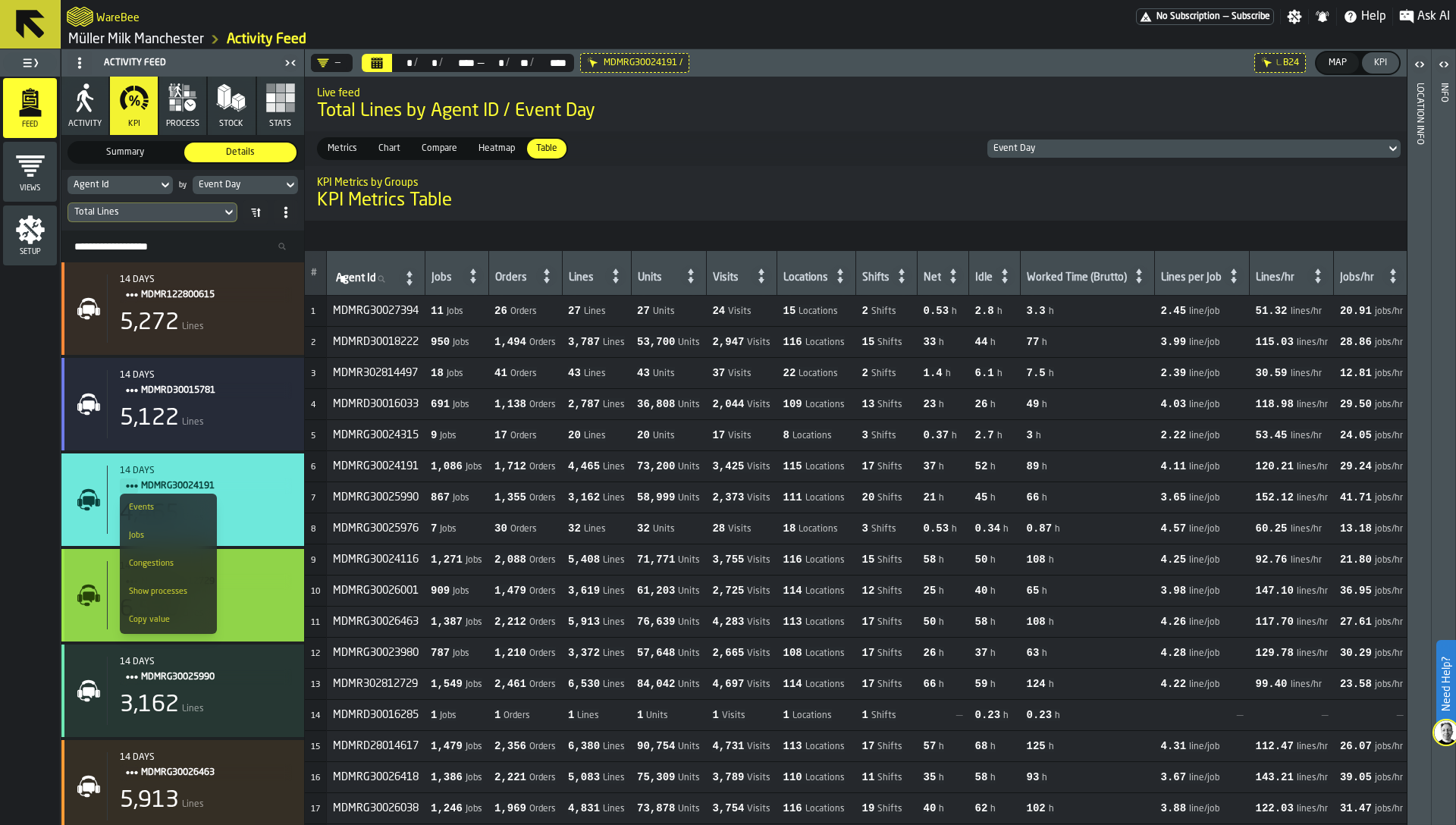
click at [93, 585] on icon "stat-" at bounding box center [88, 595] width 24 height 24
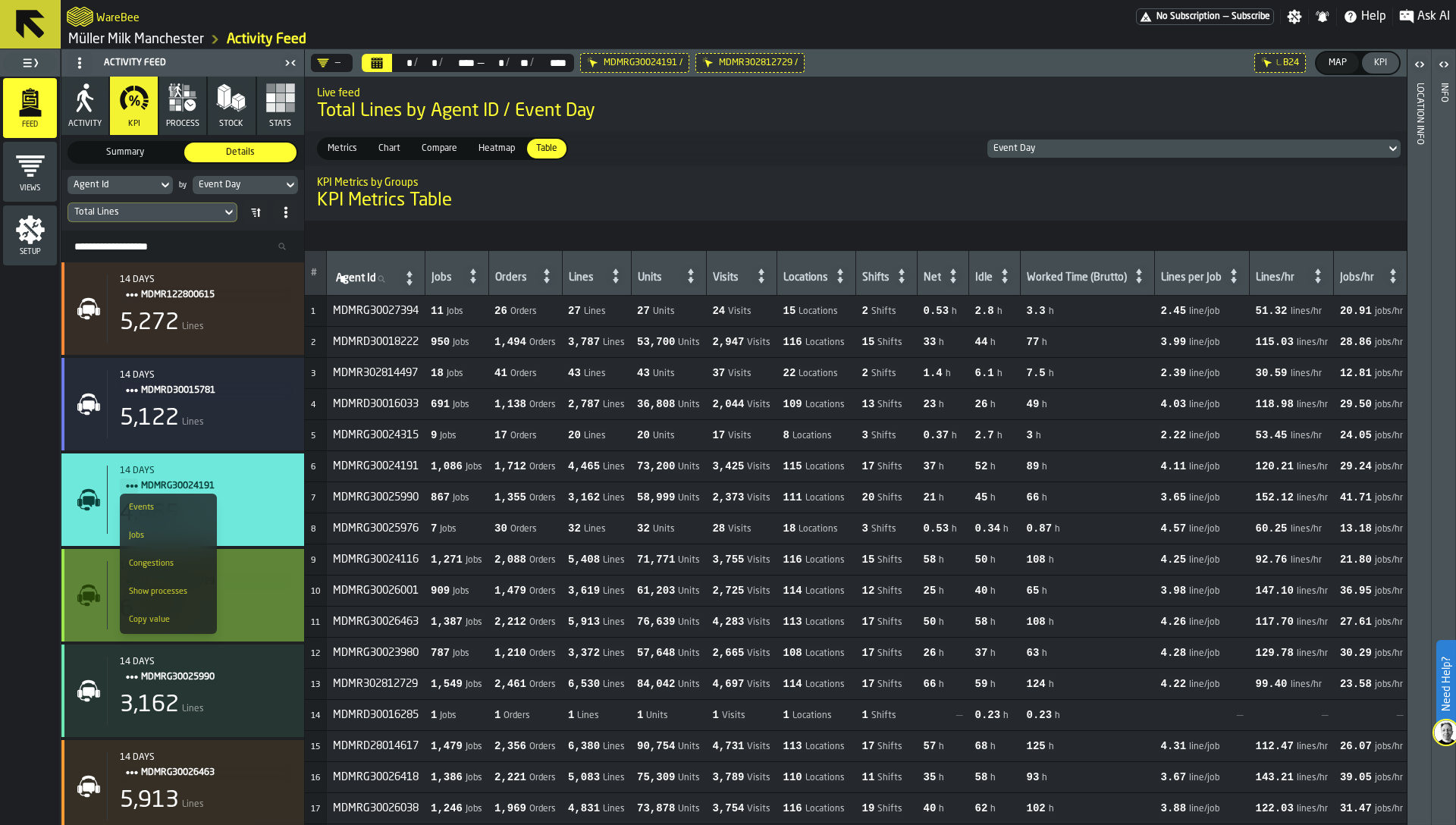
click at [91, 620] on div "14 days MDMR302812729 6,530 Lines" at bounding box center [182, 595] width 218 height 69
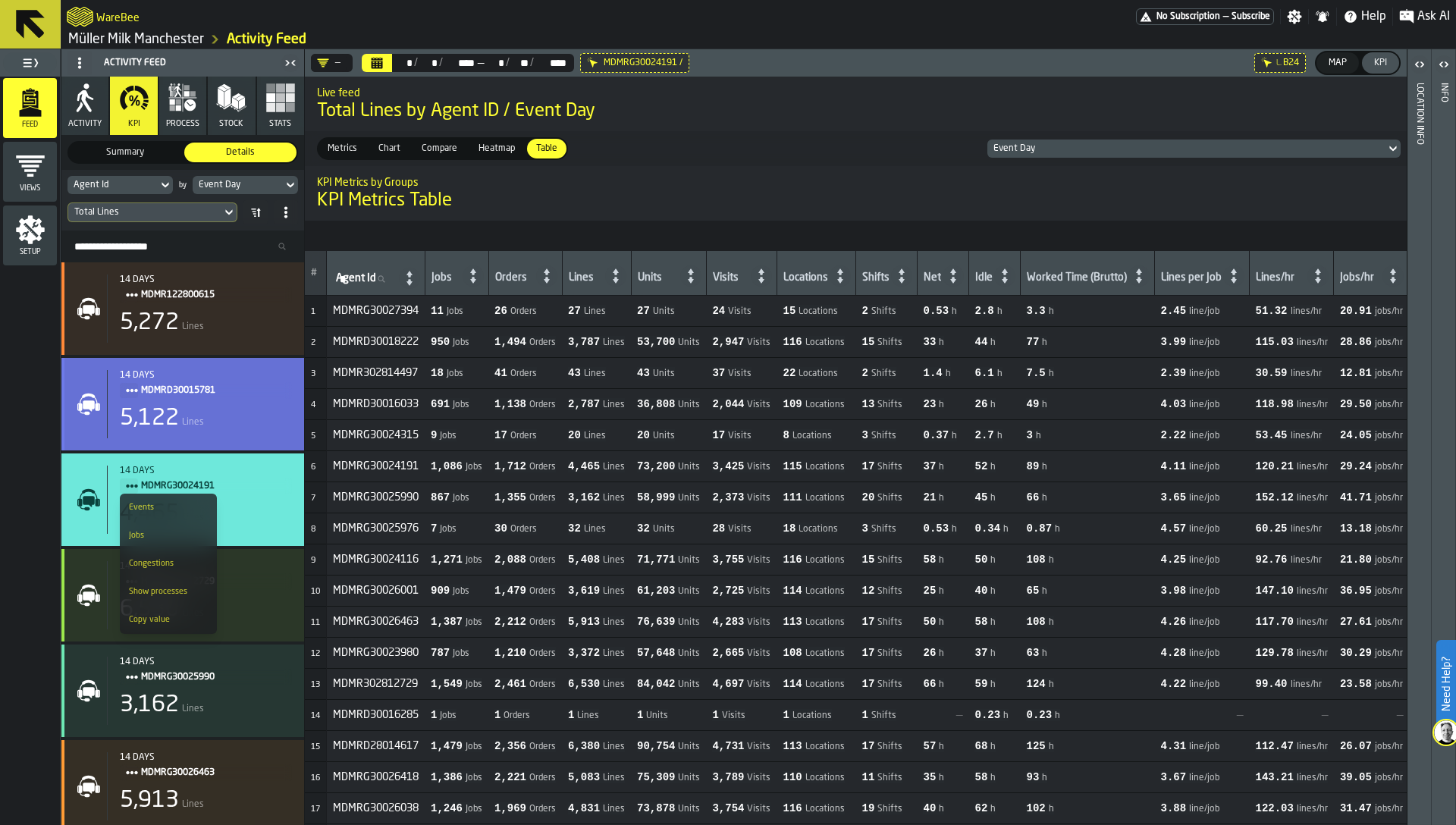
click at [133, 419] on div "5,122" at bounding box center [149, 418] width 59 height 27
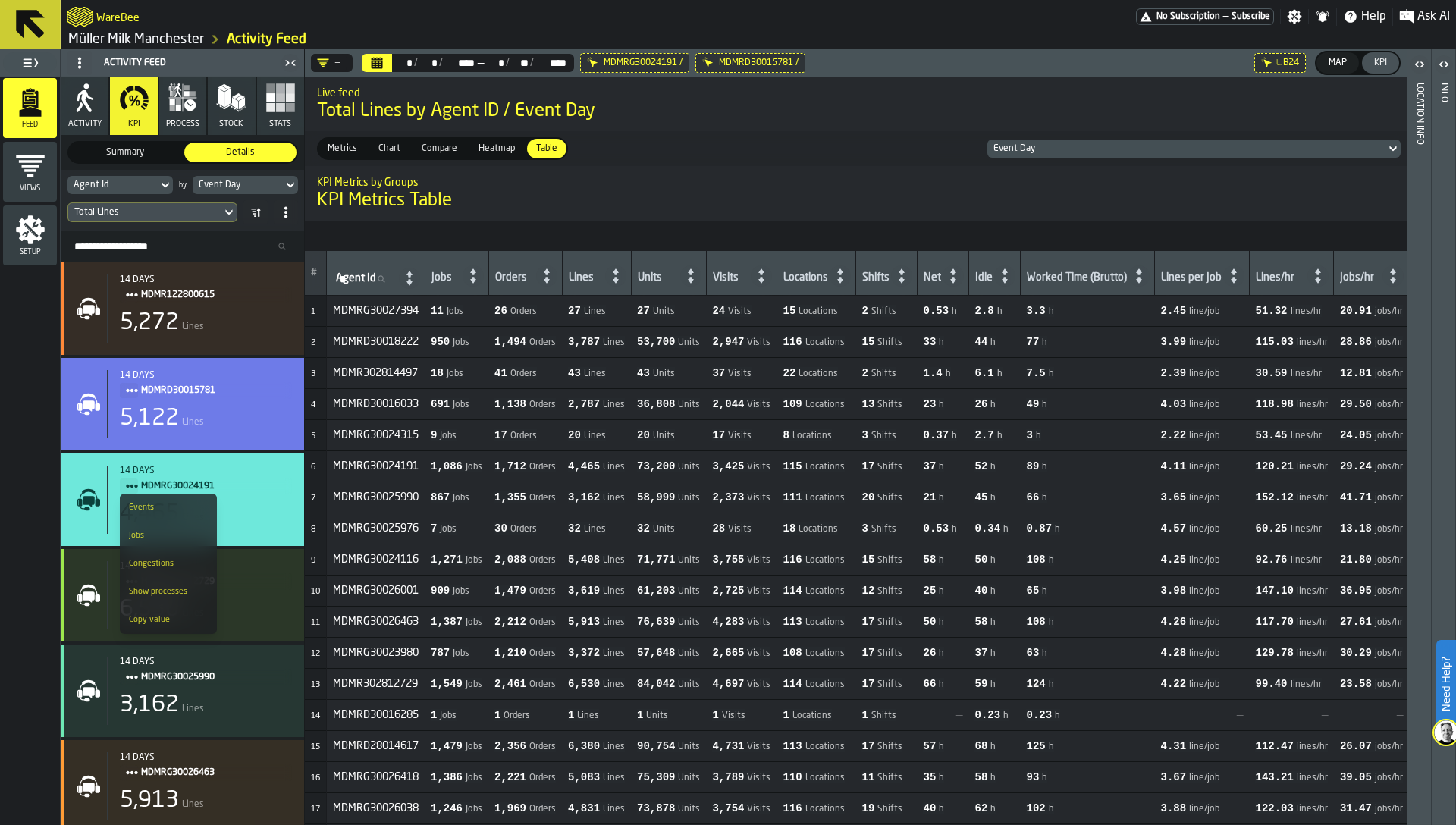
click at [186, 108] on icon "button" at bounding box center [190, 105] width 12 height 12
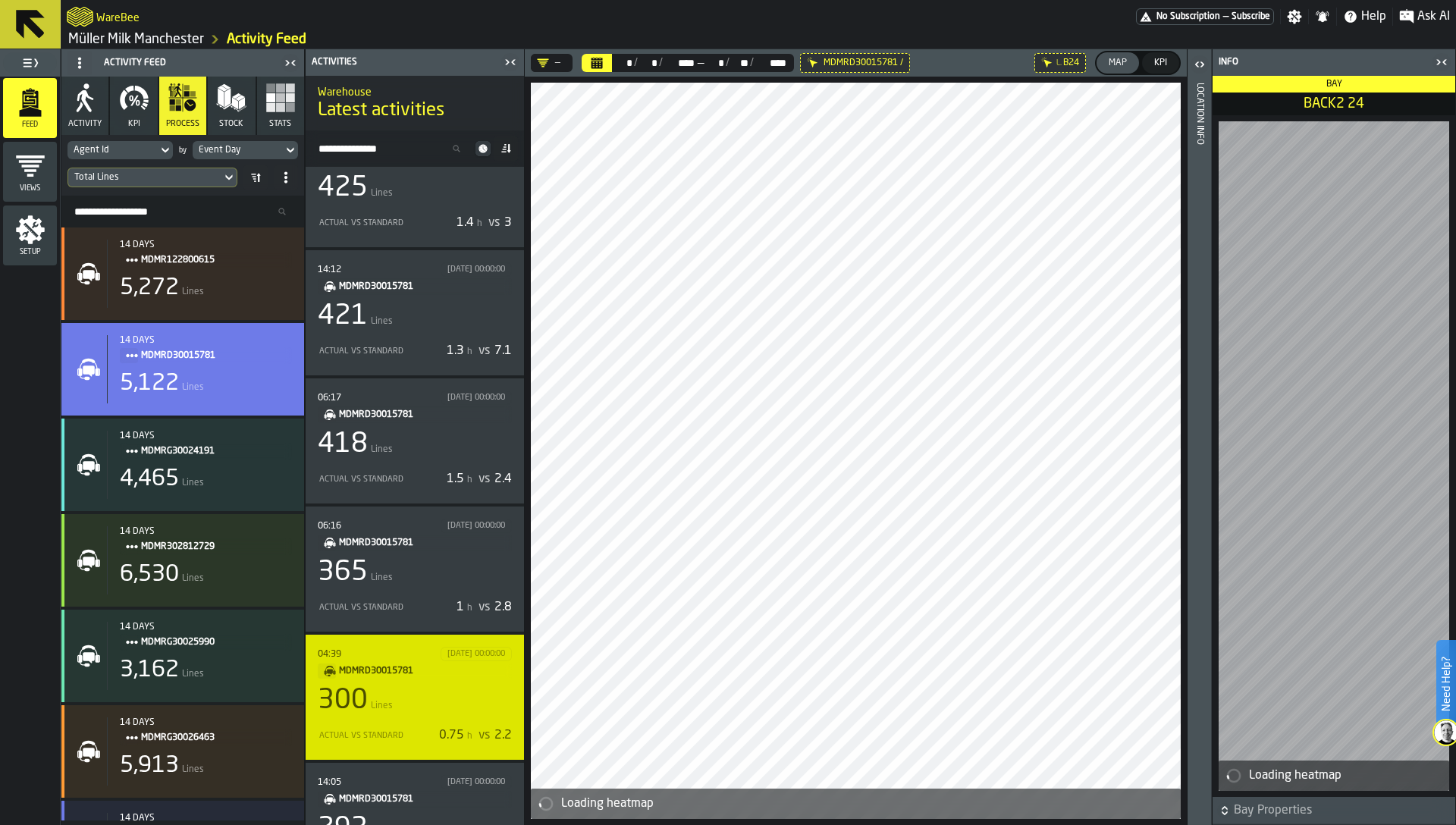
scroll to position [551, 0]
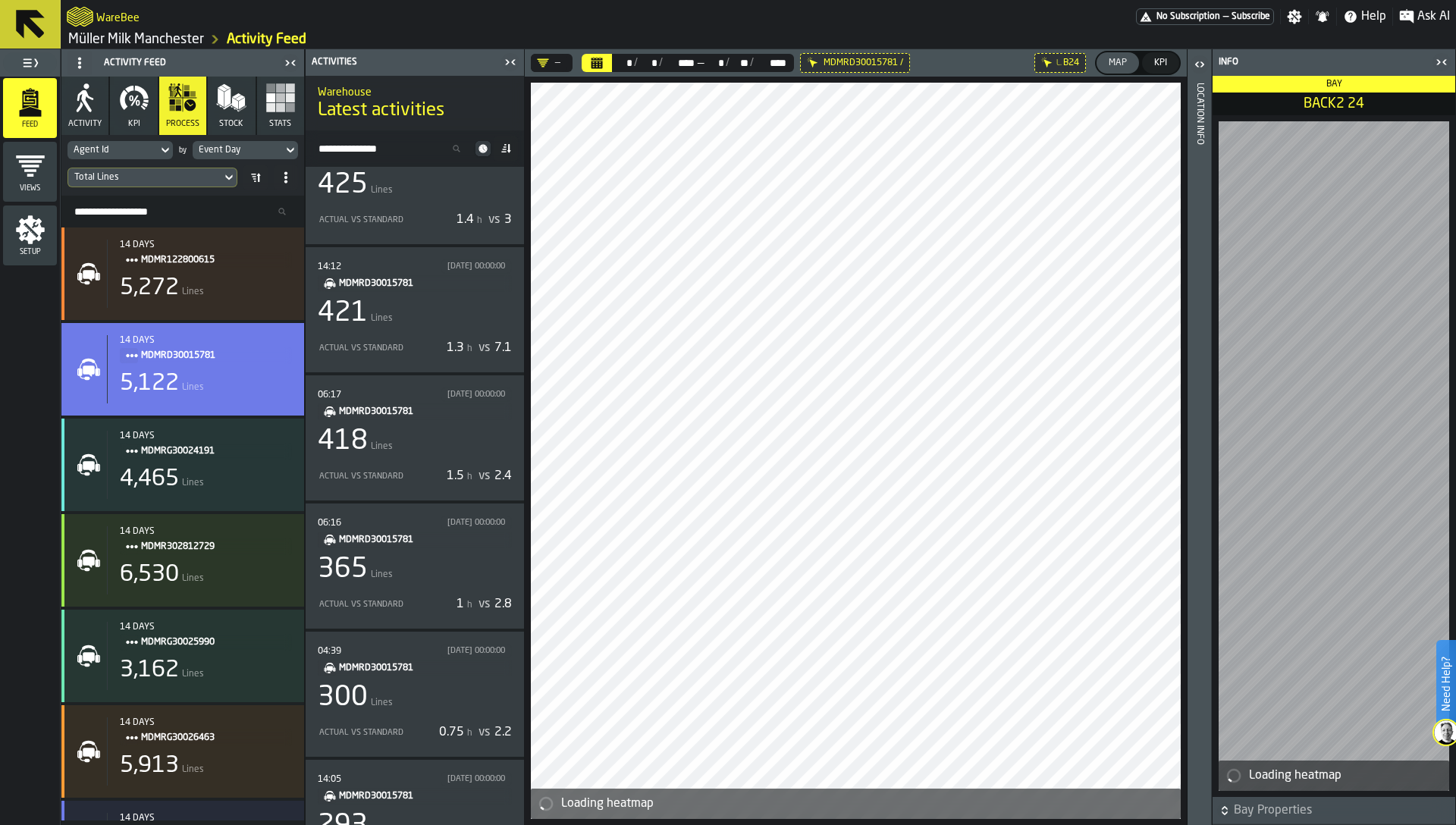
click at [1156, 69] on button "KPI" at bounding box center [1161, 63] width 37 height 22
click at [1110, 66] on div "Map" at bounding box center [1117, 63] width 30 height 11
click at [119, 107] on icon "button" at bounding box center [133, 97] width 30 height 30
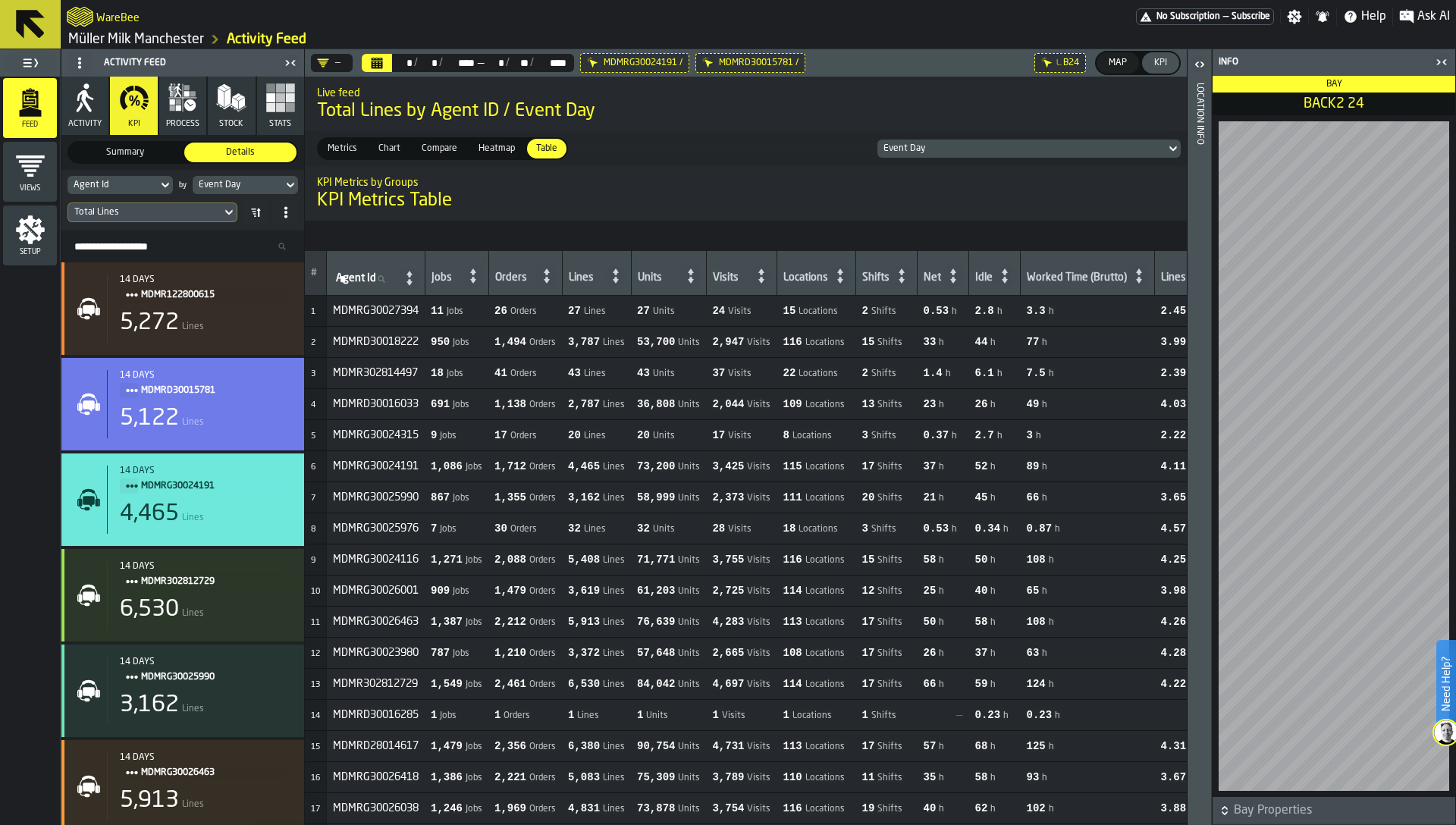
click at [1118, 68] on div "Map" at bounding box center [1117, 63] width 30 height 11
click at [1098, 66] on button "Map" at bounding box center [1118, 63] width 42 height 22
click at [0, 0] on icon at bounding box center [0, 0] width 0 height 0
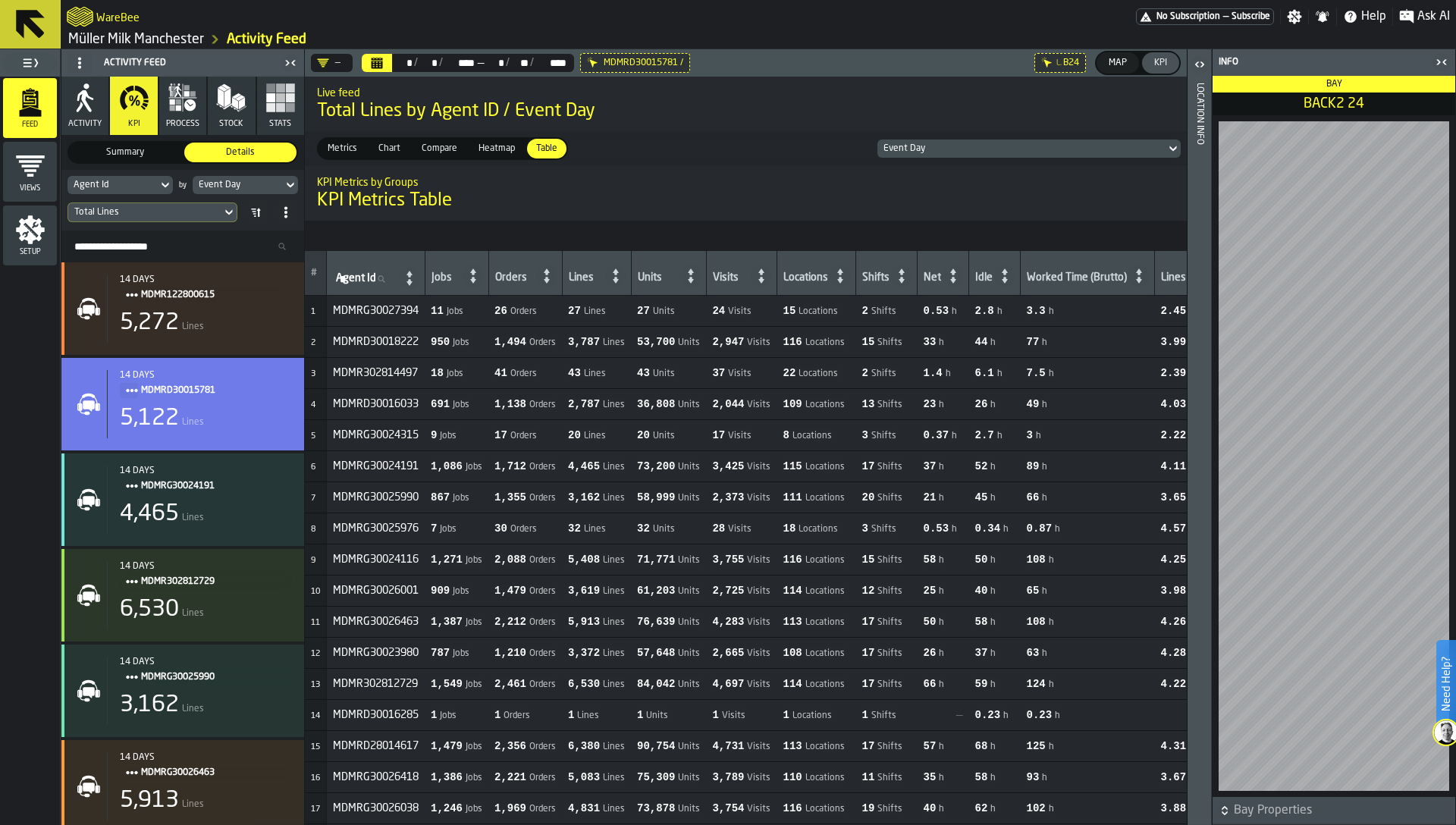
click at [0, 0] on icon at bounding box center [0, 0] width 0 height 0
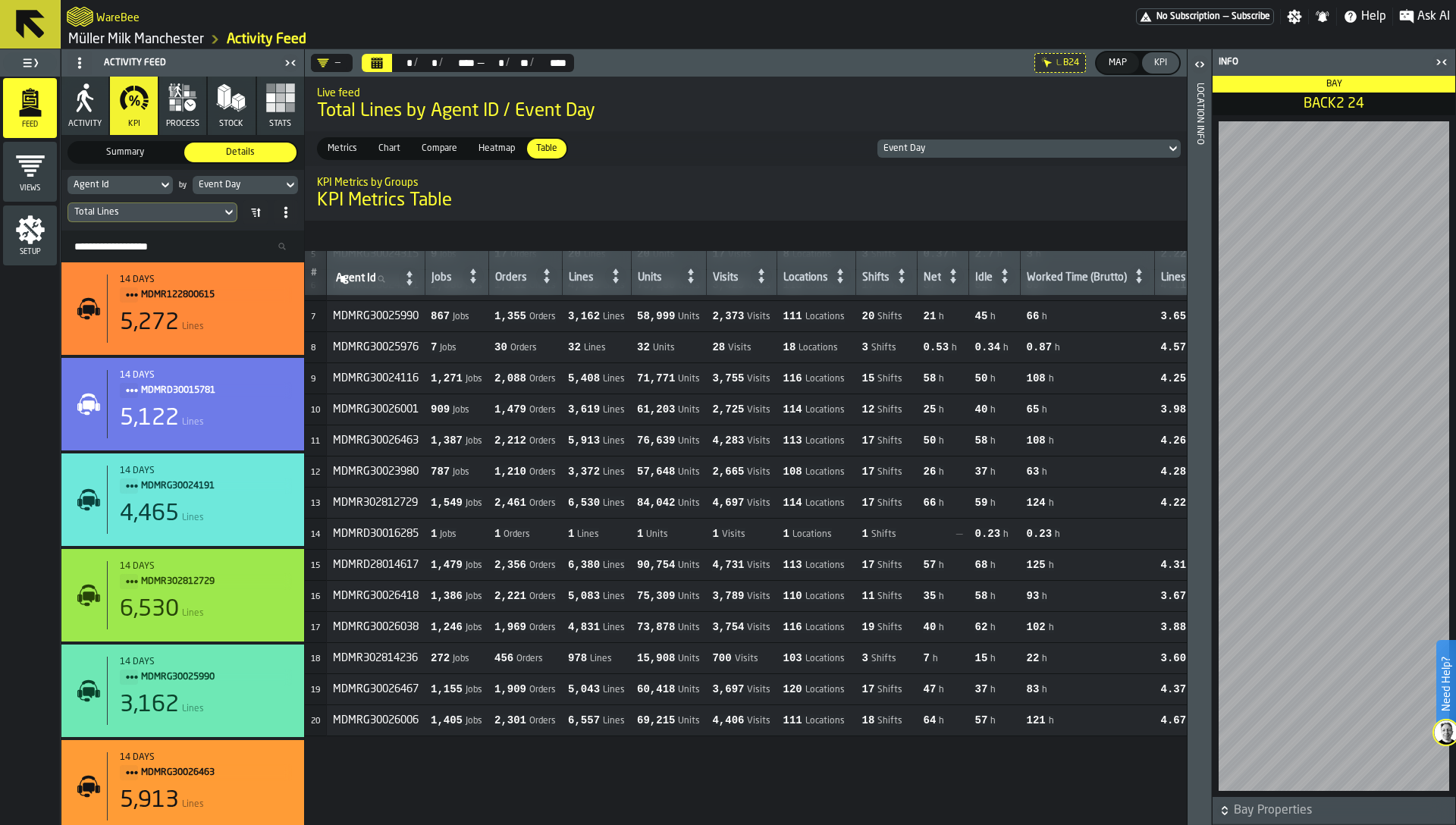
scroll to position [226, 0]
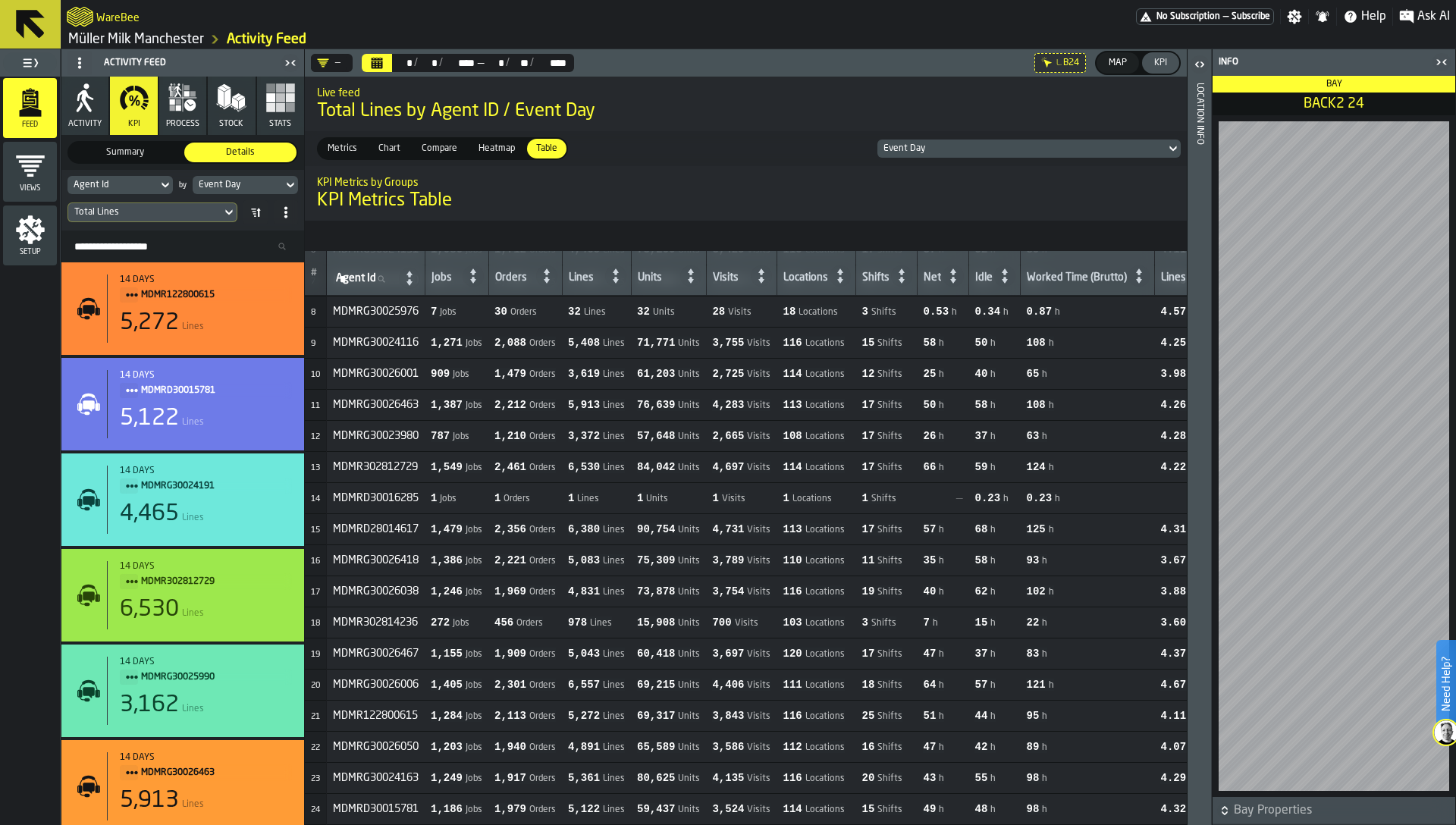
click at [748, 217] on div "KPI Metrics by Groups KPI Metrics Table" at bounding box center [987, 194] width 1365 height 64
click at [838, 201] on h1 "KPI Metrics Table" at bounding box center [987, 200] width 1340 height 24
click at [186, 35] on link "Müller Milk Manchester" at bounding box center [136, 39] width 136 height 17
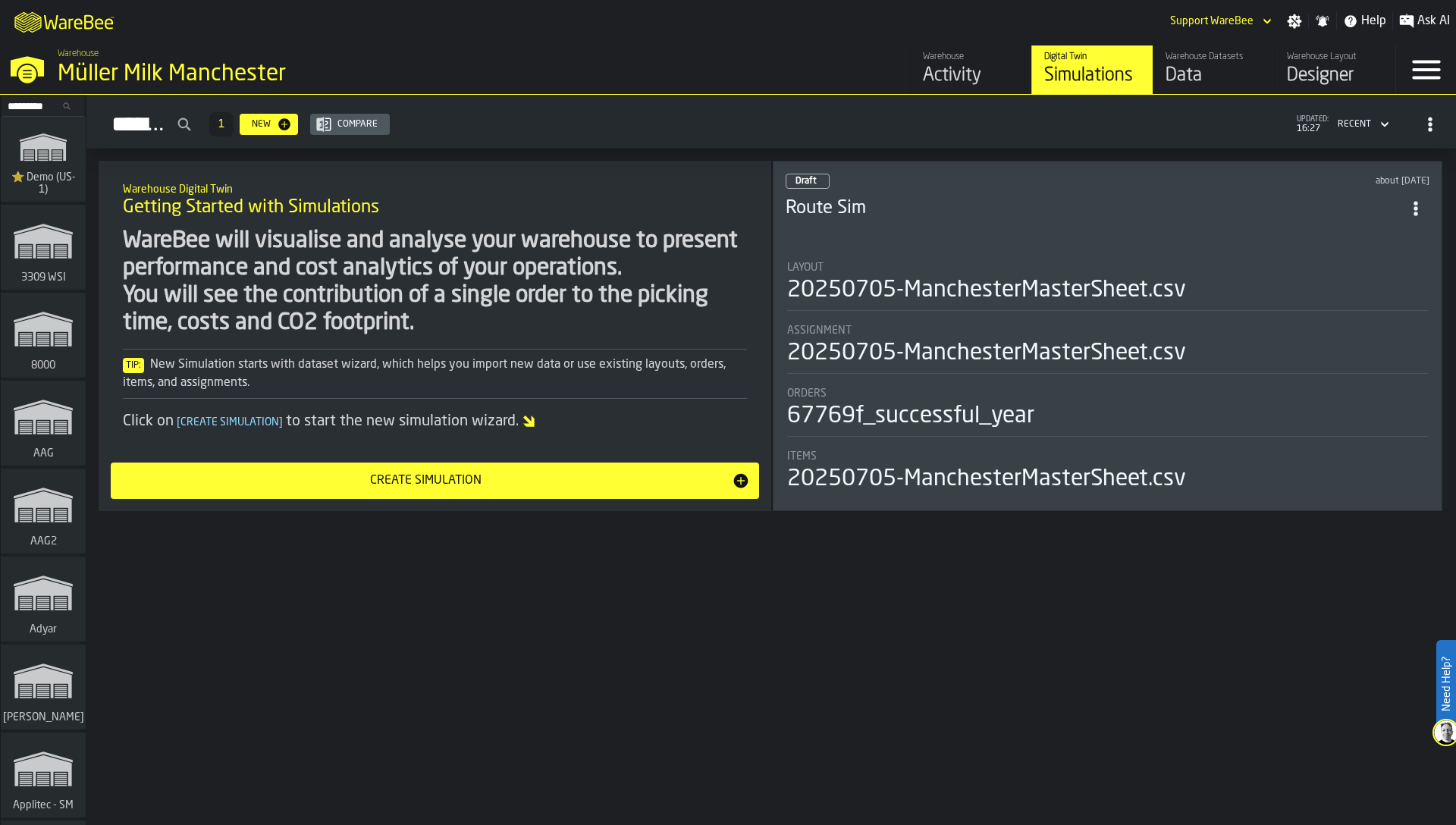
click at [1196, 72] on div "Data" at bounding box center [1213, 76] width 96 height 24
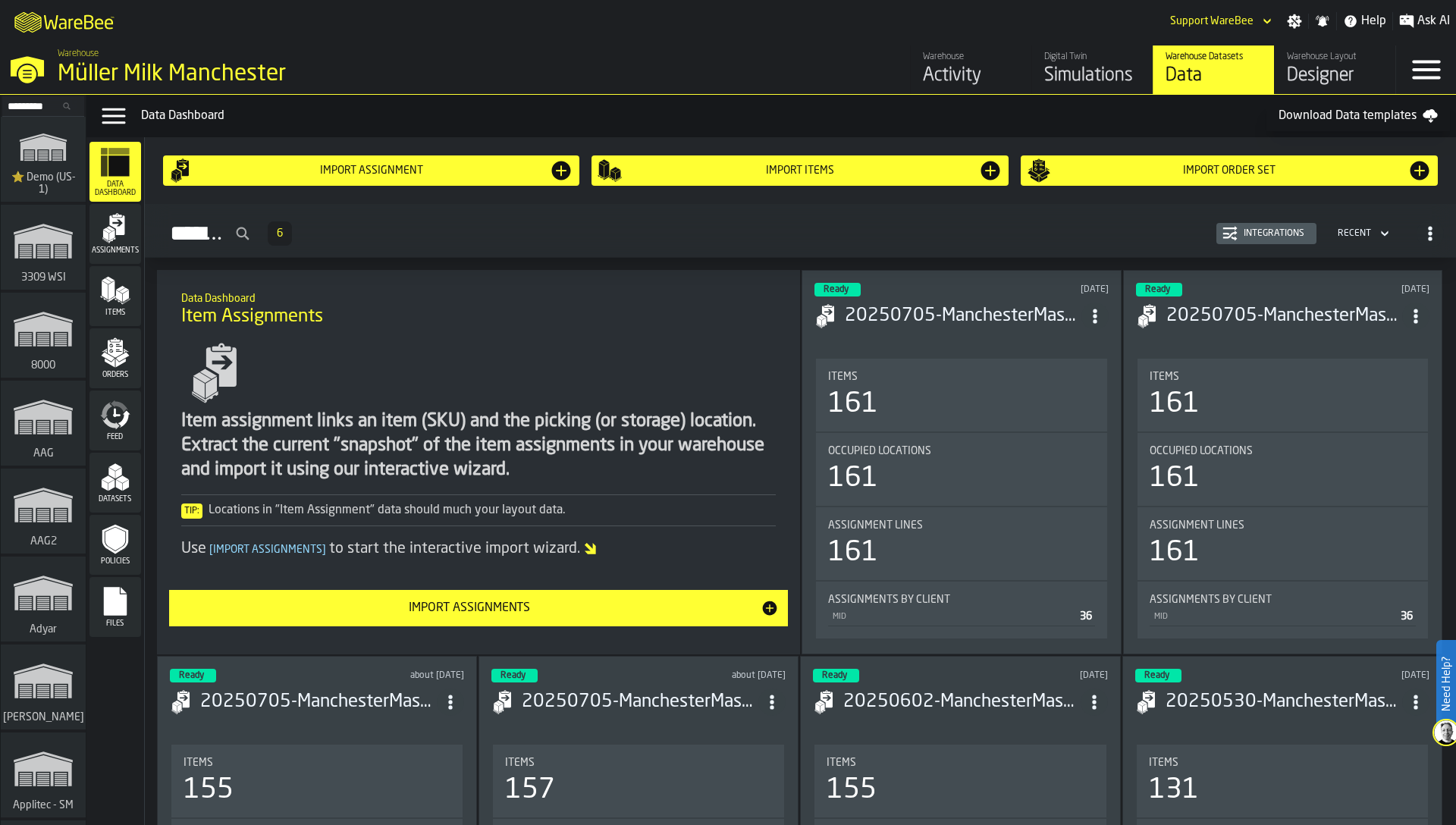
click at [111, 402] on icon "menu Feed" at bounding box center [115, 414] width 30 height 30
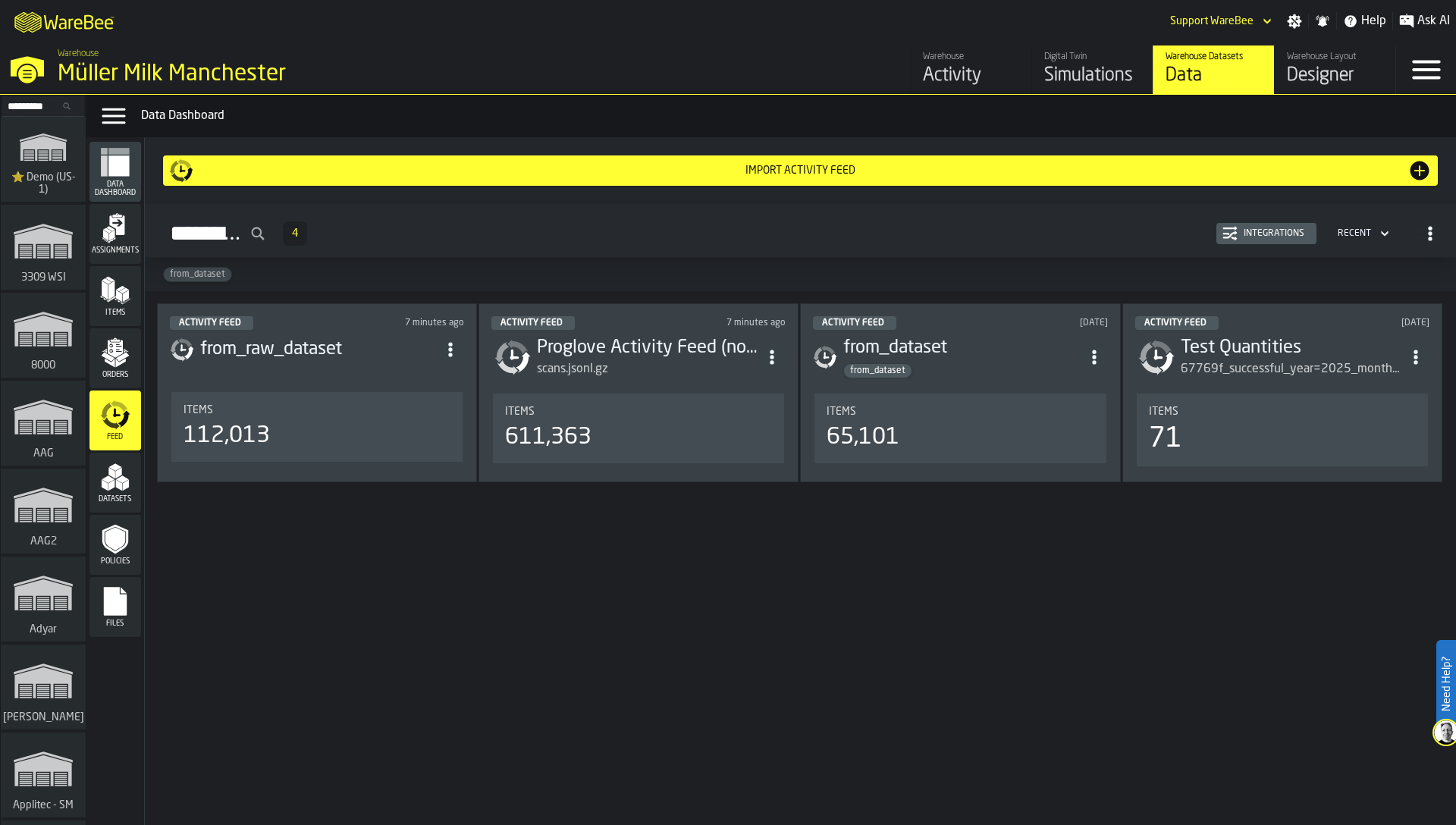
click at [965, 80] on div "Activity" at bounding box center [970, 76] width 96 height 24
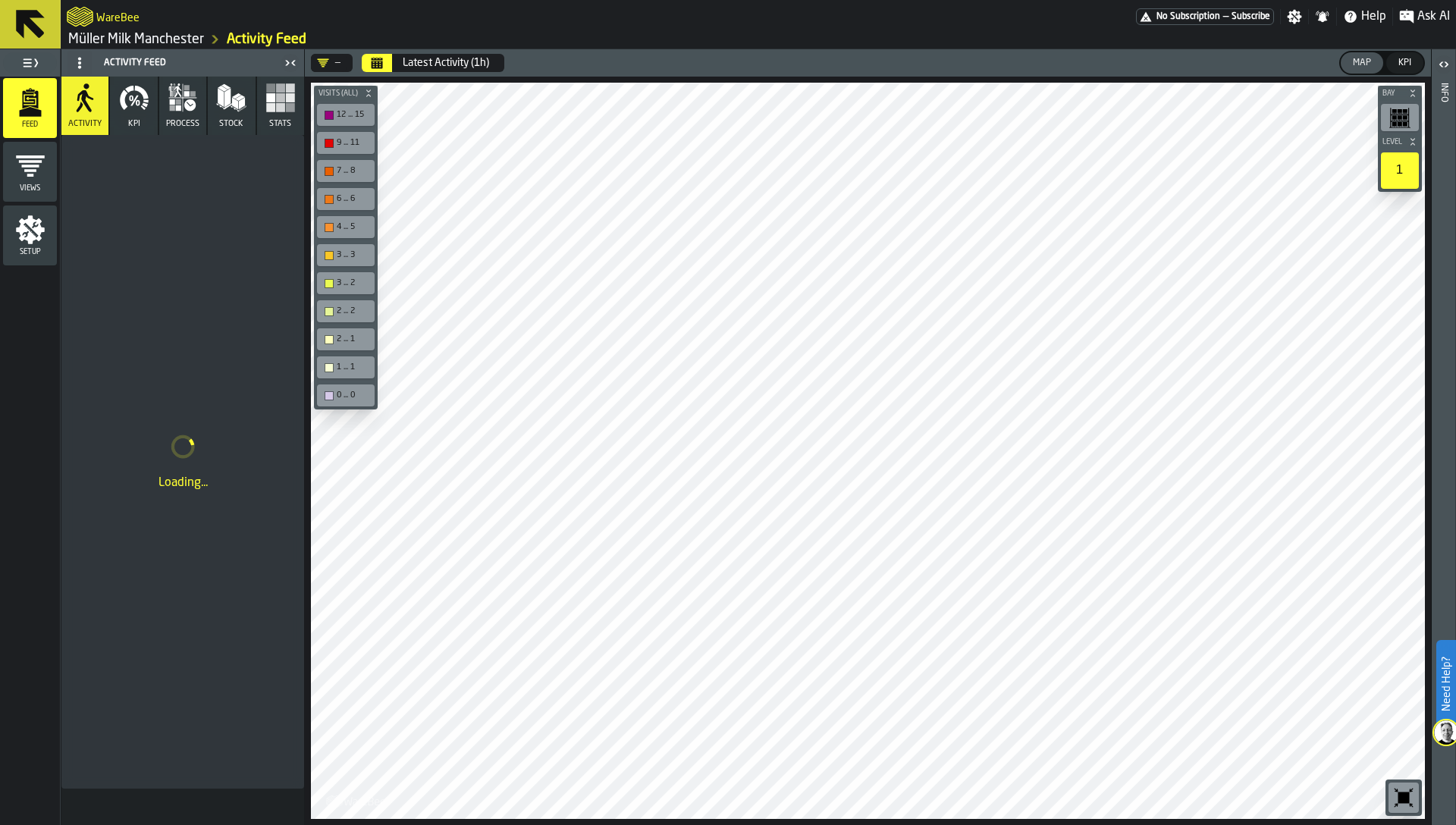
click at [19, 252] on span "Setup" at bounding box center [30, 252] width 54 height 8
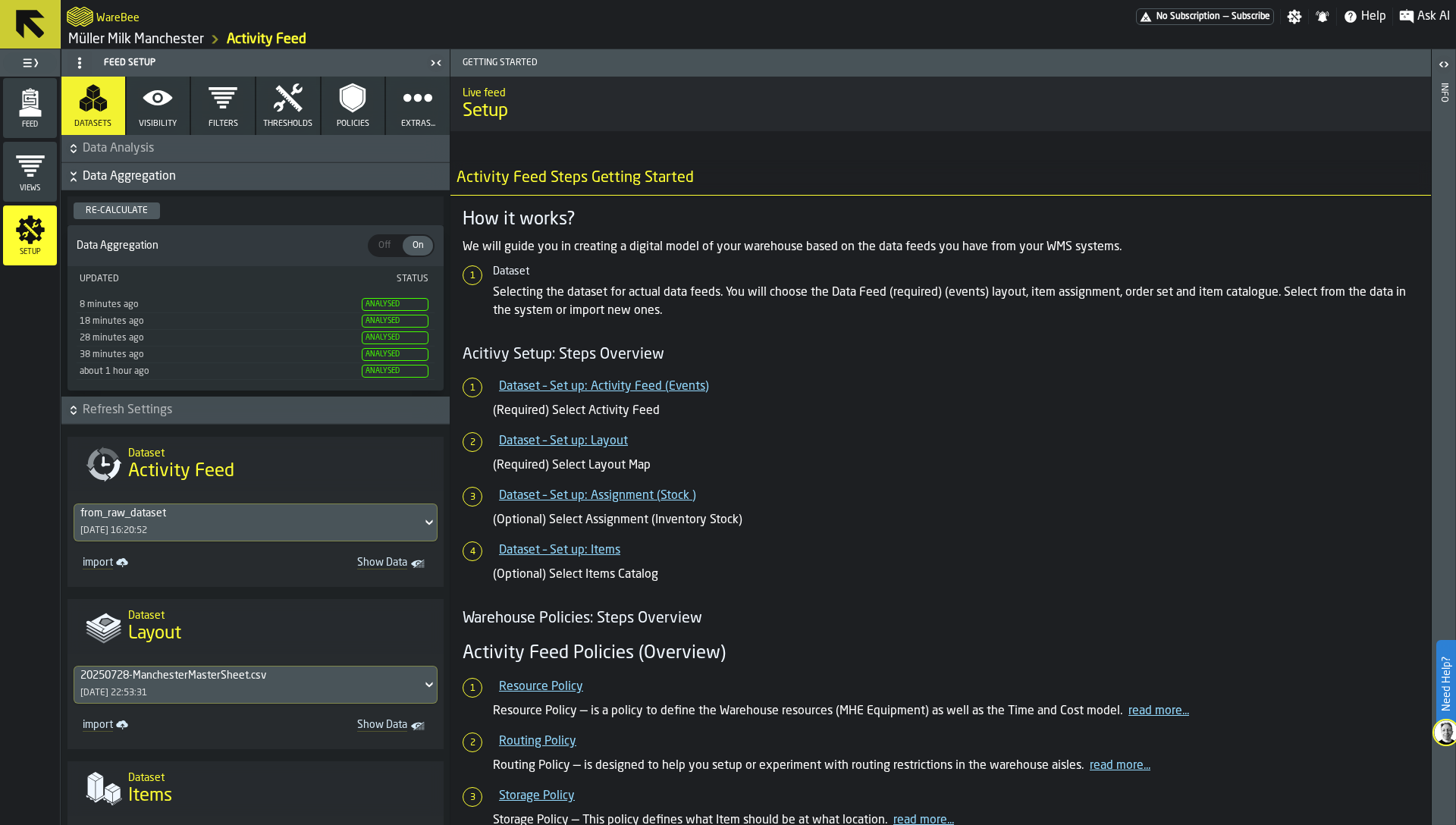
click at [177, 117] on button "Visibility" at bounding box center [158, 106] width 64 height 59
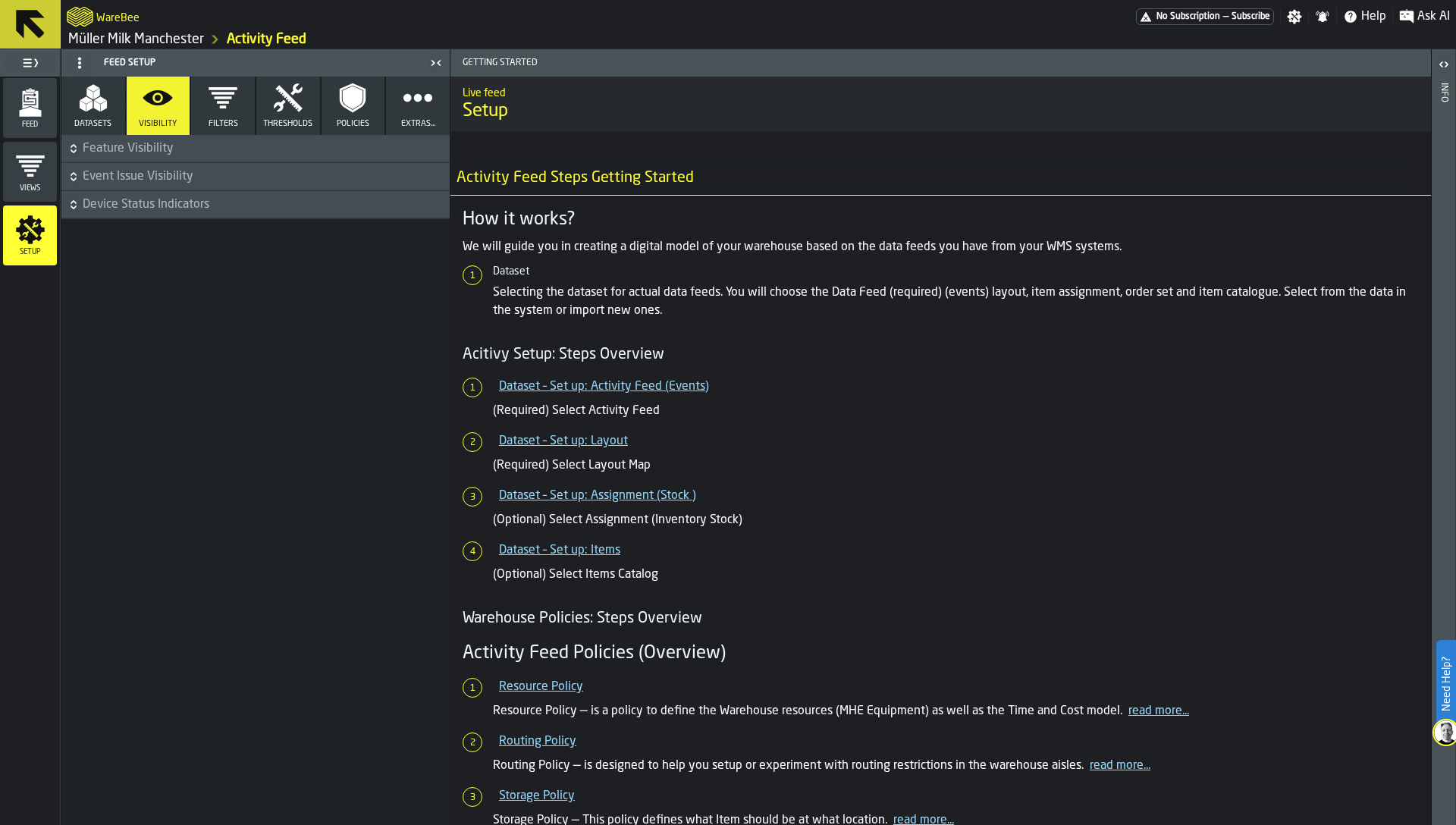
click at [214, 111] on icon "button" at bounding box center [223, 97] width 30 height 30
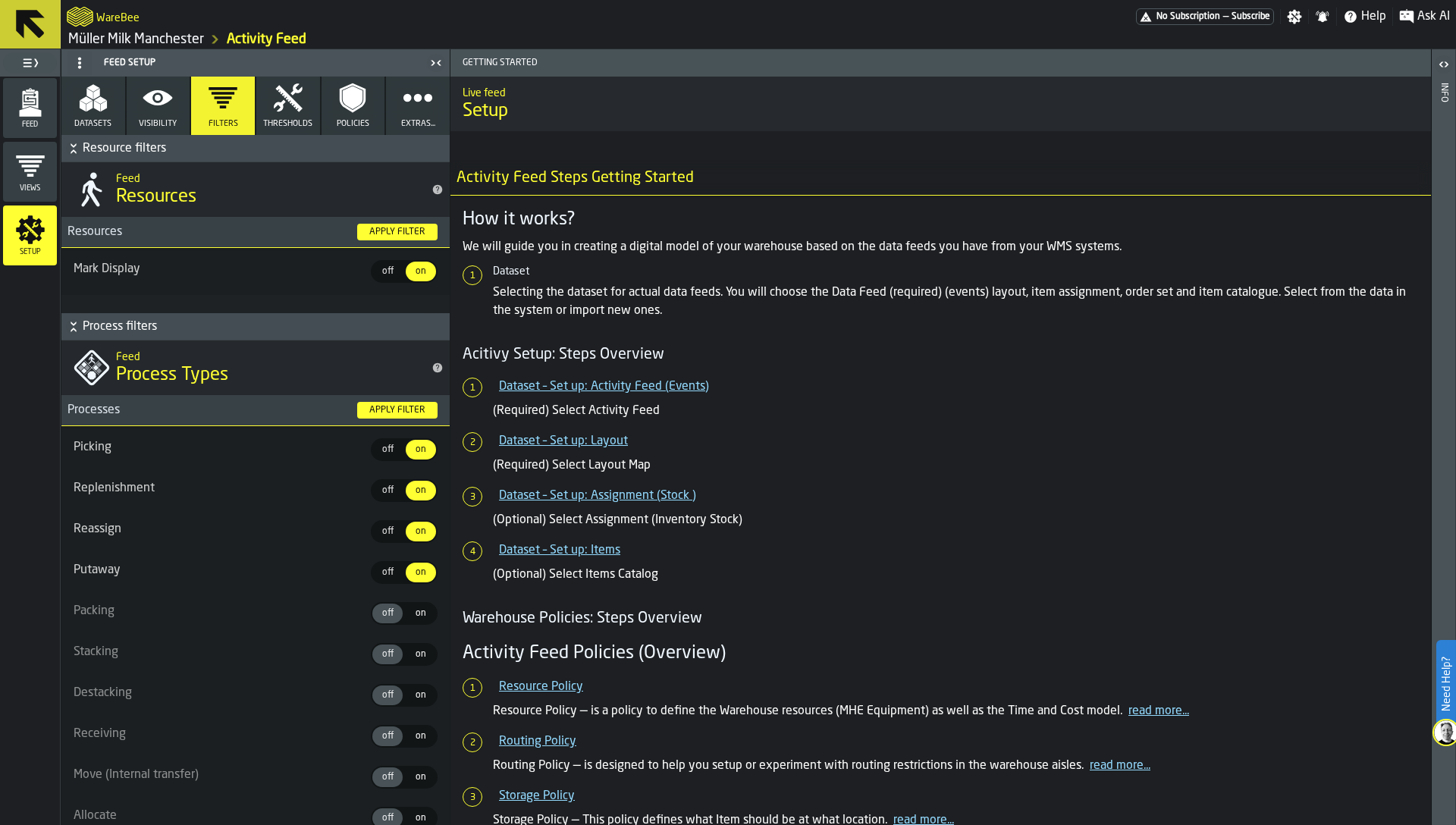
click at [99, 415] on span "Processes" at bounding box center [203, 410] width 284 height 19
click at [92, 322] on span "Process filters" at bounding box center [264, 327] width 364 height 19
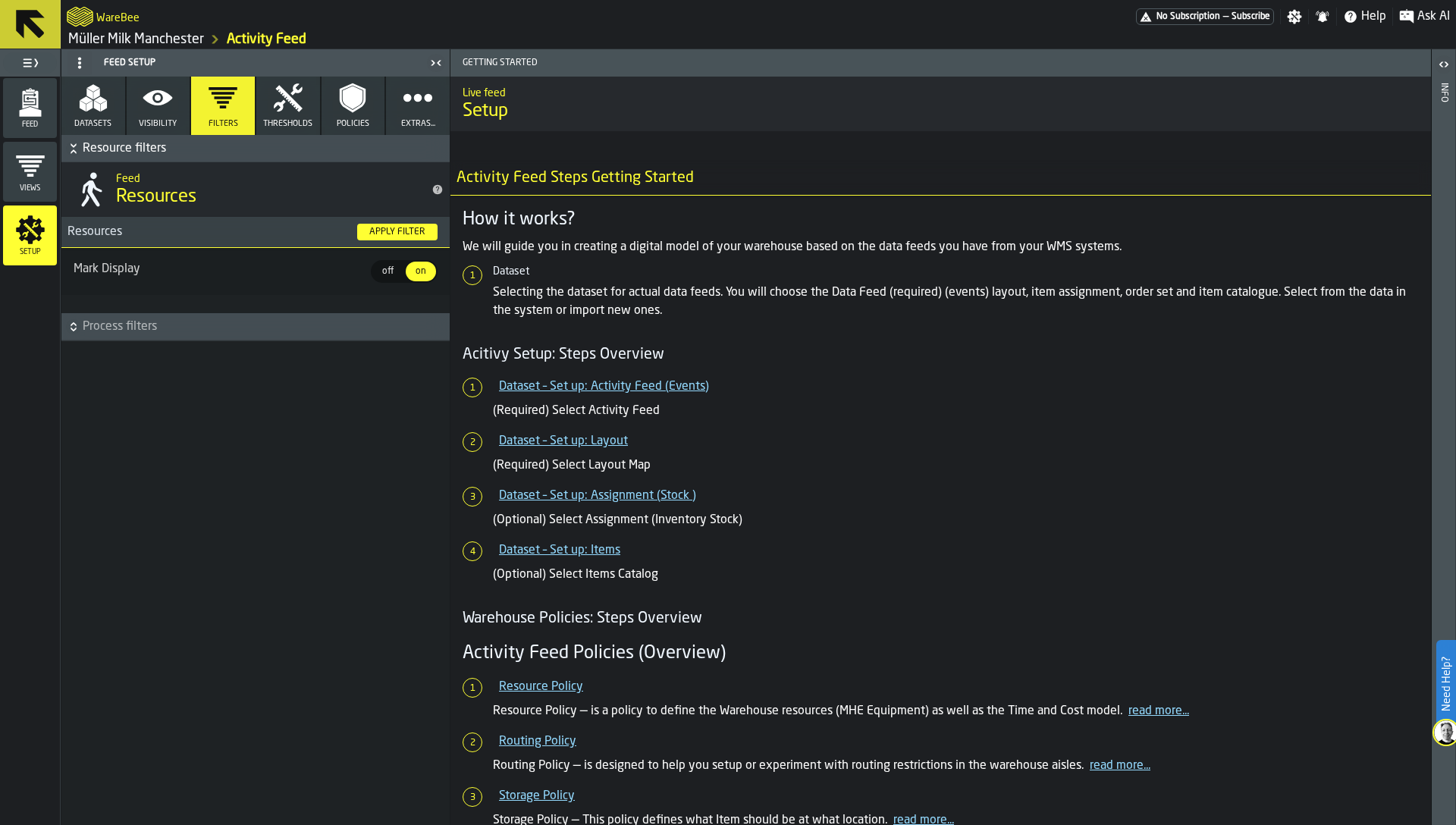
click at [278, 87] on icon "button" at bounding box center [288, 97] width 29 height 28
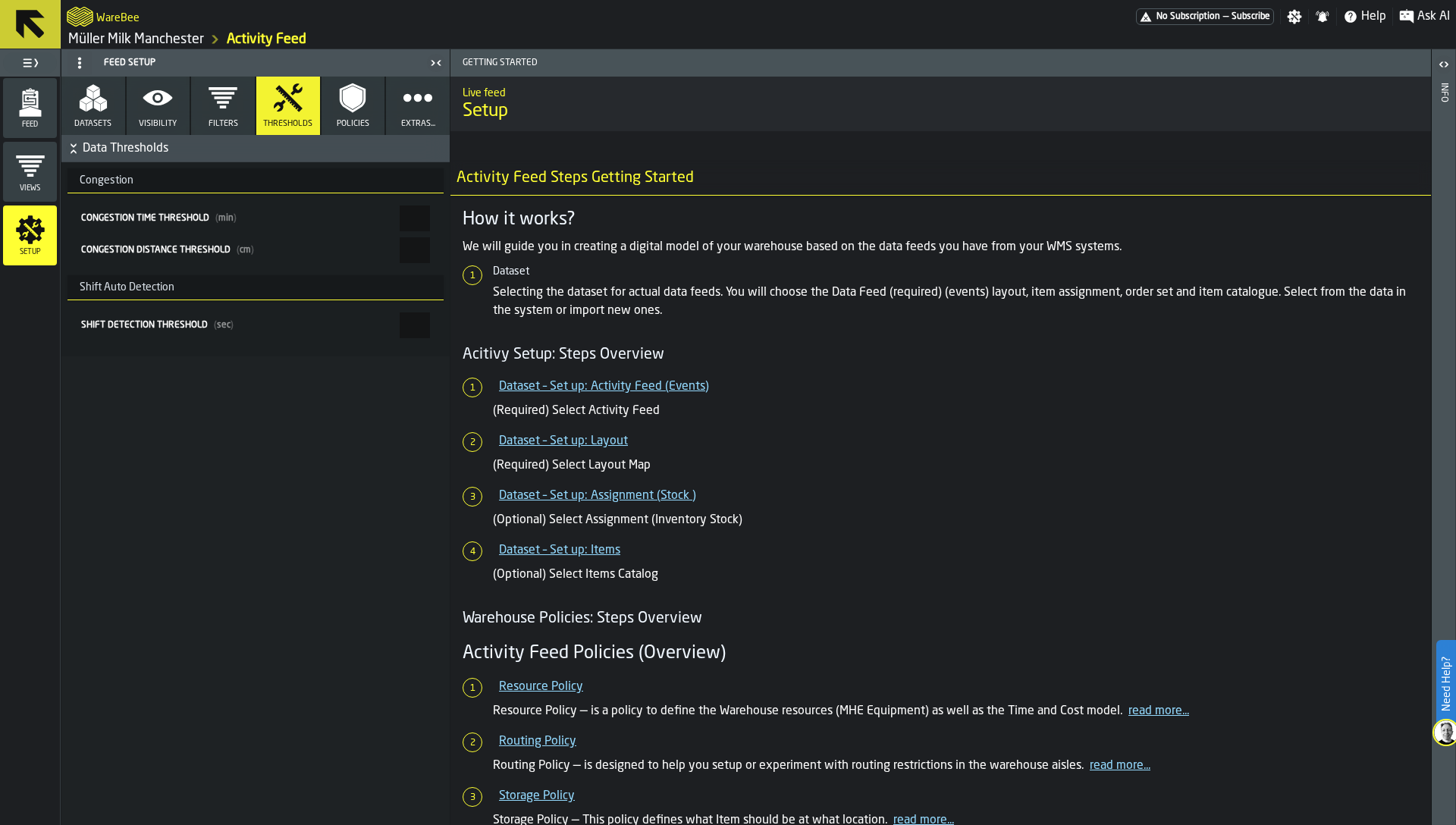
click at [960, 476] on ol "Dataset – Set up: Activity Feed (Events) (Required) Select Activity Feed Datase…" at bounding box center [940, 481] width 957 height 207
click at [970, 422] on ol "Dataset – Set up: Activity Feed (Events) (Required) Select Activity Feed Datase…" at bounding box center [940, 481] width 957 height 207
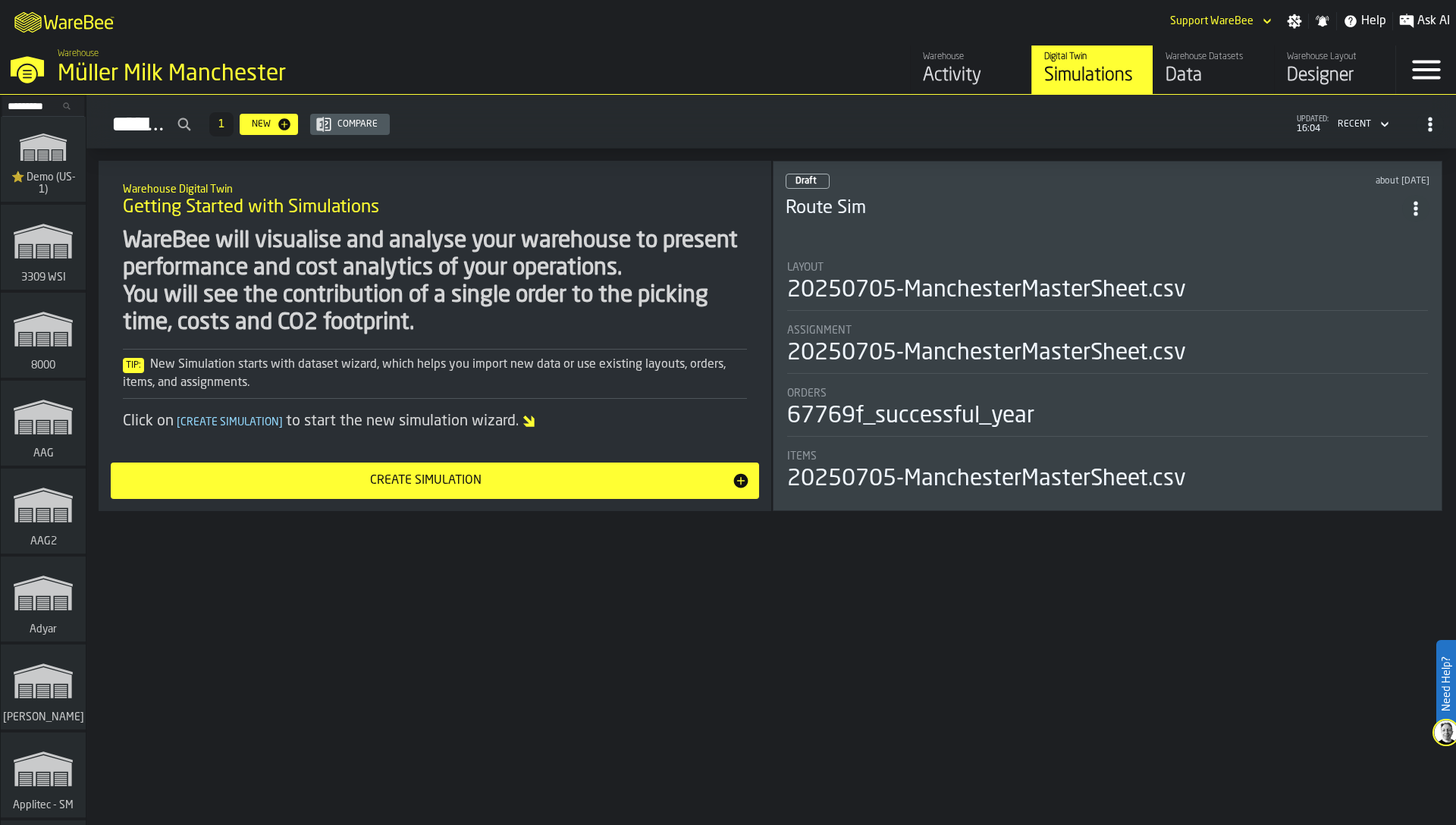
click at [1425, 72] on icon "button-toggle-Menu" at bounding box center [1426, 69] width 36 height 36
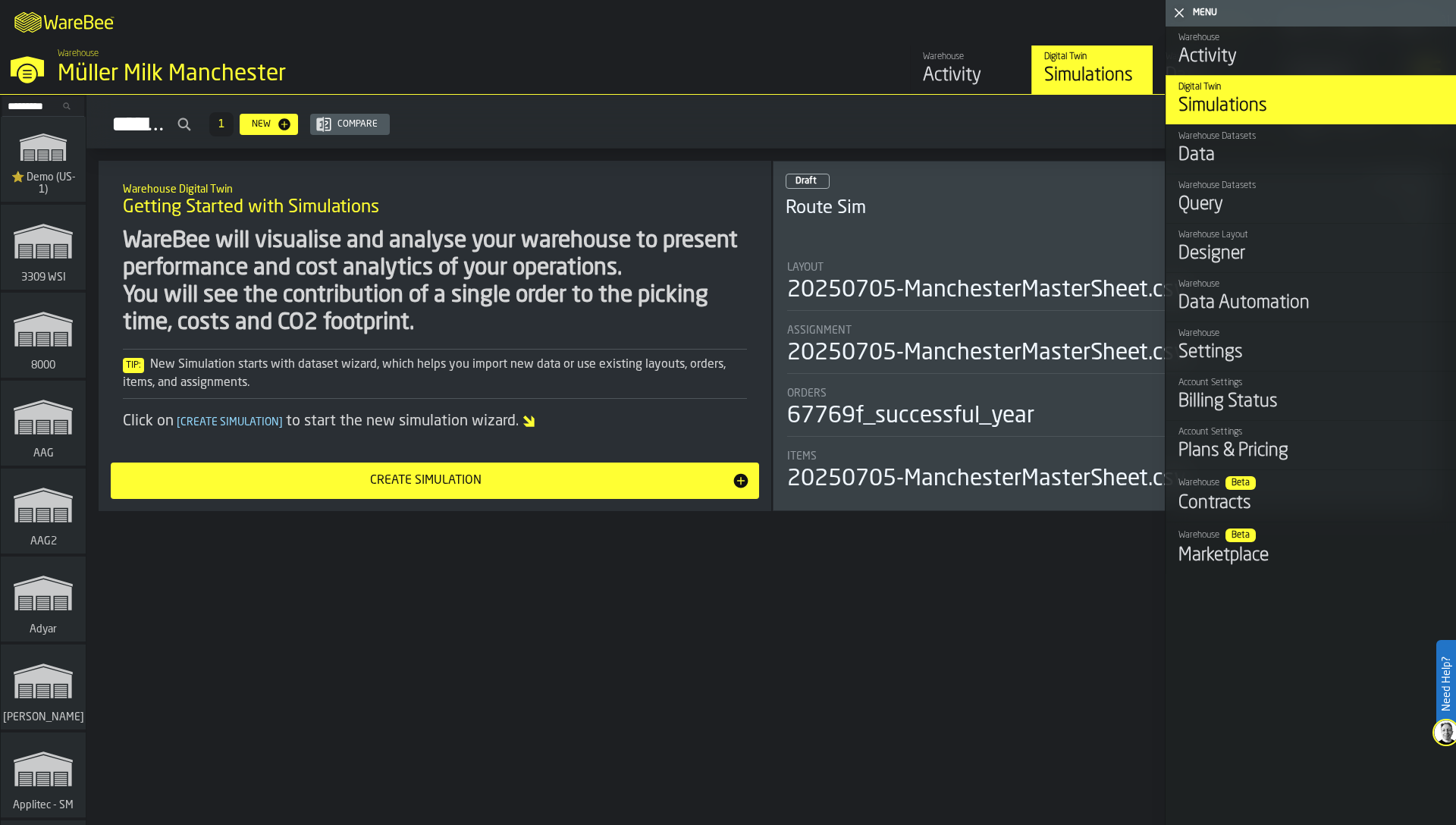
click at [1208, 200] on div "Query" at bounding box center [1311, 204] width 265 height 24
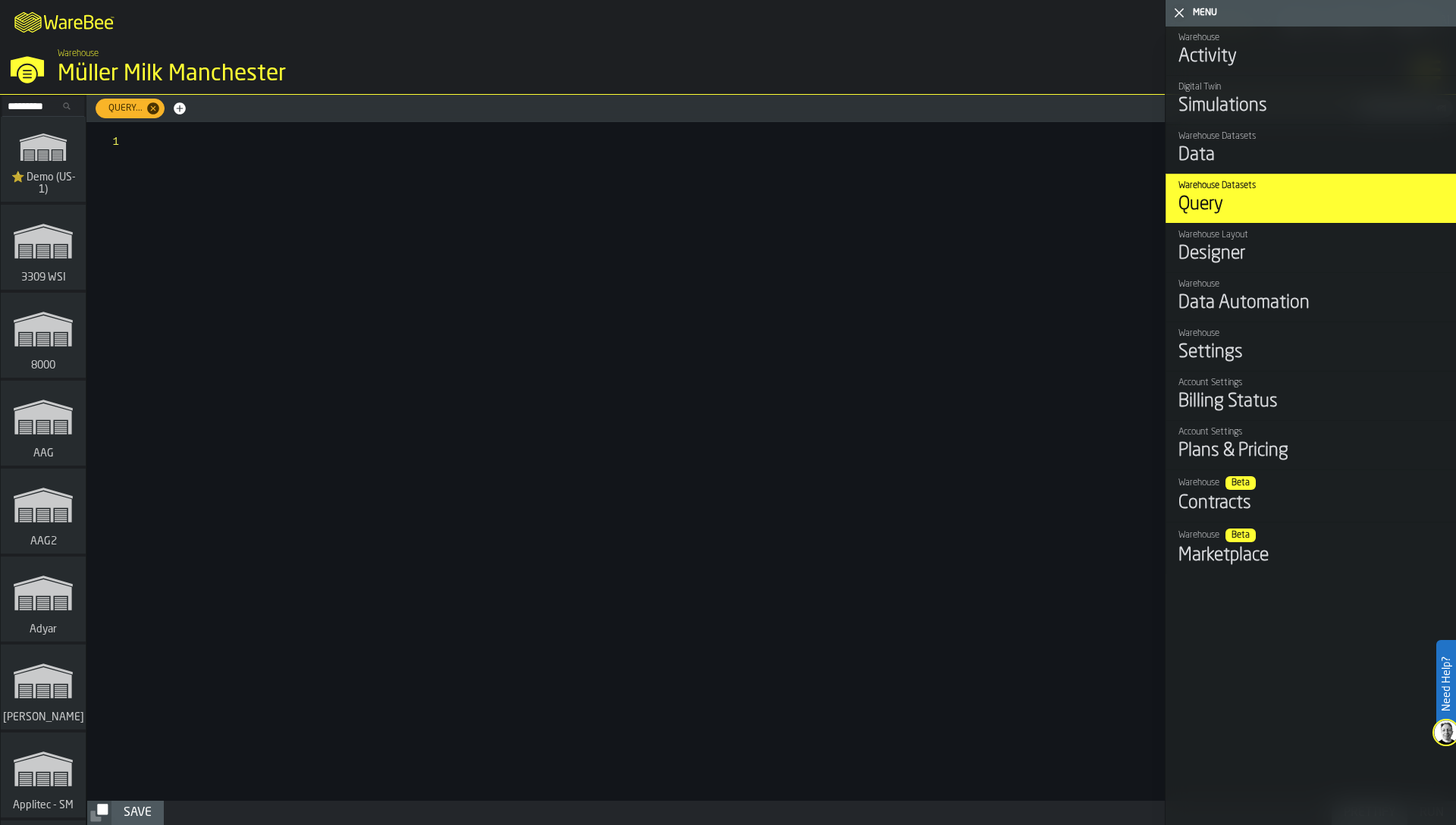
click at [1174, 15] on icon "button-toggle-Close me" at bounding box center [1179, 13] width 18 height 19
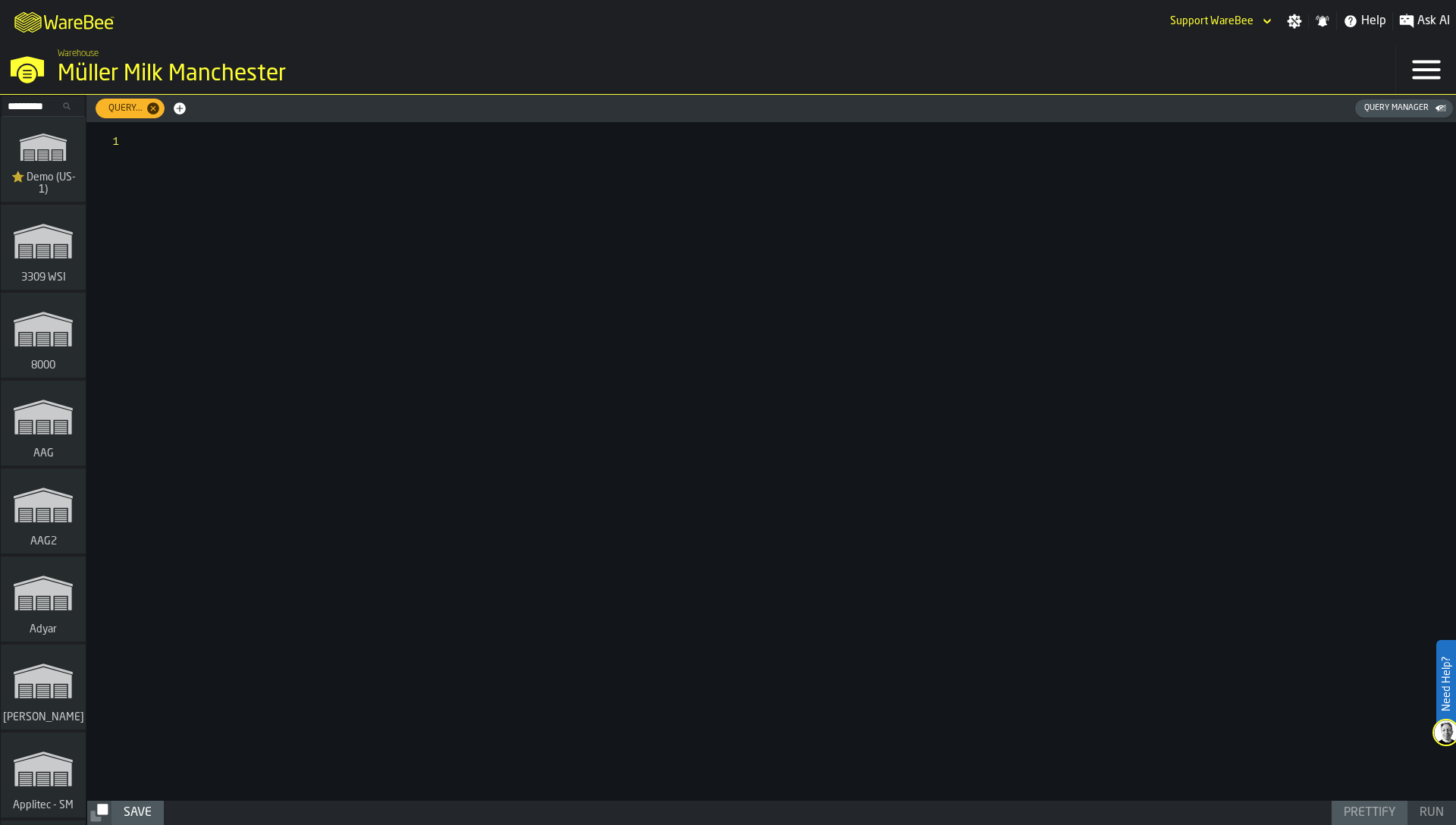
click at [1387, 108] on div "Query Manager" at bounding box center [1396, 108] width 76 height 10
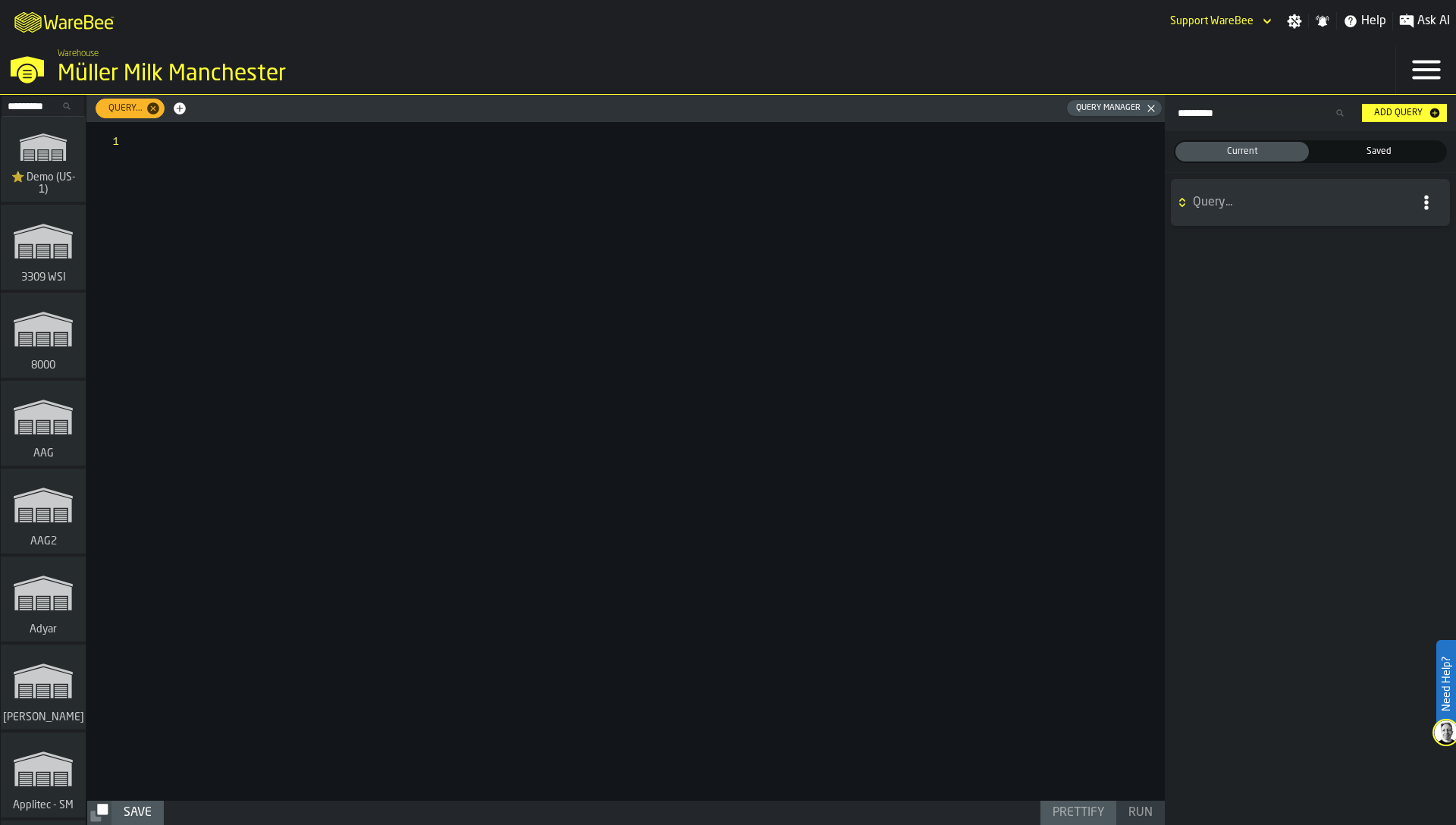
click at [1361, 147] on span "Saved" at bounding box center [1378, 152] width 127 height 14
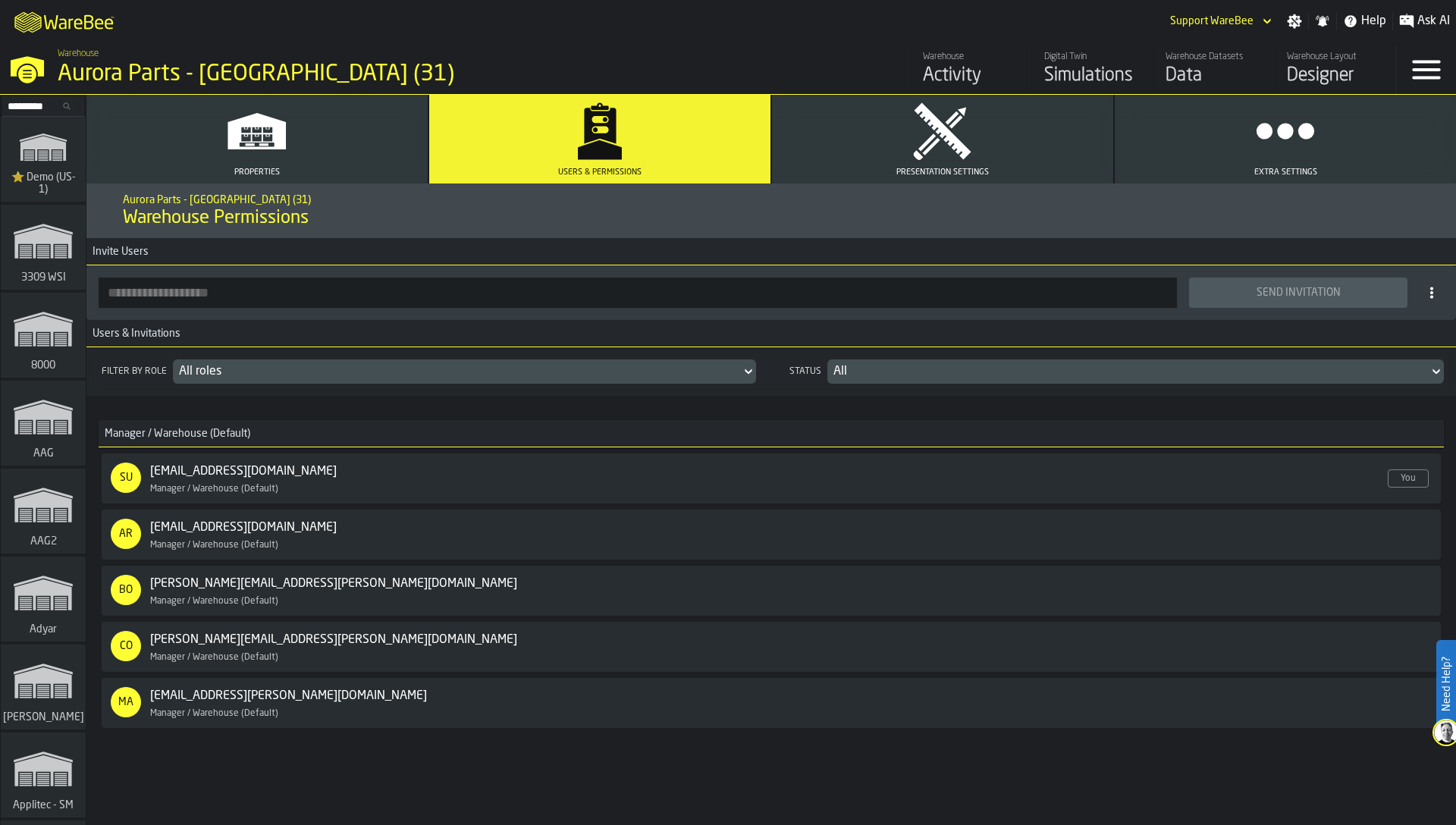
click at [523, 646] on span "Enabled" at bounding box center [543, 640] width 39 height 15
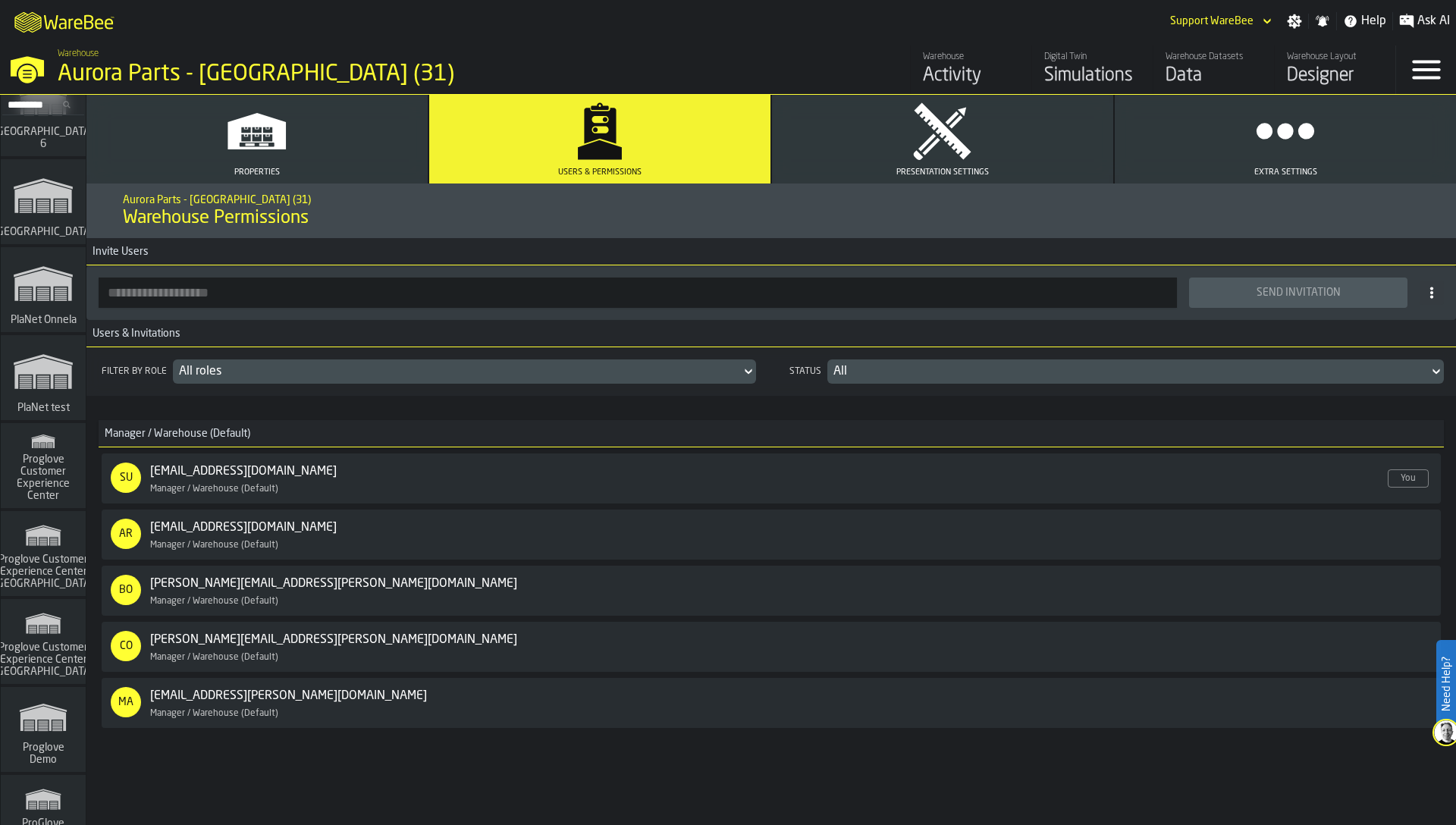
click at [54, 441] on icon "link-to-/wh/i/ad8a128b-0962-41b6-b9c5-f48cc7973f93/simulations" at bounding box center [43, 441] width 72 height 24
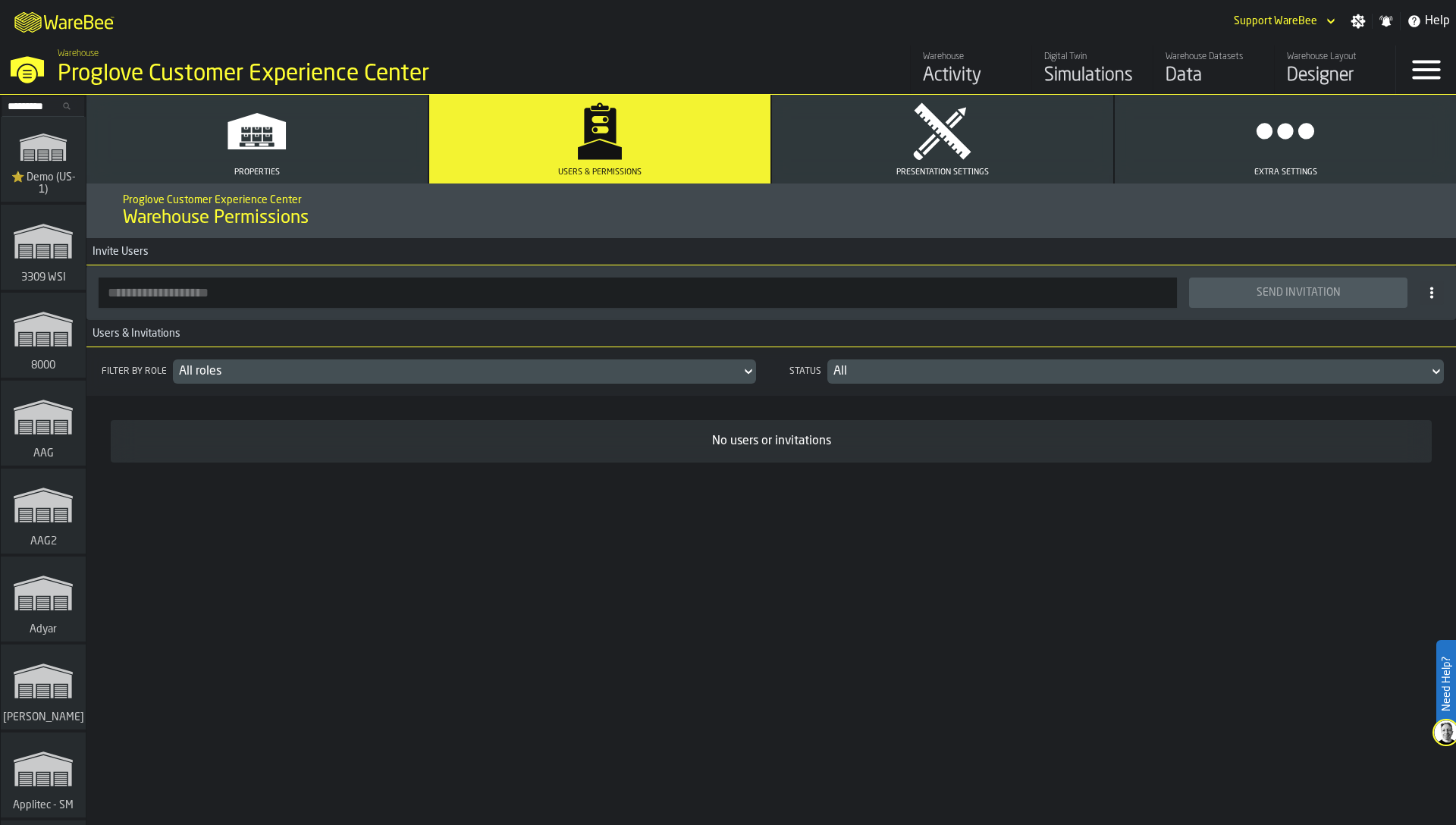
click at [275, 366] on div "All roles" at bounding box center [456, 372] width 556 height 19
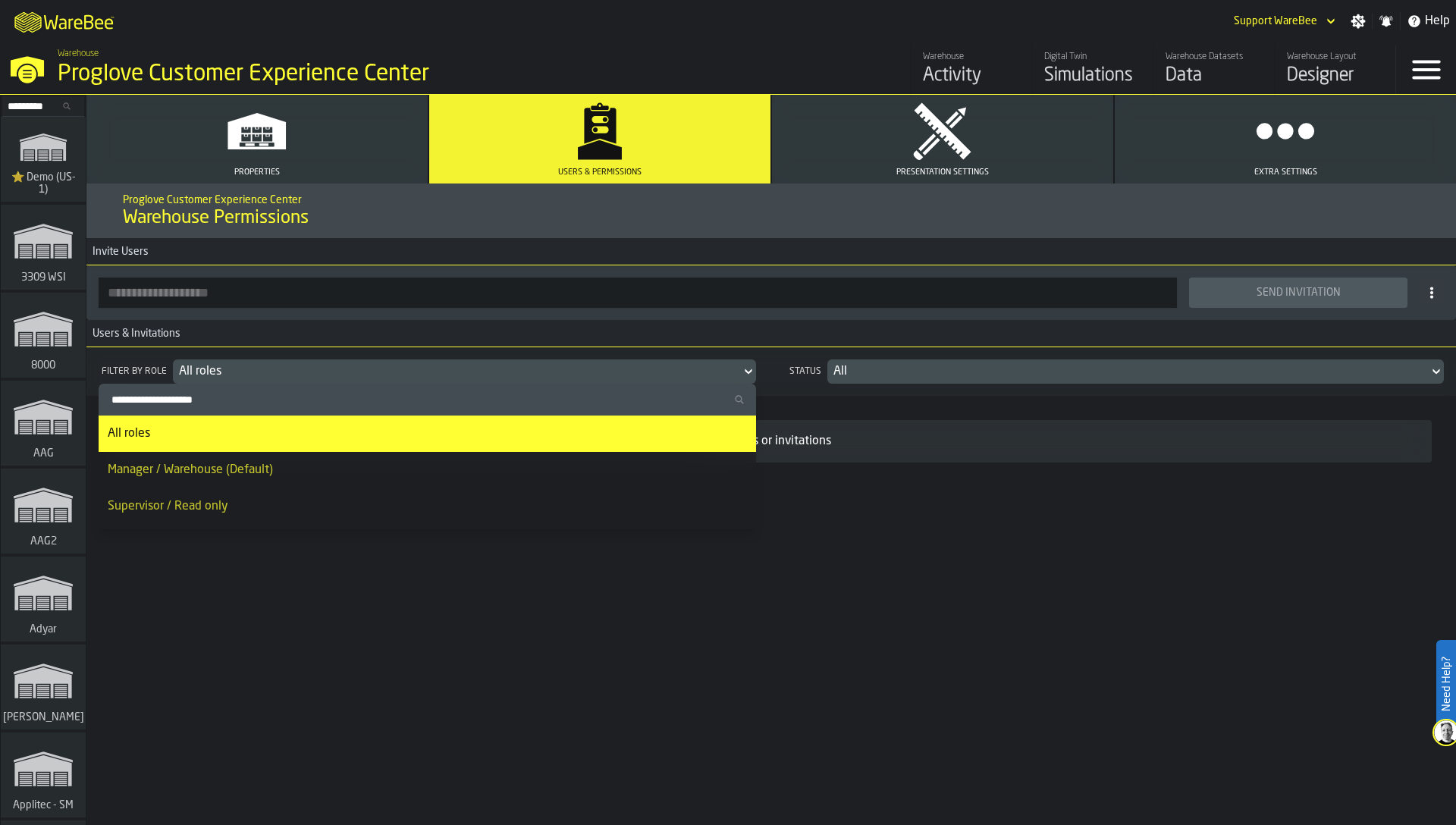
click at [876, 443] on div "No users or invitations" at bounding box center [771, 442] width 1296 height 19
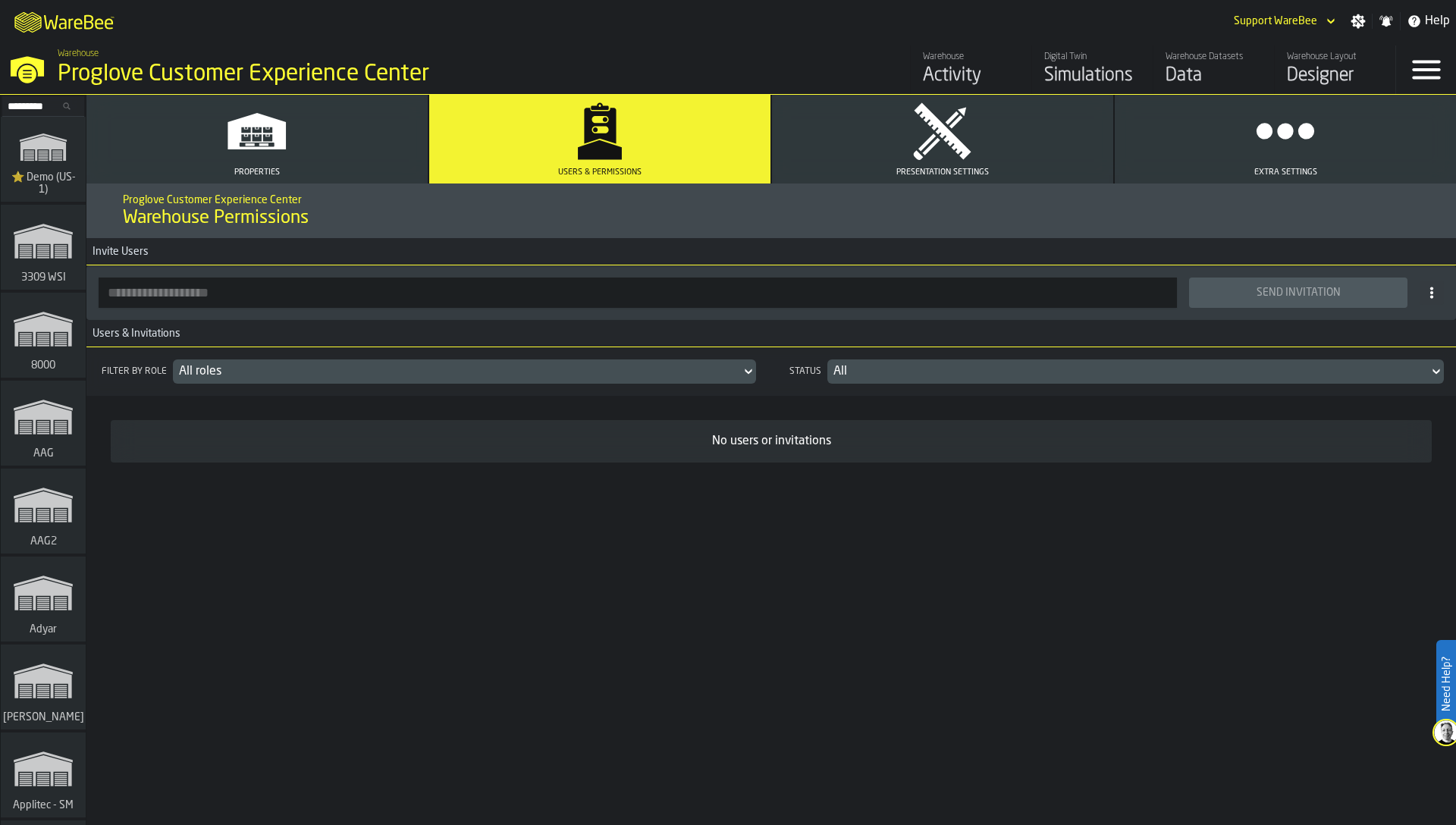
click at [868, 384] on div "Filter by role All roles Status All" at bounding box center [771, 372] width 1370 height 49
click at [607, 362] on div "All roles" at bounding box center [456, 372] width 556 height 19
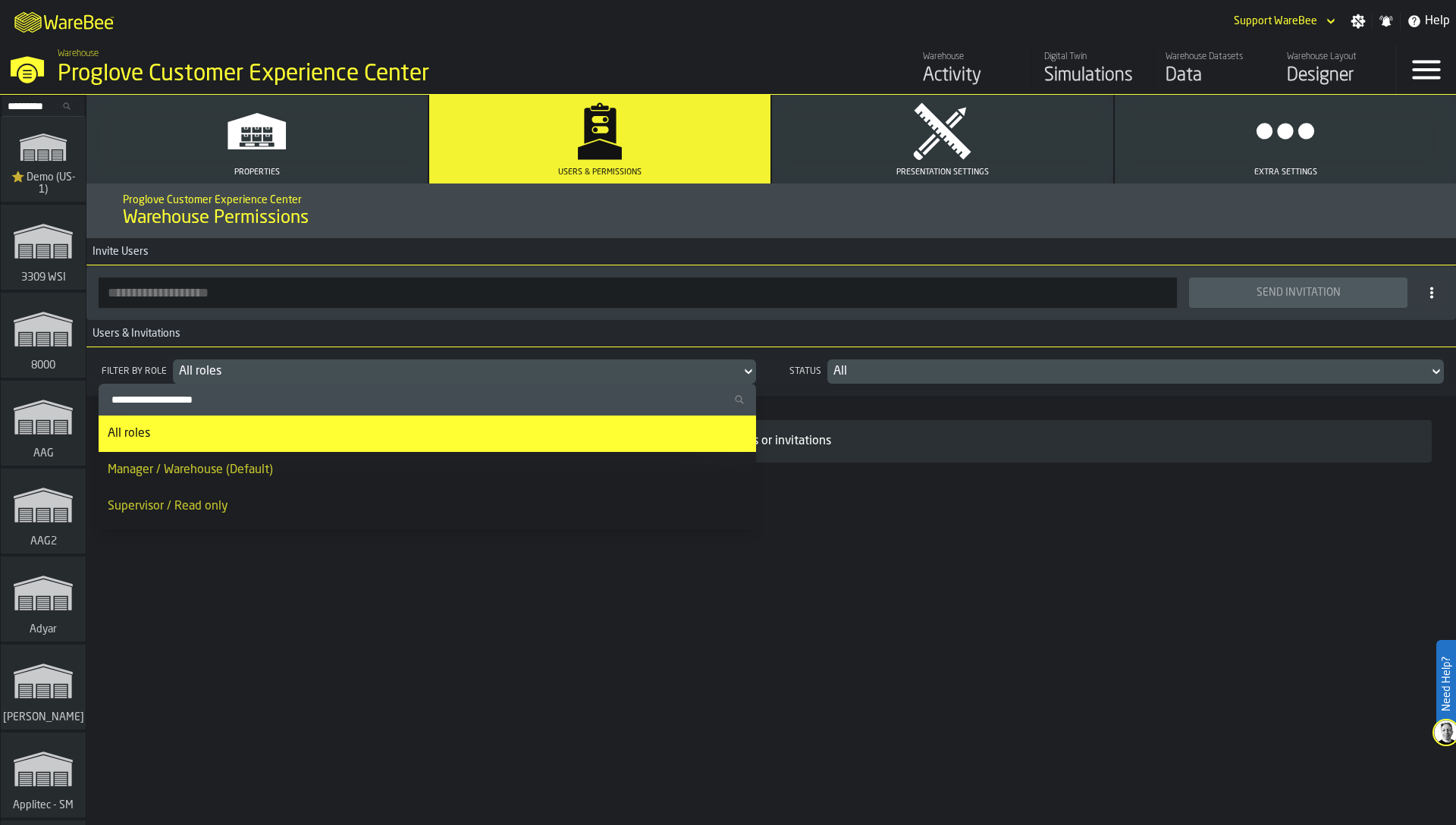
click at [888, 556] on div "Proglove Customer Experience Center Warehouse Permissions Invite Users Send Inv…" at bounding box center [771, 504] width 1370 height 641
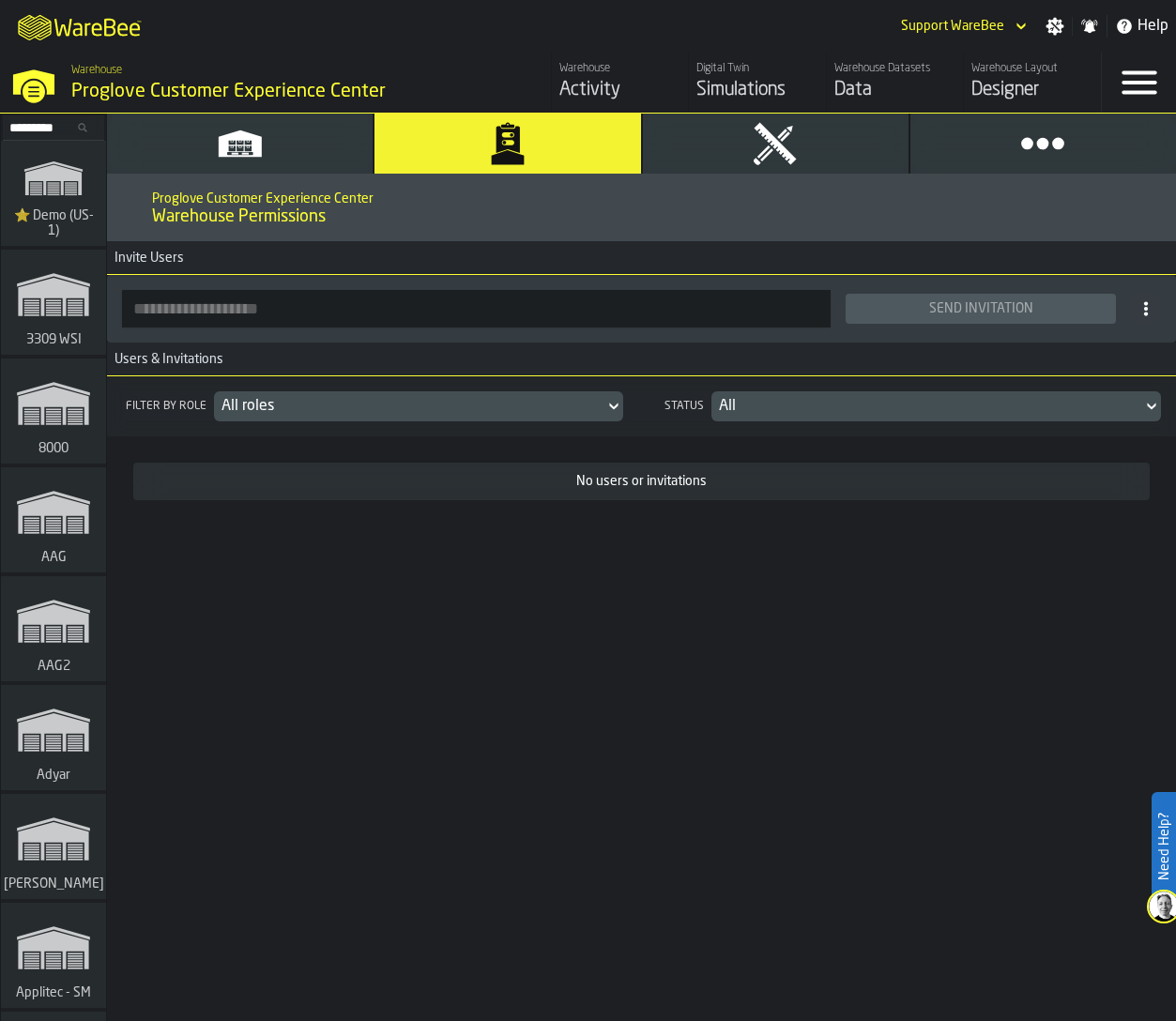
click at [776, 679] on div "Proglove Customer Experience Center Warehouse Permissions Invite Users Send Inv…" at bounding box center [641, 597] width 1069 height 847
click at [465, 656] on div "Proglove Customer Experience Center Warehouse Permissions Invite Users Send Inv…" at bounding box center [641, 597] width 1069 height 847
click at [62, 211] on span "⭐ Demo (US-1)" at bounding box center [53, 222] width 90 height 30
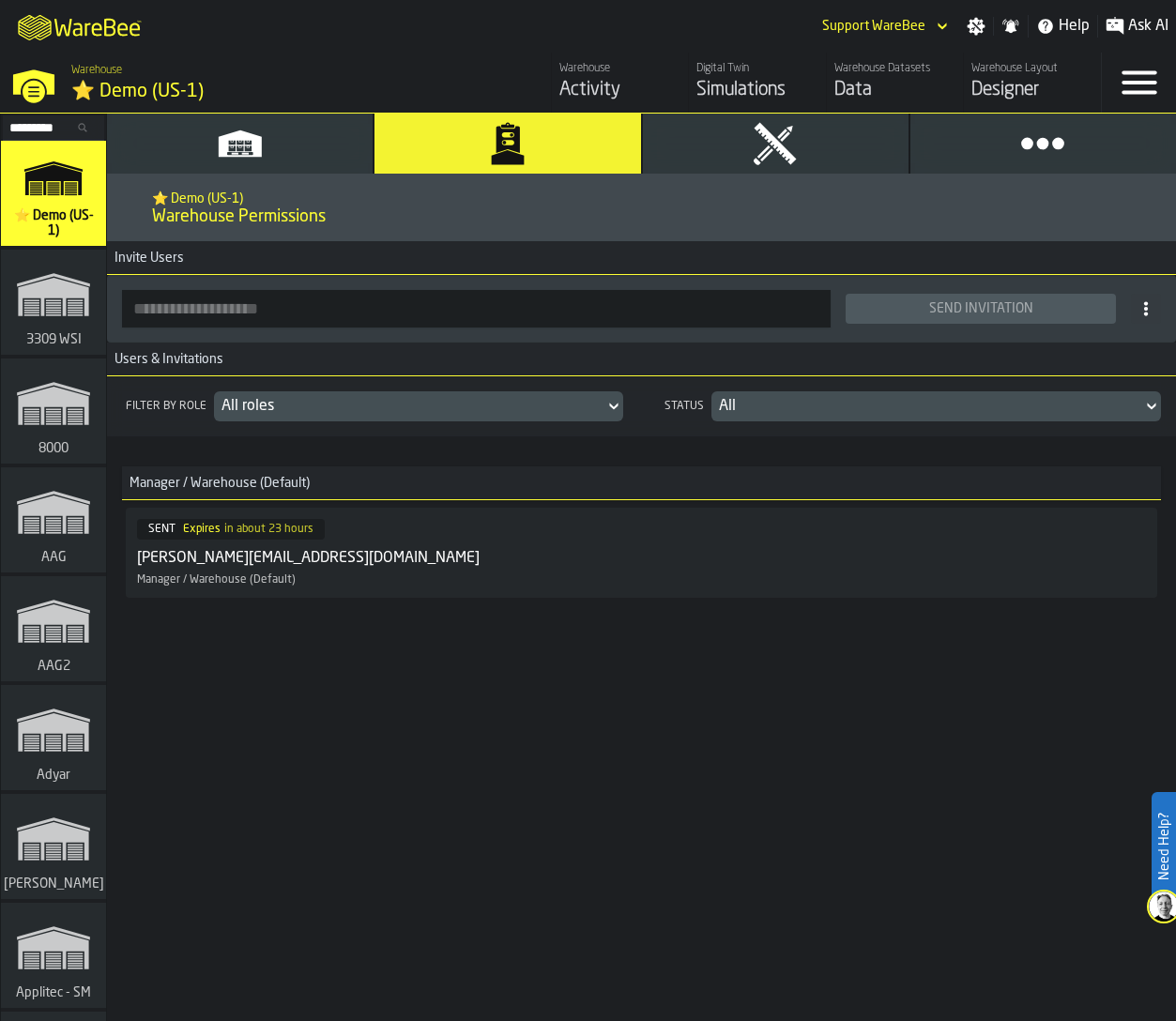
click at [349, 617] on div "Manager / Warehouse (Default) SENT Expires in about 23 hours [PERSON_NAME][EMAI…" at bounding box center [641, 528] width 1069 height 184
click at [930, 695] on div "Filter by role All roles Status All Manager / Warehouse (Default) SENT Expires …" at bounding box center [641, 535] width 1069 height 319
click at [1035, 86] on div "Designer" at bounding box center [1032, 91] width 122 height 27
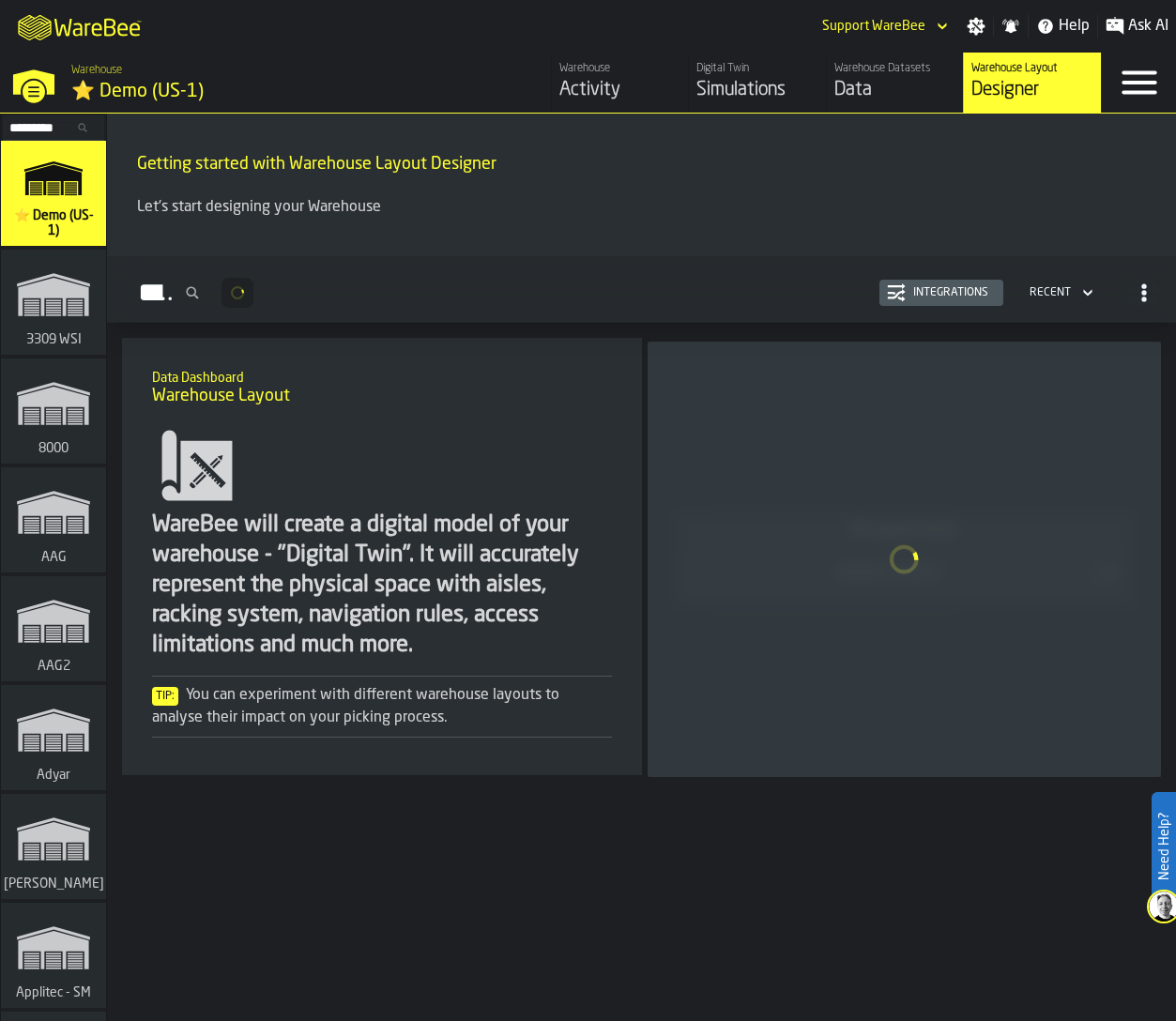
click at [686, 88] on link "Warehouse Activity" at bounding box center [619, 82] width 138 height 60
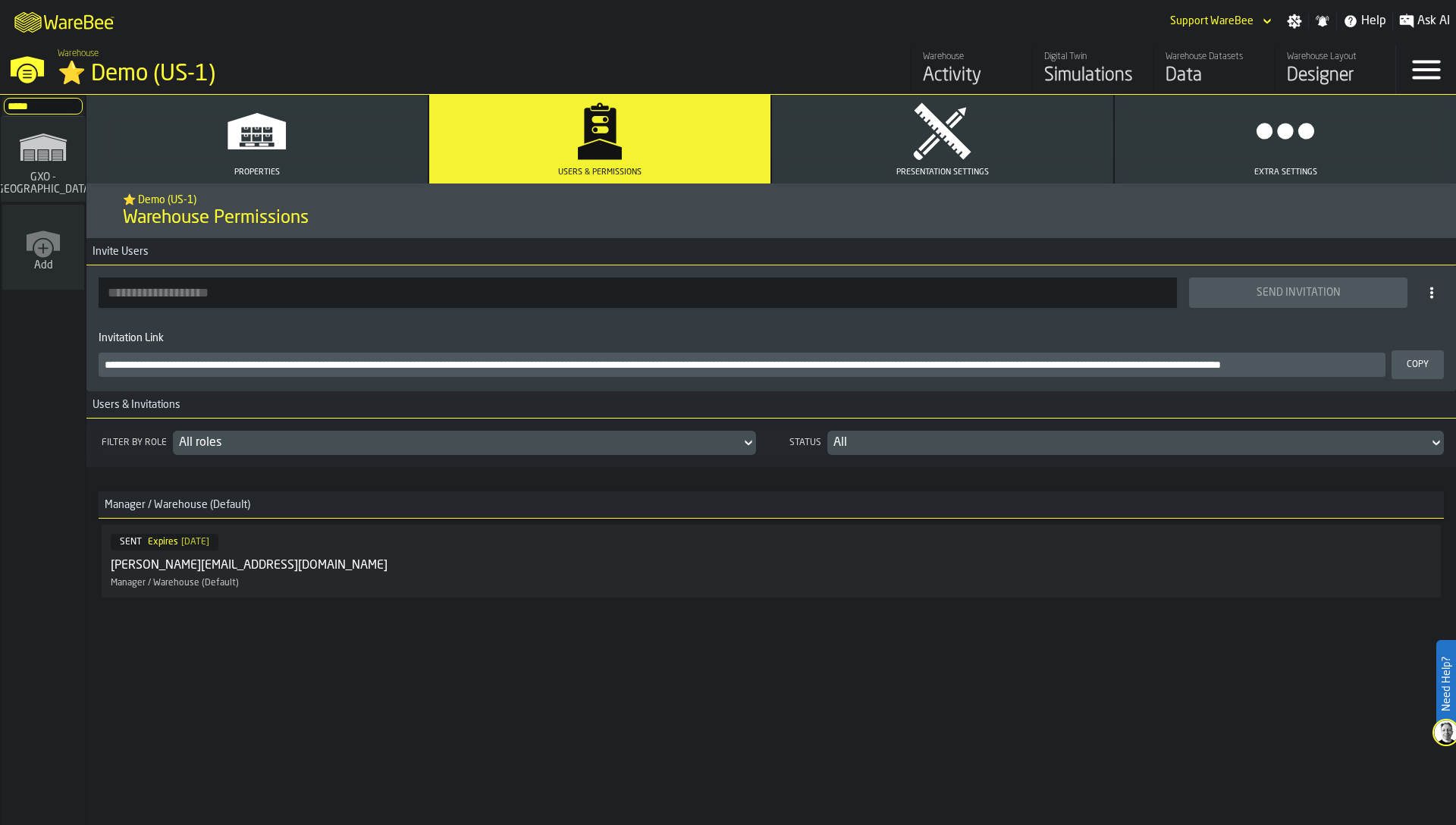
click at [64, 157] on polygon "link-to-/wh/i/ae0cd702-8cb1-4091-b3be-0aee77957c79/simulations" at bounding box center [43, 149] width 45 height 25
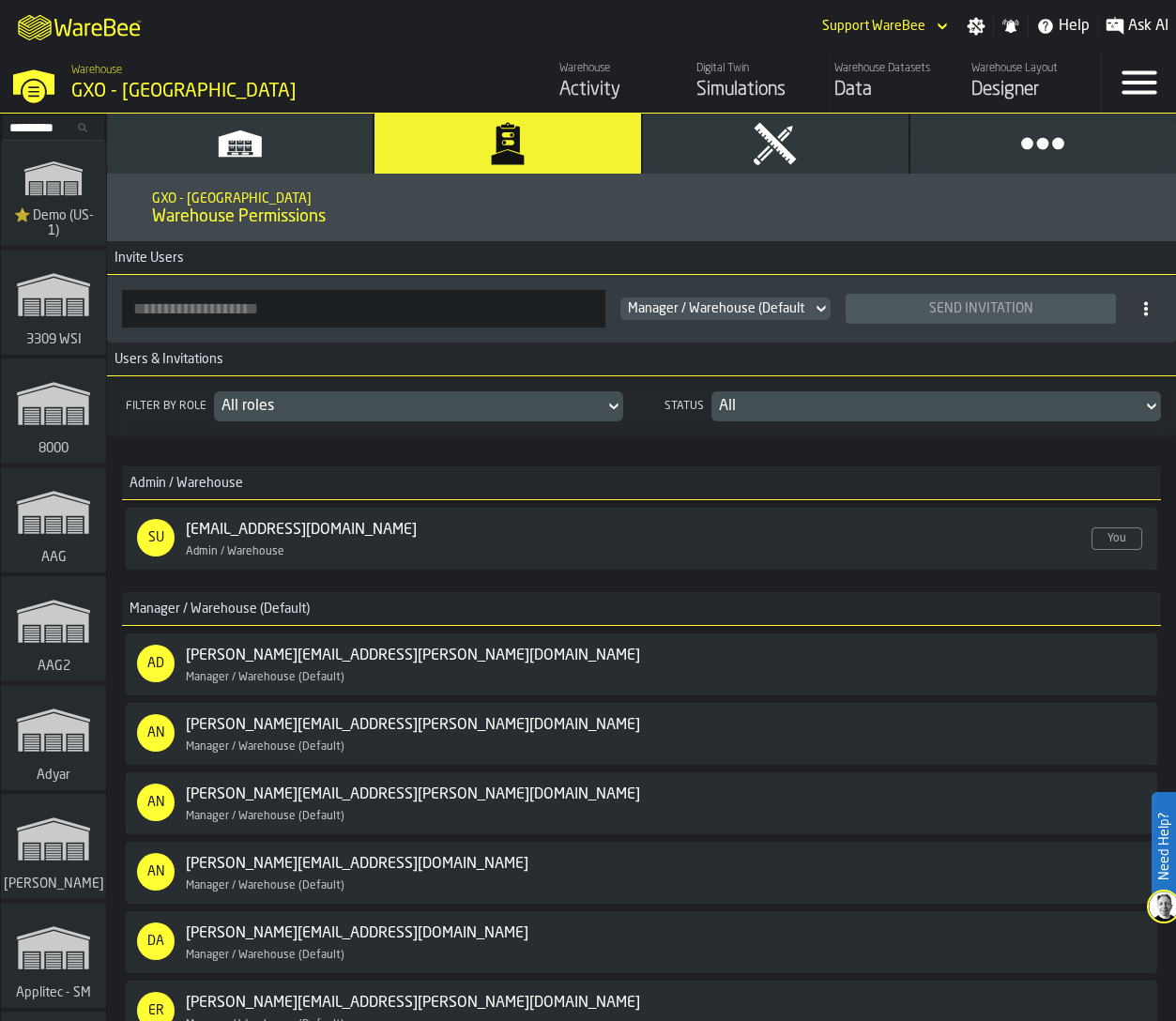
click at [49, 191] on polygon "link-to-/wh/i/103622fe-4b04-4da1-b95f-2619b9c959cc/simulations" at bounding box center [53, 191] width 12 height 1
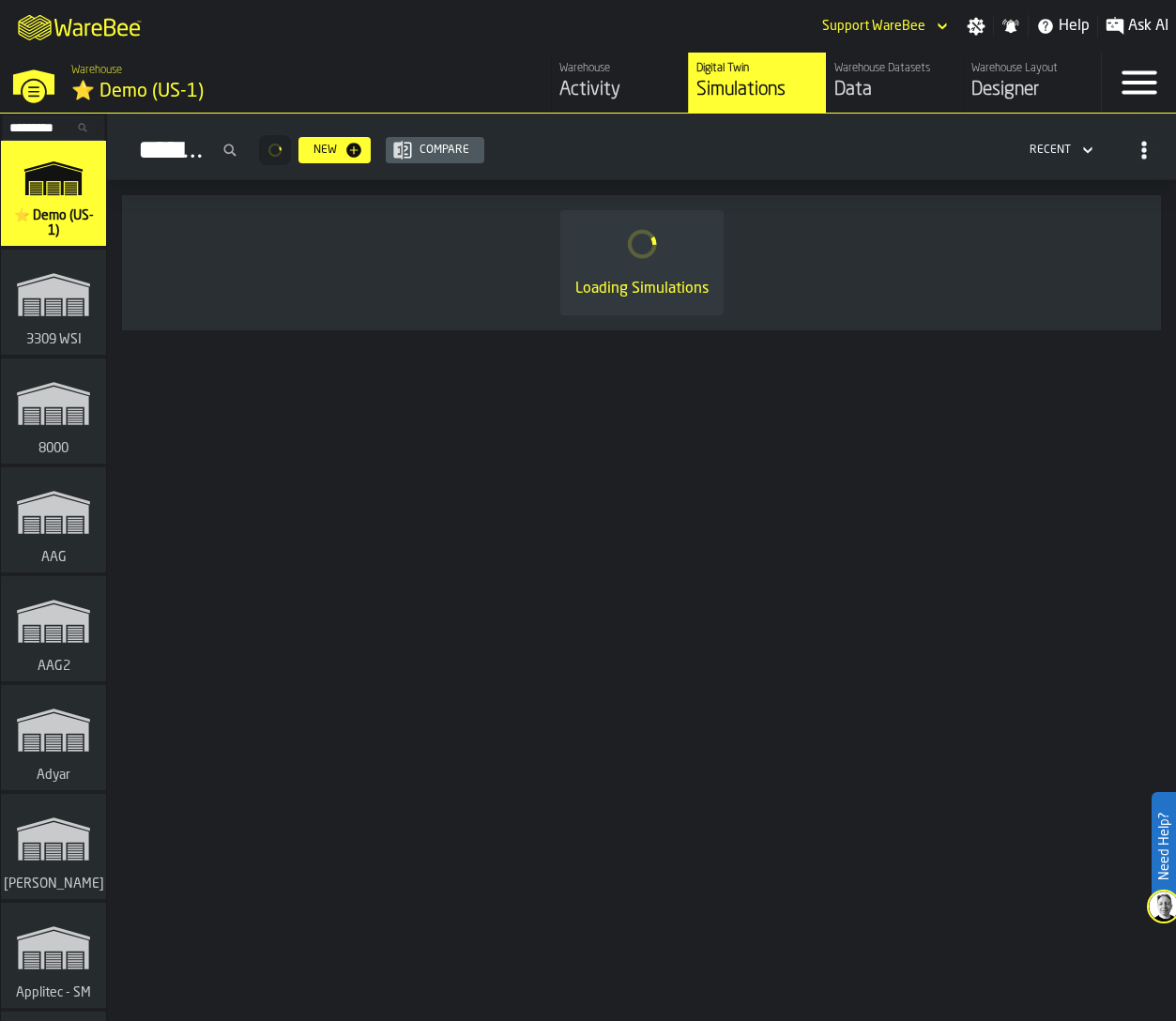
click at [601, 90] on div "Activity" at bounding box center [620, 91] width 122 height 27
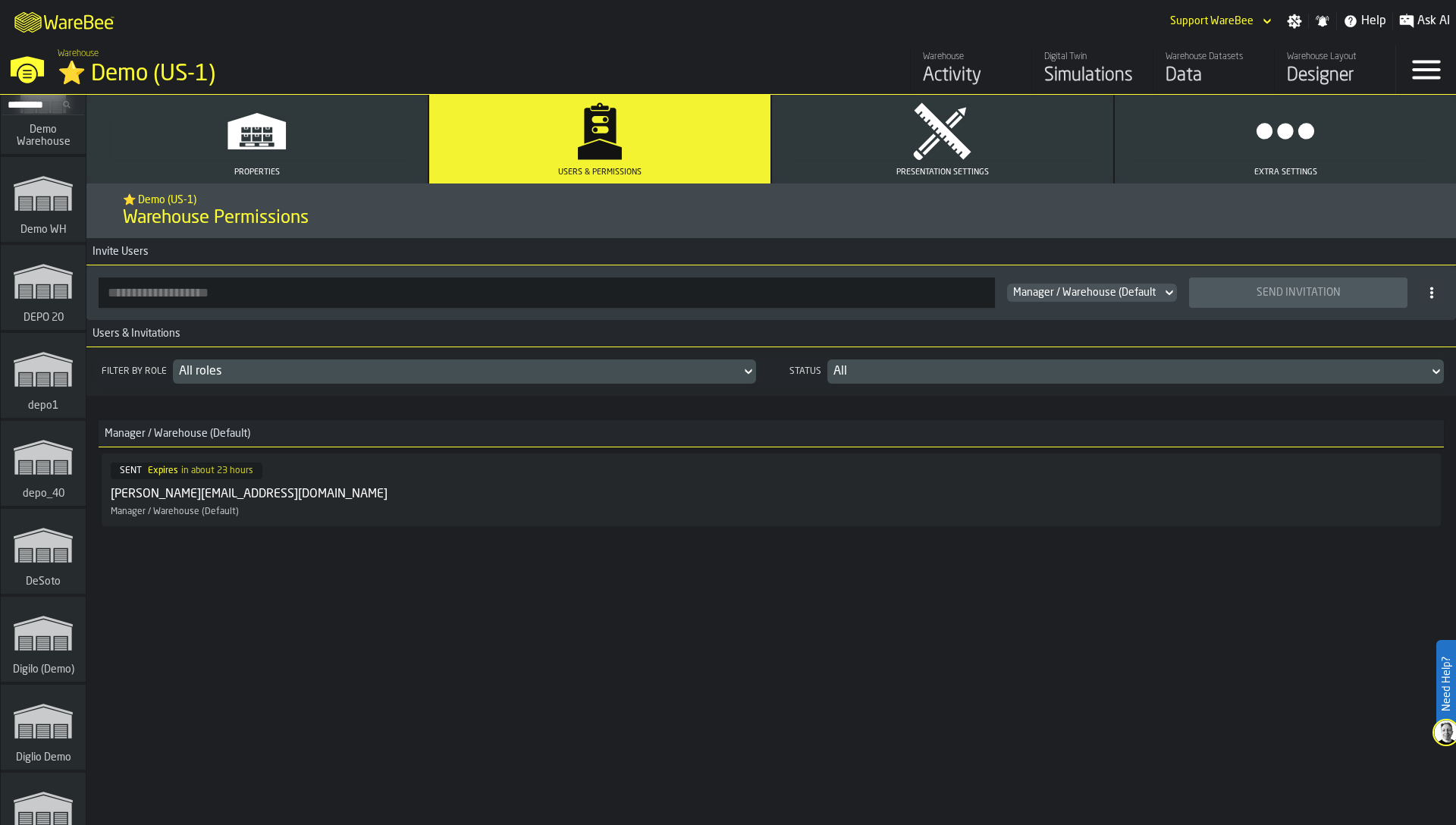
scroll to position [3574, 0]
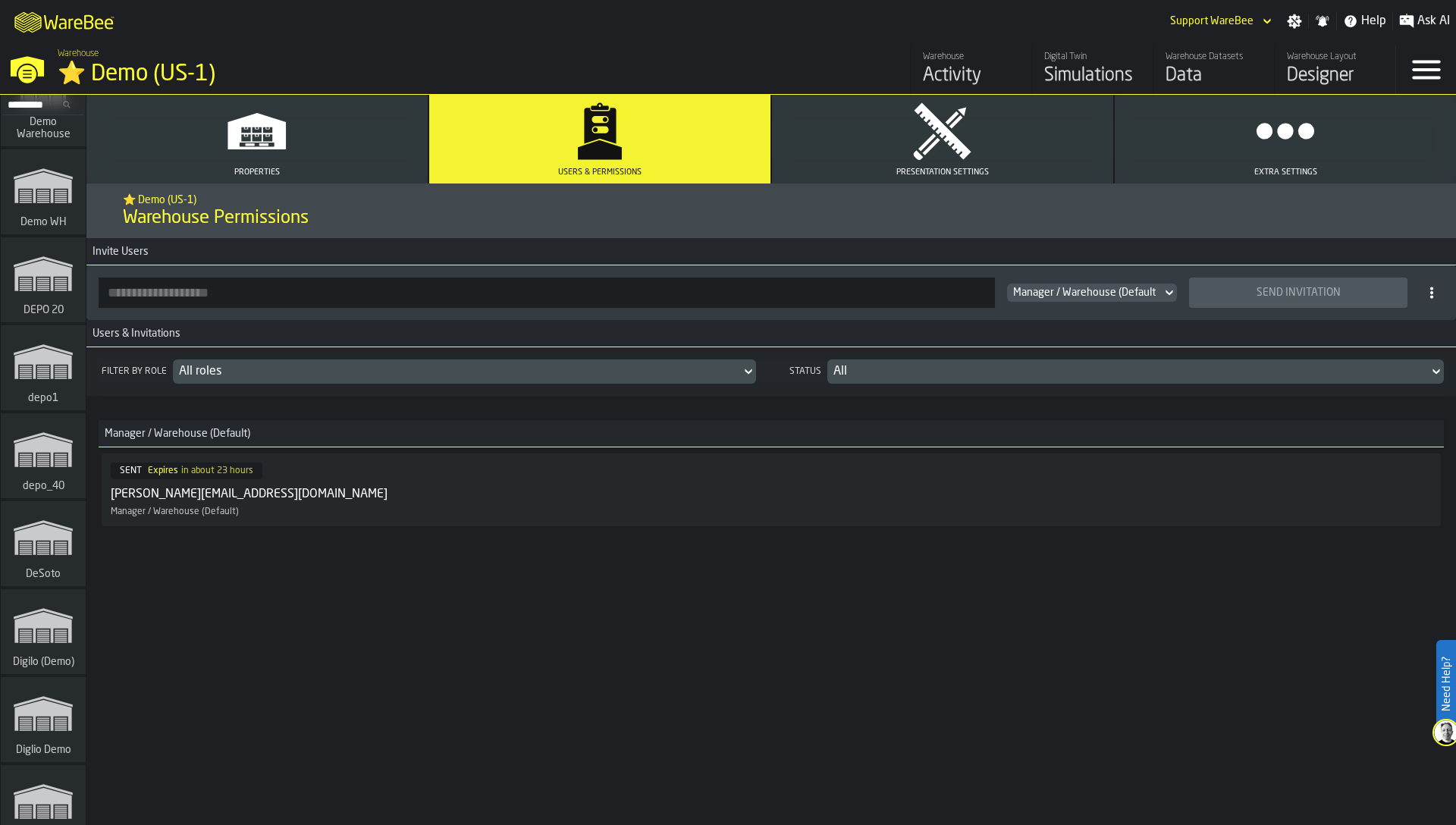
click at [47, 622] on polygon "link-to-/wh/i/7944b7c4-decc-4a61-a9b8-76c6ae083f9b/simulations" at bounding box center [43, 628] width 57 height 31
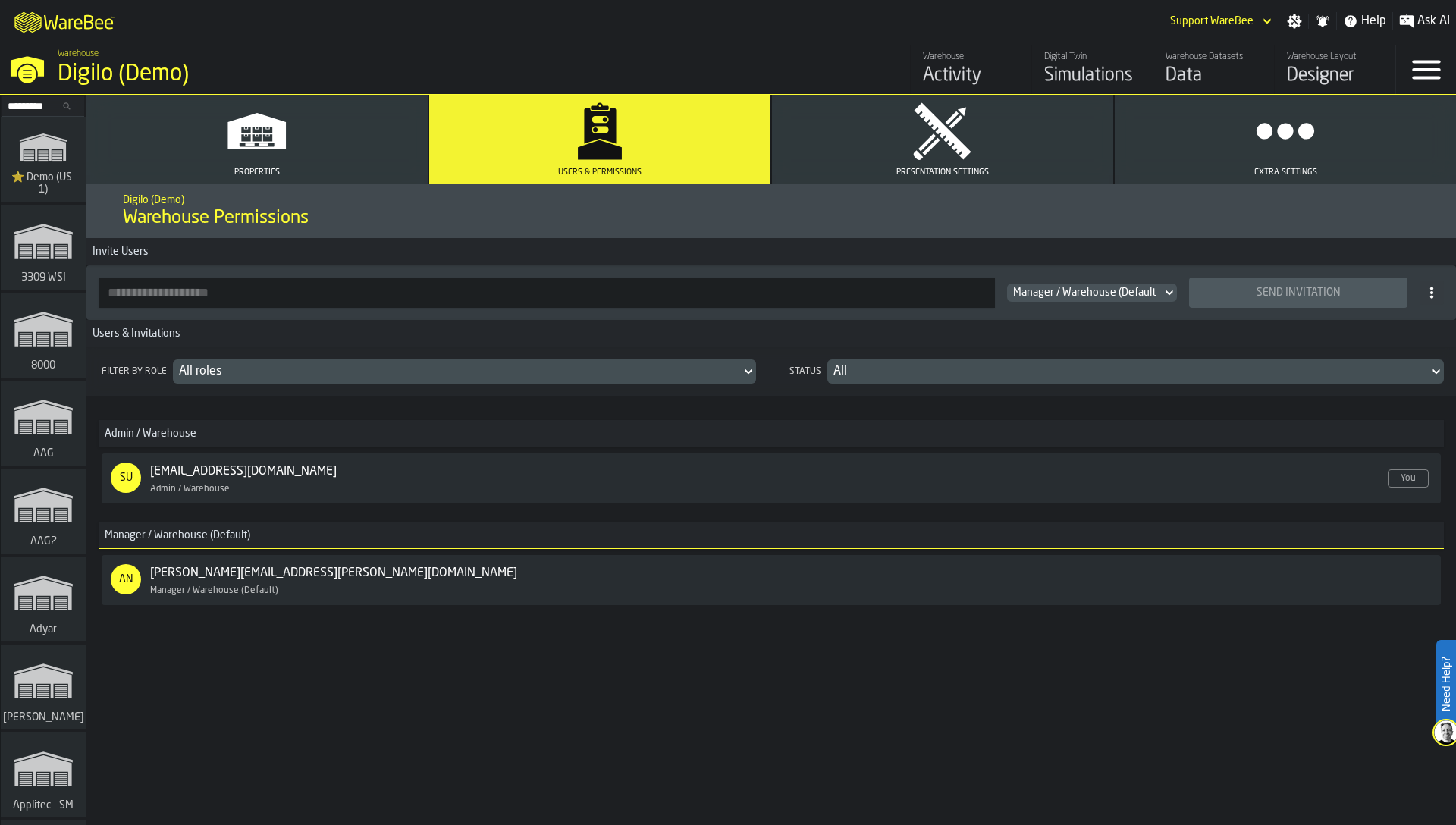
click at [666, 662] on div "Filter by role All roles Status All Admin / Warehouse SU [EMAIL_ADDRESS][DOMAIN…" at bounding box center [771, 516] width 1370 height 337
click at [661, 658] on div "Filter by role All roles Status All Admin / Warehouse SU [EMAIL_ADDRESS][DOMAIN…" at bounding box center [771, 516] width 1370 height 337
click at [479, 643] on div "Filter by role All roles Status All Admin / Warehouse SU support@warebee.com En…" at bounding box center [771, 516] width 1370 height 337
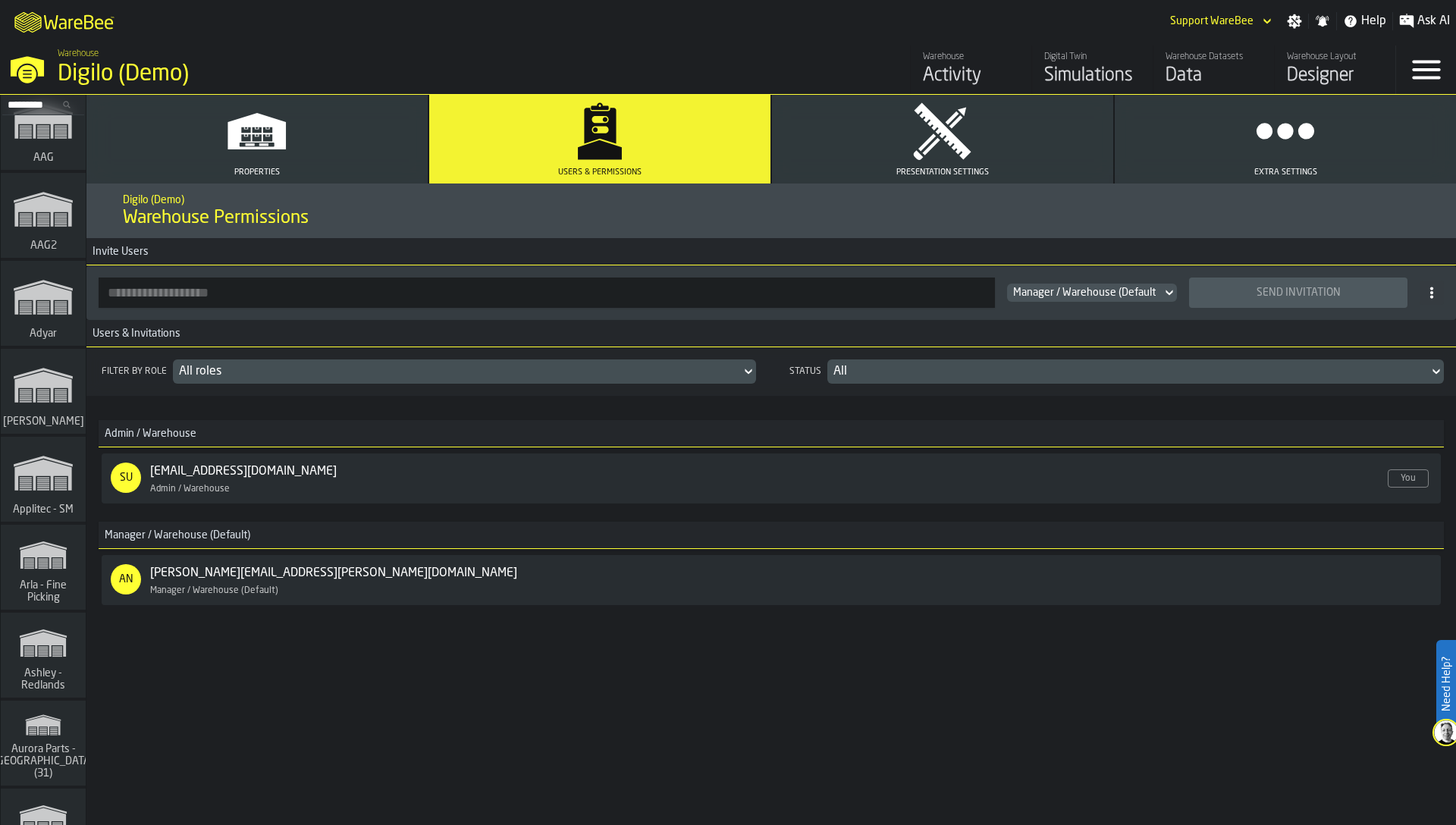
scroll to position [402, 0]
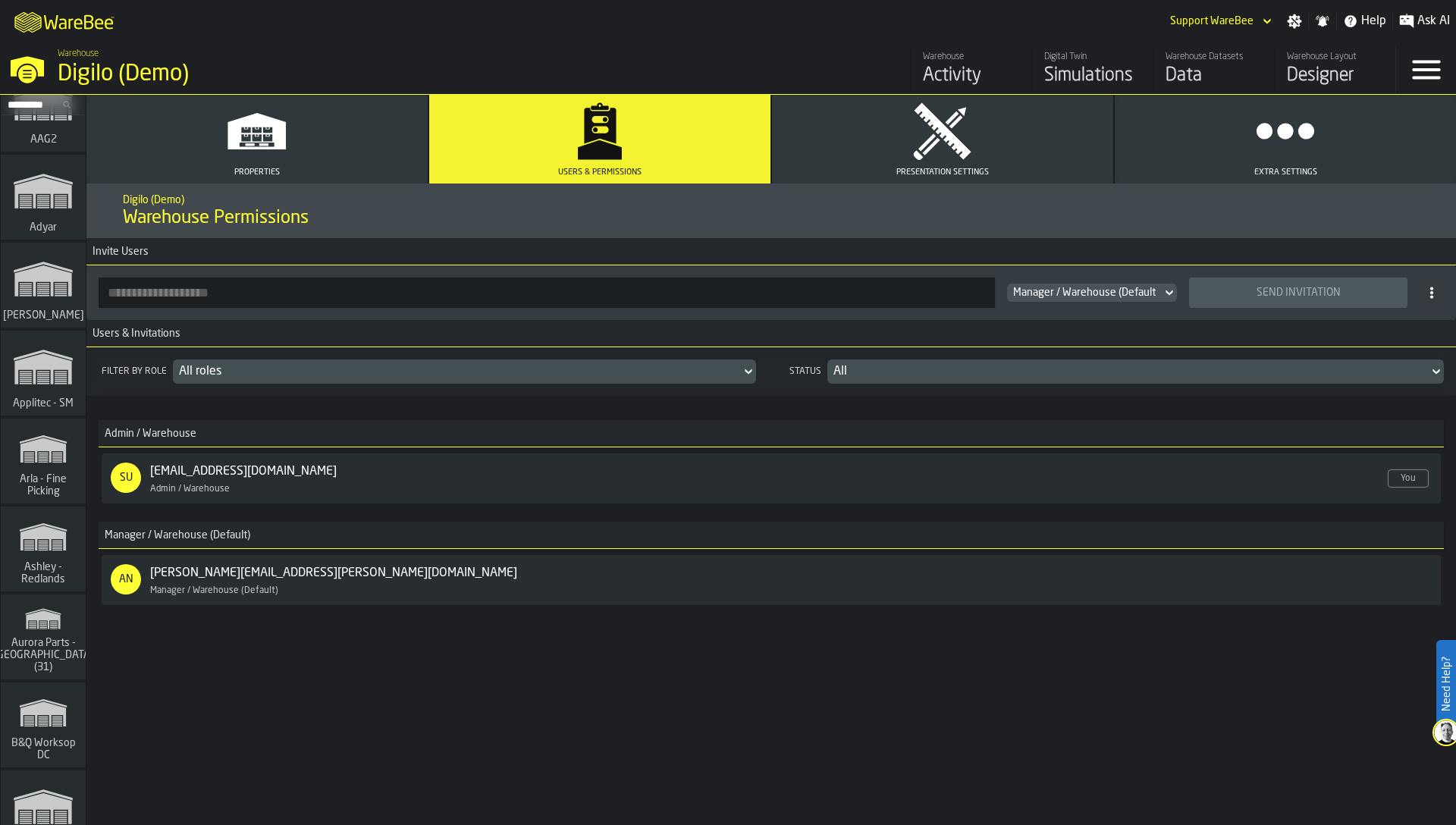
click at [50, 637] on icon "link-to-/wh/i/aa2e4adb-2cd5-4688-aa4a-ec82bcf75d46/simulations" at bounding box center [43, 618] width 72 height 36
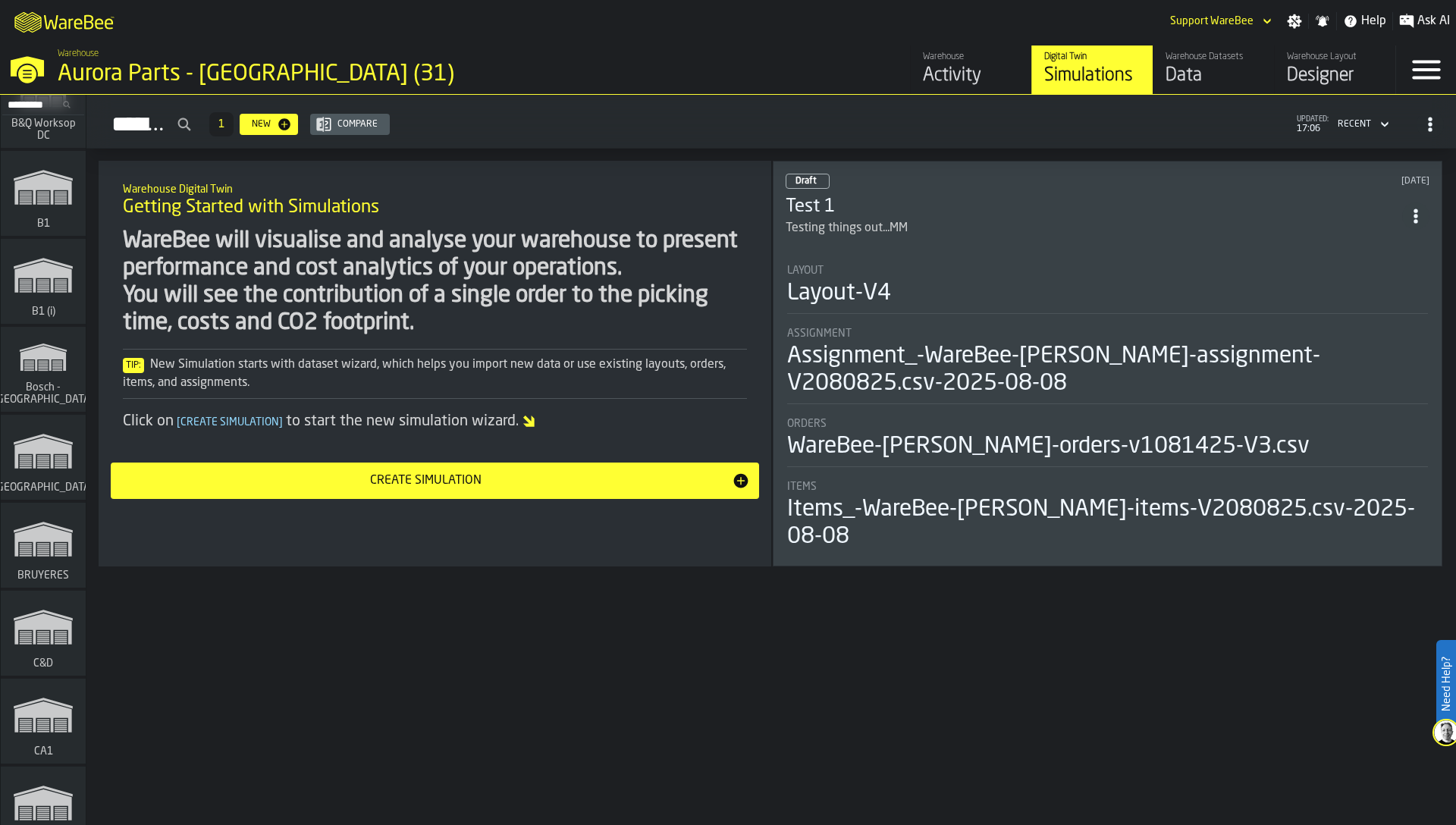
scroll to position [1024, 0]
click at [44, 689] on icon "link-to-/wh/i/76e2a128-1b54-4d66-80d4-05ae4c277723/simulations" at bounding box center [43, 712] width 72 height 61
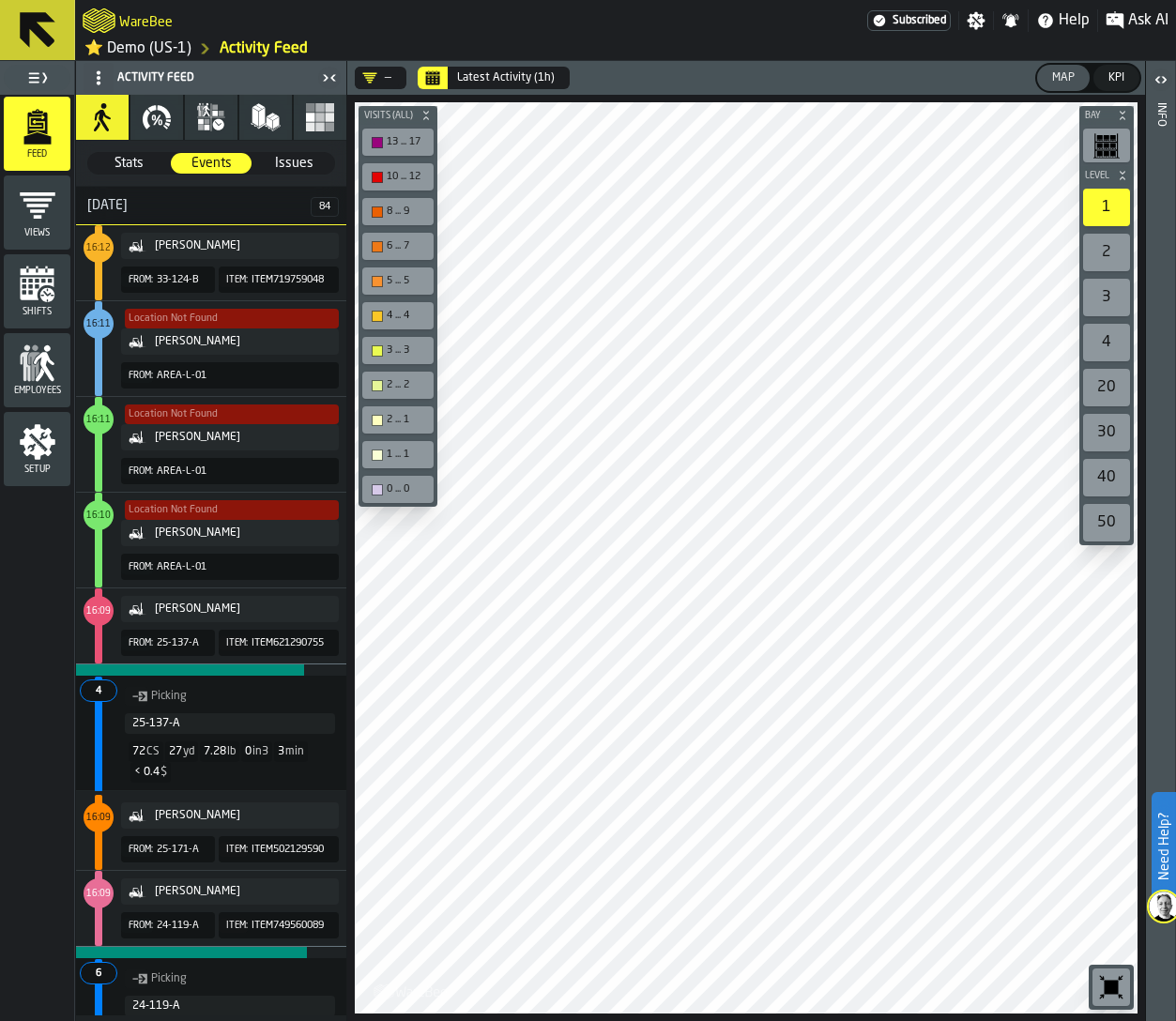
click at [164, 48] on link "⭐ Demo (US-1)" at bounding box center [138, 49] width 107 height 23
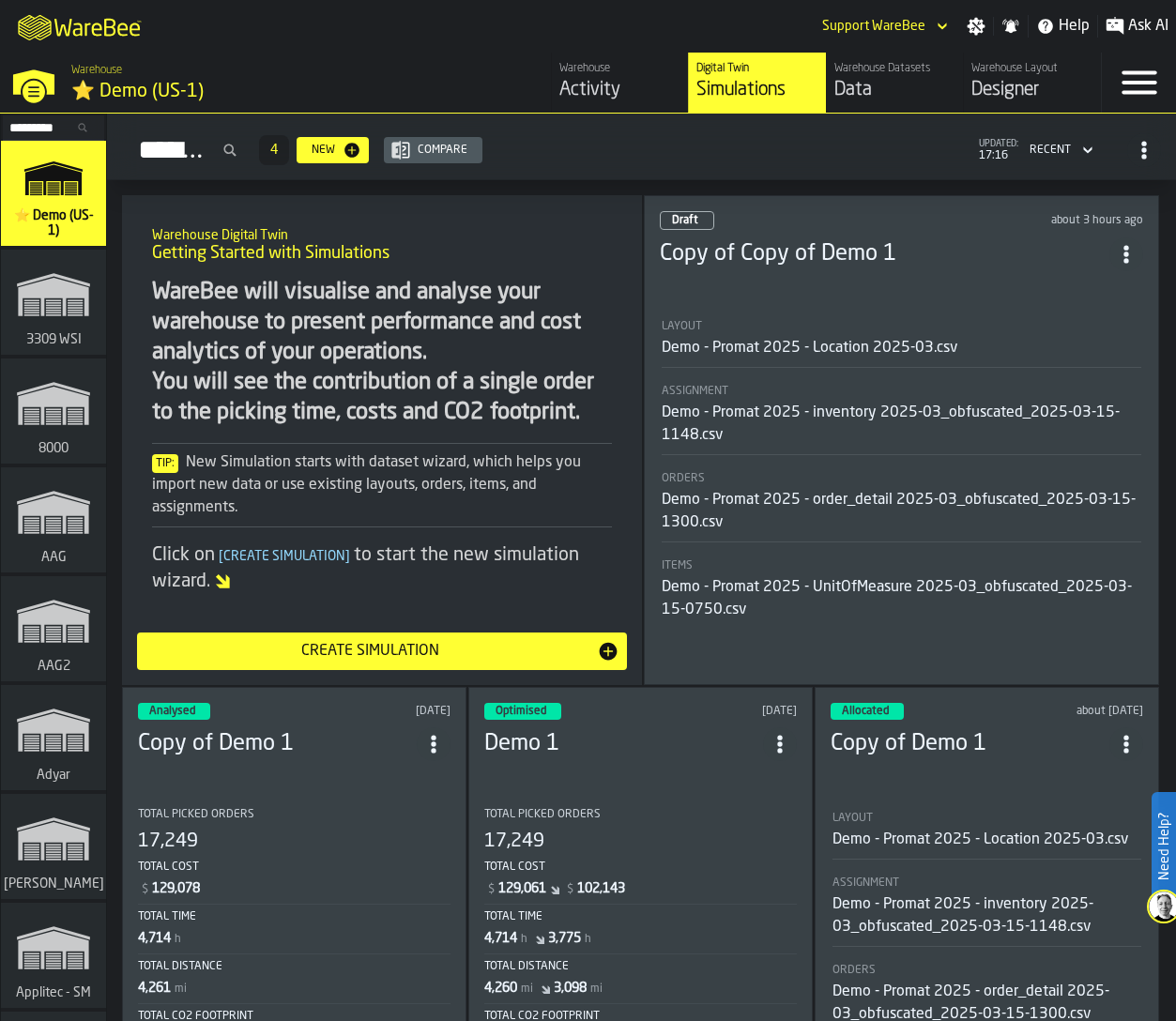
click at [968, 26] on icon "button-toggle-Settings" at bounding box center [976, 27] width 18 height 18
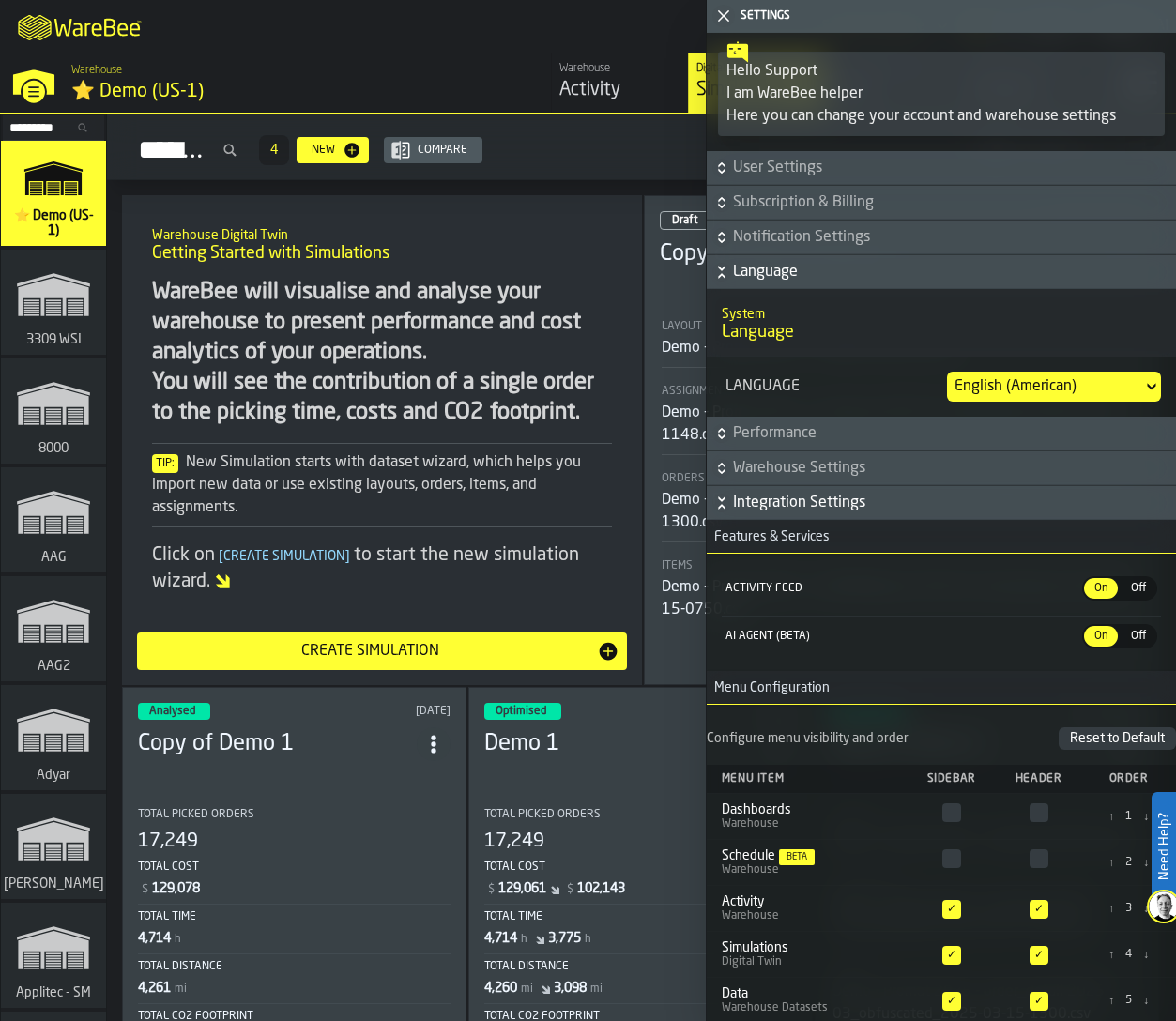
click at [718, 505] on icon "button-" at bounding box center [722, 503] width 19 height 19
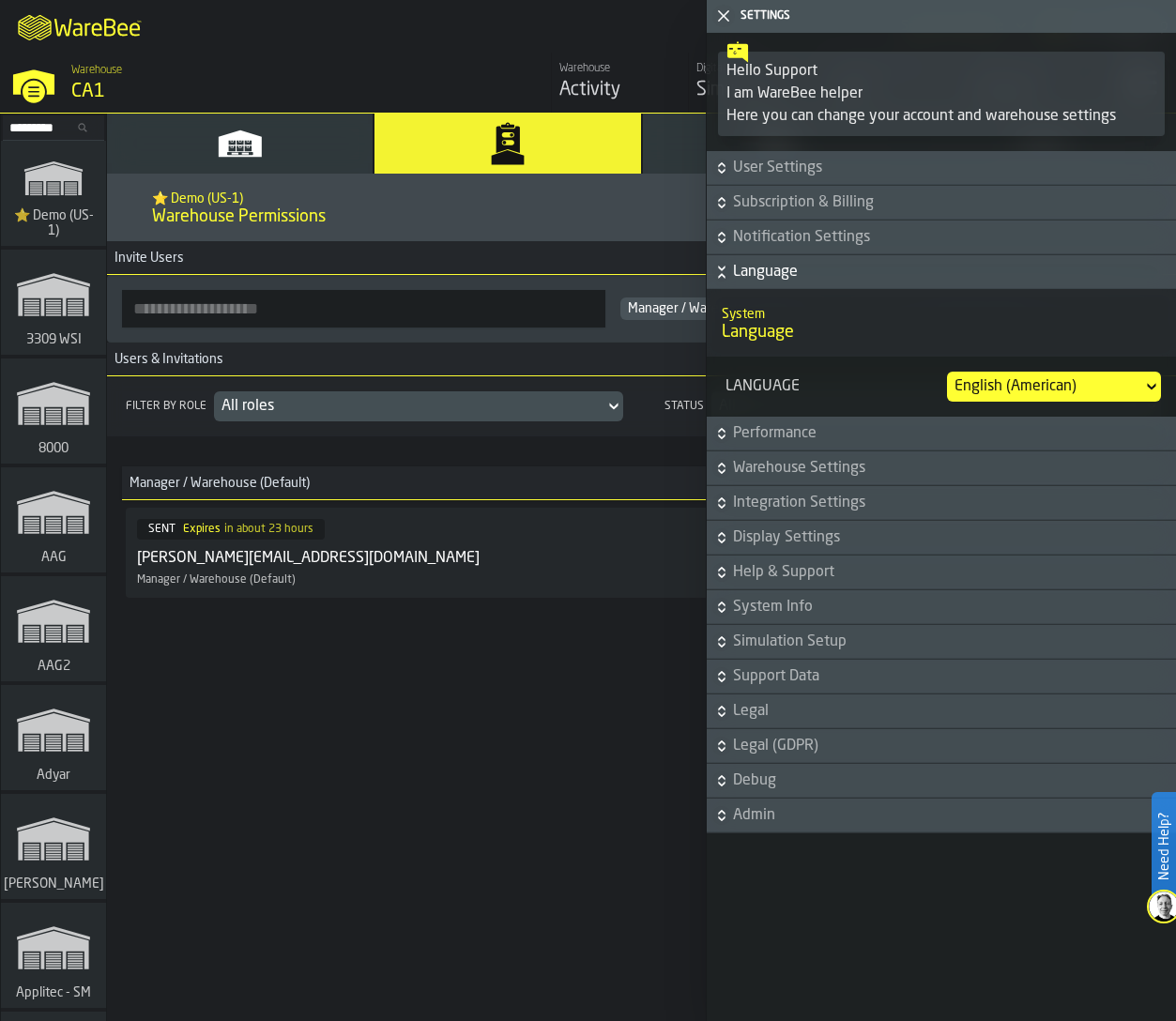
click at [718, 16] on icon "button-toggle-Close me" at bounding box center [724, 16] width 23 height 23
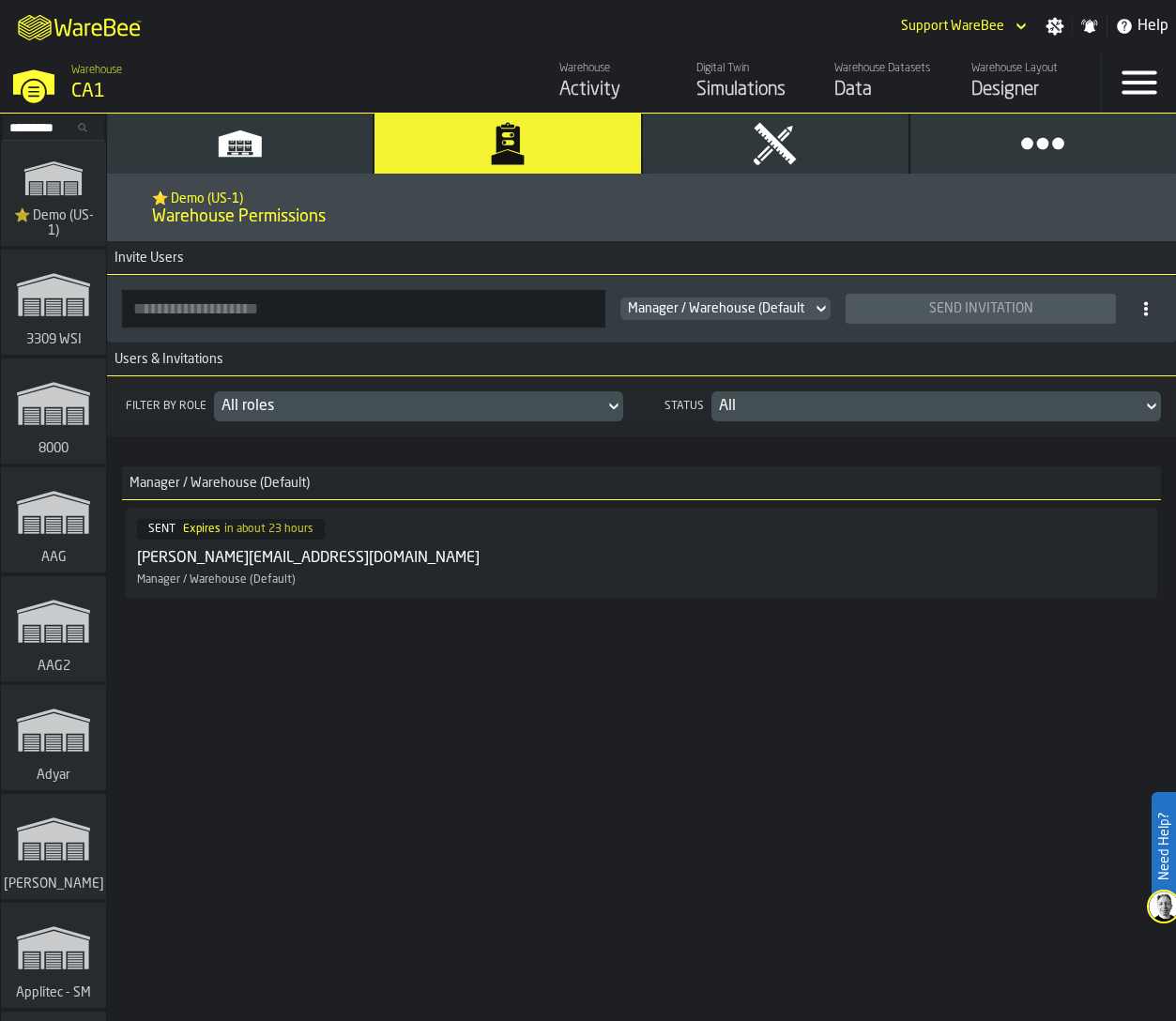
click at [382, 305] on input "button-toolbar-" at bounding box center [363, 308] width 484 height 37
paste input "**********"
type input "**********"
click at [691, 313] on span "Manager / Warehouse (Default)" at bounding box center [717, 309] width 180 height 15
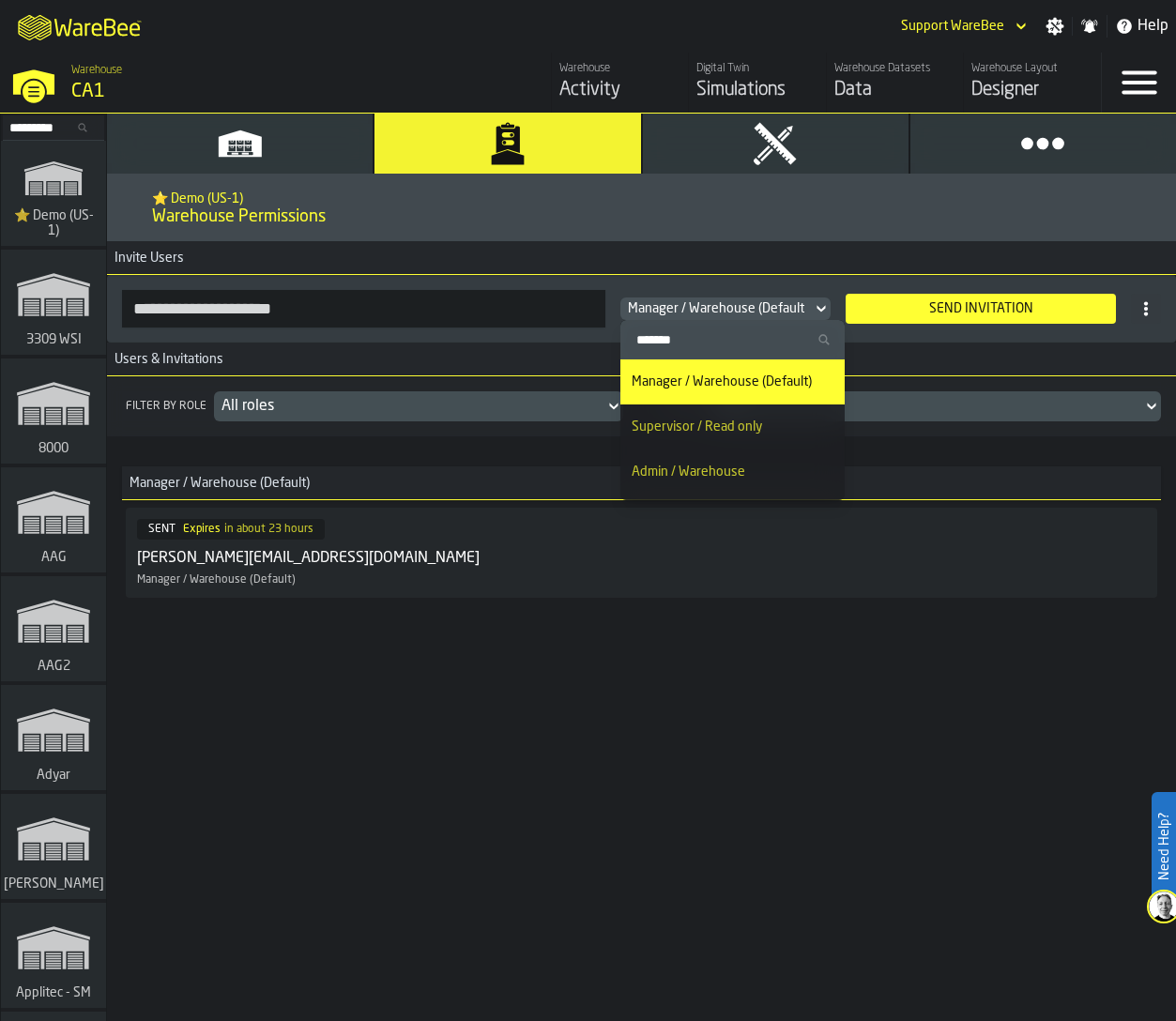
click at [958, 275] on div "**********" at bounding box center [641, 308] width 1069 height 68
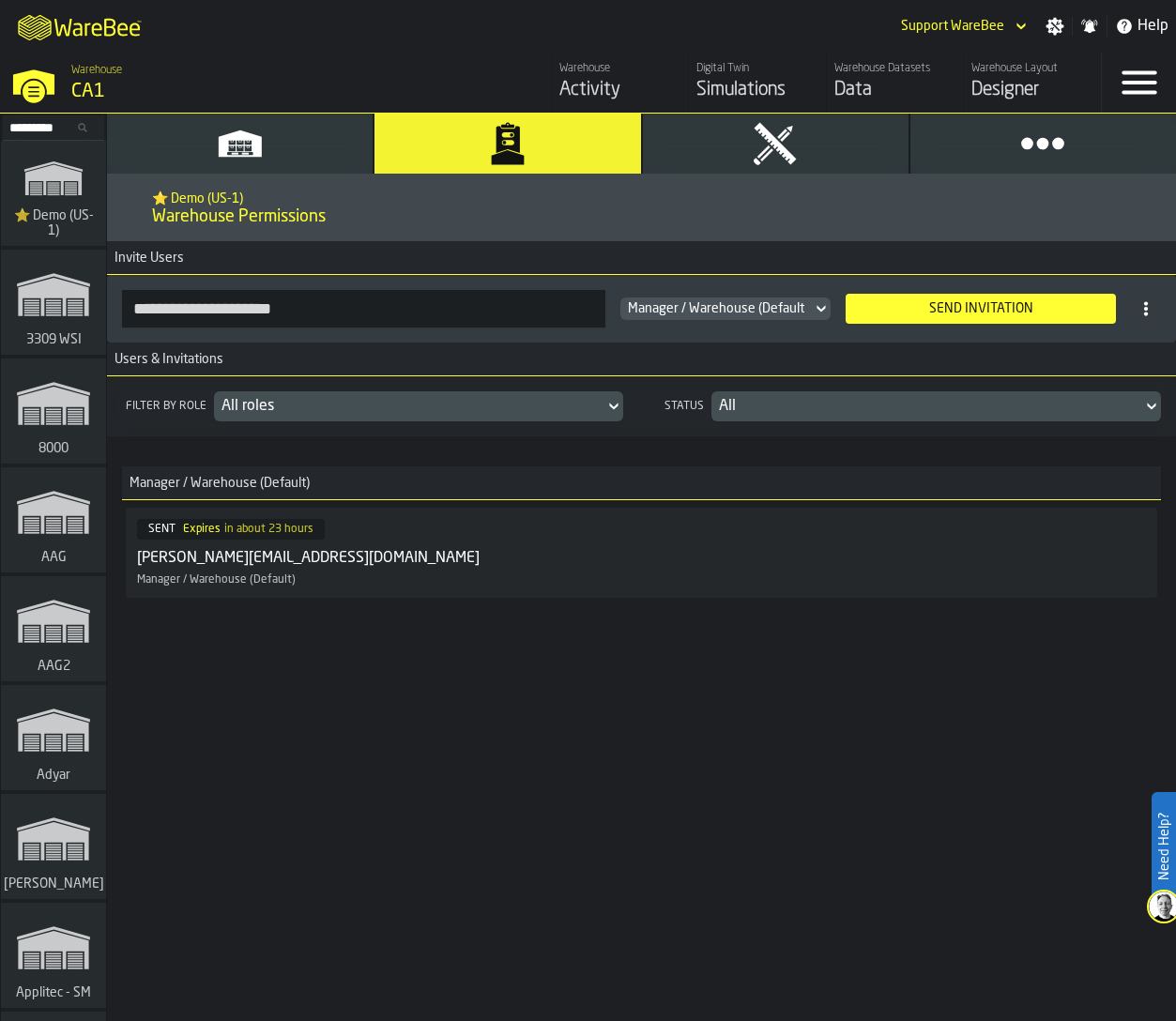
click at [955, 303] on div "Send Invitation" at bounding box center [980, 309] width 256 height 15
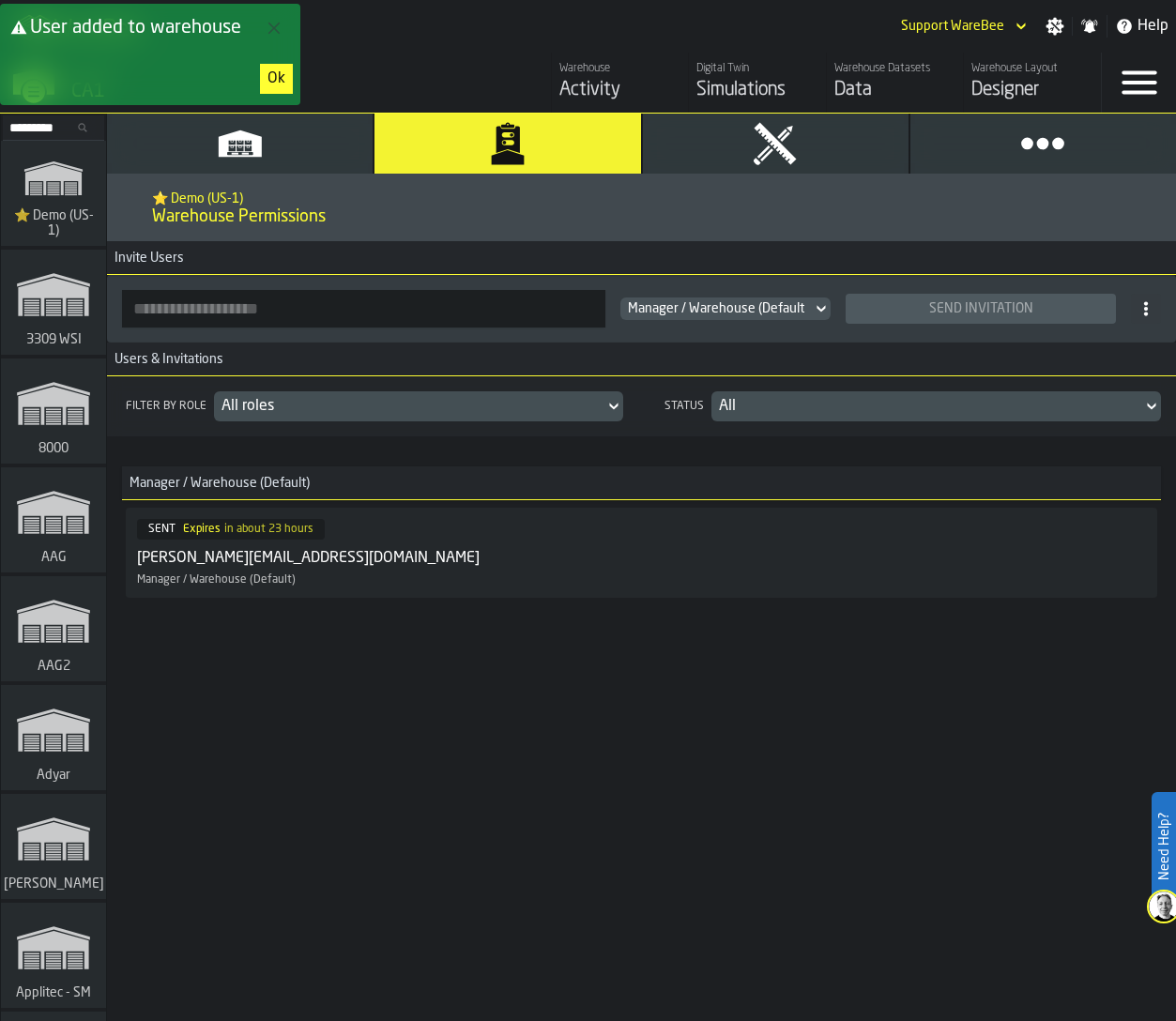
click at [281, 86] on div "Ok" at bounding box center [276, 79] width 18 height 23
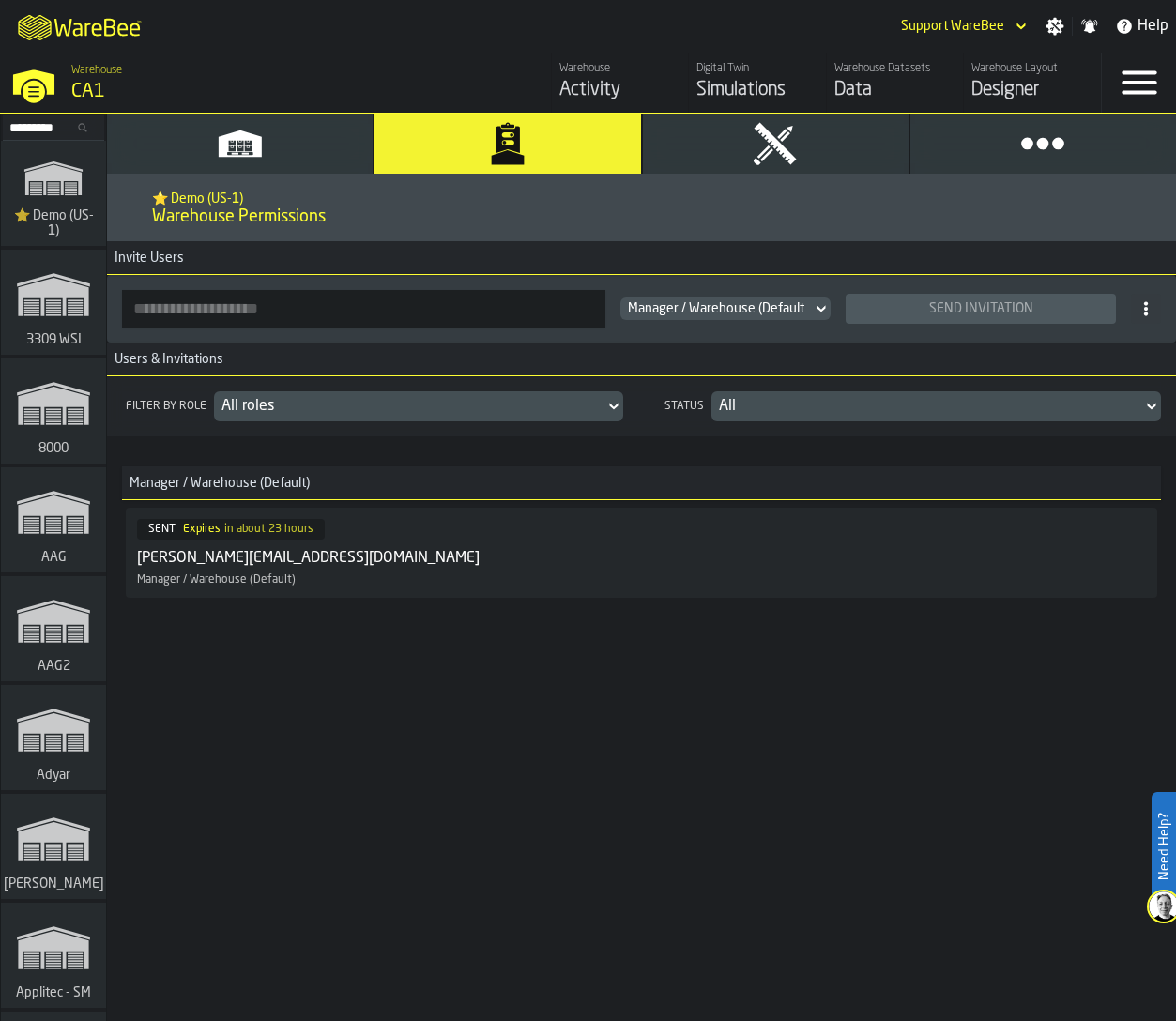
click at [613, 647] on div "Filter by role All roles Status All Manager / Warehouse (Default) SENT Expires …" at bounding box center [641, 535] width 1069 height 319
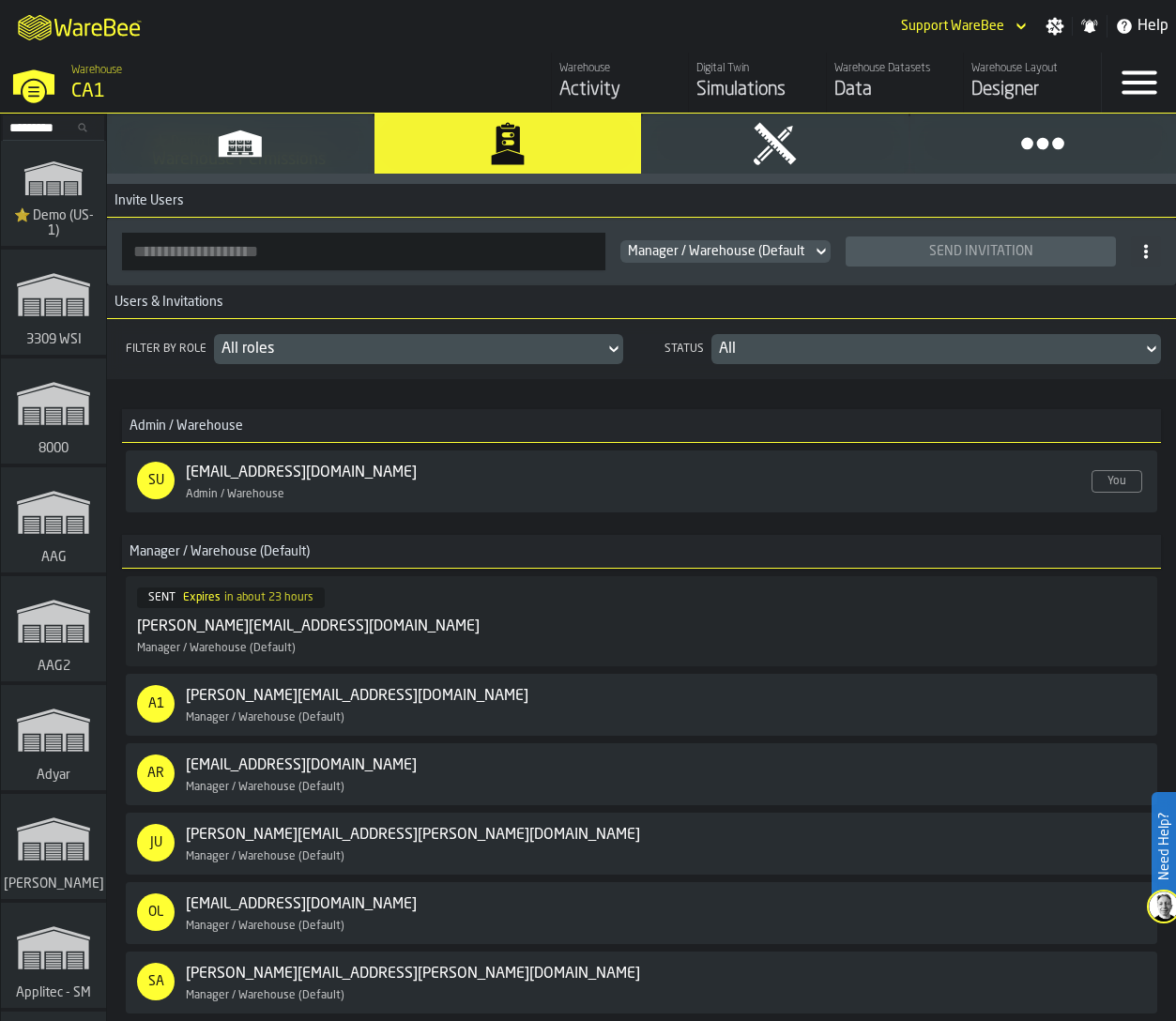
scroll to position [185, 0]
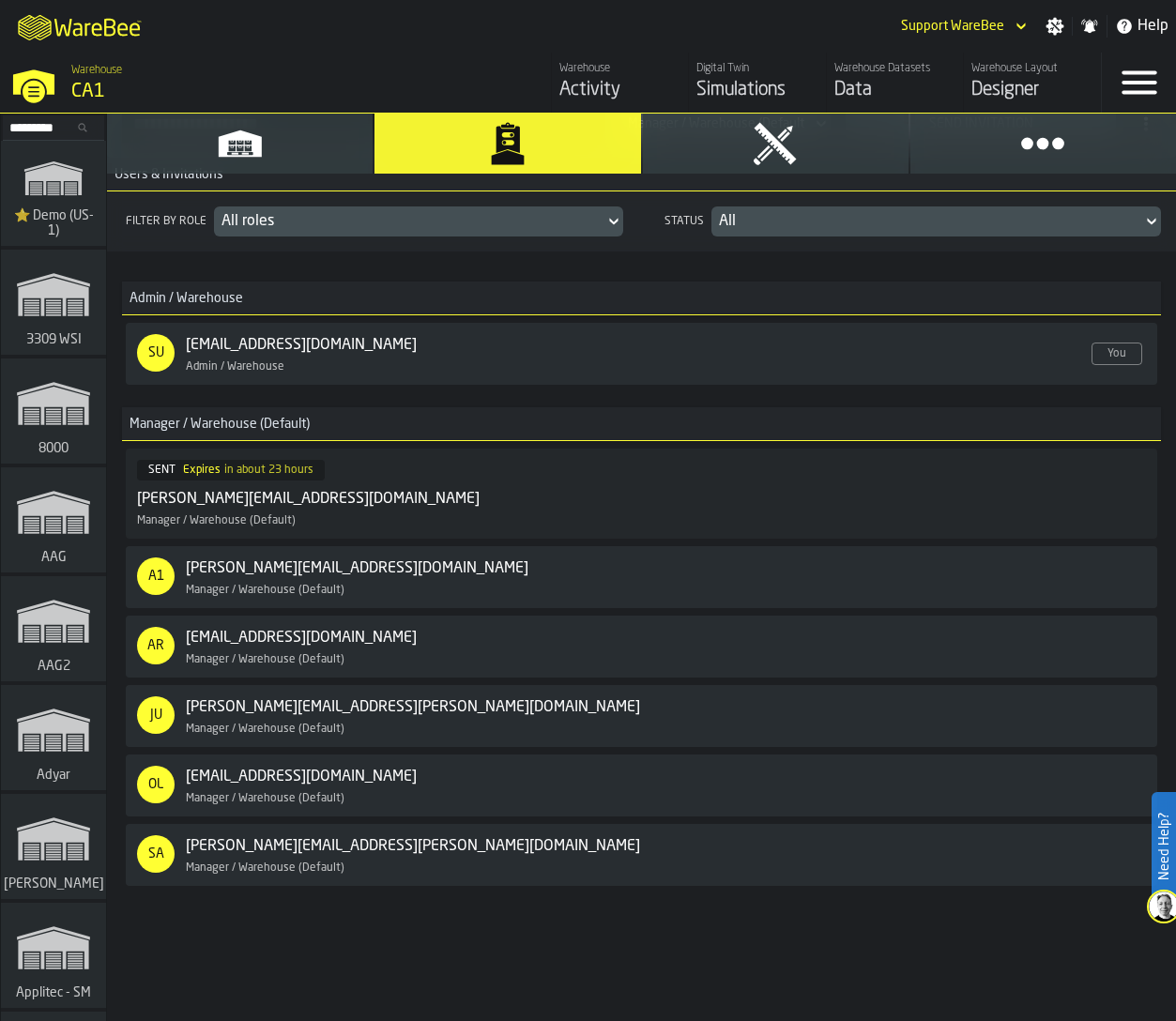
click at [196, 494] on div "[PERSON_NAME][EMAIL_ADDRESS][DOMAIN_NAME]" at bounding box center [308, 500] width 342 height 23
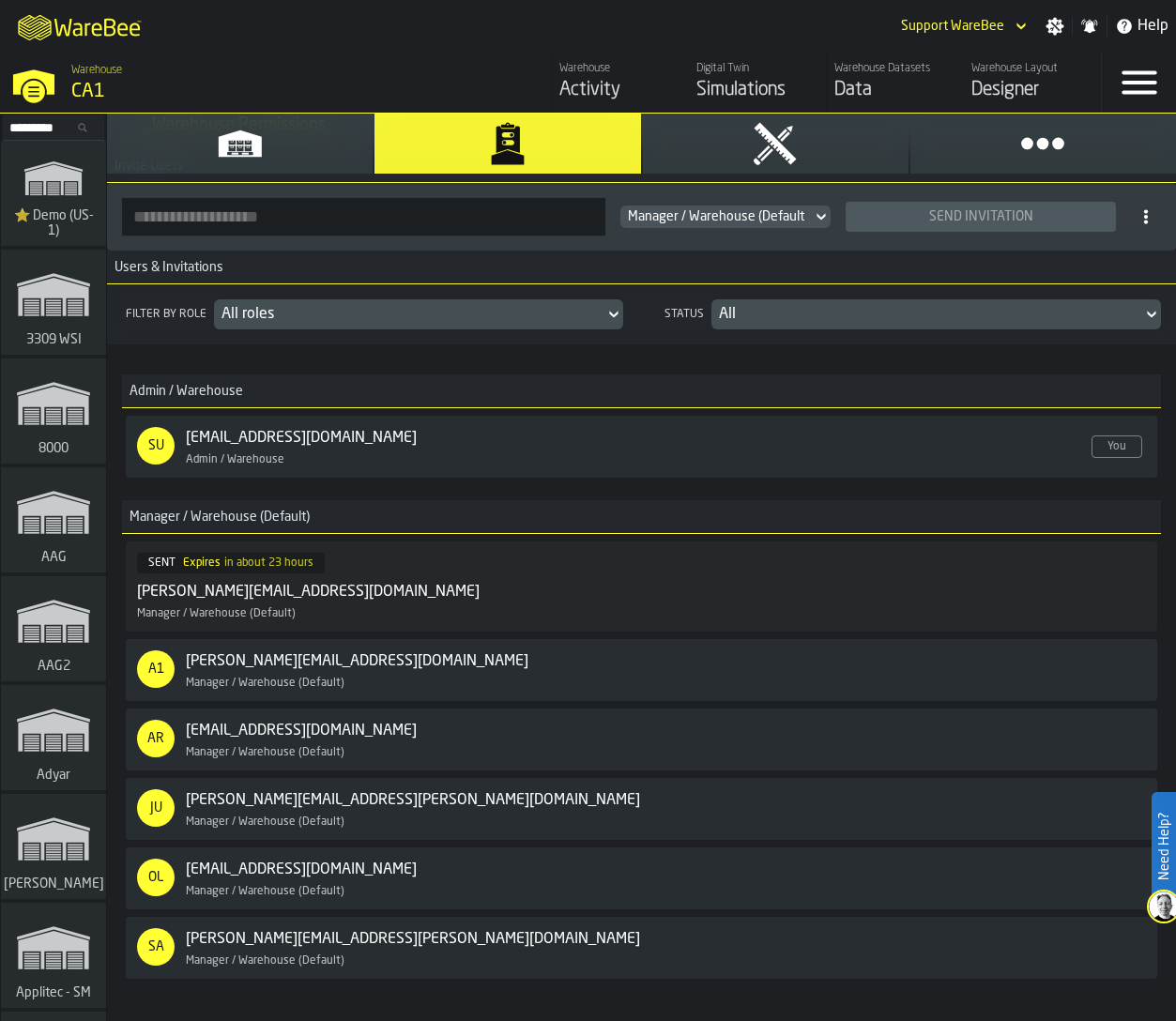
scroll to position [0, 0]
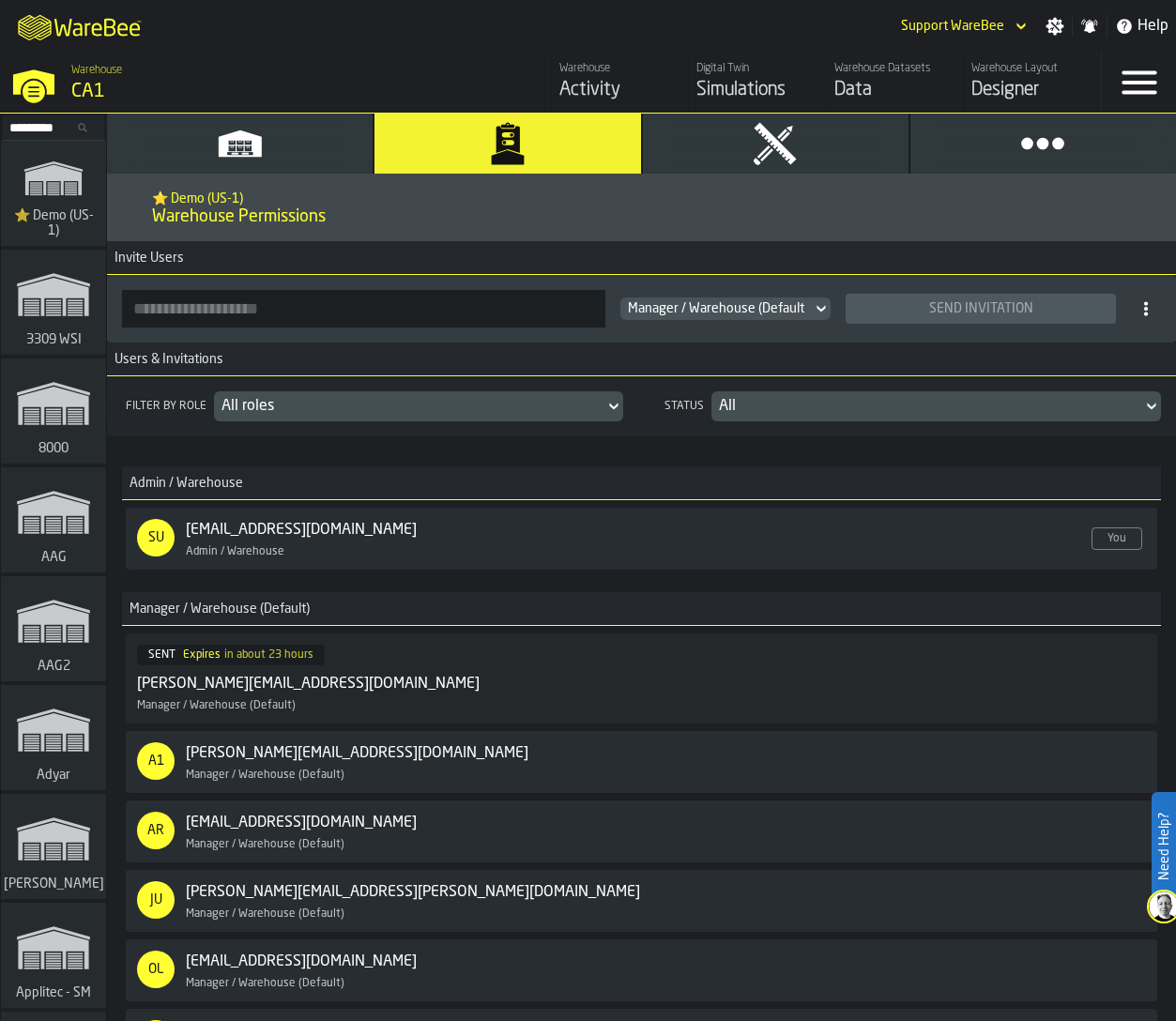
click at [250, 302] on input "button-toolbar-" at bounding box center [363, 308] width 484 height 37
click at [237, 294] on input "button-toolbar-" at bounding box center [363, 308] width 484 height 37
click at [206, 295] on input "button-toolbar-" at bounding box center [363, 308] width 484 height 37
click at [492, 313] on input "button-toolbar-" at bounding box center [363, 308] width 484 height 37
paste input "**********"
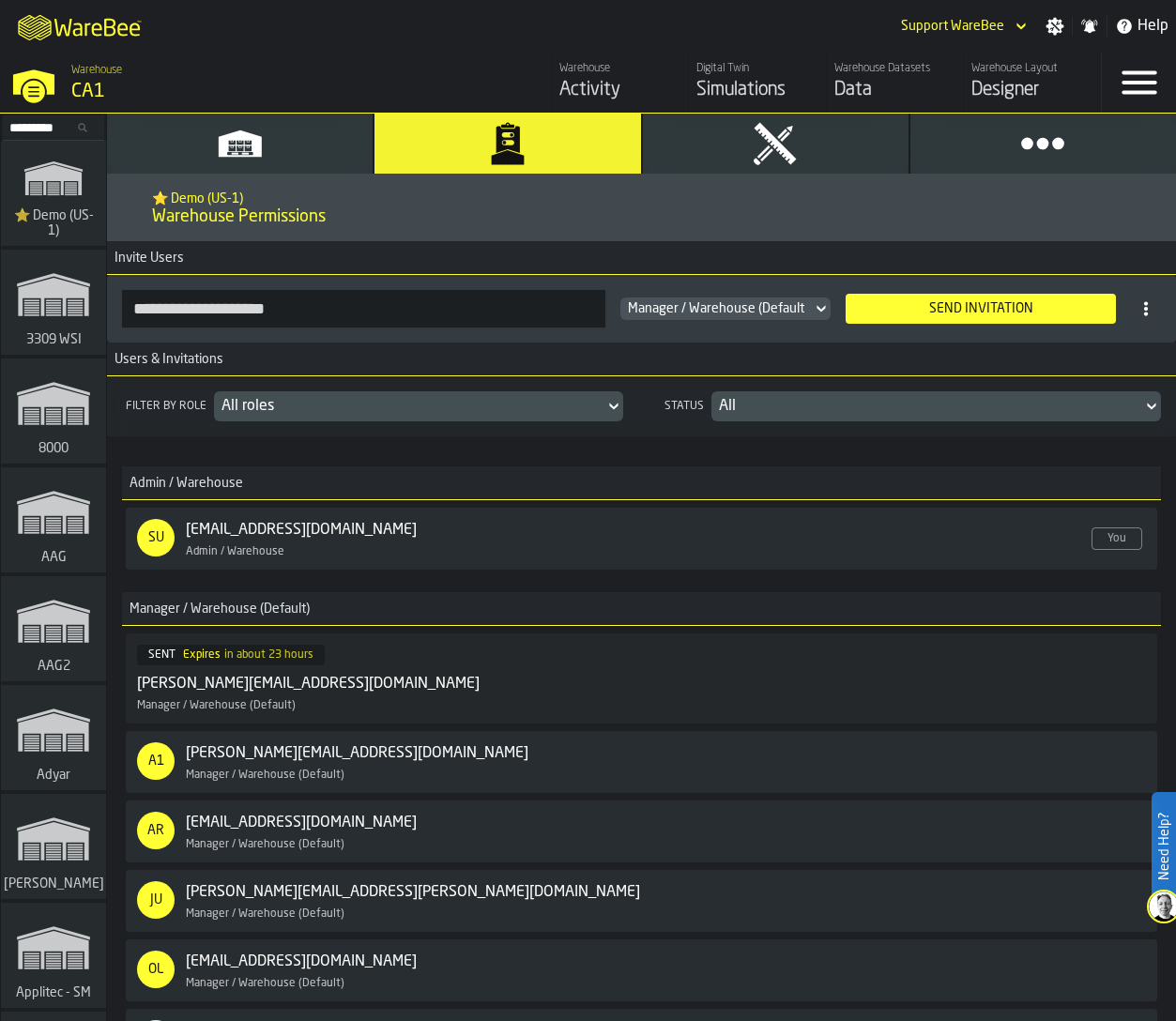
type input "**********"
click at [920, 310] on div "Send Invitation" at bounding box center [980, 309] width 256 height 15
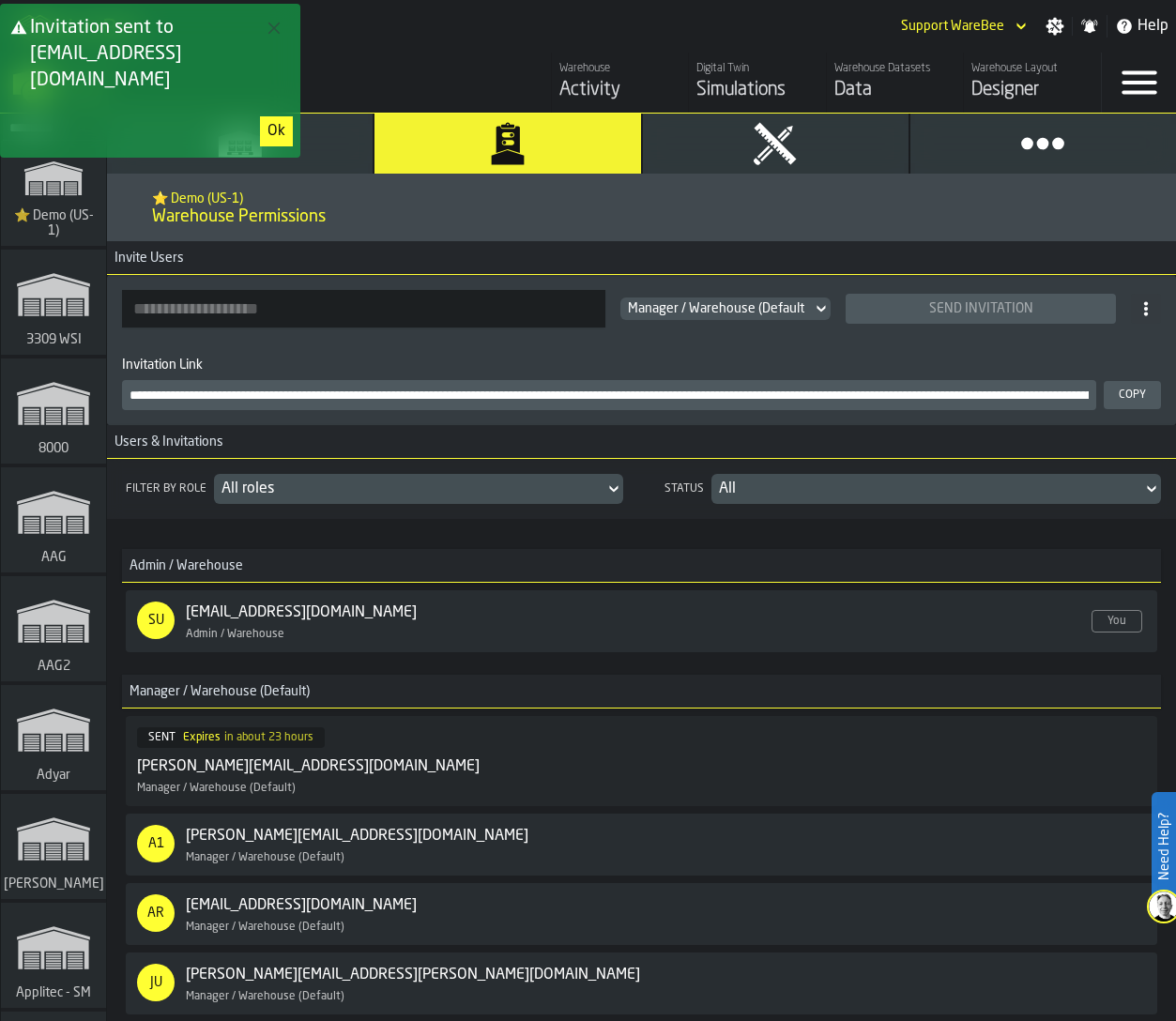
scroll to position [267, 0]
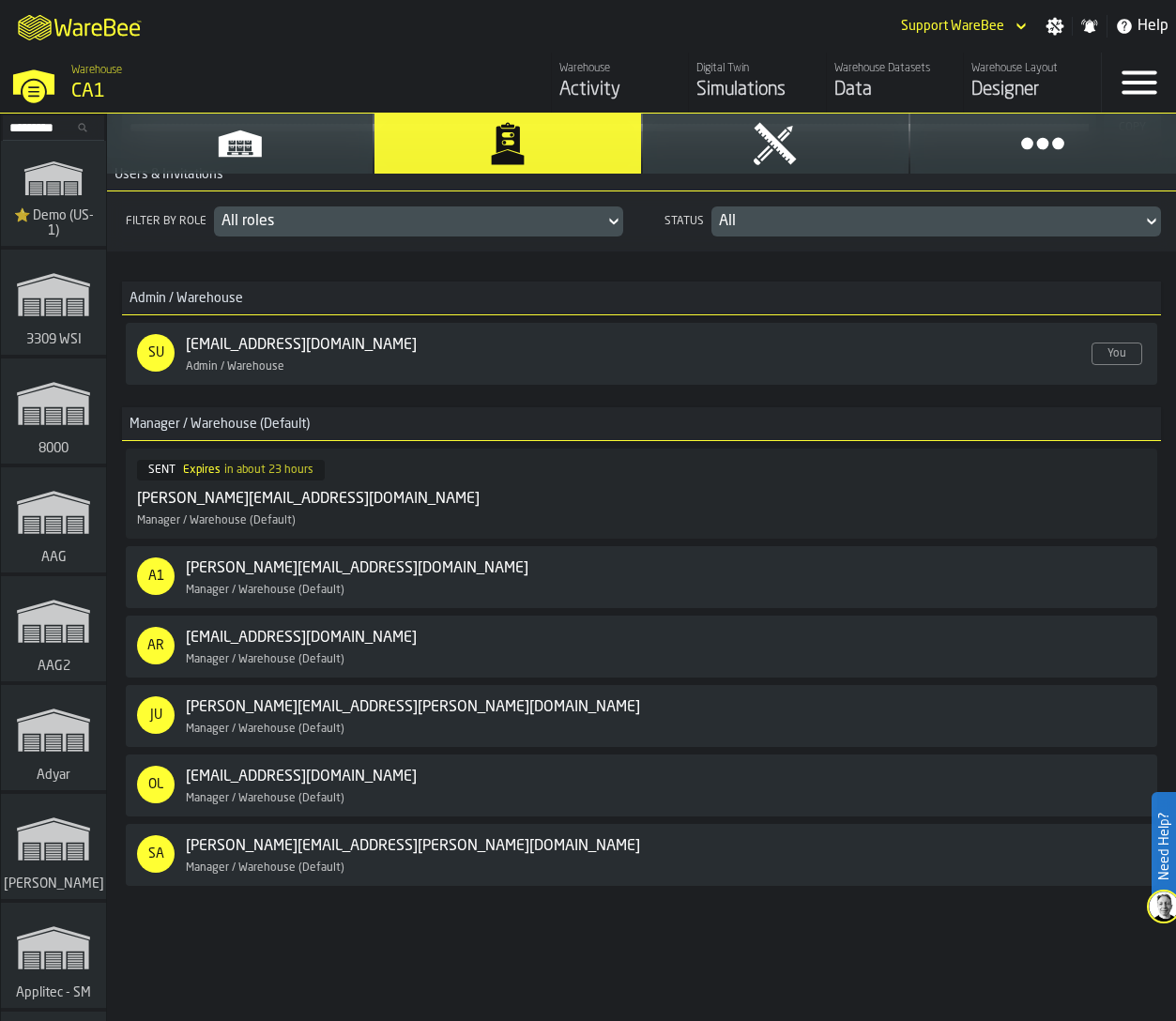
click at [774, 159] on icon "button" at bounding box center [774, 143] width 45 height 45
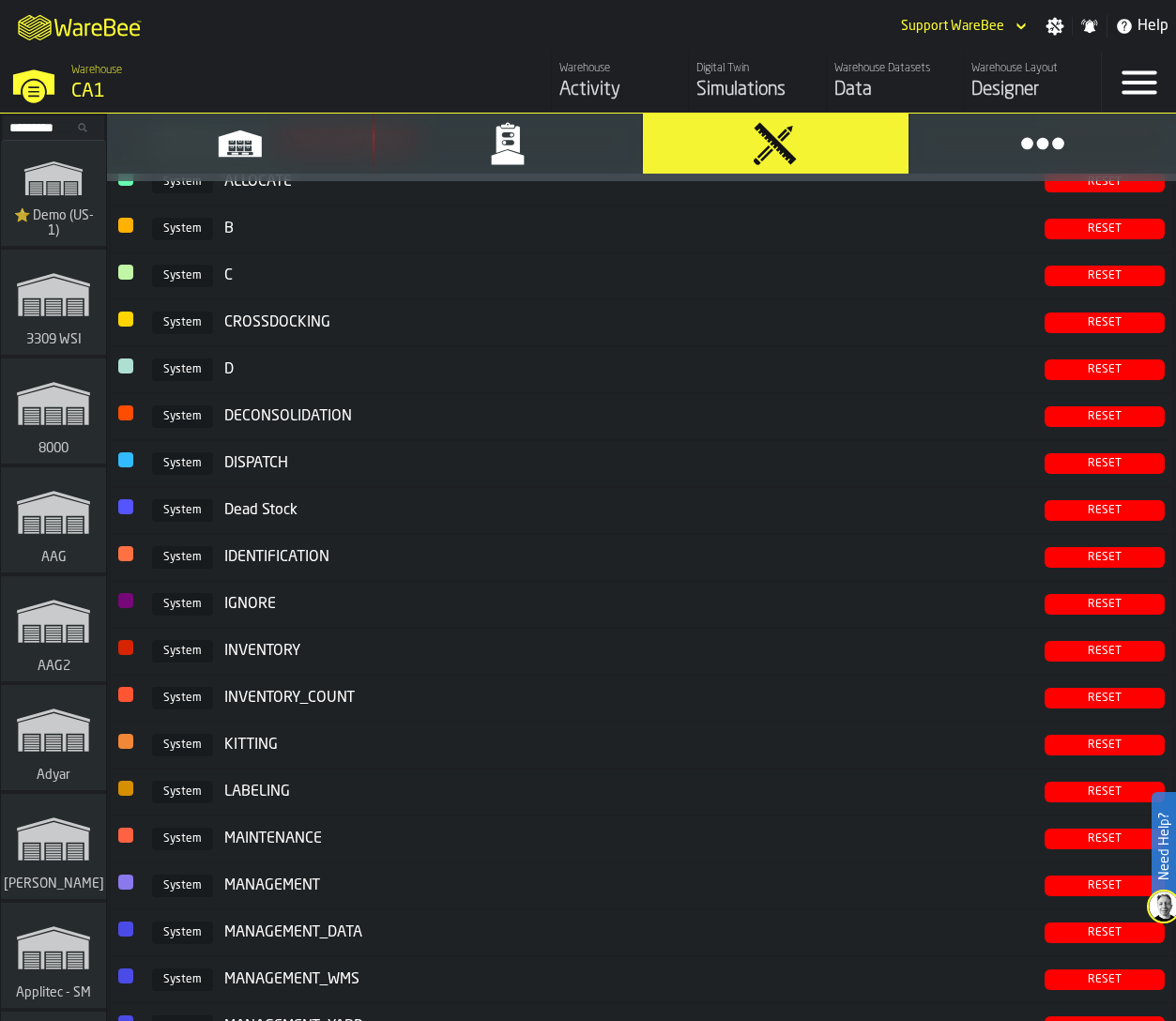
click at [581, 133] on button "Users & Permissions" at bounding box center [507, 143] width 265 height 60
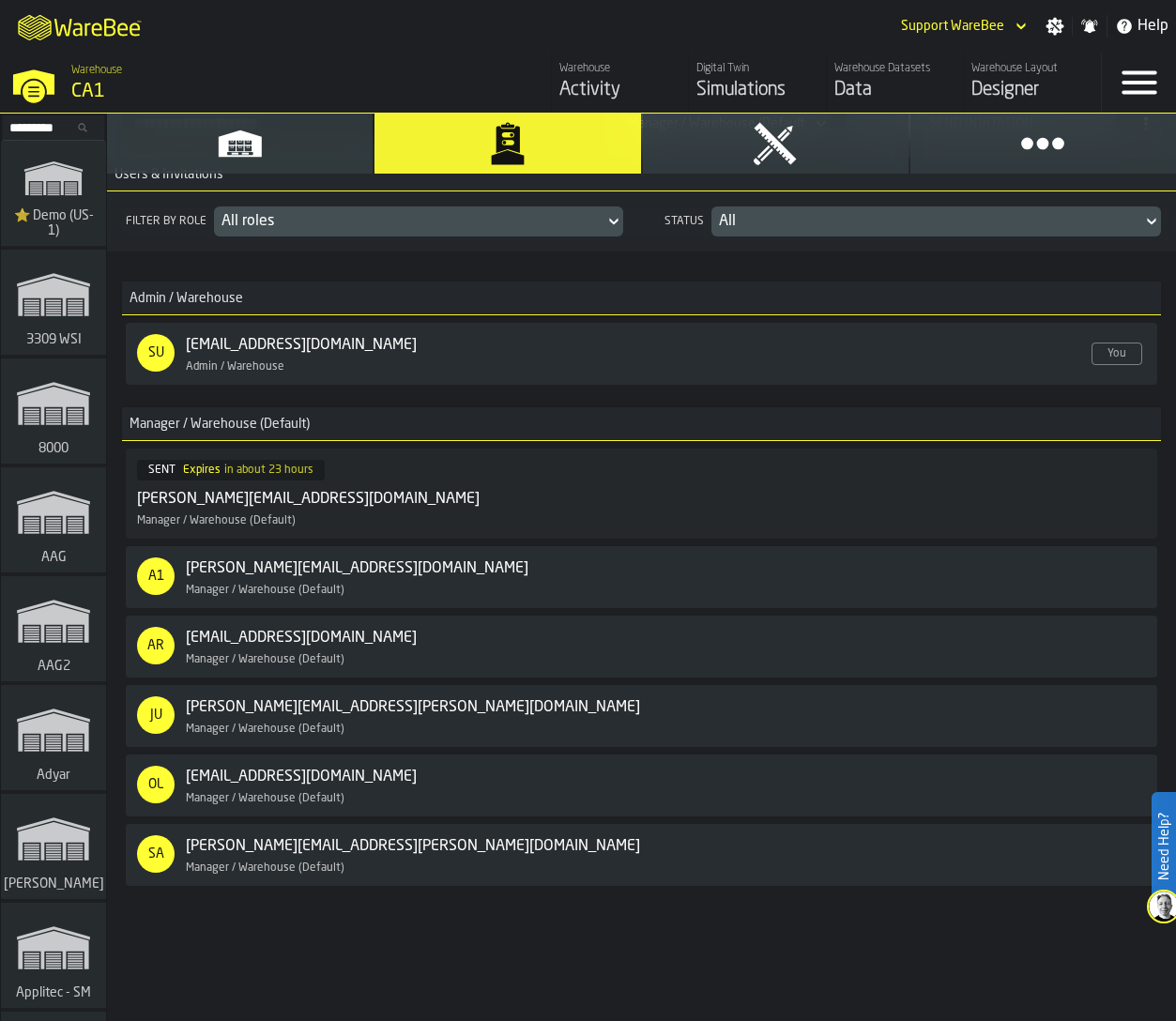
scroll to position [0, 0]
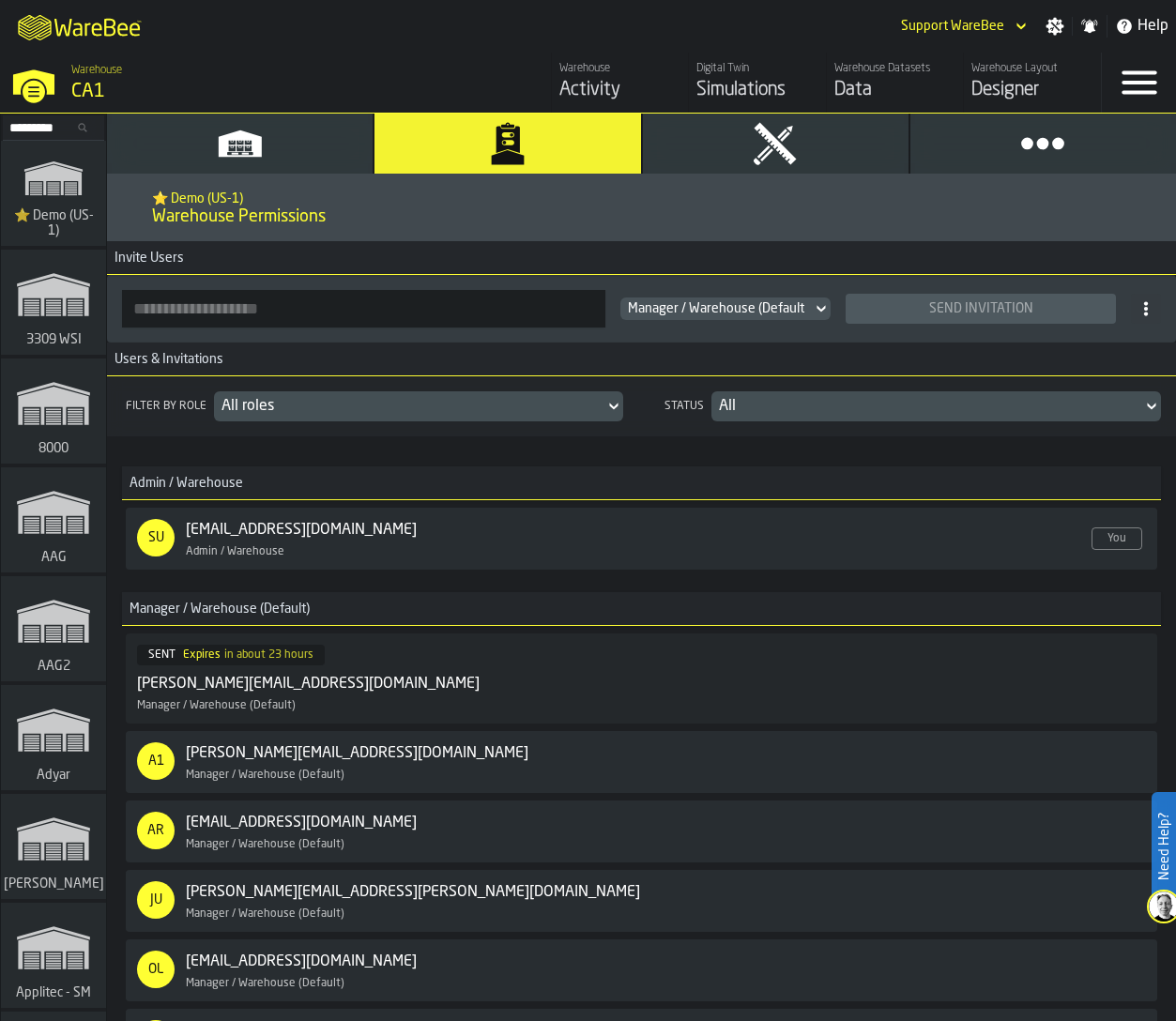
click at [44, 197] on icon "link-to-/wh/i/103622fe-4b04-4da1-b95f-2619b9c959cc/simulations" at bounding box center [53, 177] width 90 height 60
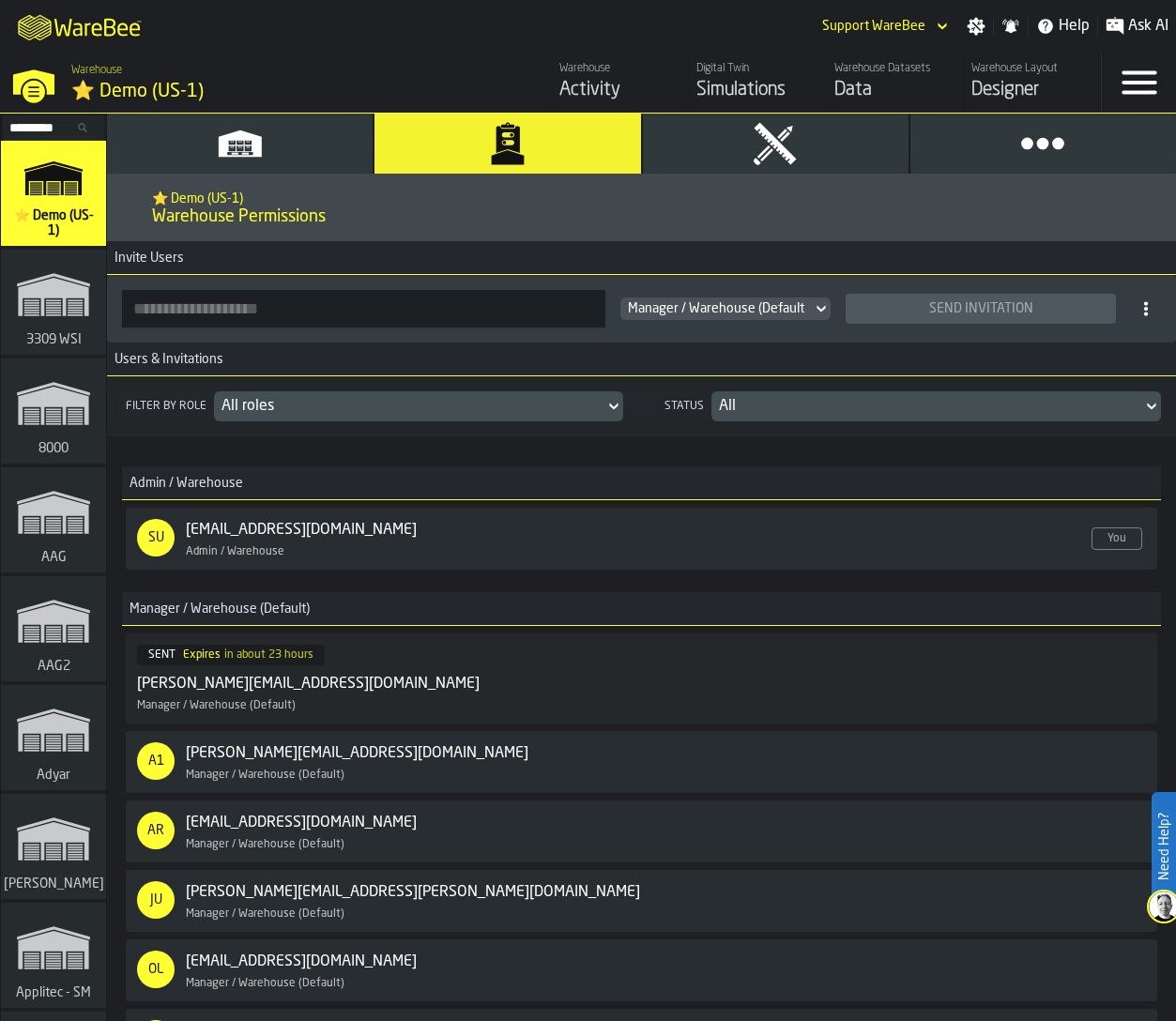
click at [260, 297] on input "button-toolbar-" at bounding box center [363, 308] width 484 height 37
click at [186, 307] on input "**********" at bounding box center [363, 308] width 484 height 37
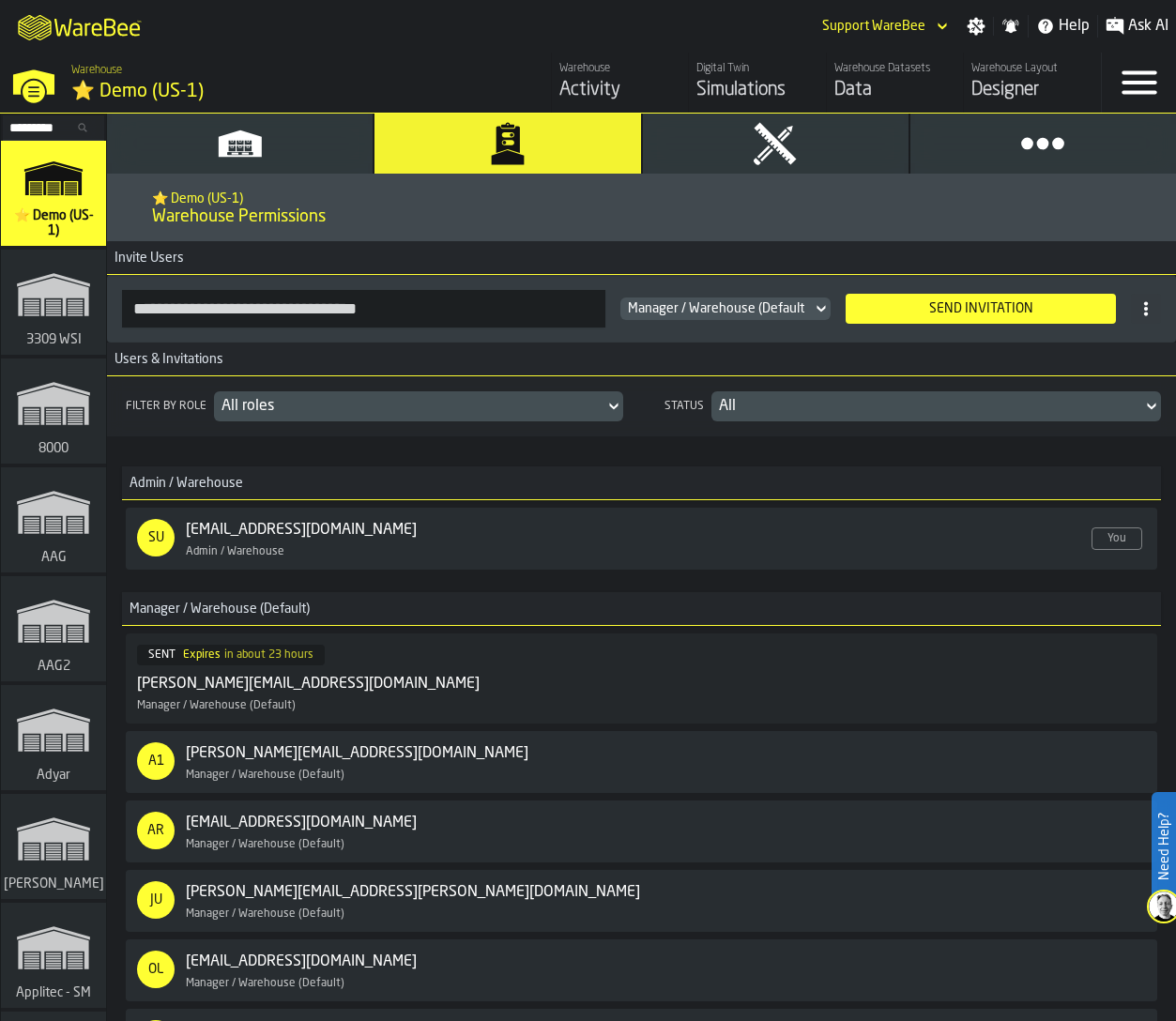
type input "**********"
click at [954, 312] on div "Send Invitation" at bounding box center [980, 309] width 256 height 15
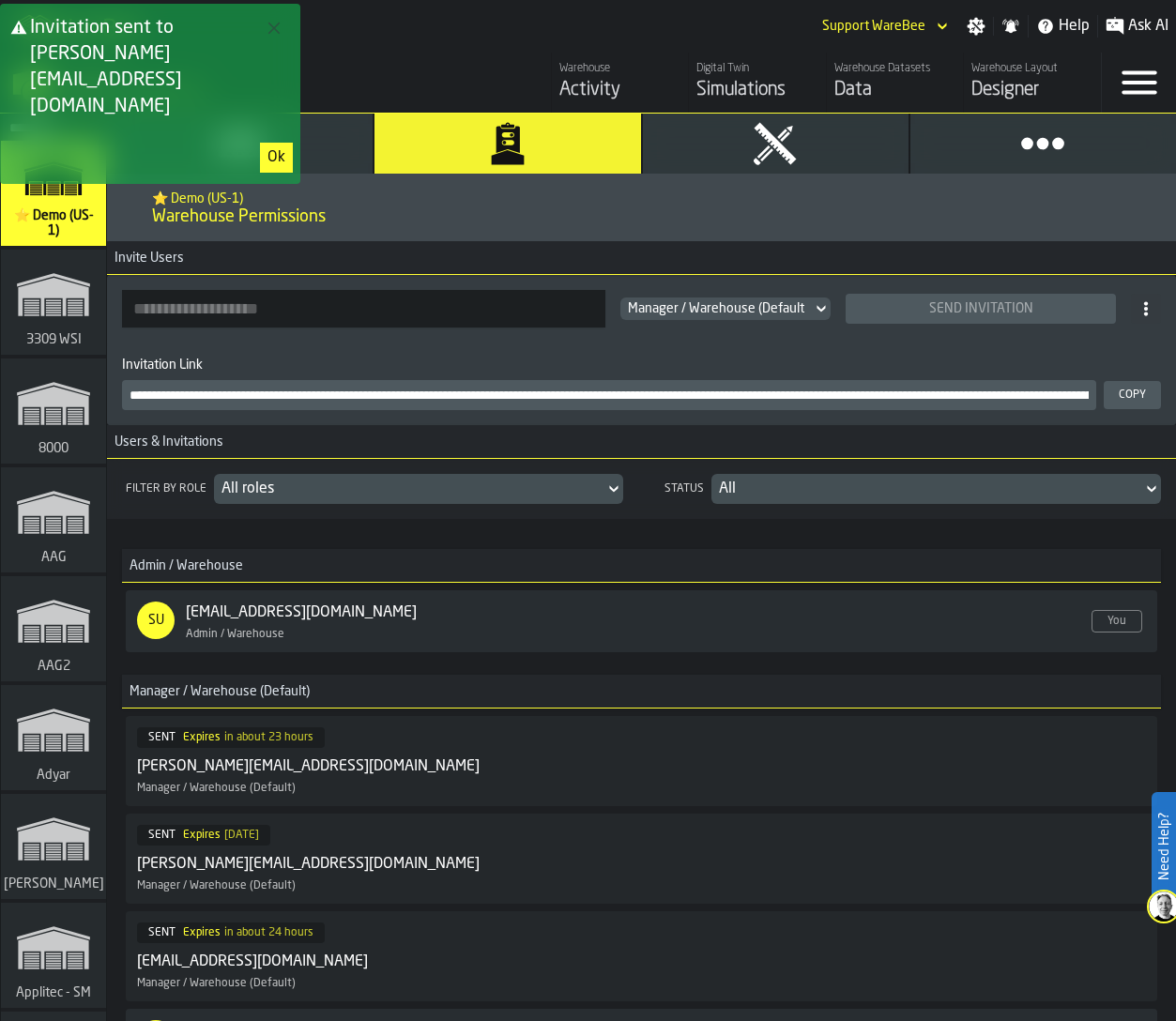
click at [273, 146] on div "Ok" at bounding box center [276, 157] width 18 height 23
